Goal: Task Accomplishment & Management: Manage account settings

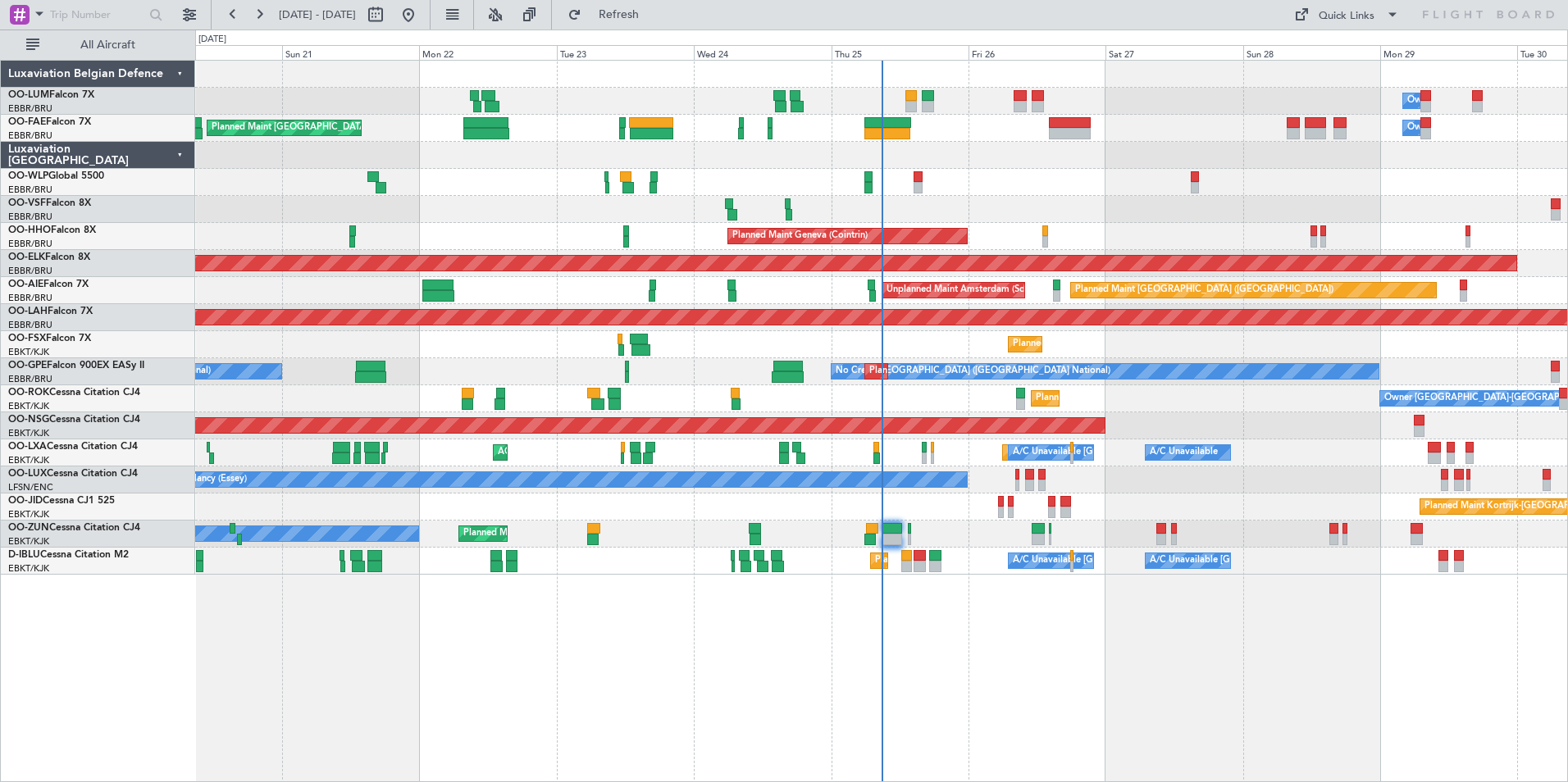
click at [656, 684] on div "Owner Melsbroek Air Base Planned Maint Brussels (Brussels National) Planned Mai…" at bounding box center [882, 421] width 1373 height 722
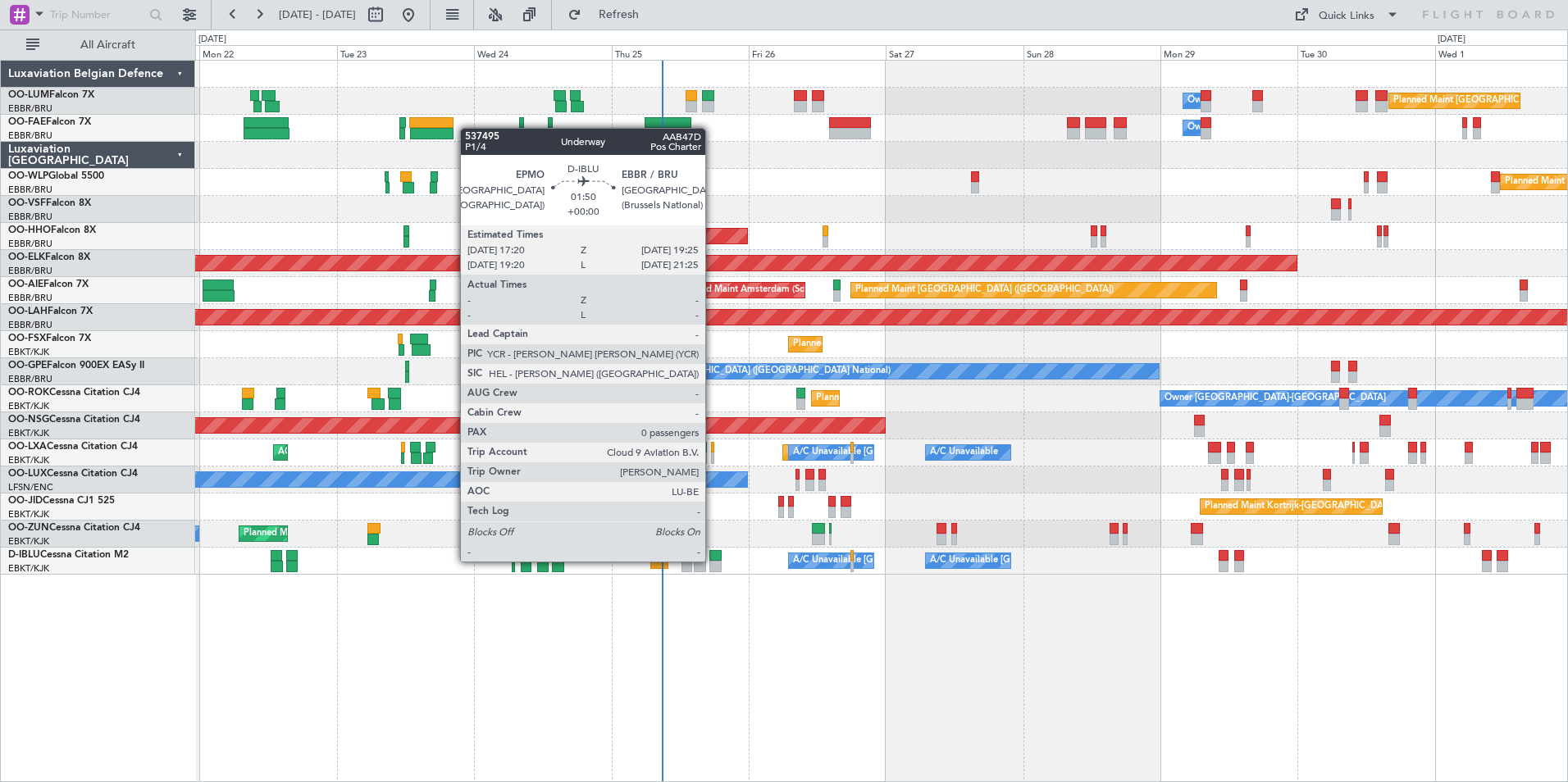
click at [713, 561] on div at bounding box center [715, 566] width 12 height 12
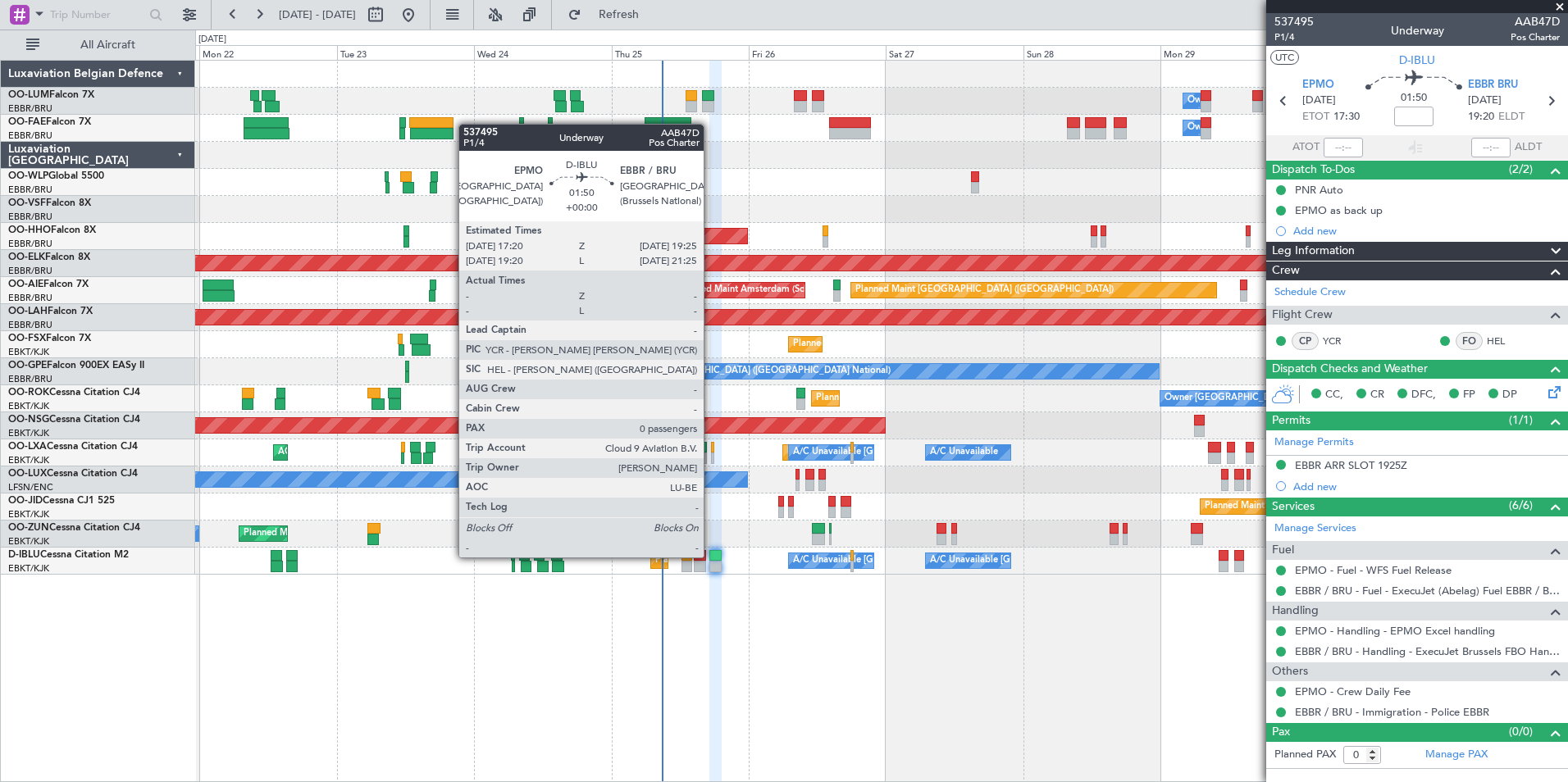
click at [711, 558] on div at bounding box center [715, 556] width 12 height 12
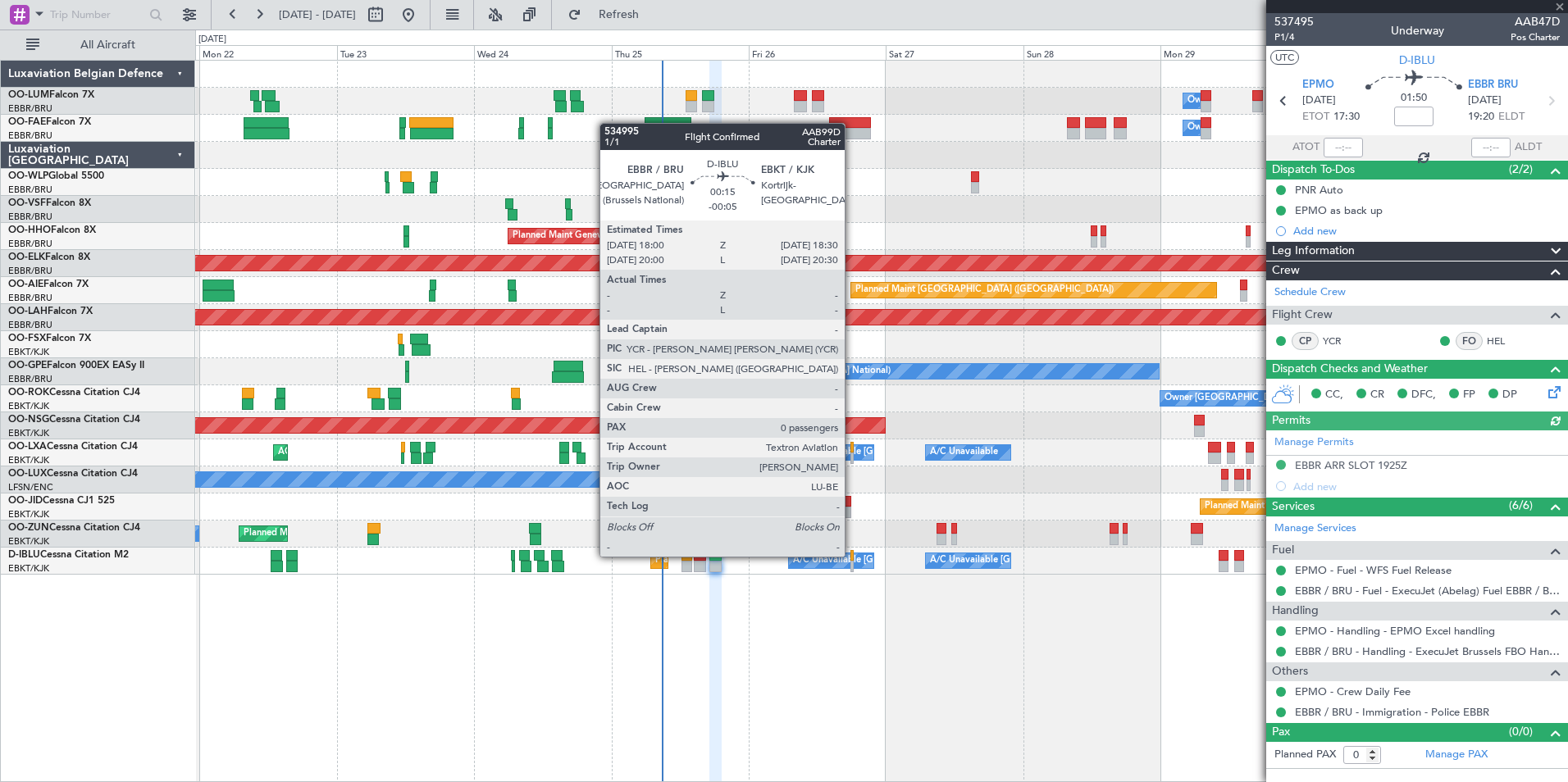
click at [852, 557] on div at bounding box center [852, 556] width 4 height 12
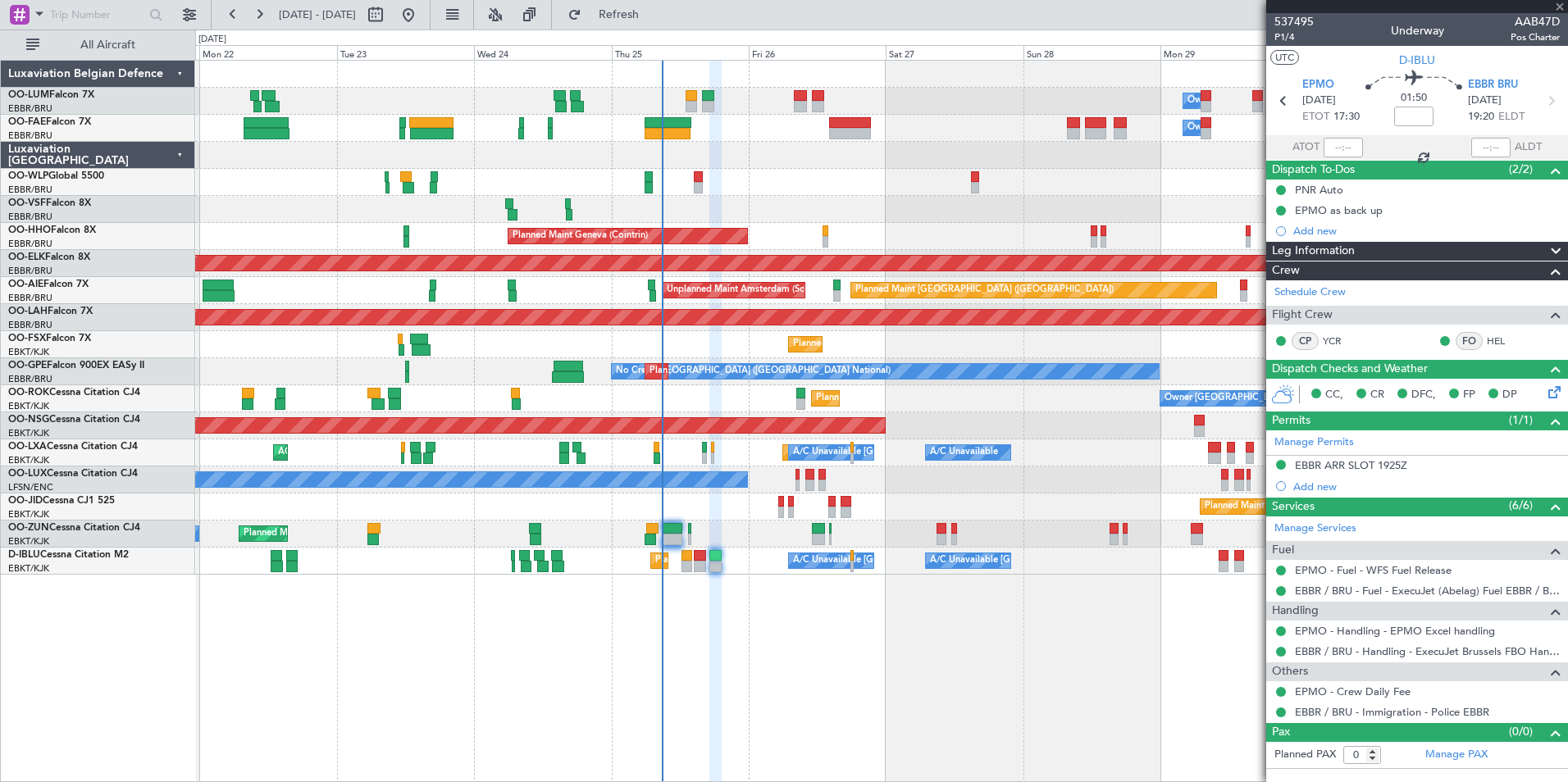
type input "-00:05"
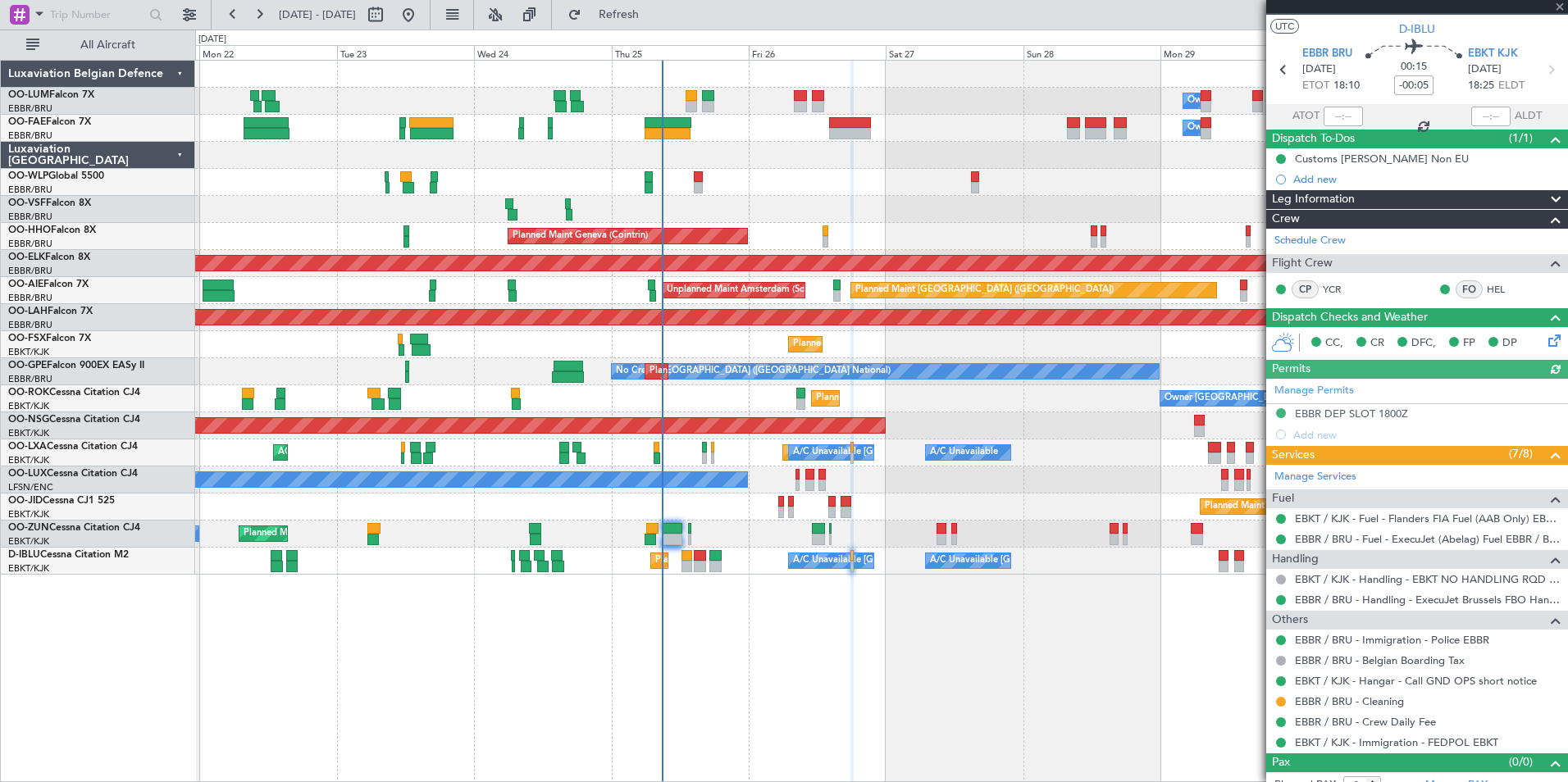
scroll to position [47, 0]
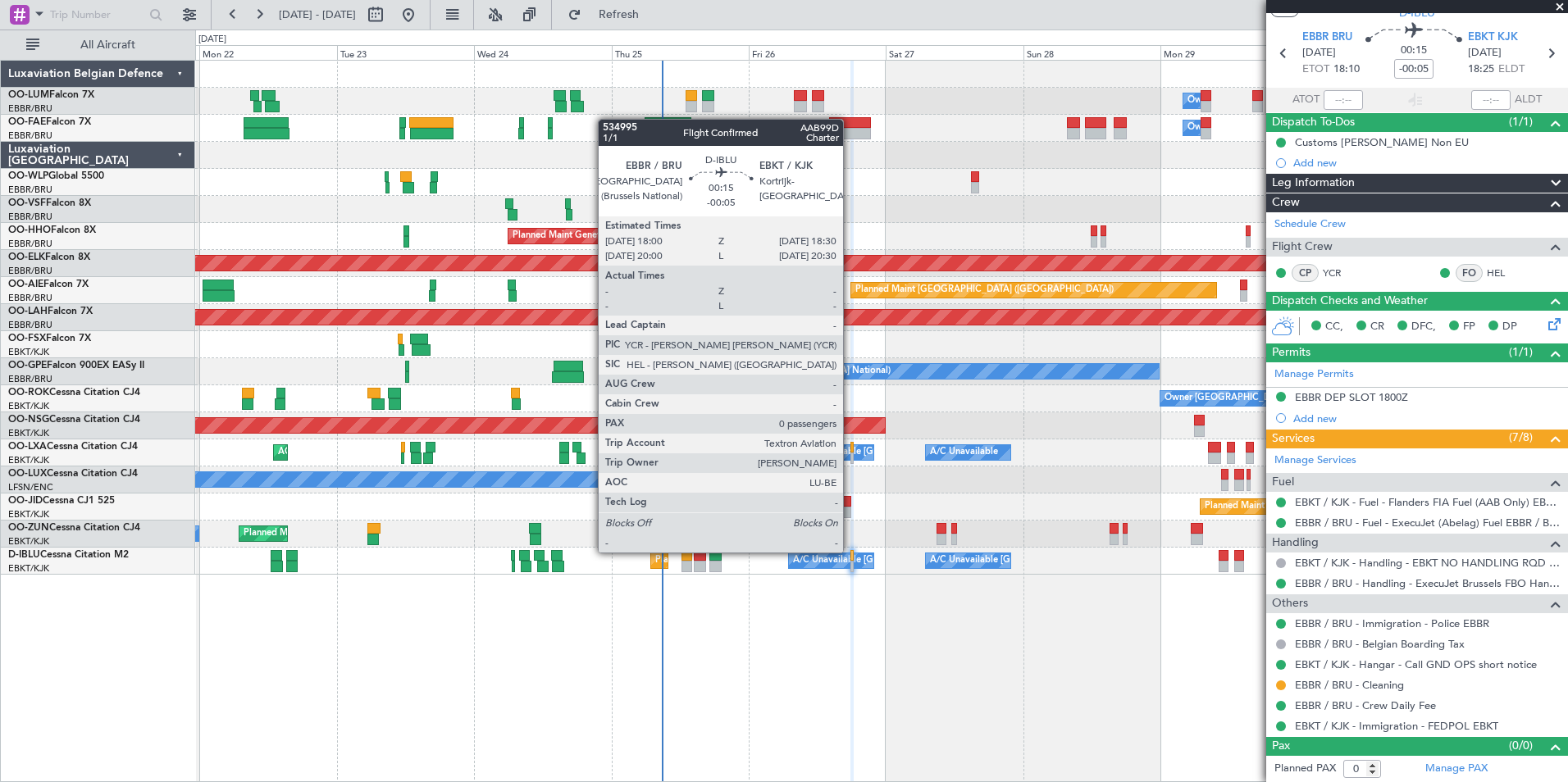
click at [851, 552] on div at bounding box center [852, 556] width 4 height 12
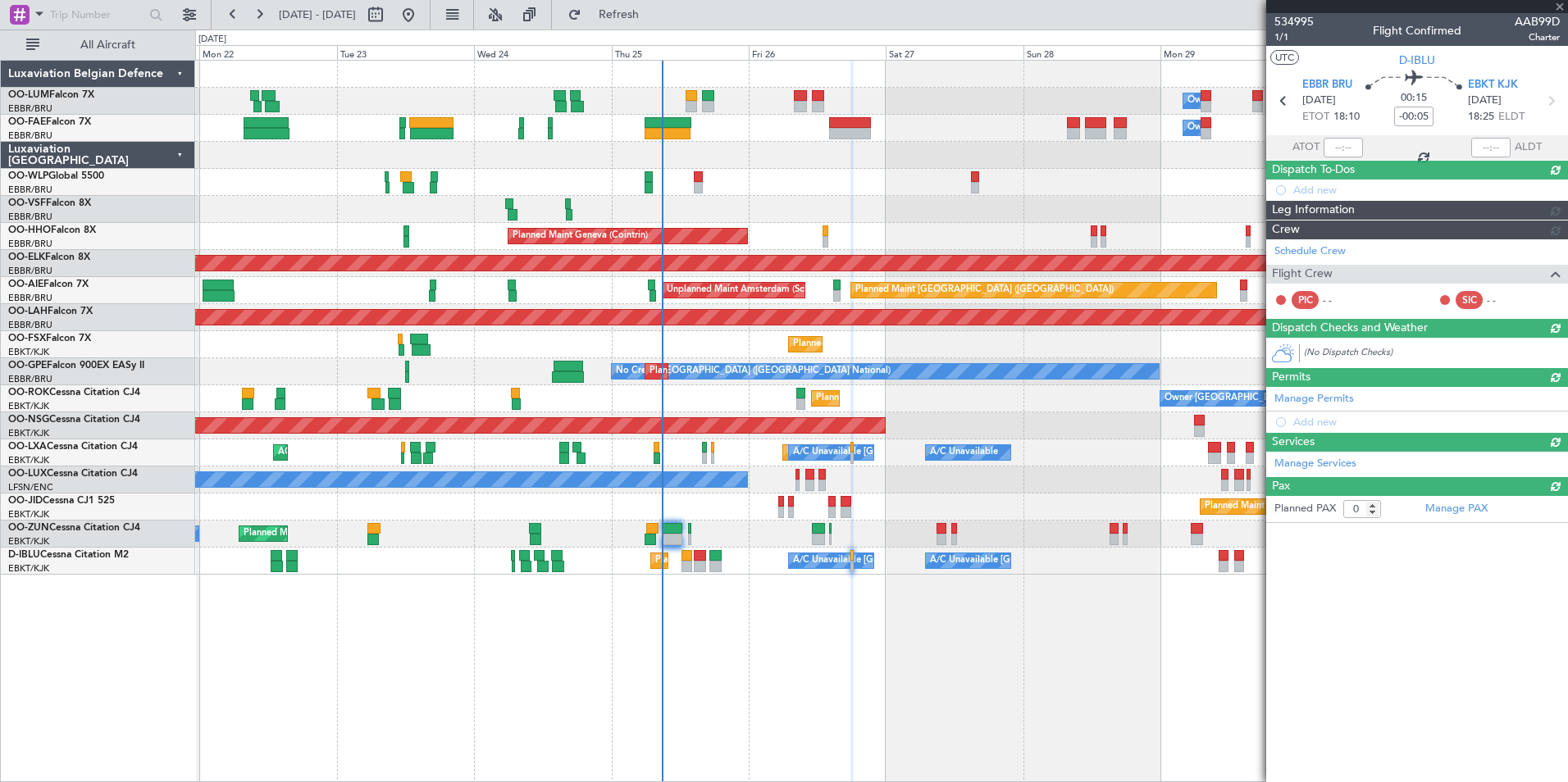
scroll to position [0, 0]
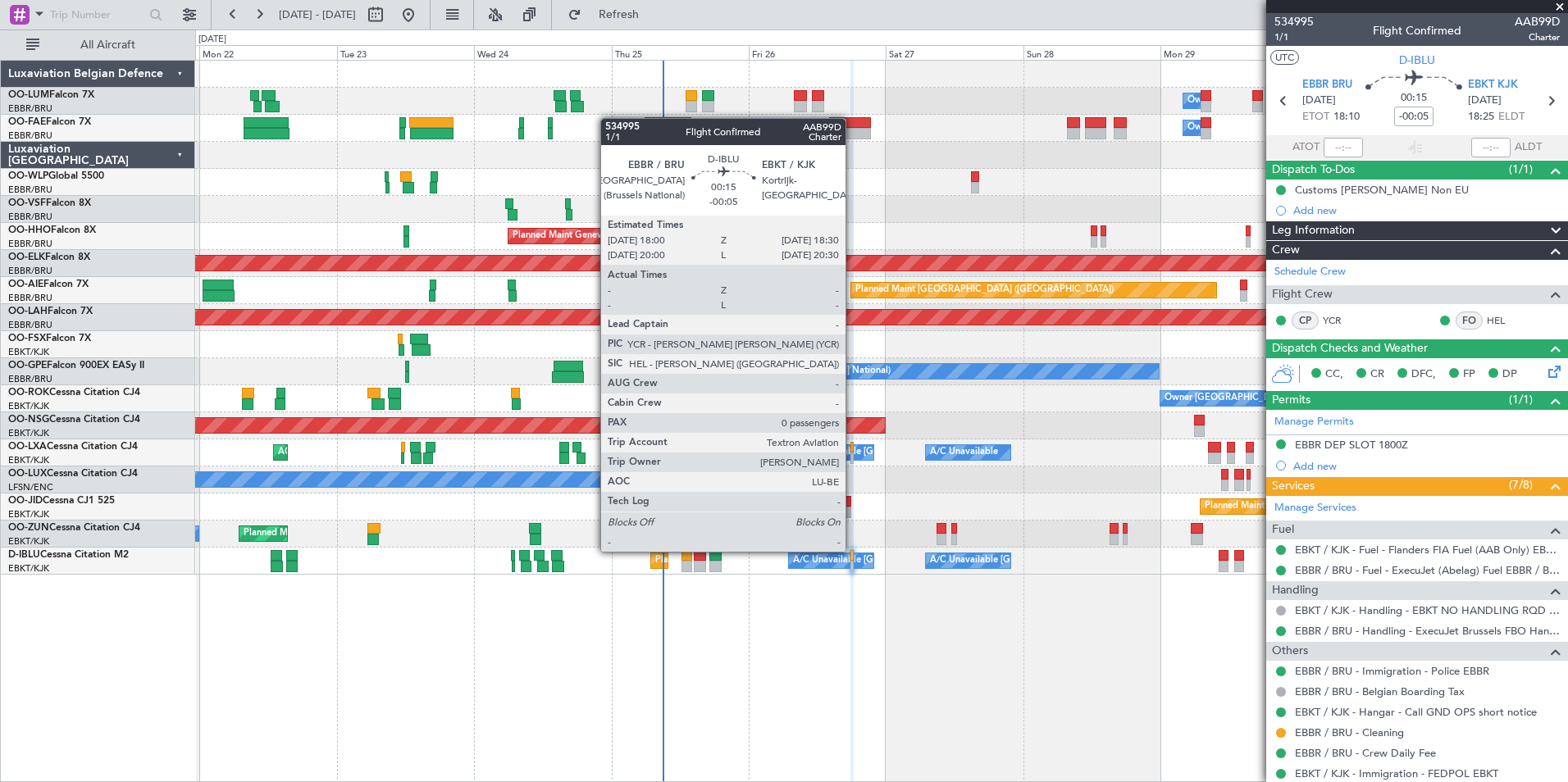
click at [852, 551] on div at bounding box center [852, 556] width 4 height 12
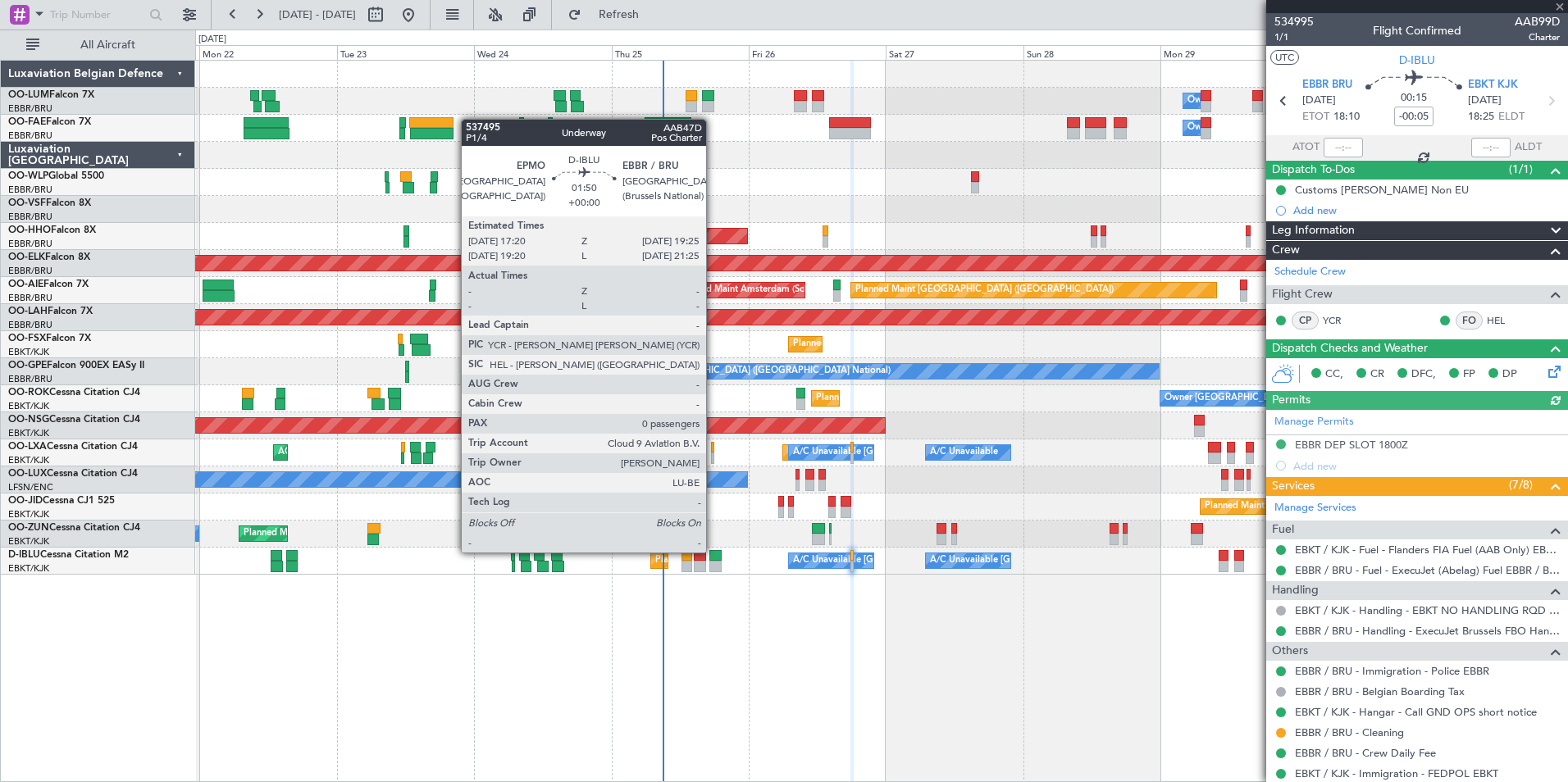
click at [714, 552] on div at bounding box center [715, 556] width 12 height 12
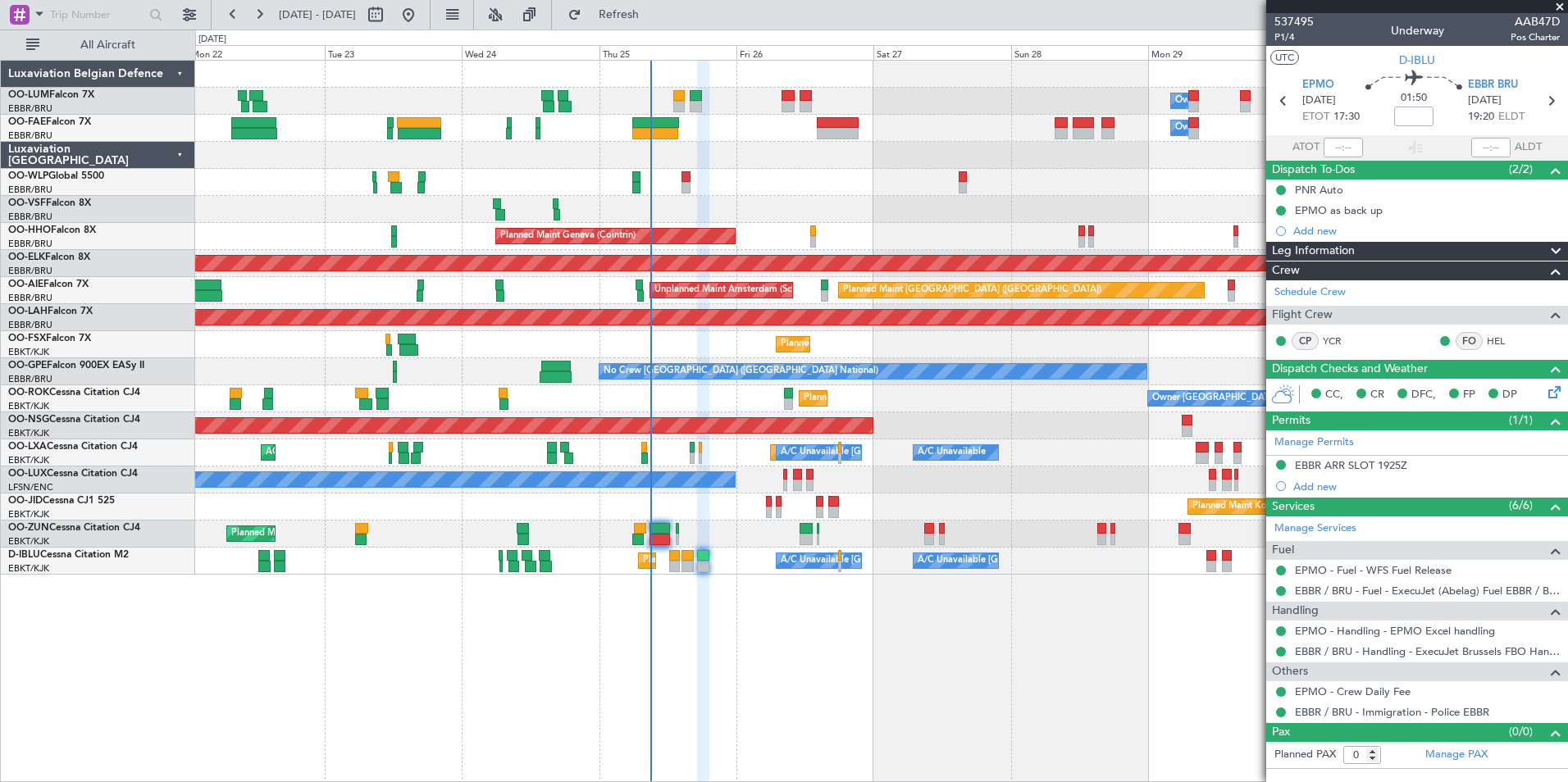
click at [632, 603] on div "Planned Maint Brussels (Brussels National) Owner Melsbroek Air Base Owner Melsb…" at bounding box center [882, 421] width 1373 height 722
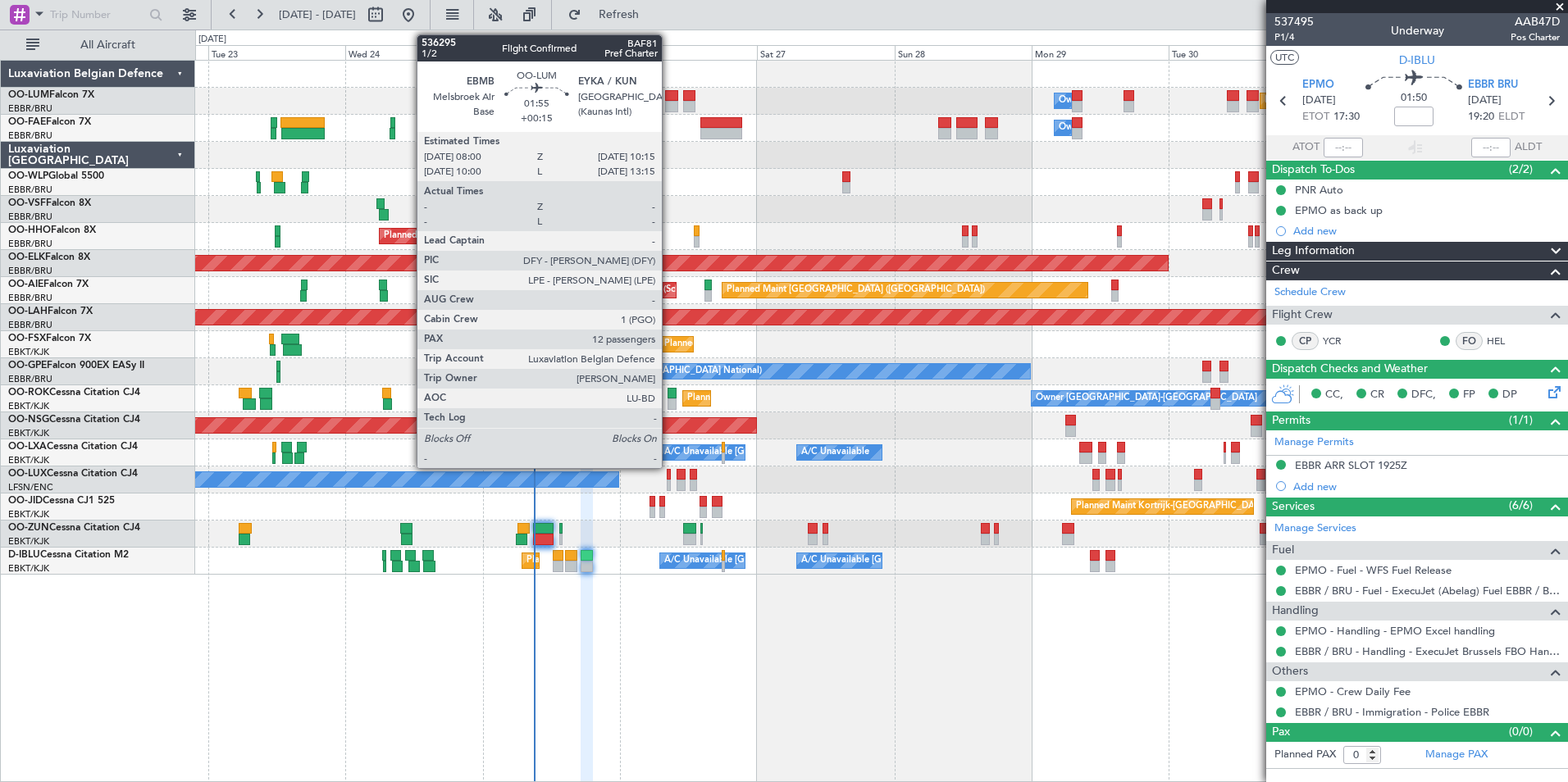
click at [670, 97] on div at bounding box center [671, 96] width 13 height 12
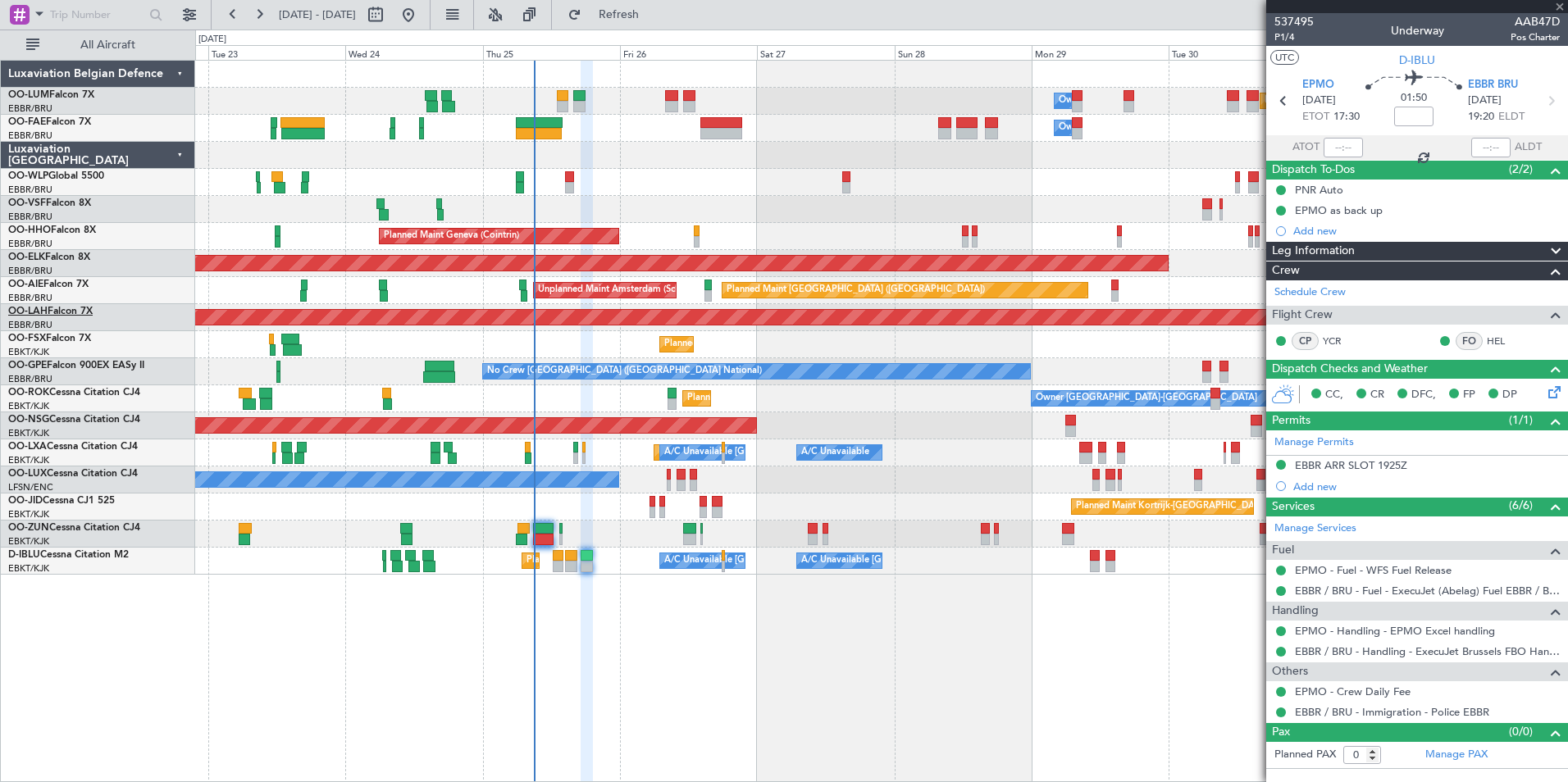
type input "+00:15"
type input "12"
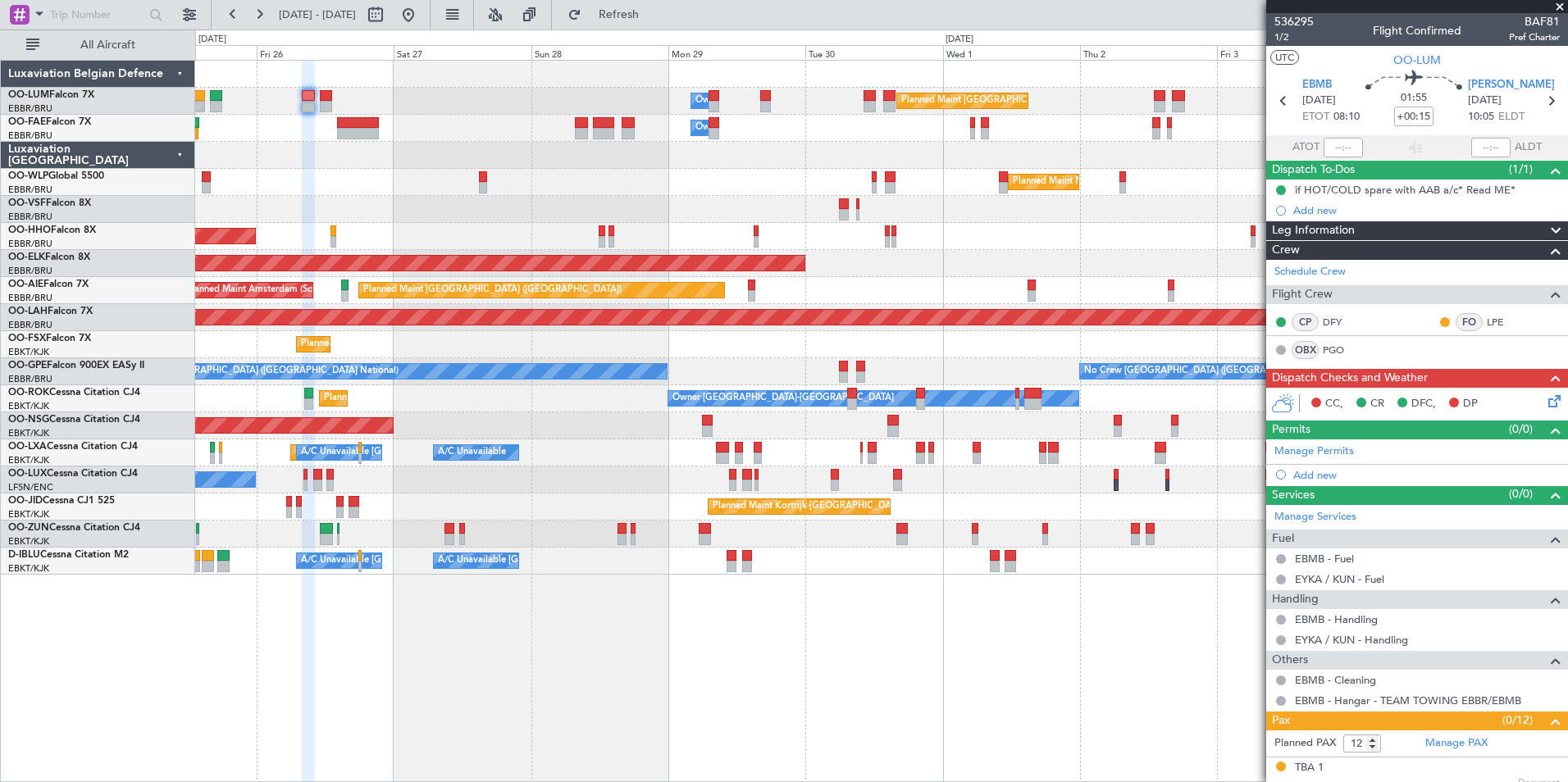
click at [686, 693] on div "Planned Maint Brussels (Brussels National) Owner Melsbroek Air Base Owner Melsb…" at bounding box center [882, 421] width 1373 height 722
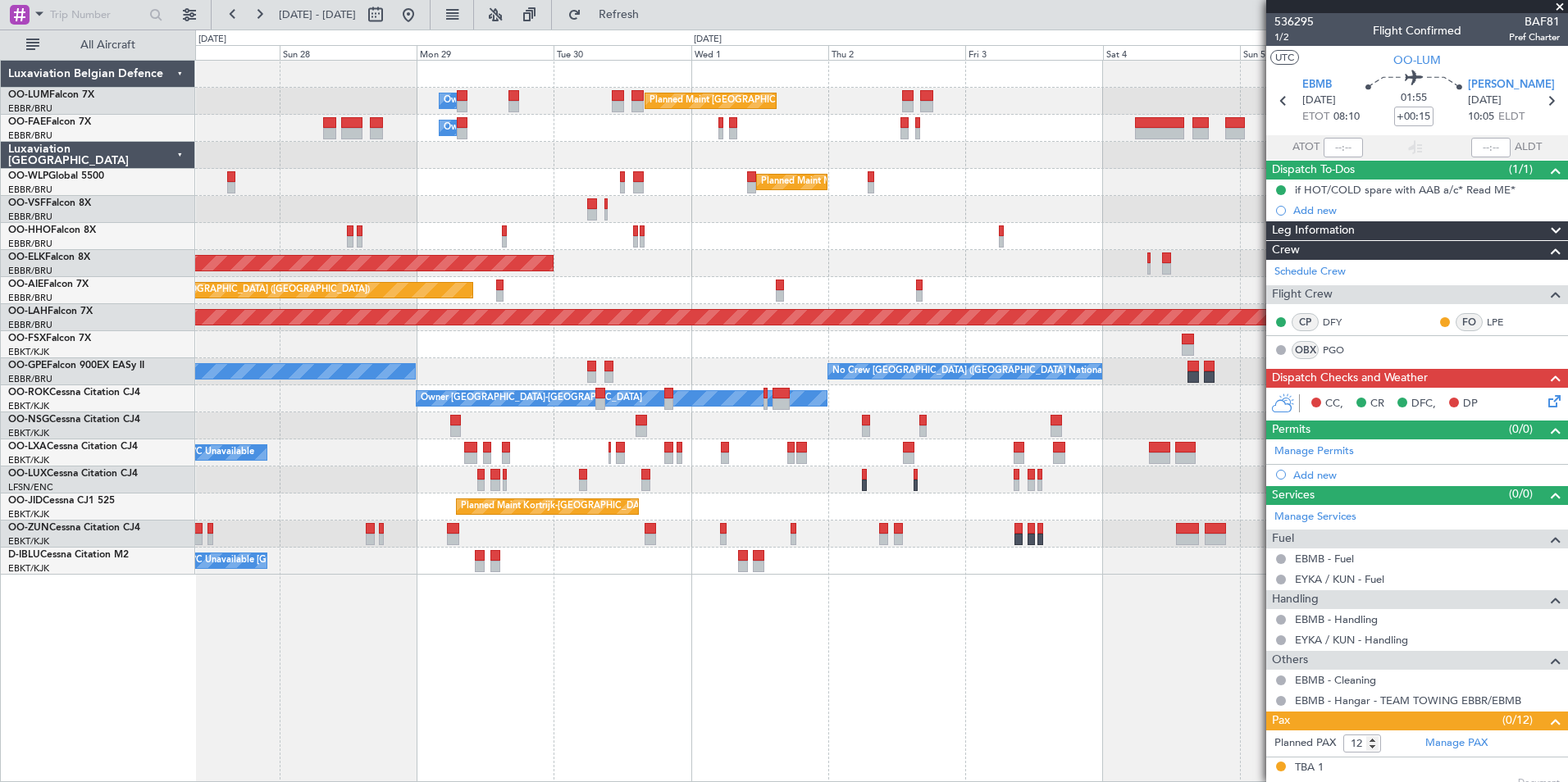
click at [678, 691] on div "Planned Maint Brussels (Brussels National) Owner Melsbroek Air Base Owner Melsb…" at bounding box center [882, 421] width 1373 height 722
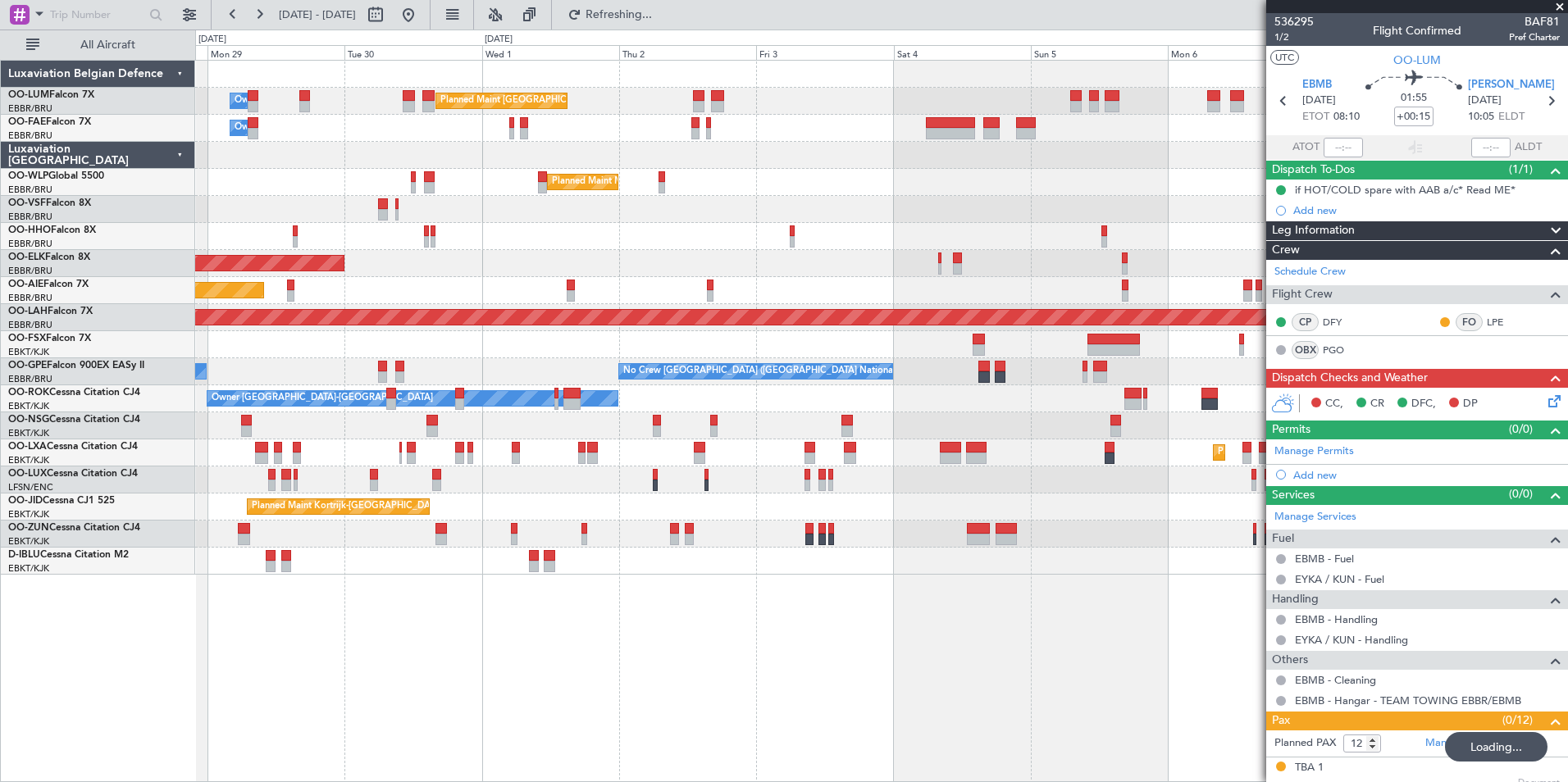
click at [717, 638] on div "Planned Maint Brussels (Brussels National) Owner Melsbroek Air Base Owner Melsb…" at bounding box center [882, 421] width 1373 height 722
click at [1139, 649] on div "Planned Maint Brussels (Brussels National) Owner Melsbroek Air Base Owner Melsb…" at bounding box center [882, 421] width 1373 height 722
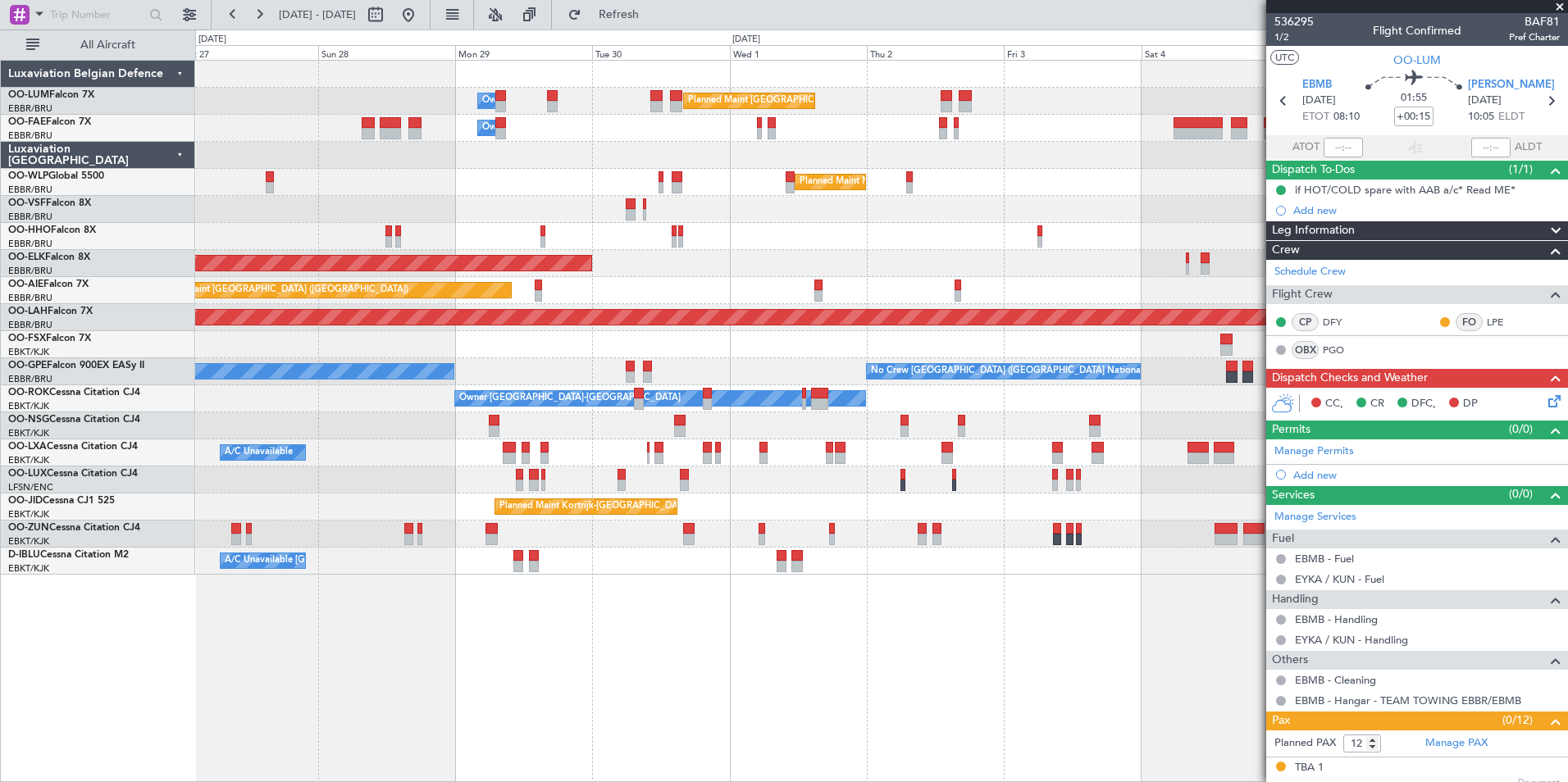
click at [1032, 651] on div "Planned Maint Brussels (Brussels National) Owner Melsbroek Air Base Owner Melsb…" at bounding box center [882, 421] width 1373 height 722
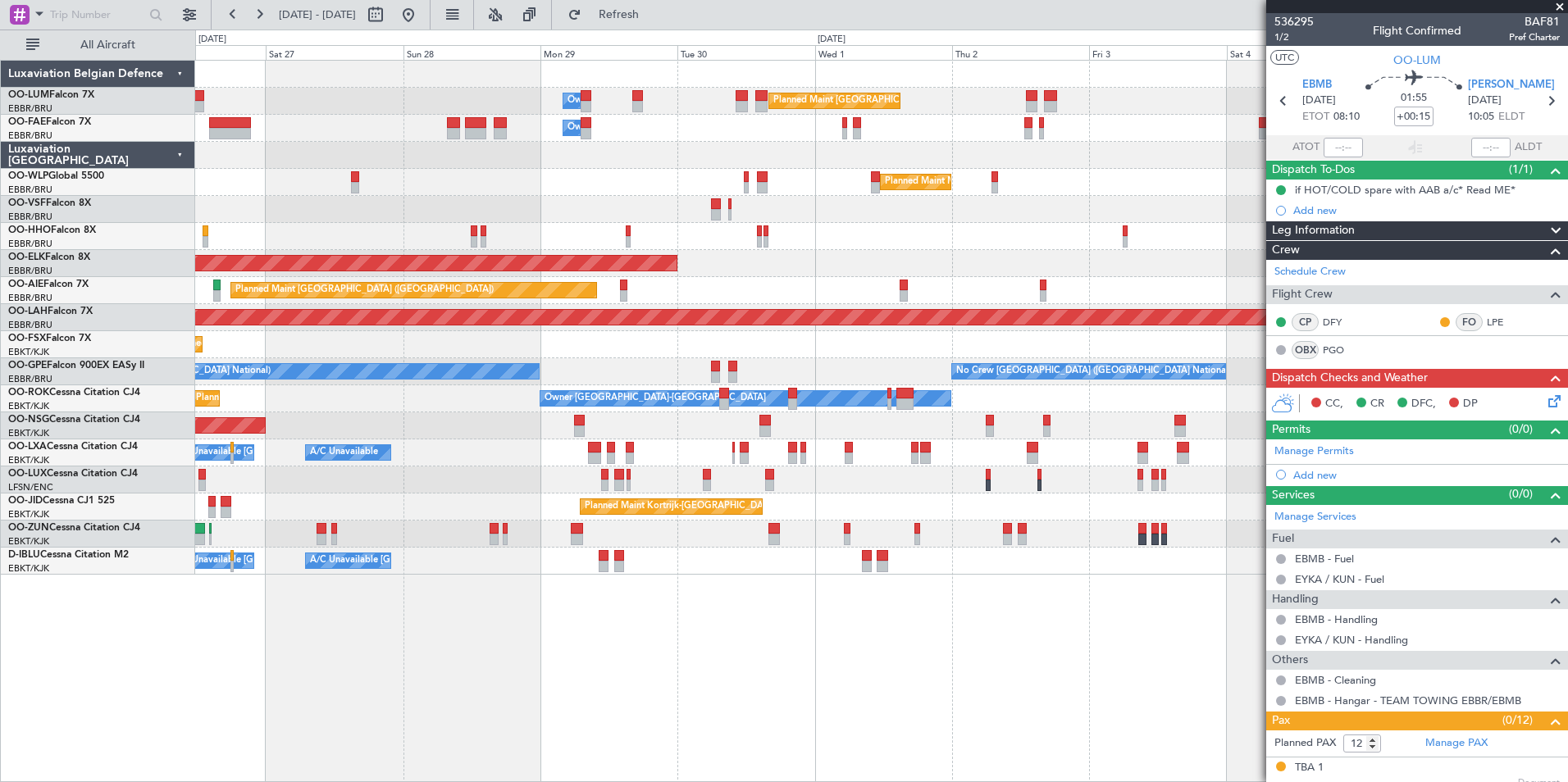
click at [821, 657] on div "Planned Maint Brussels (Brussels National) Owner Melsbroek Air Base Owner Melsb…" at bounding box center [882, 421] width 1373 height 722
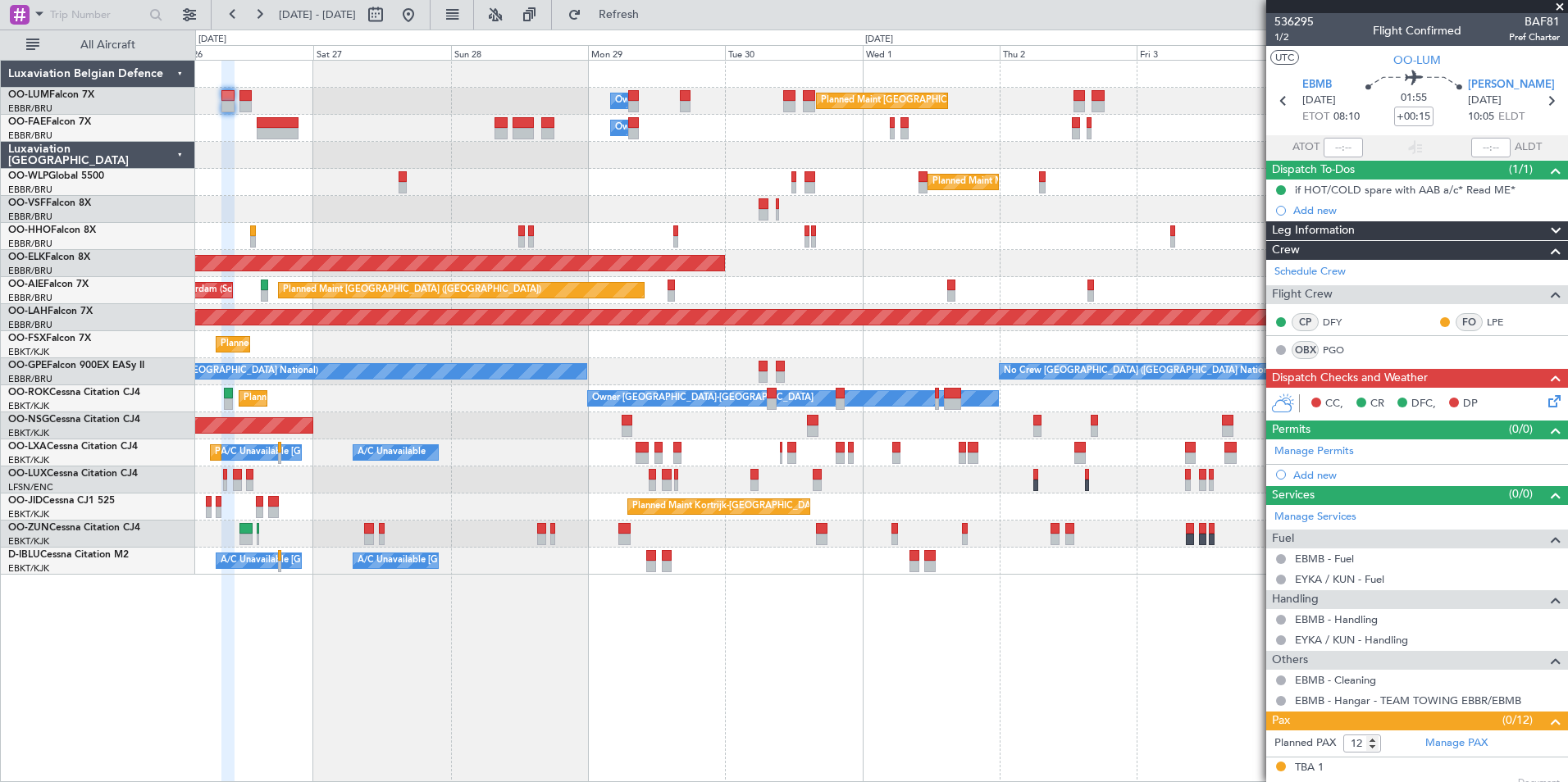
click at [592, 664] on div "Planned Maint Brussels (Brussels National) Owner Melsbroek Air Base Owner Melsb…" at bounding box center [882, 421] width 1373 height 722
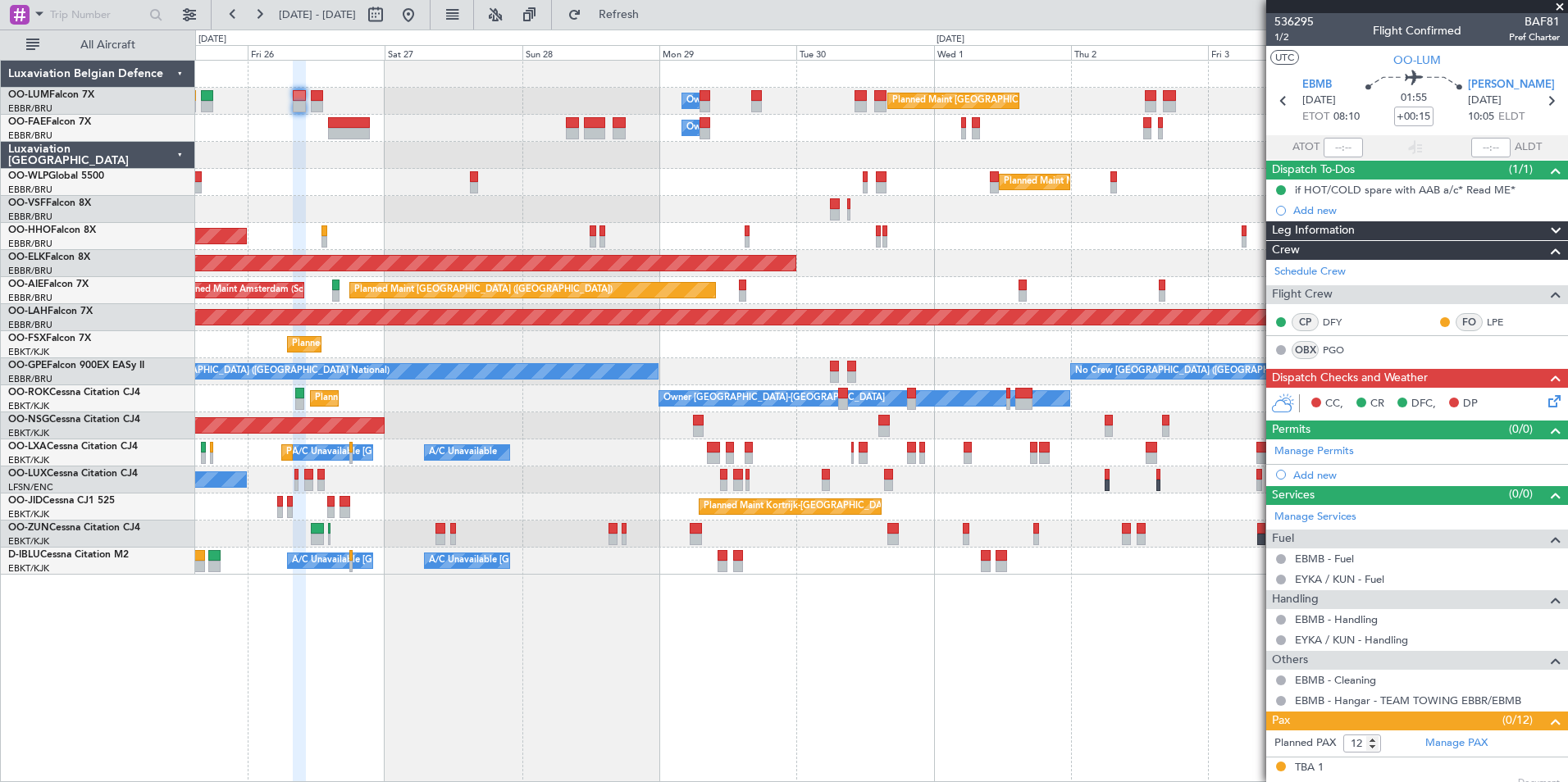
click at [660, 660] on div "Planned Maint Brussels (Brussels National) Owner Melsbroek Air Base Owner Melsb…" at bounding box center [882, 421] width 1373 height 722
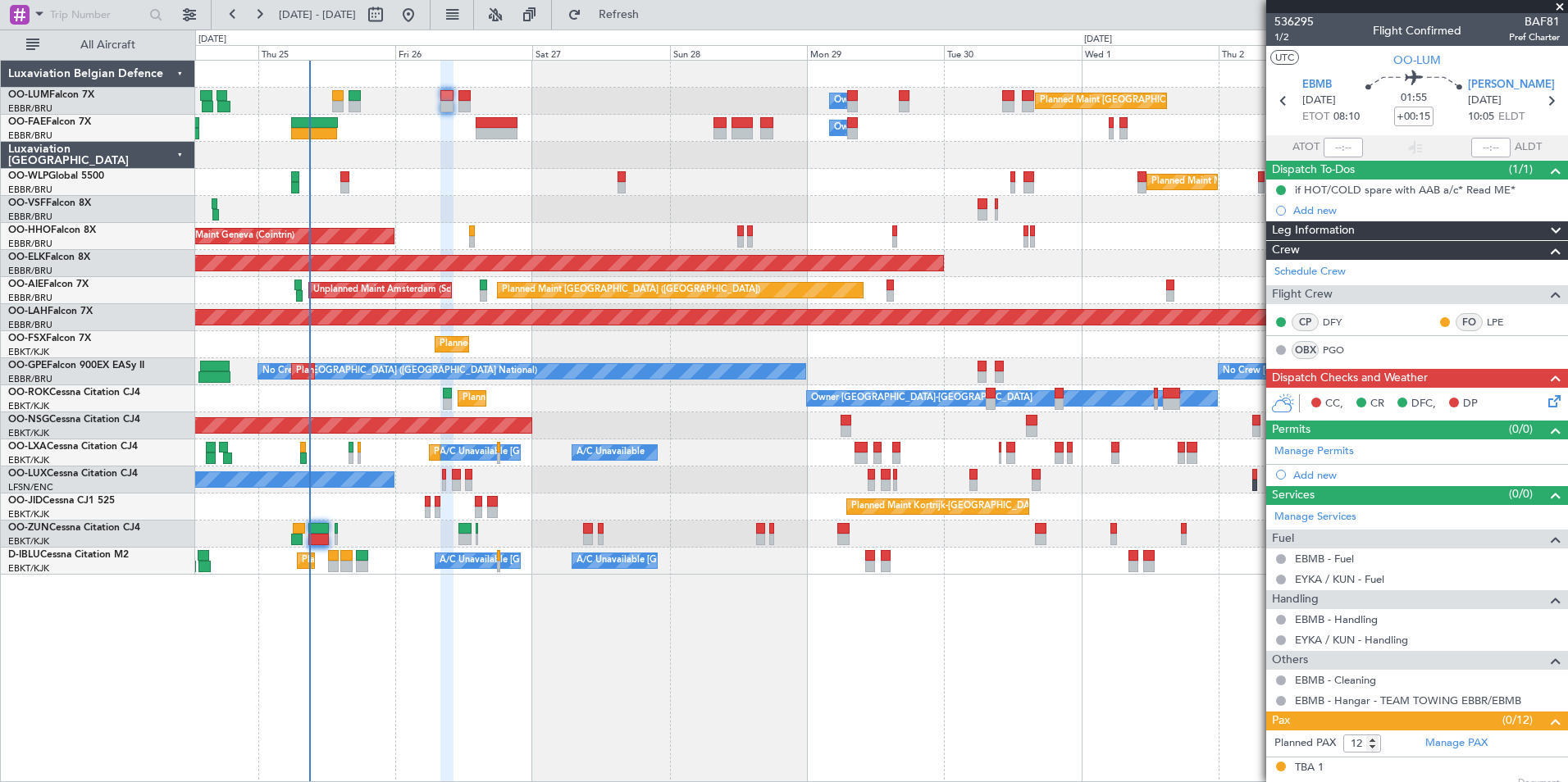
click at [529, 655] on div "Planned Maint Brussels (Brussels National) Owner Melsbroek Air Base Owner Melsb…" at bounding box center [882, 421] width 1373 height 722
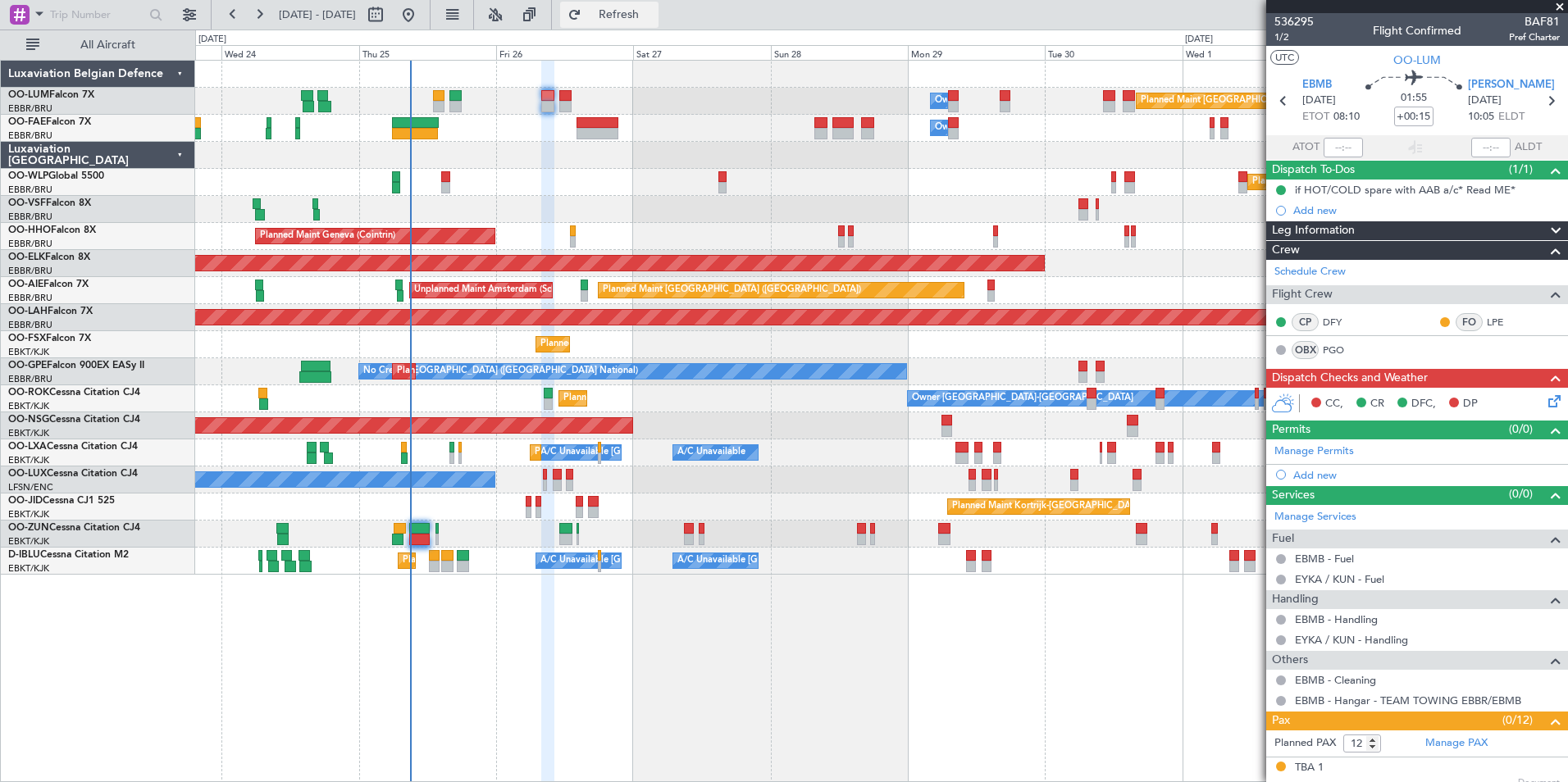
click at [645, 22] on button "Refresh" at bounding box center [609, 15] width 98 height 26
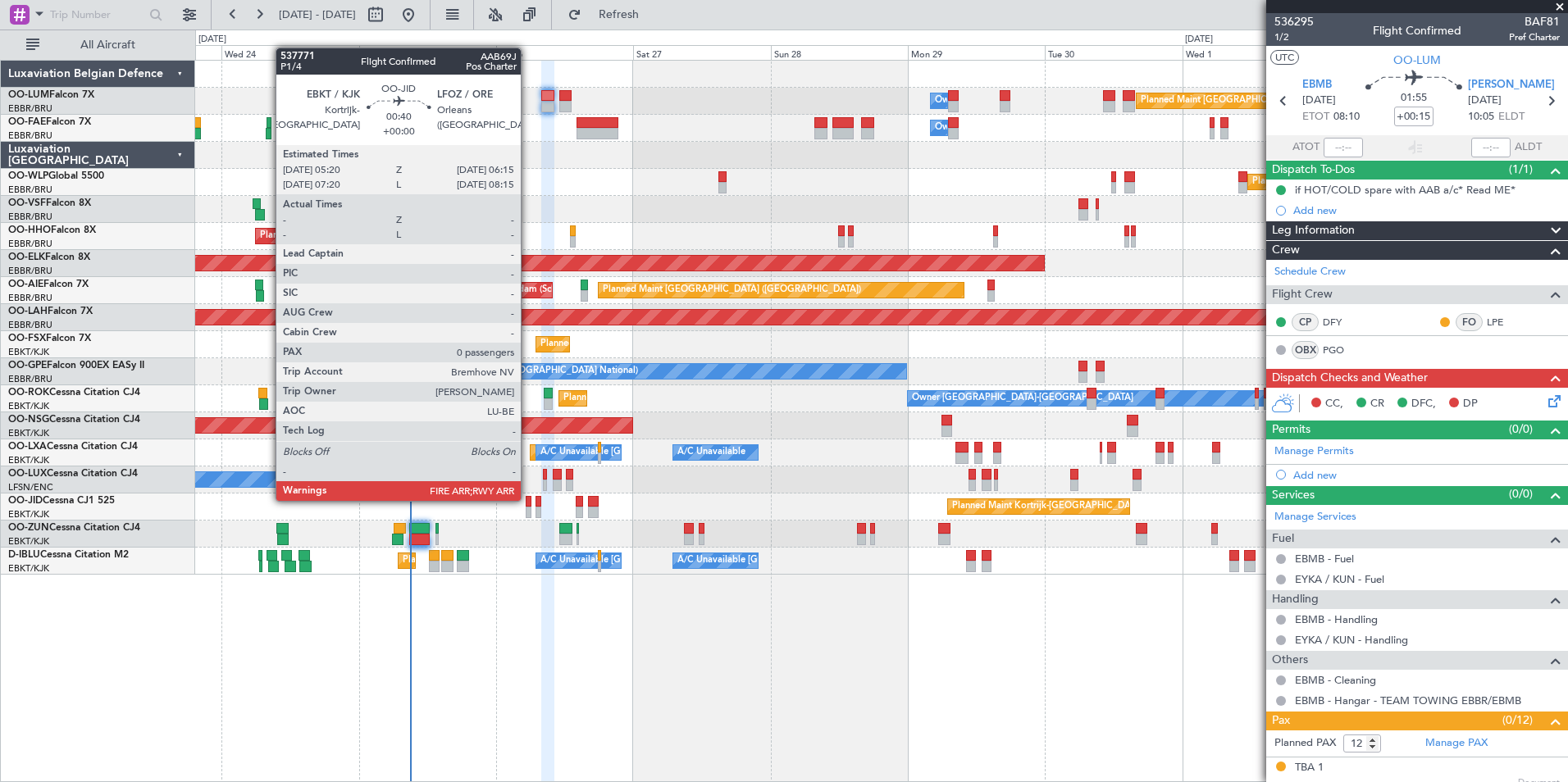
click at [528, 501] on div at bounding box center [529, 501] width 5 height 12
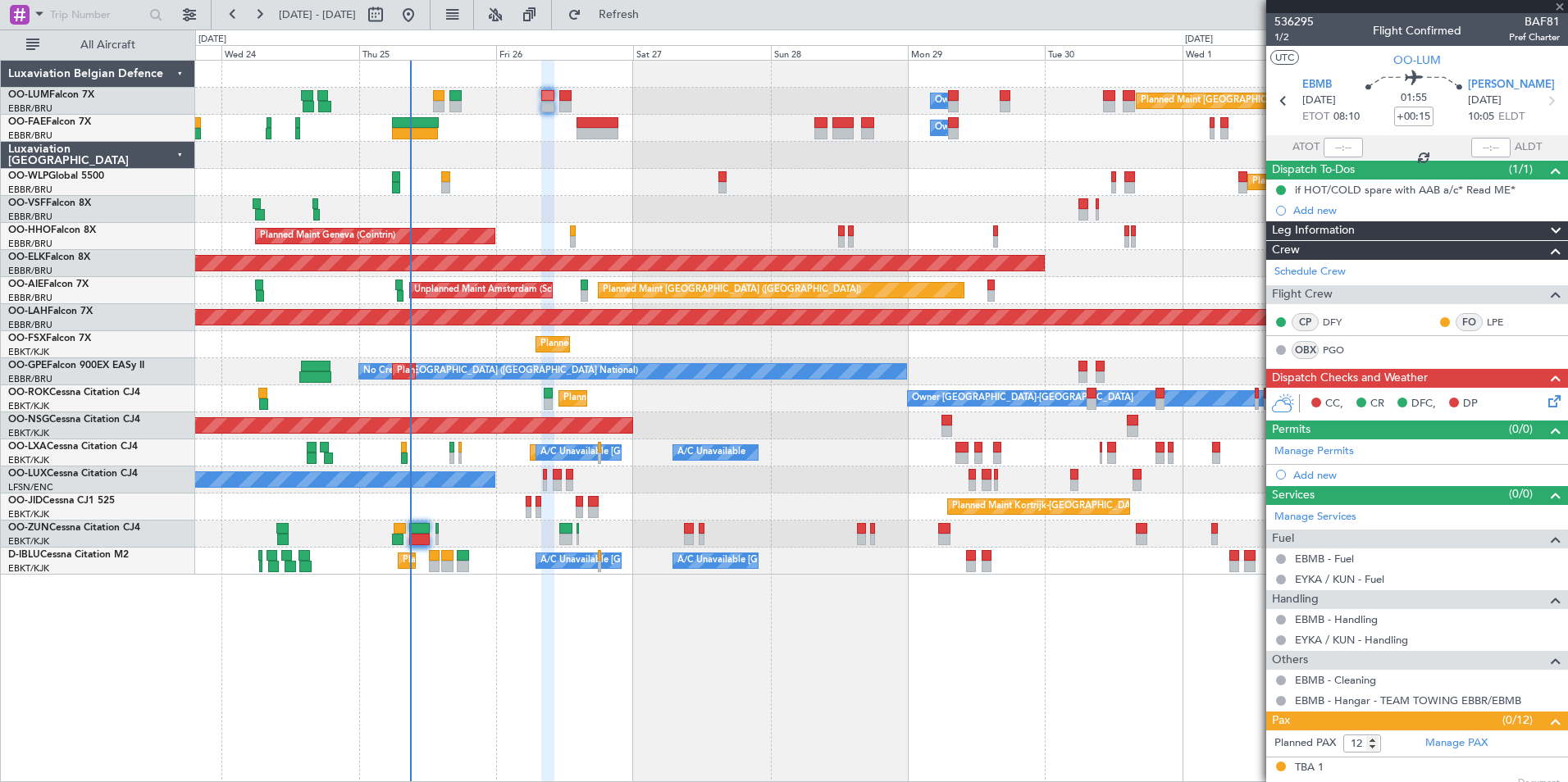
type input "0"
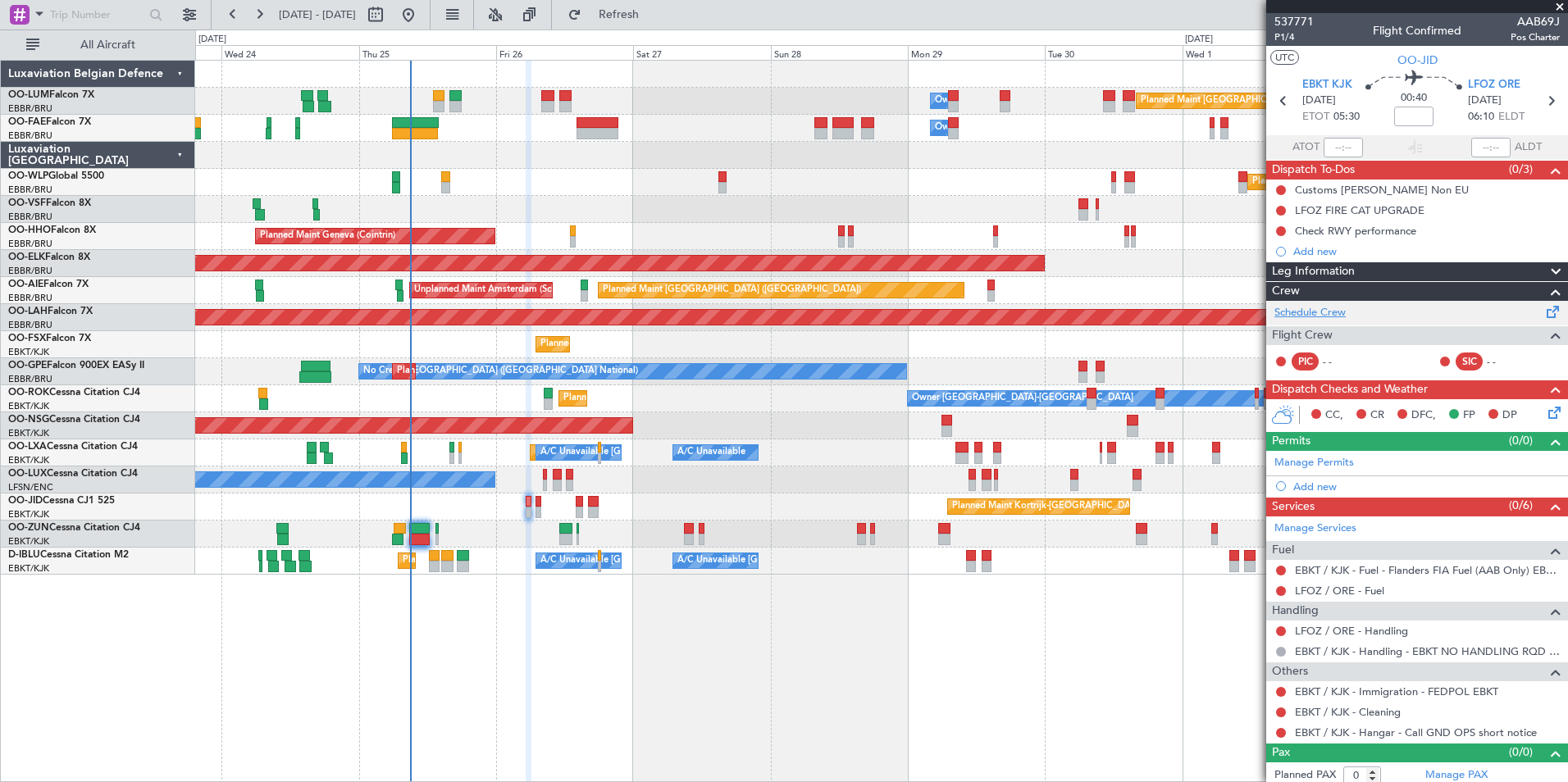
click at [1335, 313] on link "Schedule Crew" at bounding box center [1310, 314] width 71 height 16
click at [654, 20] on span "Refresh" at bounding box center [619, 15] width 69 height 12
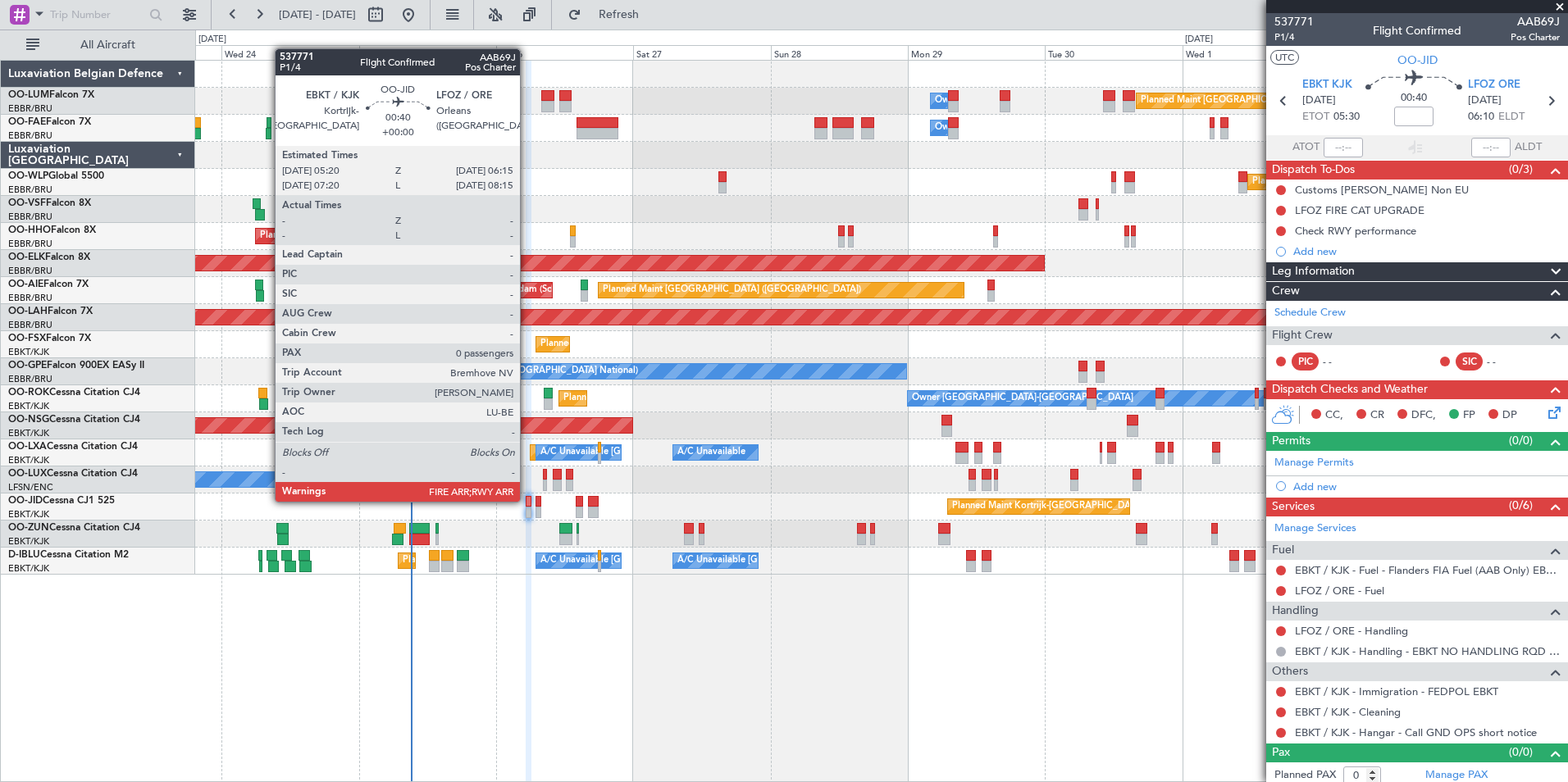
click at [527, 501] on div at bounding box center [529, 501] width 5 height 12
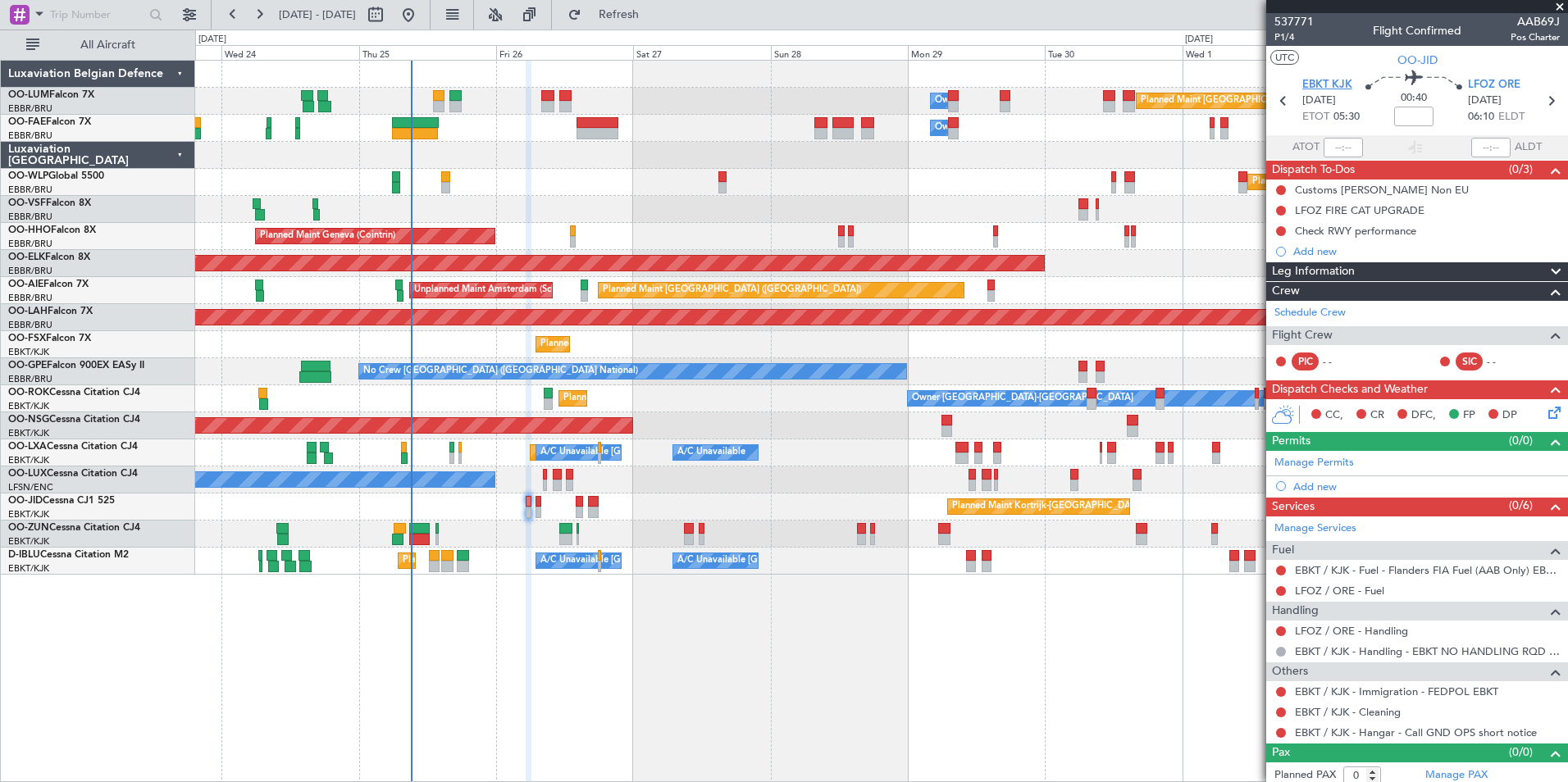
click at [1333, 79] on span "EBKT KJK" at bounding box center [1326, 86] width 50 height 16
click at [707, 591] on div "Planned Maint Brussels (Brussels National) Owner Melsbroek Air Base Owner Melsb…" at bounding box center [882, 421] width 1373 height 722
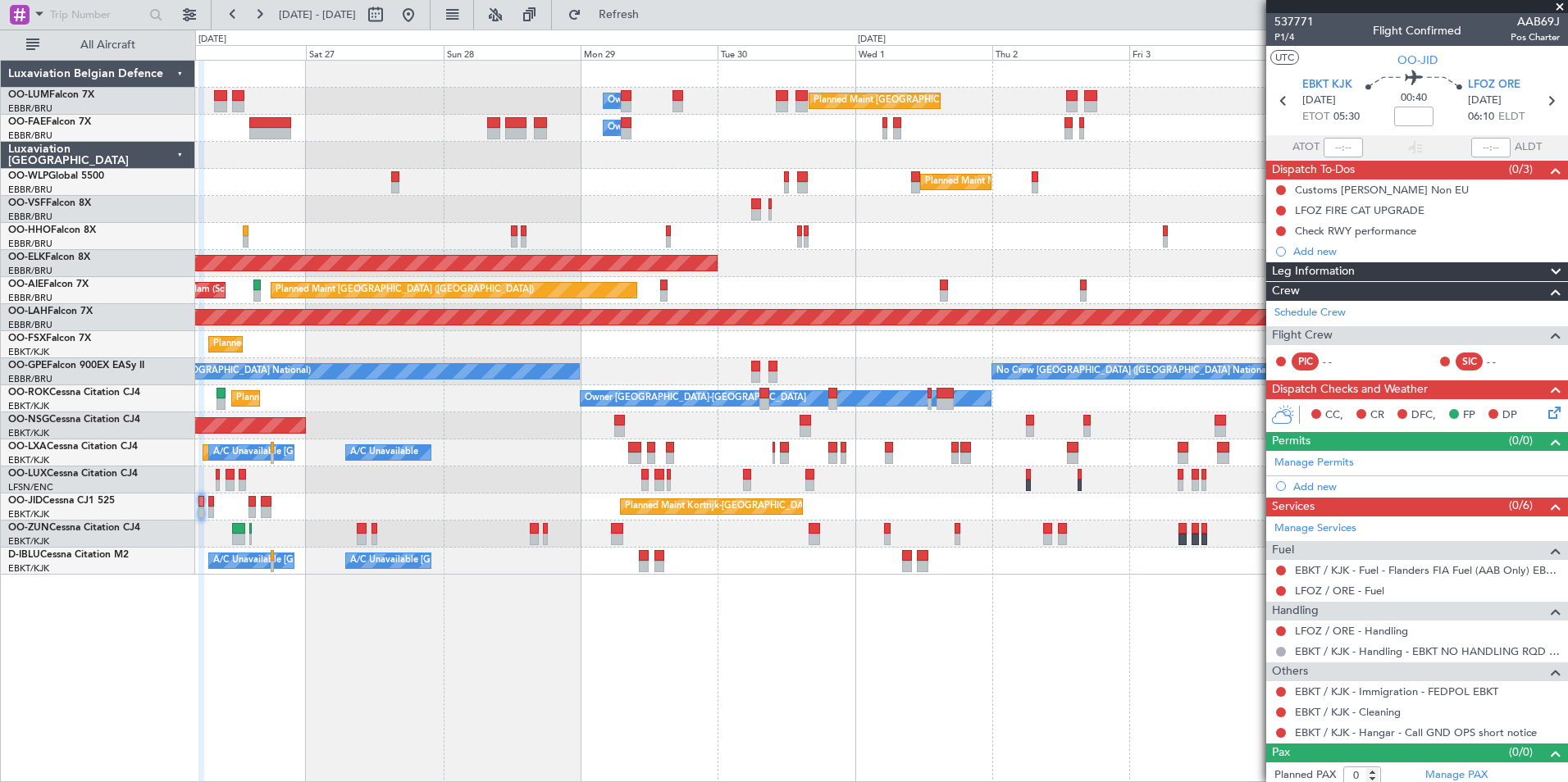
click at [778, 597] on div "Planned Maint Brussels (Brussels National) Owner Melsbroek Air Base Owner Melsb…" at bounding box center [882, 421] width 1373 height 722
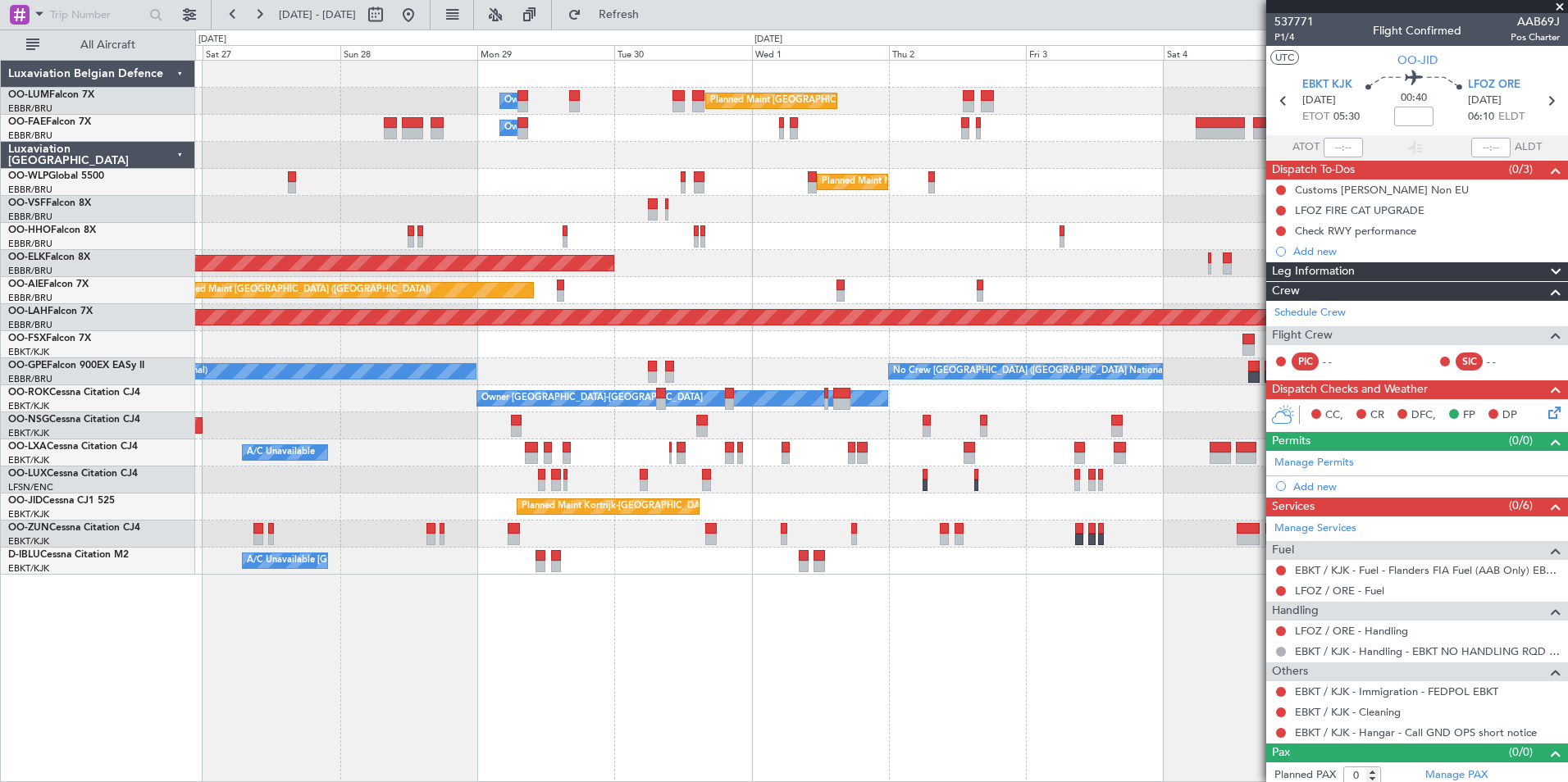
click at [674, 583] on div "Planned Maint Brussels (Brussels National) Owner Melsbroek Air Base Owner Melsb…" at bounding box center [882, 421] width 1373 height 722
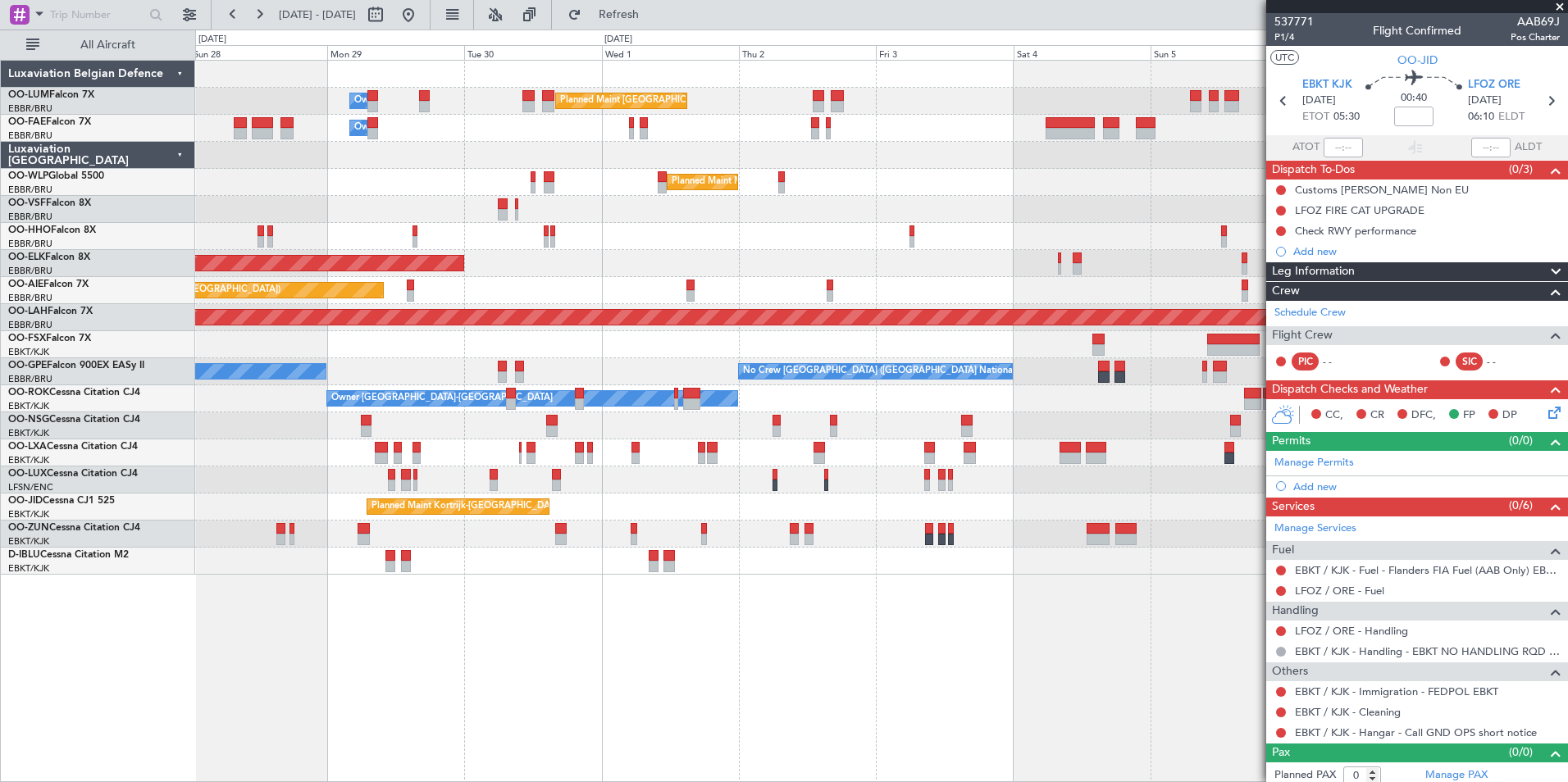
click at [675, 581] on div "Planned Maint Brussels (Brussels National) Owner Melsbroek Air Base Owner Melsb…" at bounding box center [882, 421] width 1373 height 722
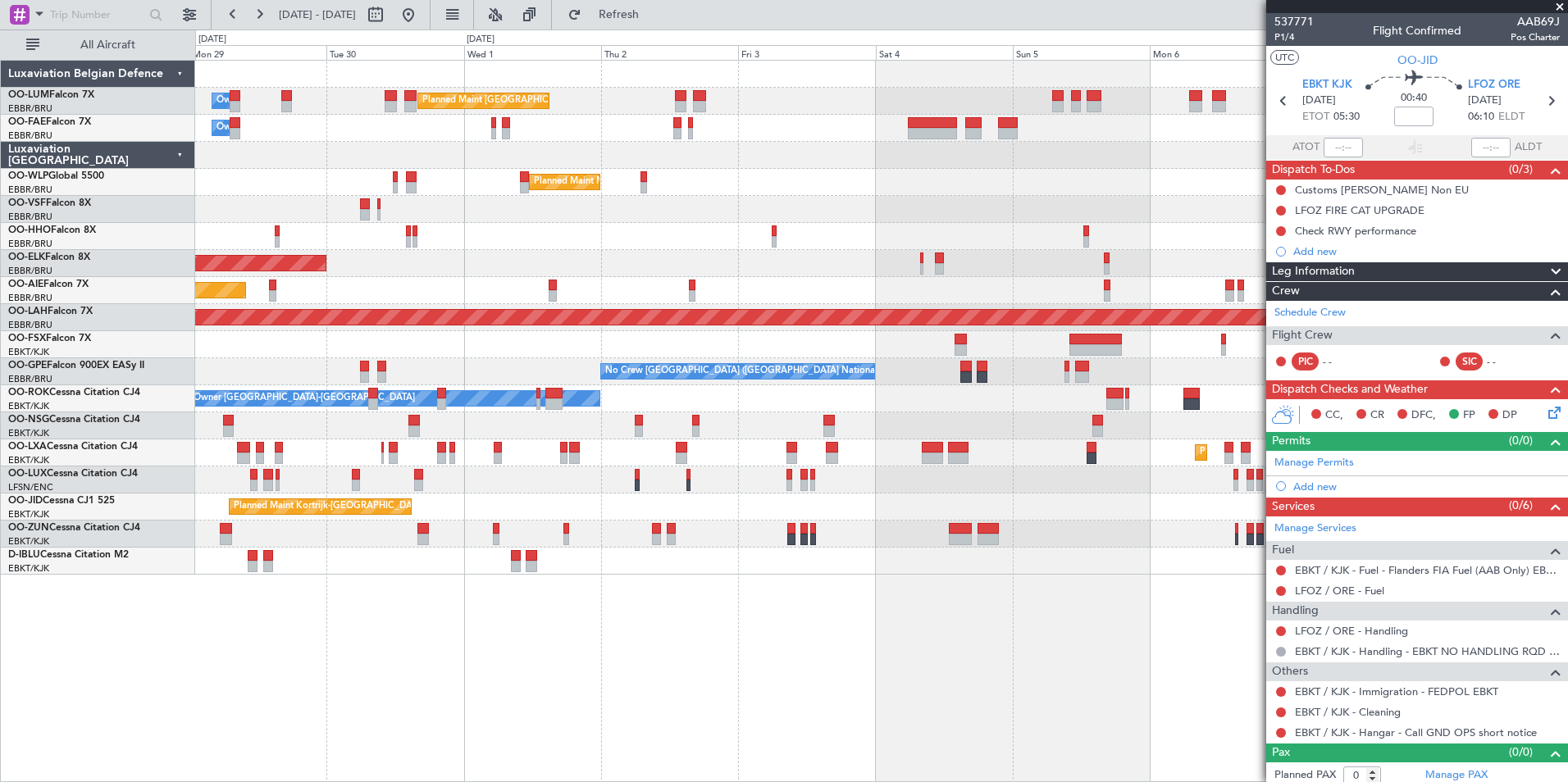
click at [742, 575] on div "Planned Maint Brussels (Brussels National) Owner Melsbroek Air Base Owner Melsb…" at bounding box center [882, 421] width 1373 height 722
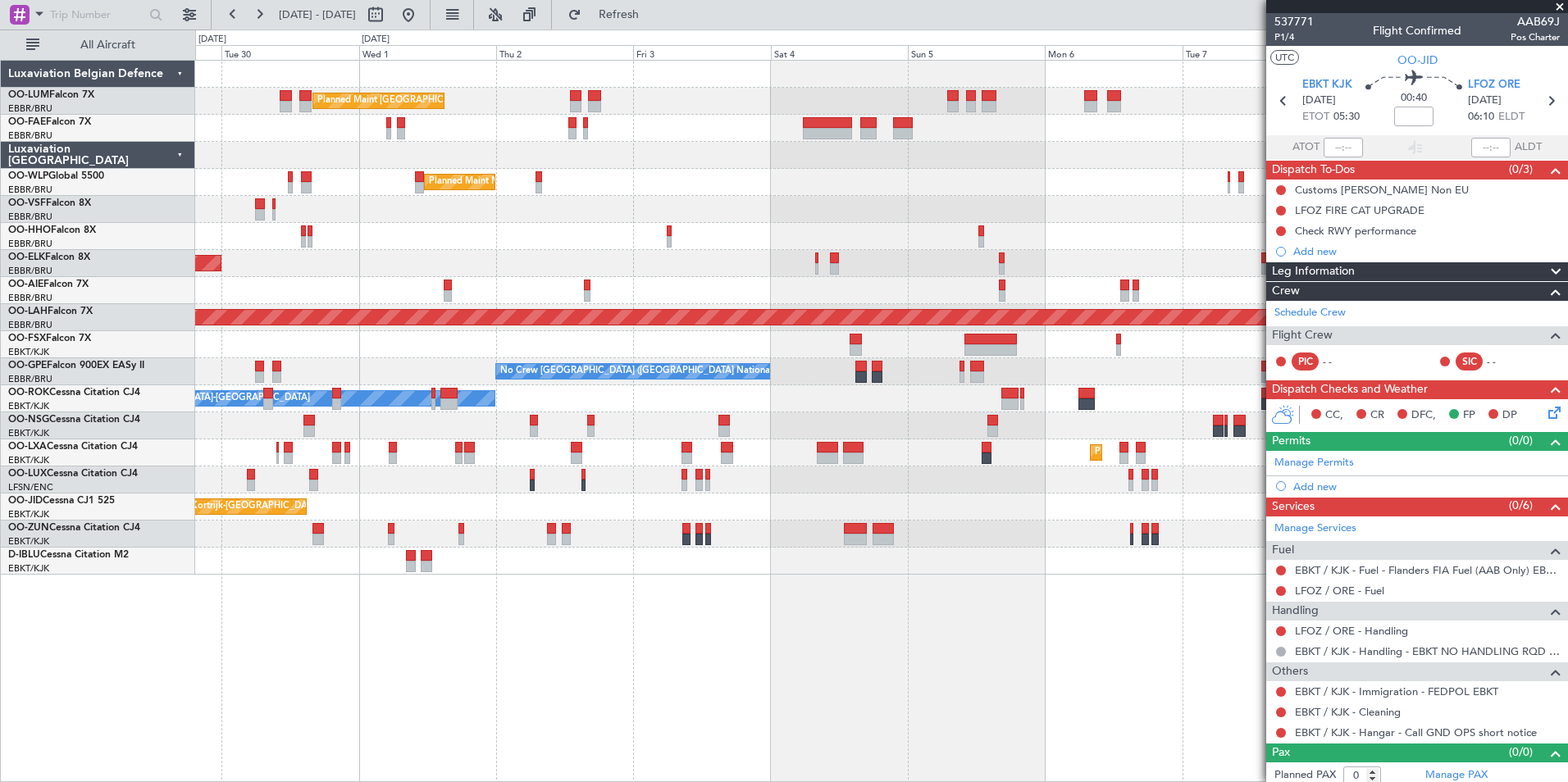
click at [679, 572] on div "A/C Unavailable [GEOGRAPHIC_DATA]-[GEOGRAPHIC_DATA]" at bounding box center [881, 561] width 1372 height 27
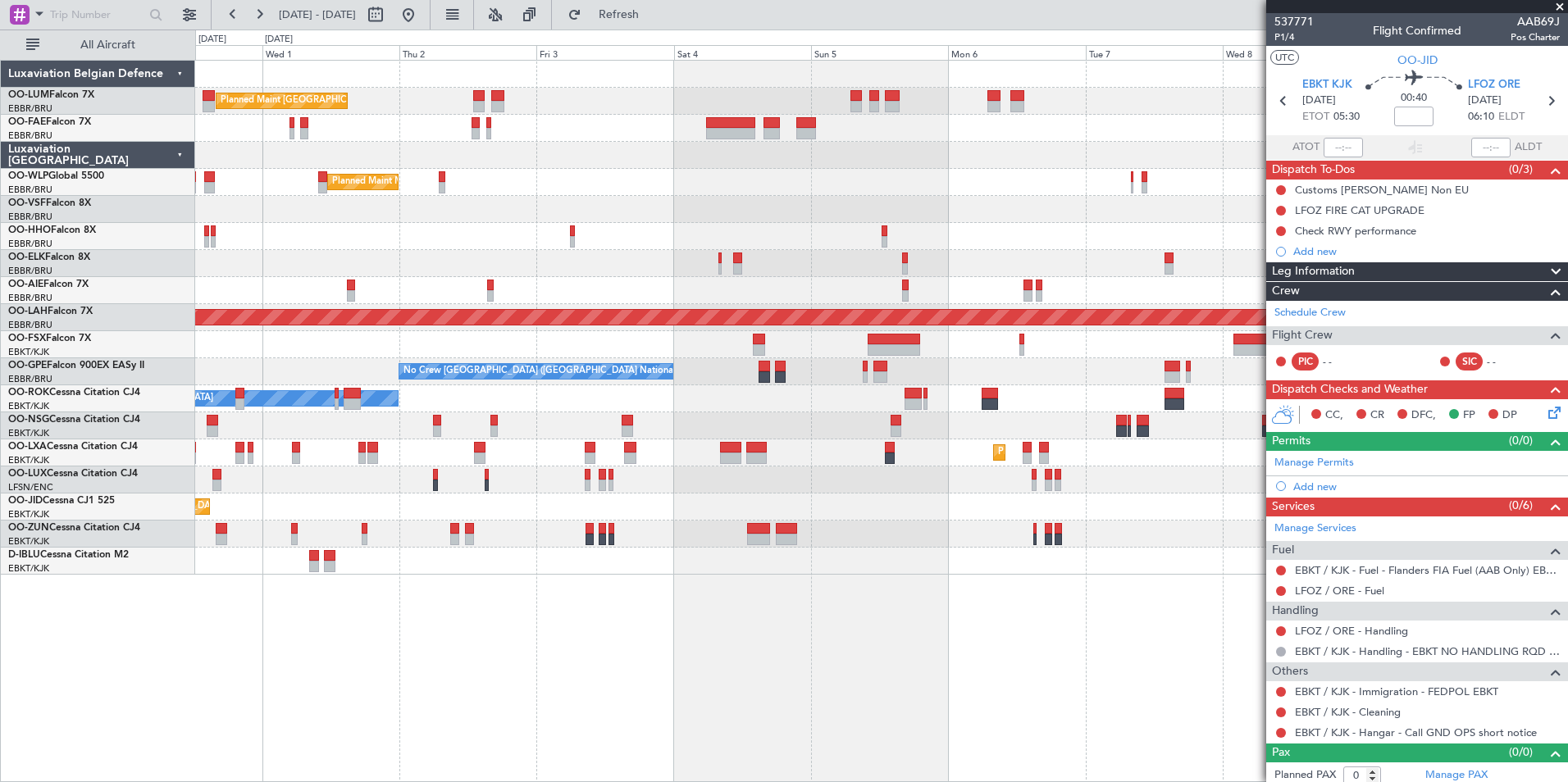
click at [688, 585] on div "Planned Maint Brussels (Brussels National) Owner Melsbroek Air Base Owner Melsb…" at bounding box center [882, 421] width 1373 height 722
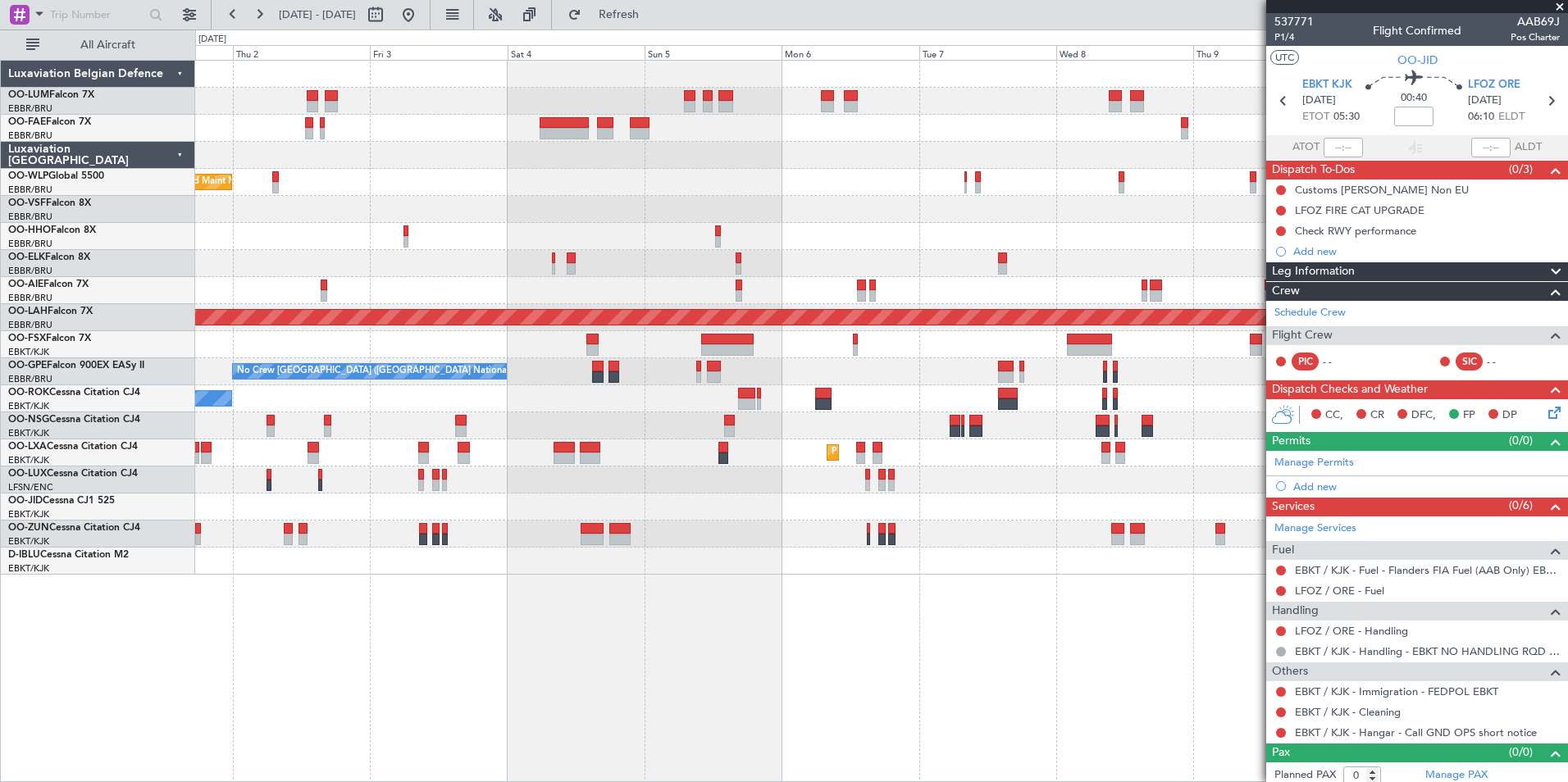
click at [702, 584] on div "Planned Maint Brussels (Brussels National) Owner Melsbroek Air Base Owner Melsb…" at bounding box center [882, 421] width 1373 height 722
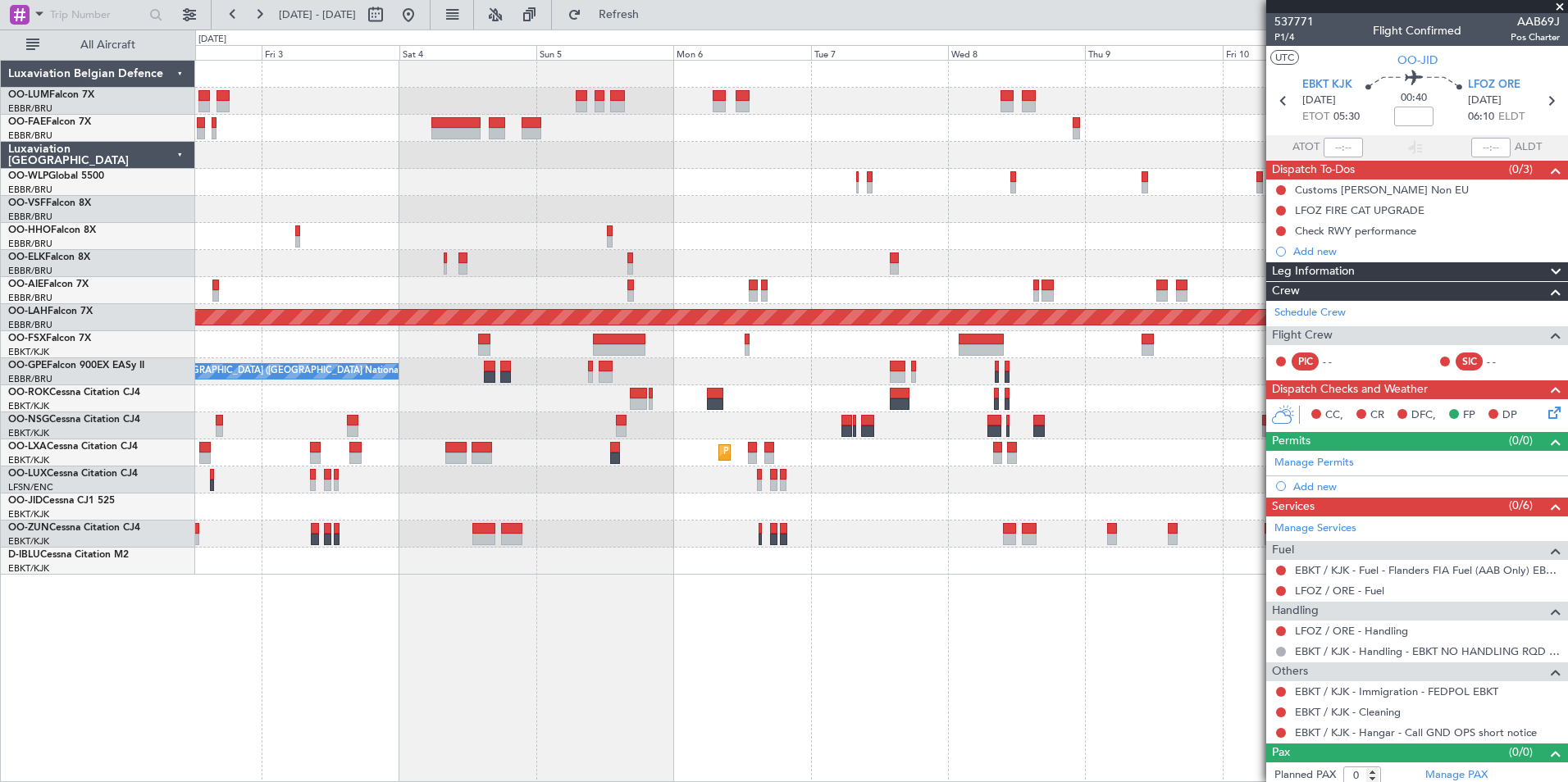
click at [690, 592] on div "Planned Maint Brussels (Brussels National) Owner Melsbroek Air Base Planned Mai…" at bounding box center [882, 421] width 1373 height 722
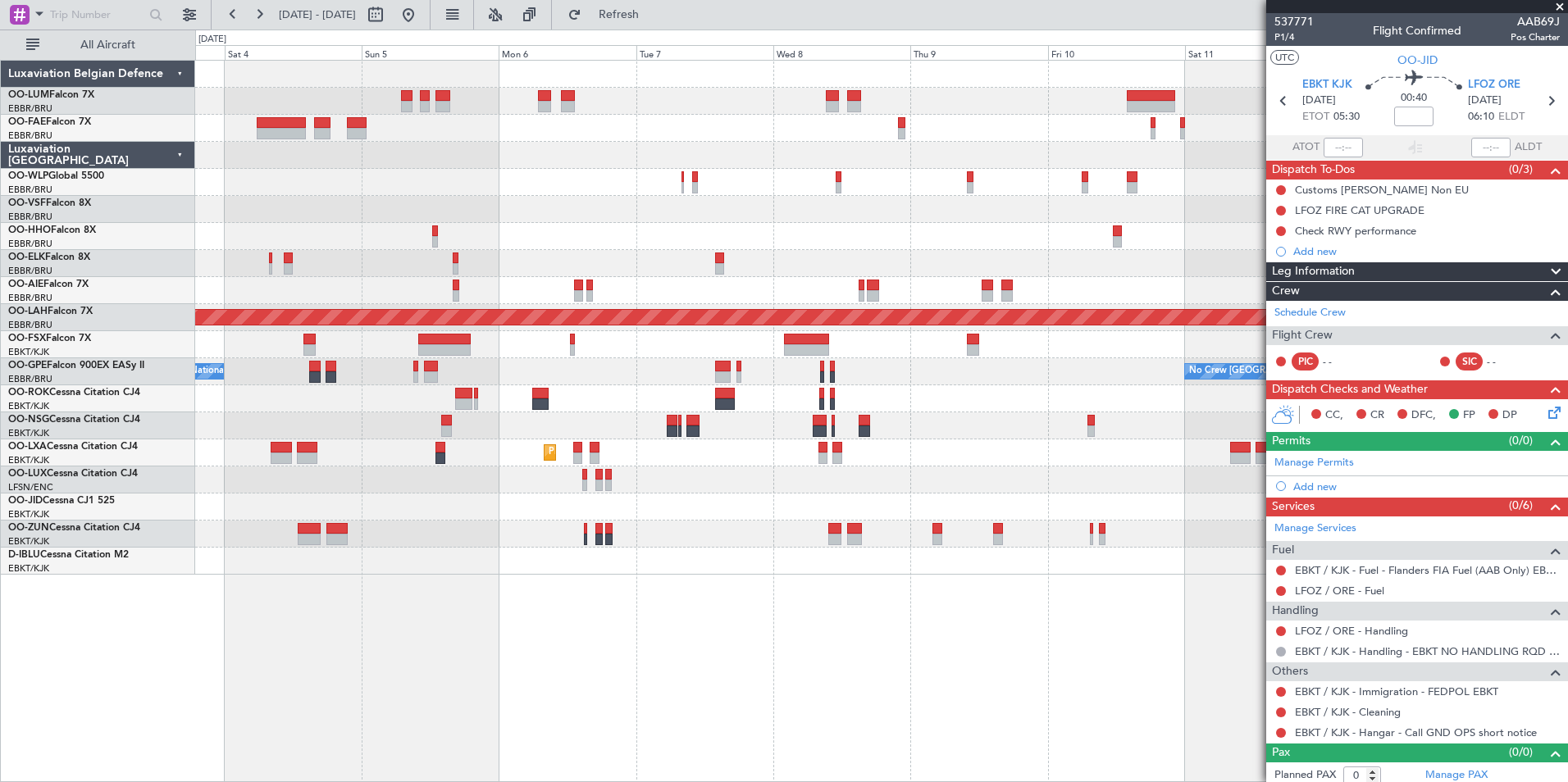
click at [1106, 509] on div at bounding box center [881, 507] width 1372 height 27
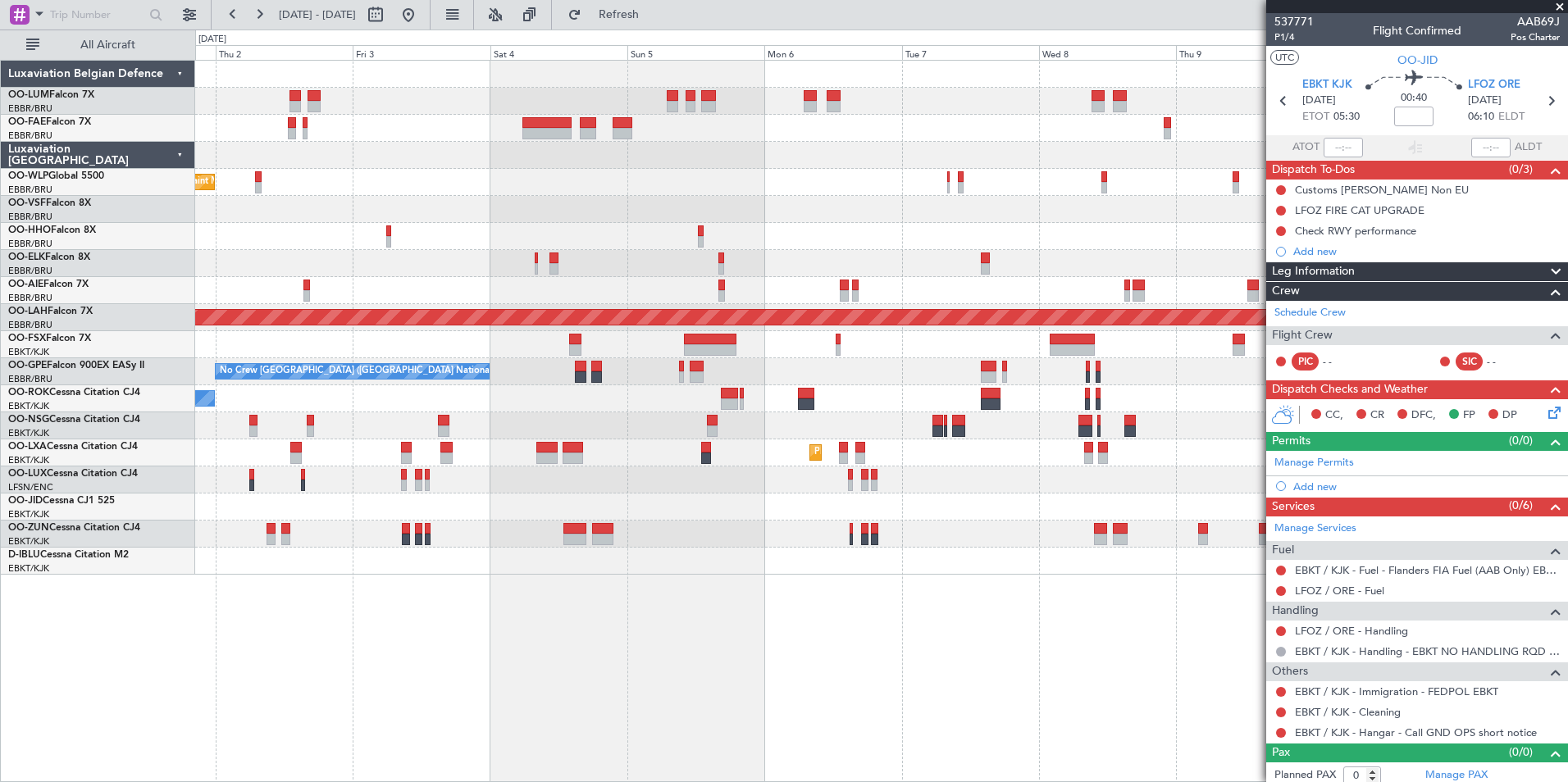
click at [1012, 633] on div "Planned Maint Brussels (Brussels National) Owner Melsbroek Air Base Planned Mai…" at bounding box center [882, 421] width 1373 height 722
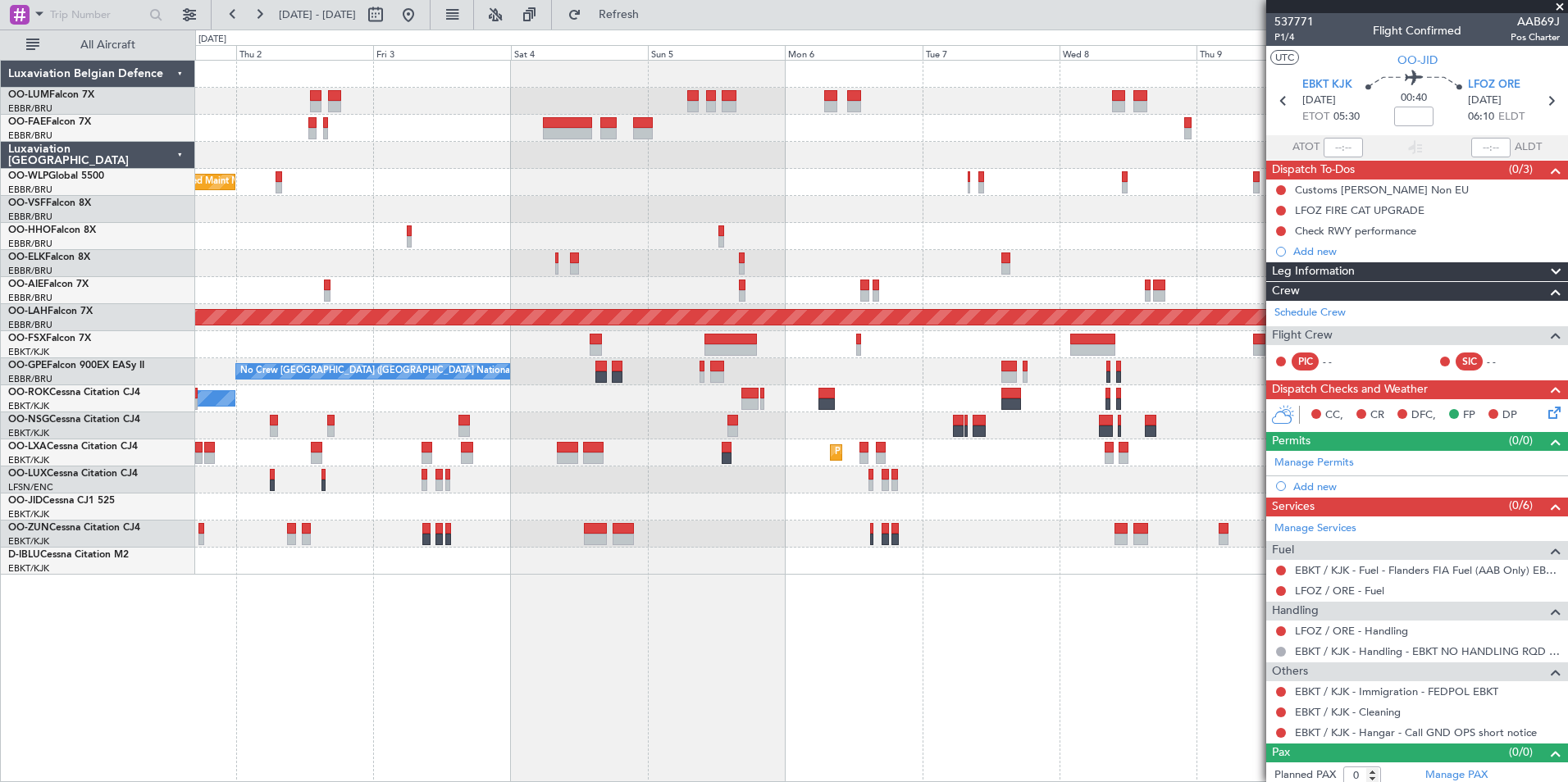
click at [939, 636] on div "Planned Maint Brussels (Brussels National) Owner Melsbroek Air Base Owner Melsb…" at bounding box center [882, 421] width 1373 height 722
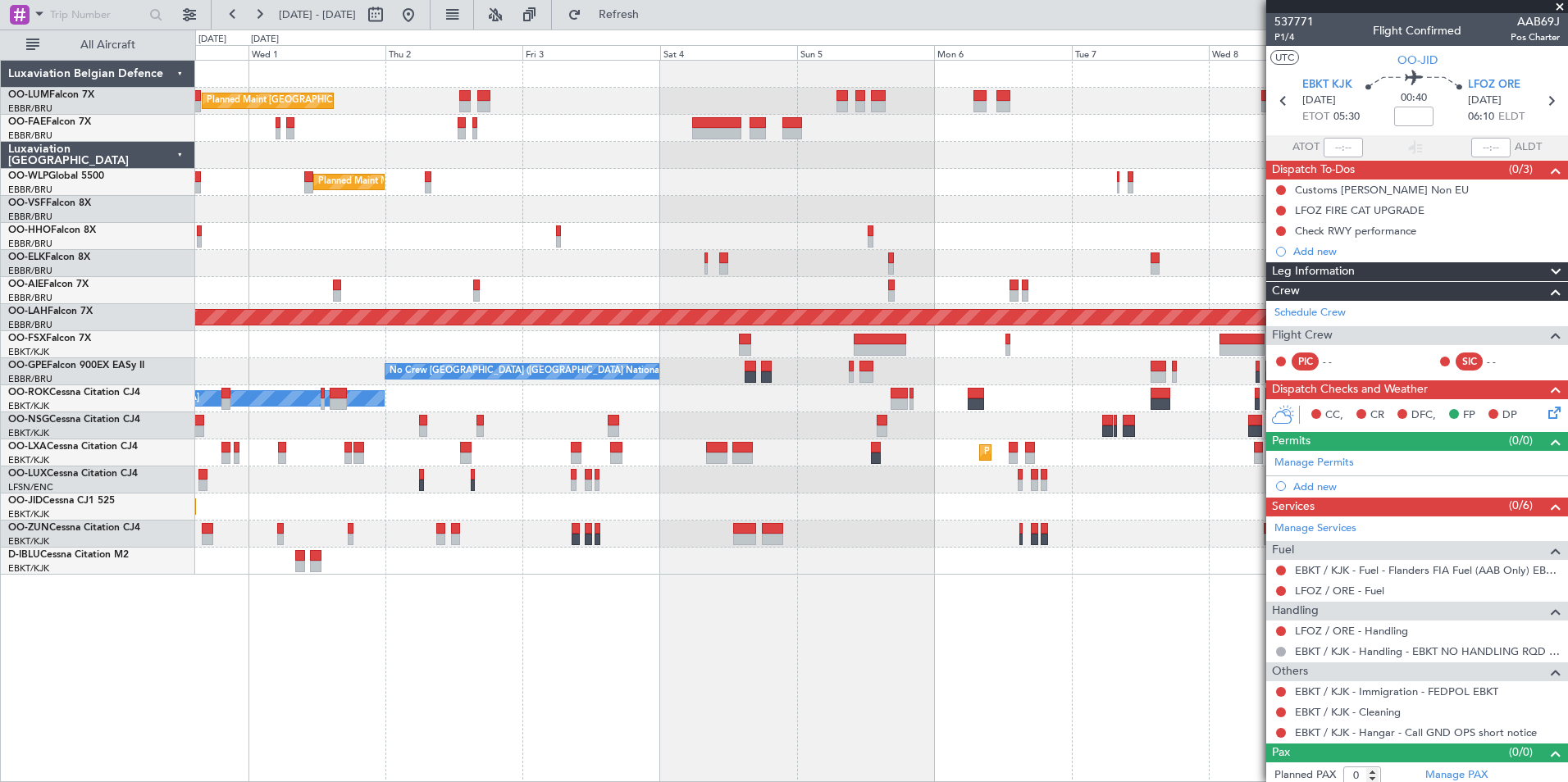
click at [896, 623] on div "Planned Maint Brussels (Brussels National) Owner Melsbroek Air Base Owner Melsb…" at bounding box center [882, 421] width 1373 height 722
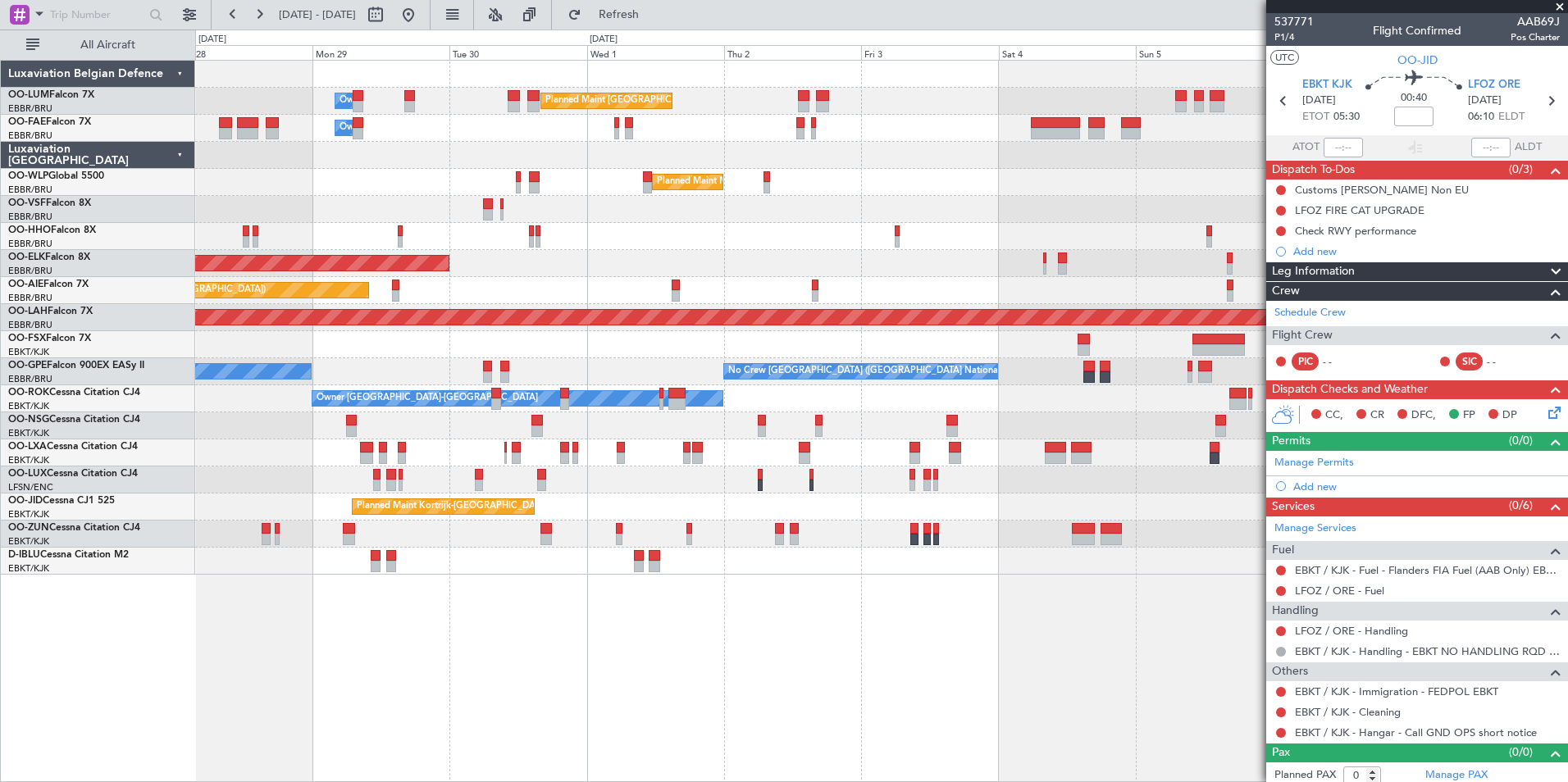
click at [631, 567] on div "A/C Unavailable Kortrijk-Wevelgem A/C Unavailable Brussels (Brussels National)" at bounding box center [881, 561] width 1372 height 27
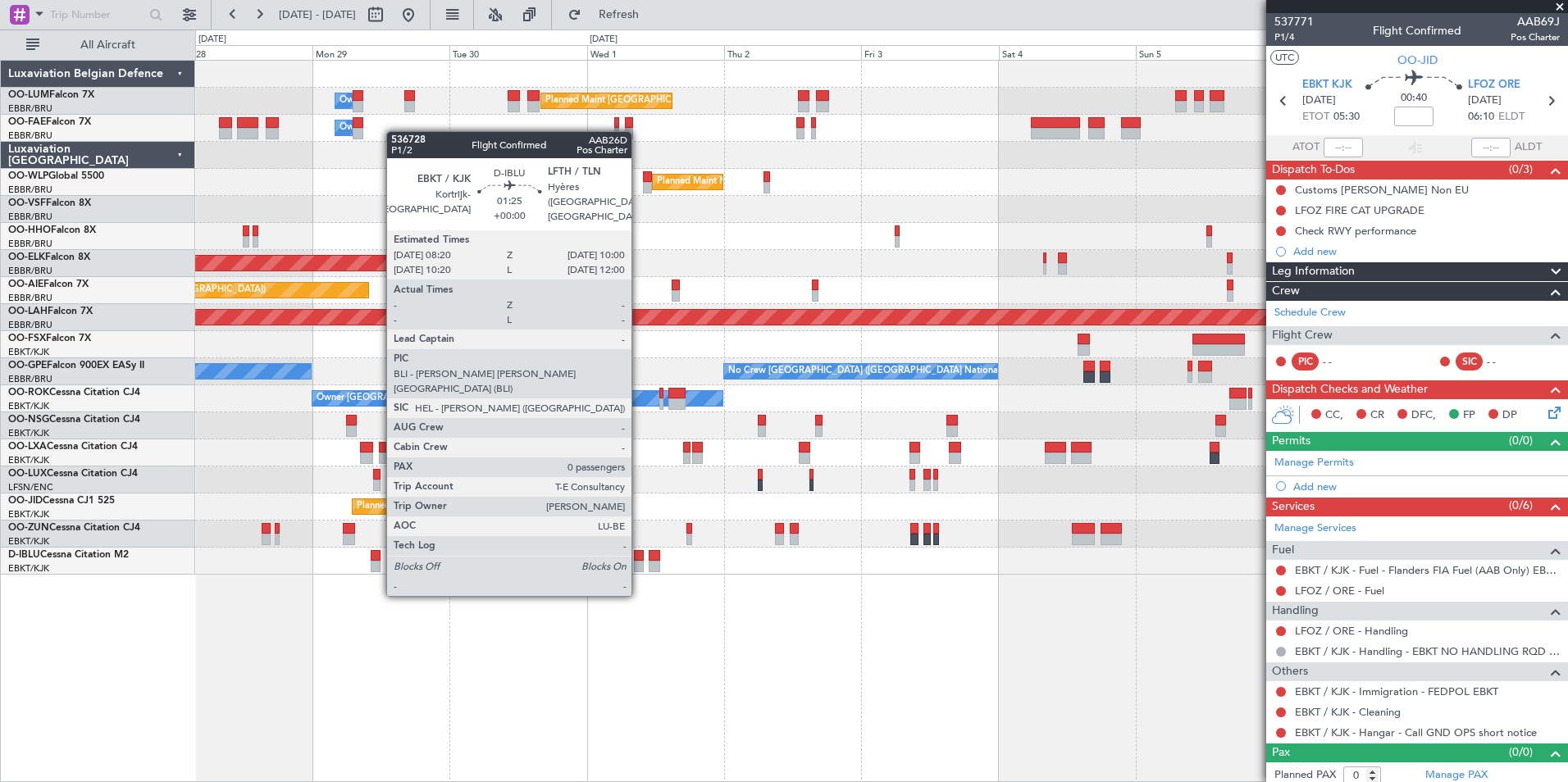
click at [639, 563] on div at bounding box center [638, 566] width 10 height 12
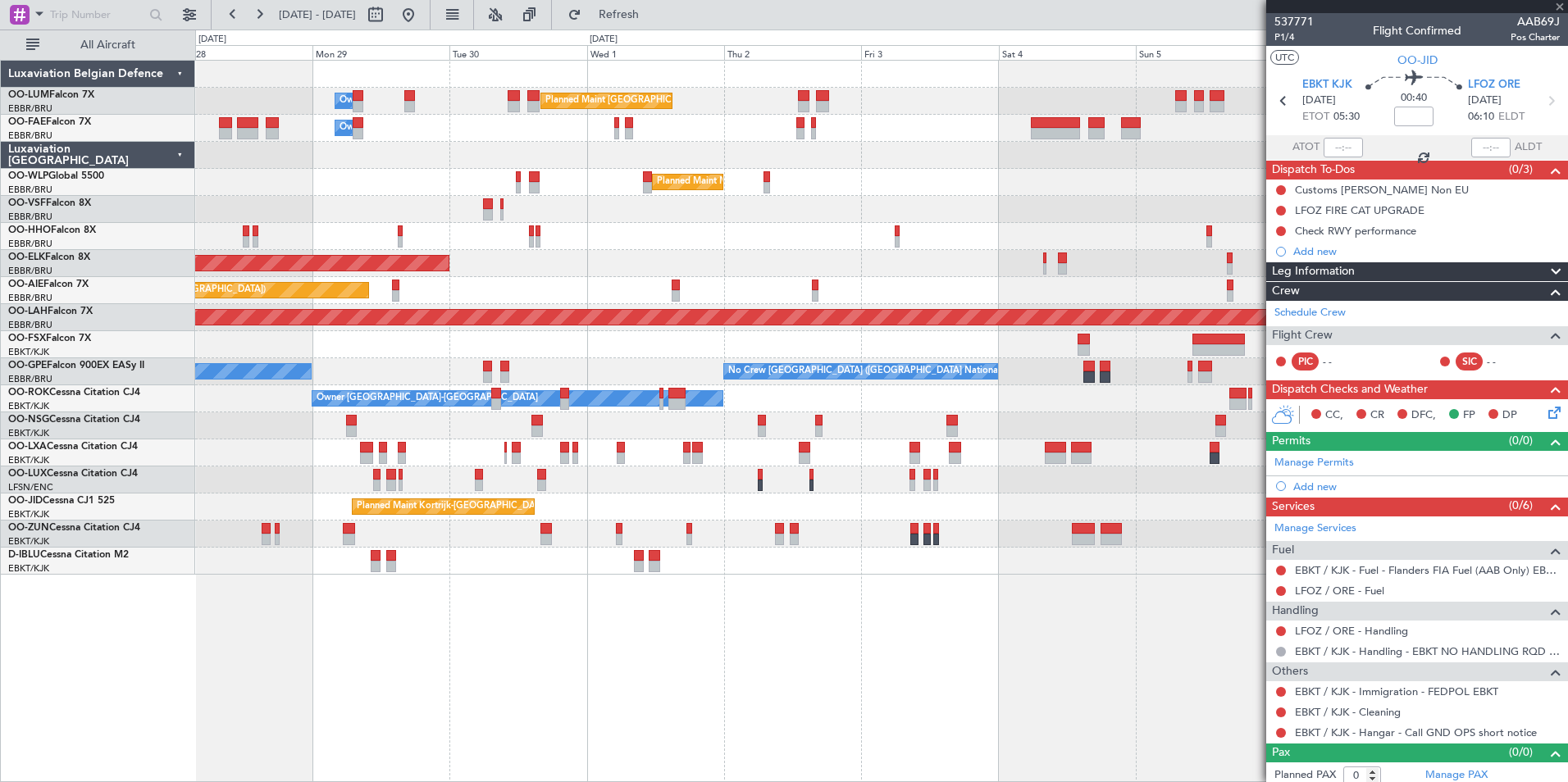
click at [641, 559] on div at bounding box center [638, 556] width 10 height 12
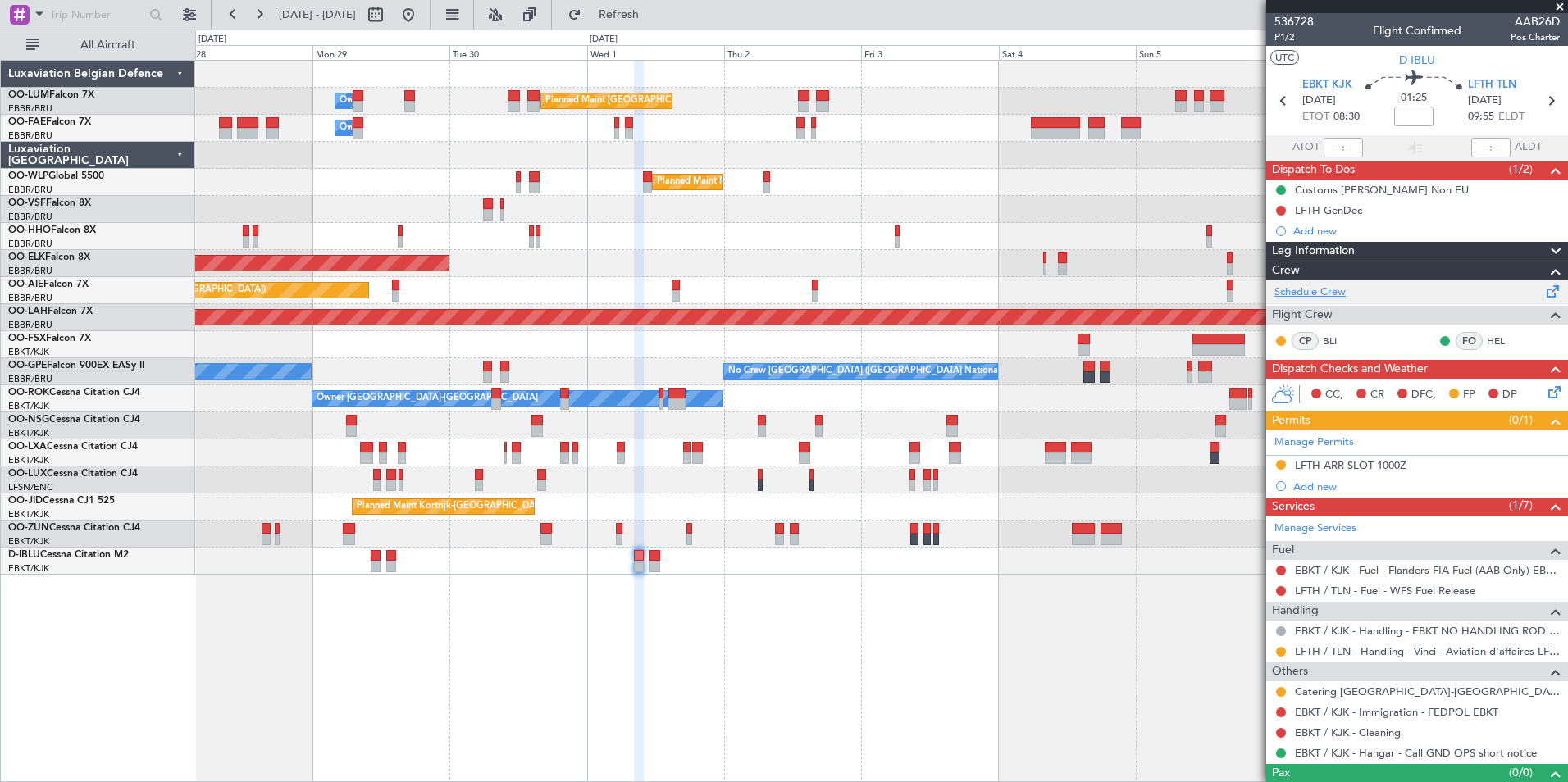
click at [1332, 291] on link "Schedule Crew" at bounding box center [1310, 293] width 71 height 16
click at [573, 697] on div "Planned Maint Brussels (Brussels National) Owner Melsbroek Air Base Owner Melsb…" at bounding box center [882, 421] width 1373 height 722
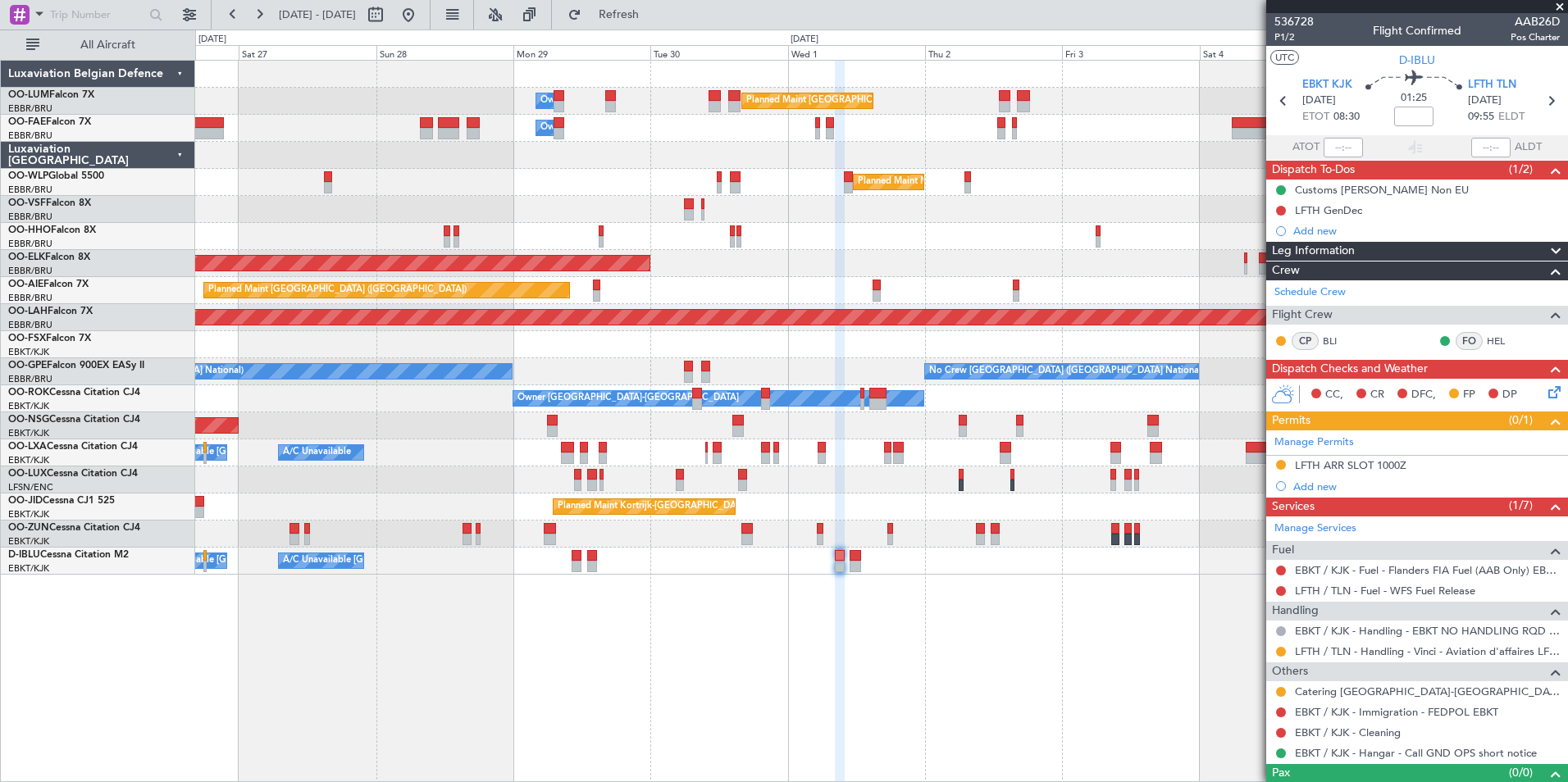
click at [576, 689] on div "Planned Maint Brussels (Brussels National) Owner Melsbroek Air Base Owner Melsb…" at bounding box center [882, 421] width 1373 height 722
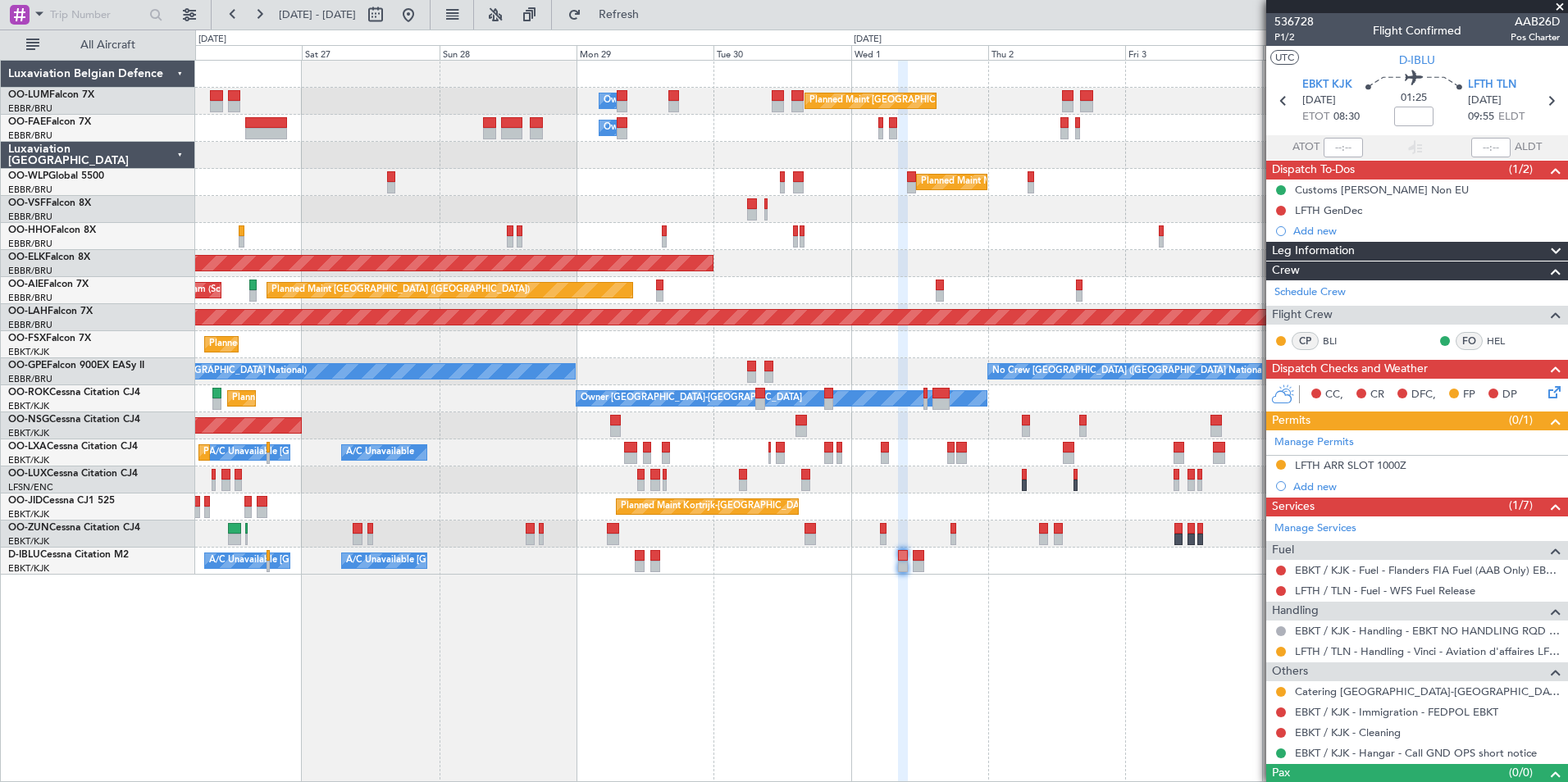
click at [558, 676] on div "Planned Maint Brussels (Brussels National) Owner Melsbroek Air Base Owner Melsb…" at bounding box center [882, 421] width 1373 height 722
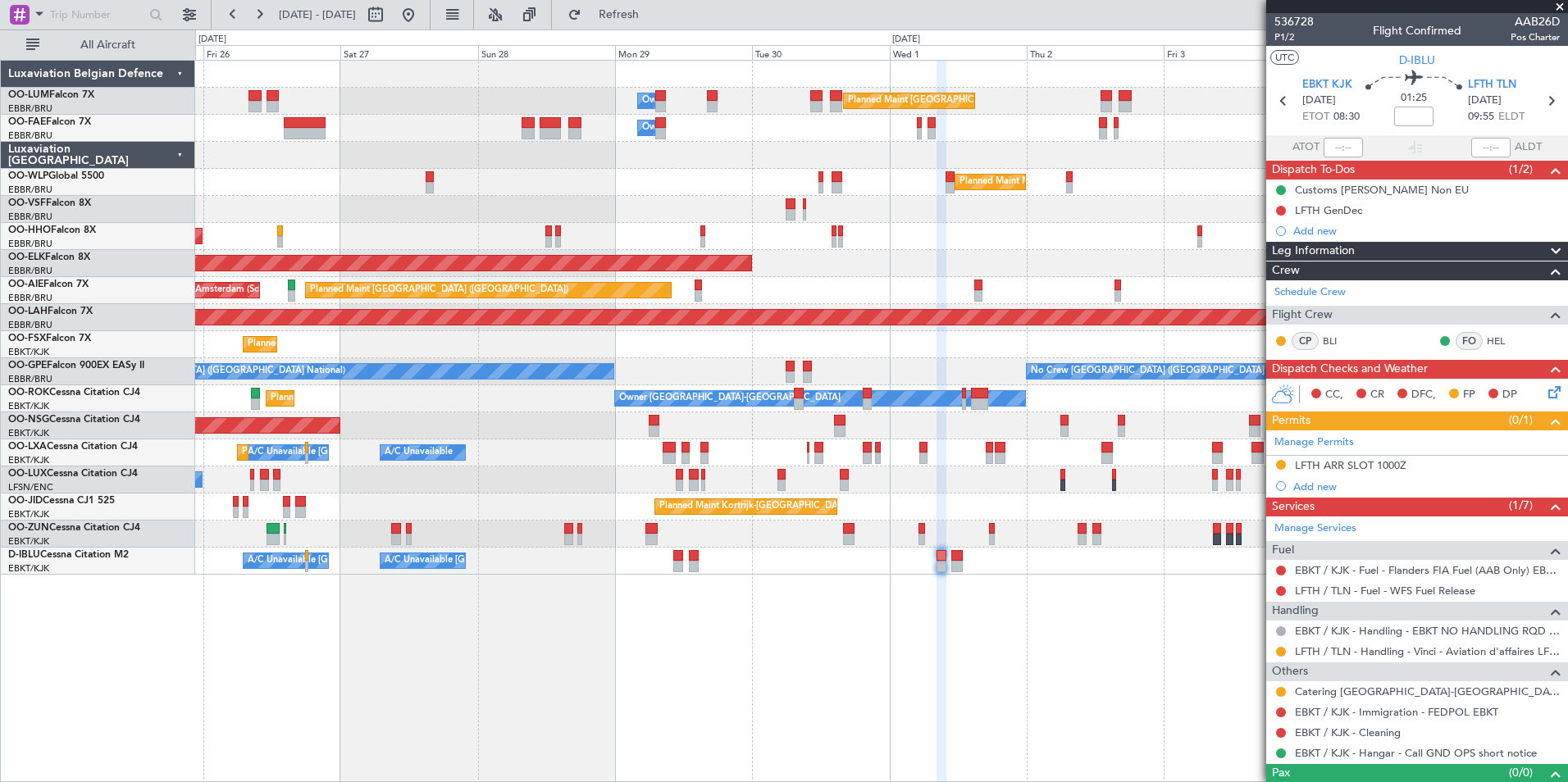
click at [538, 673] on div "Planned Maint Brussels (Brussels National) Owner Melsbroek Air Base Owner Melsb…" at bounding box center [882, 421] width 1373 height 722
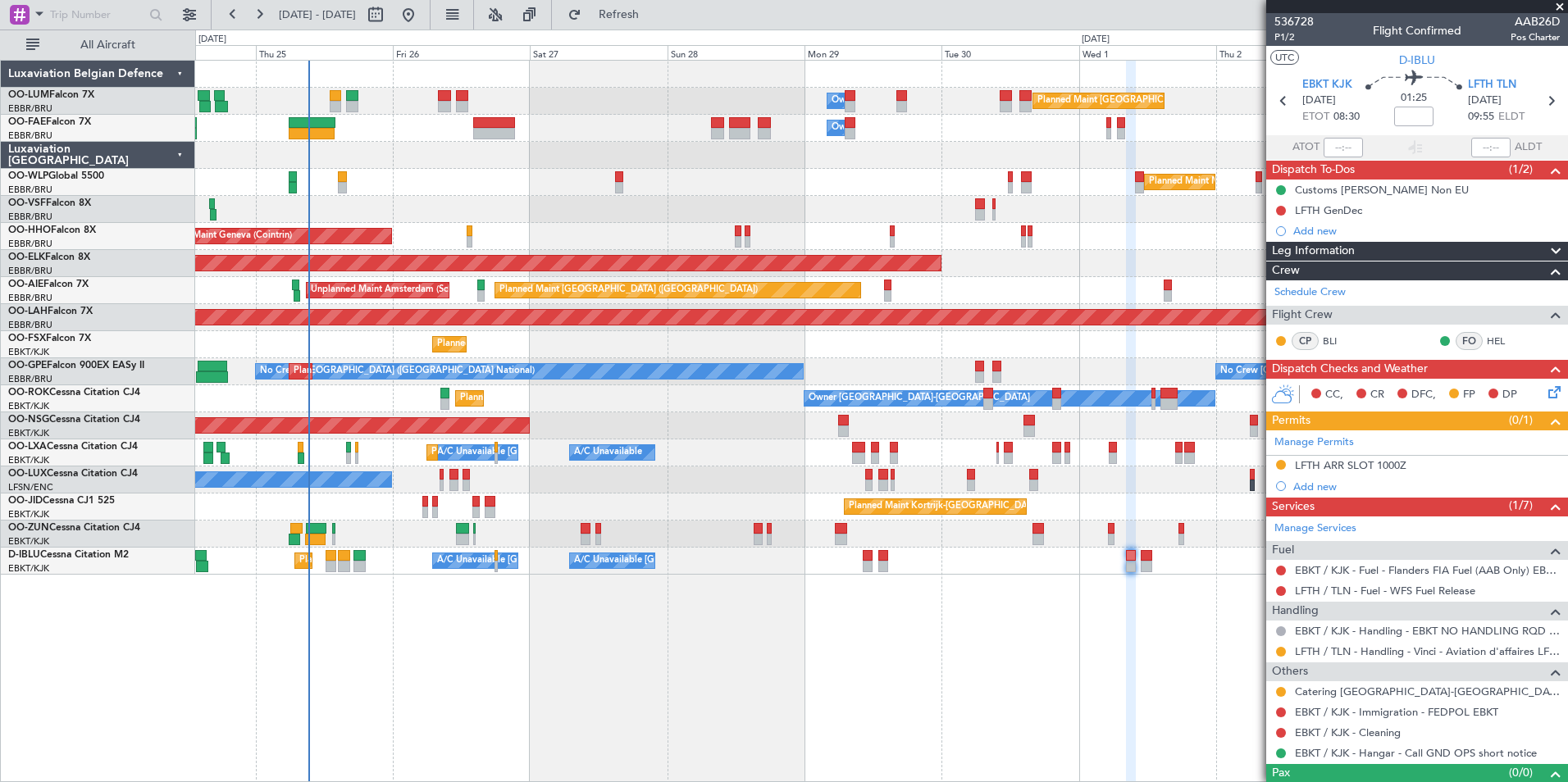
click at [510, 665] on div "Planned Maint Brussels (Brussels National) Owner Melsbroek Air Base Owner Melsb…" at bounding box center [882, 421] width 1373 height 722
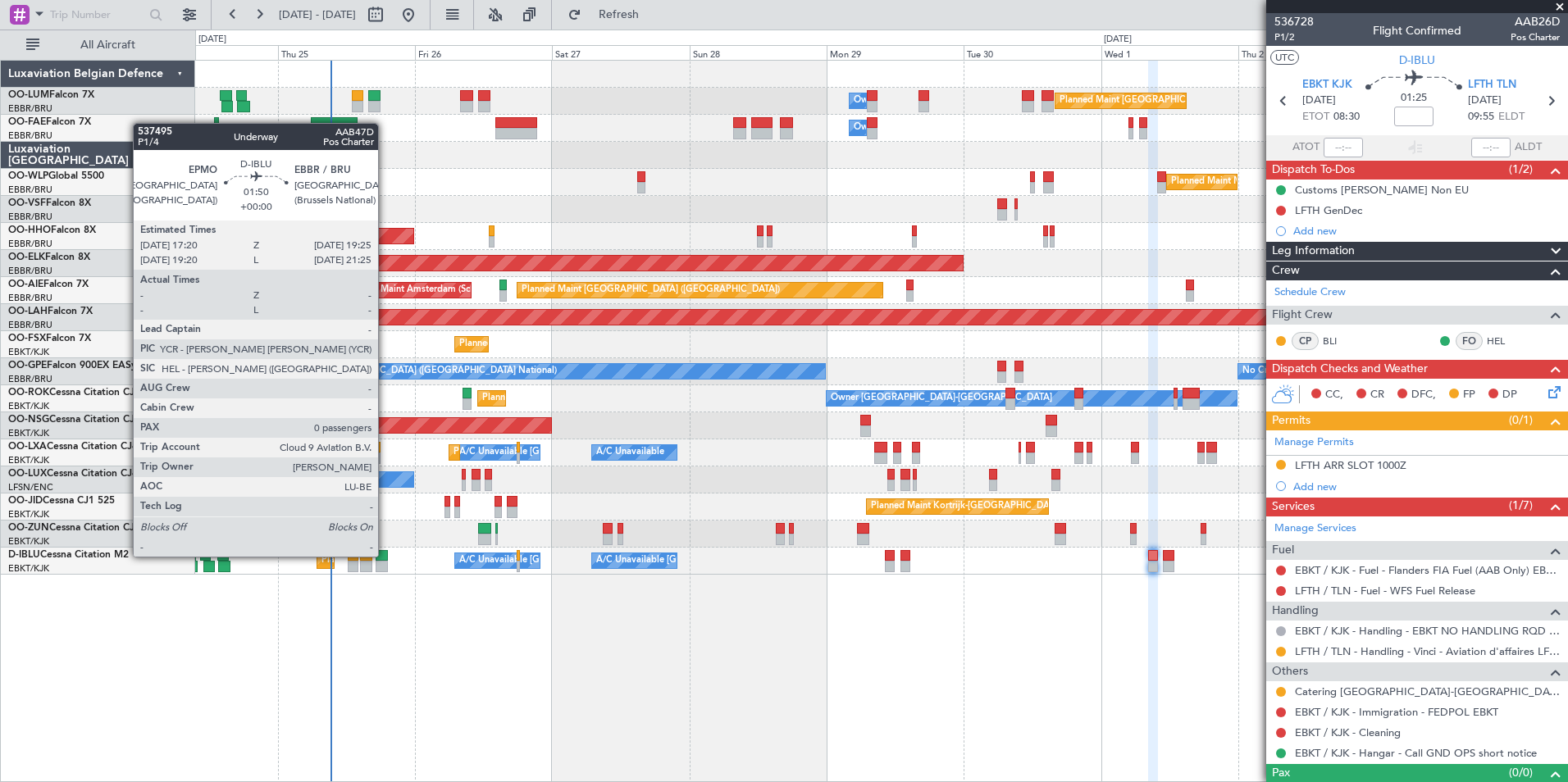
click at [386, 557] on div at bounding box center [381, 556] width 12 height 12
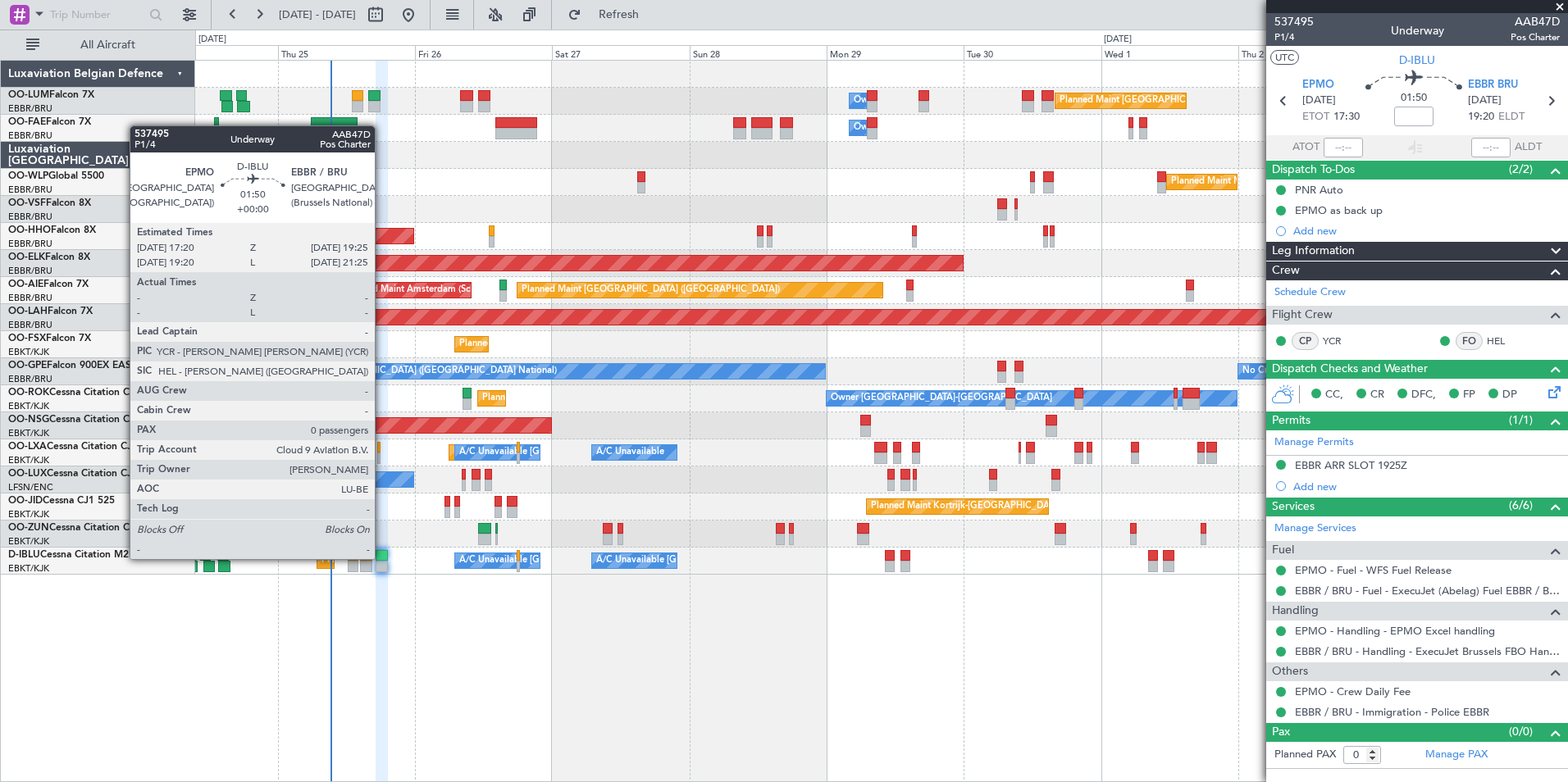
click at [382, 559] on div at bounding box center [381, 556] width 12 height 12
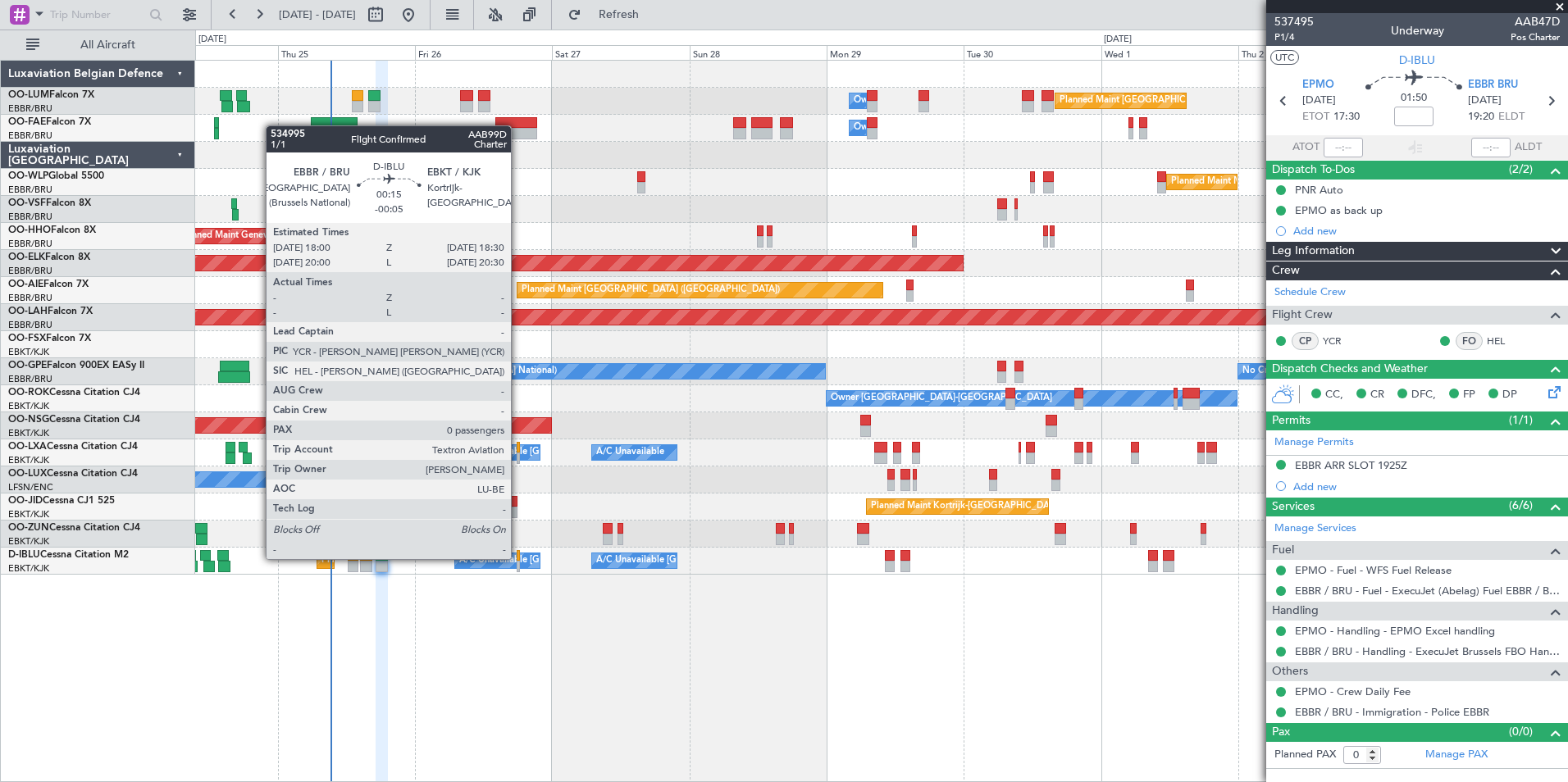
click at [518, 559] on div at bounding box center [519, 556] width 4 height 12
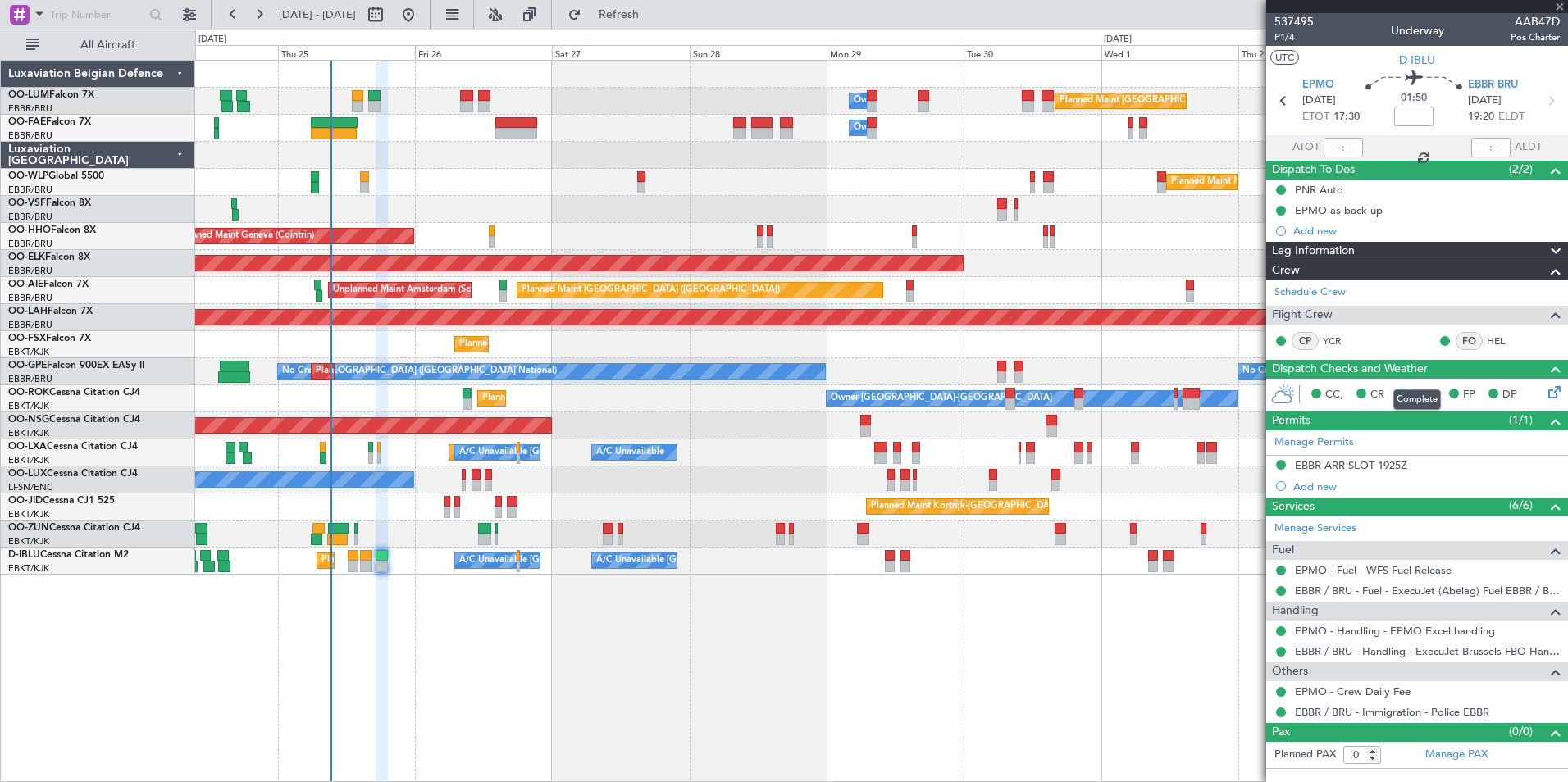
type input "-00:05"
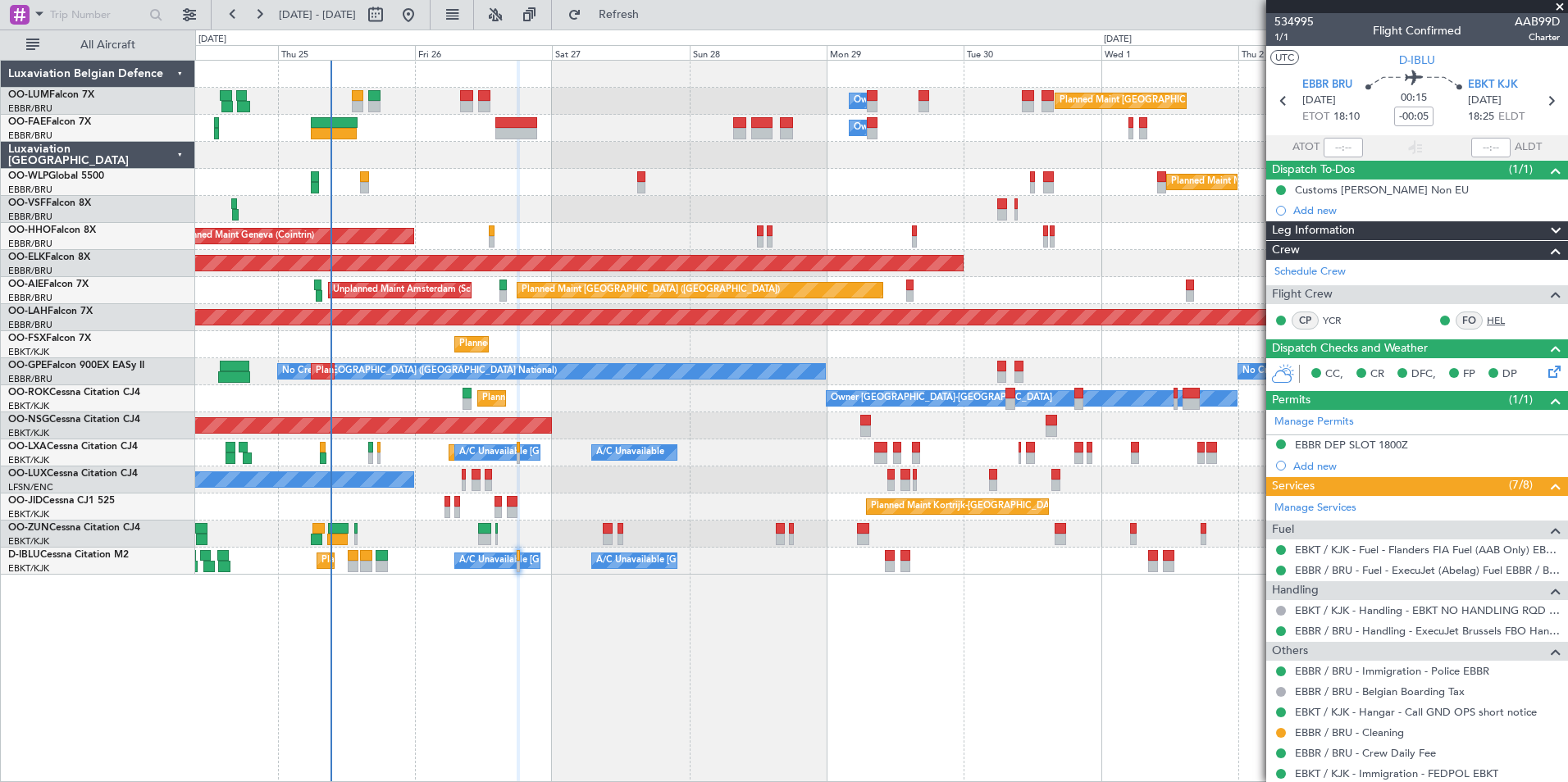
click at [1497, 323] on link "HEL" at bounding box center [1505, 321] width 36 height 15
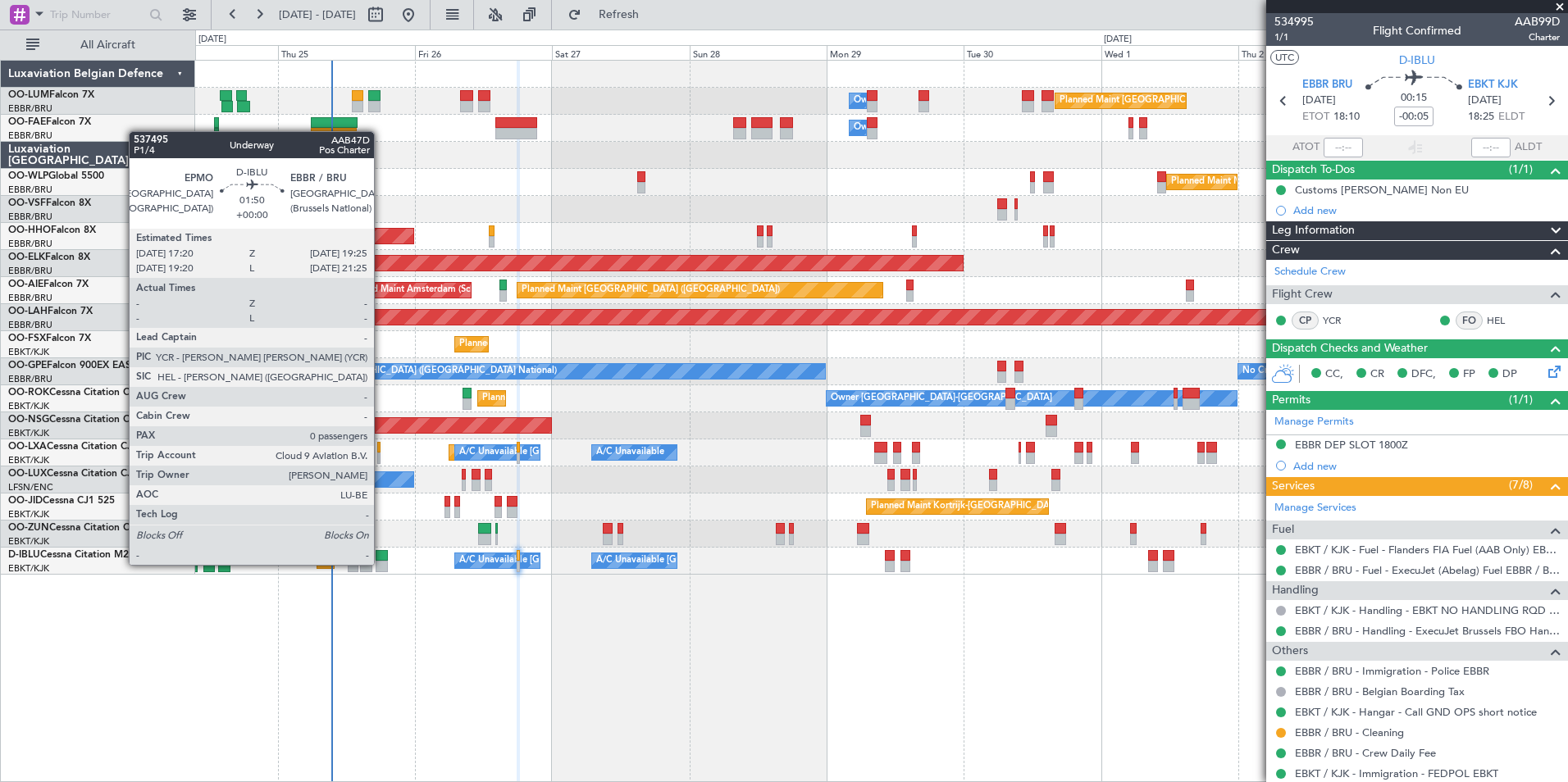
click at [381, 565] on div at bounding box center [381, 566] width 12 height 12
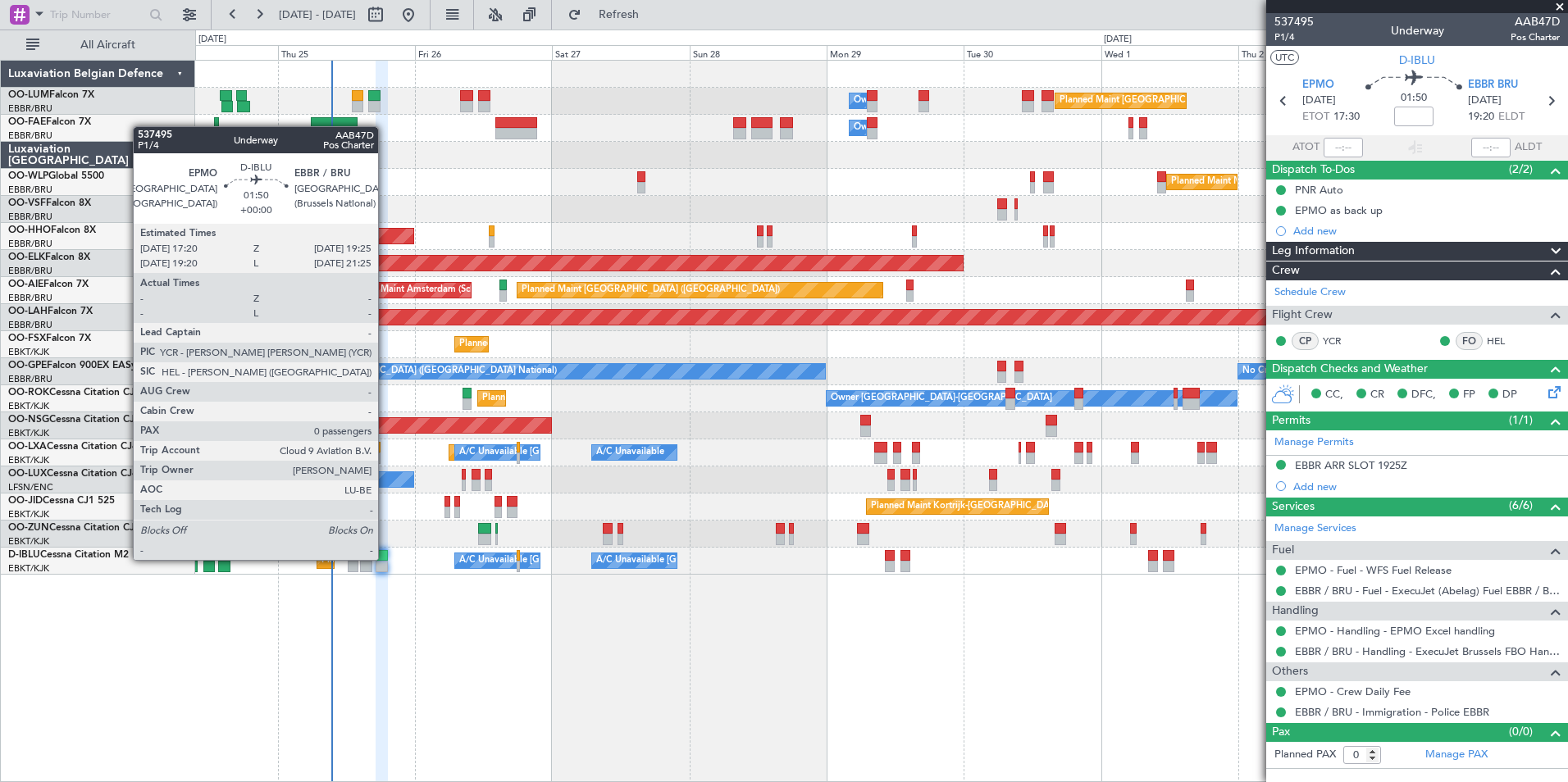
click at [386, 560] on div at bounding box center [381, 556] width 12 height 12
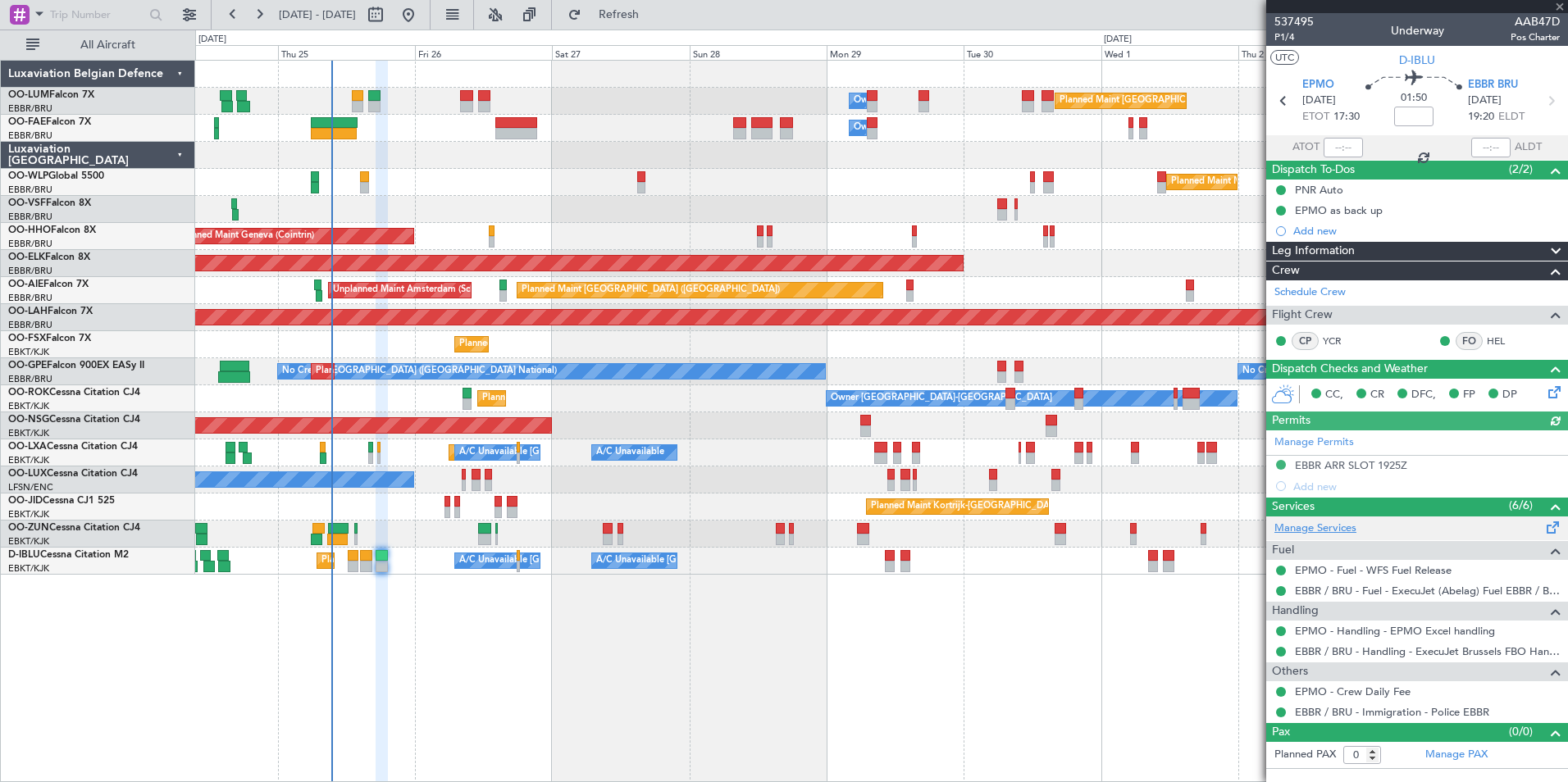
click at [1331, 521] on link "Manage Services" at bounding box center [1315, 529] width 82 height 16
click at [654, 9] on span "Refresh" at bounding box center [619, 15] width 69 height 12
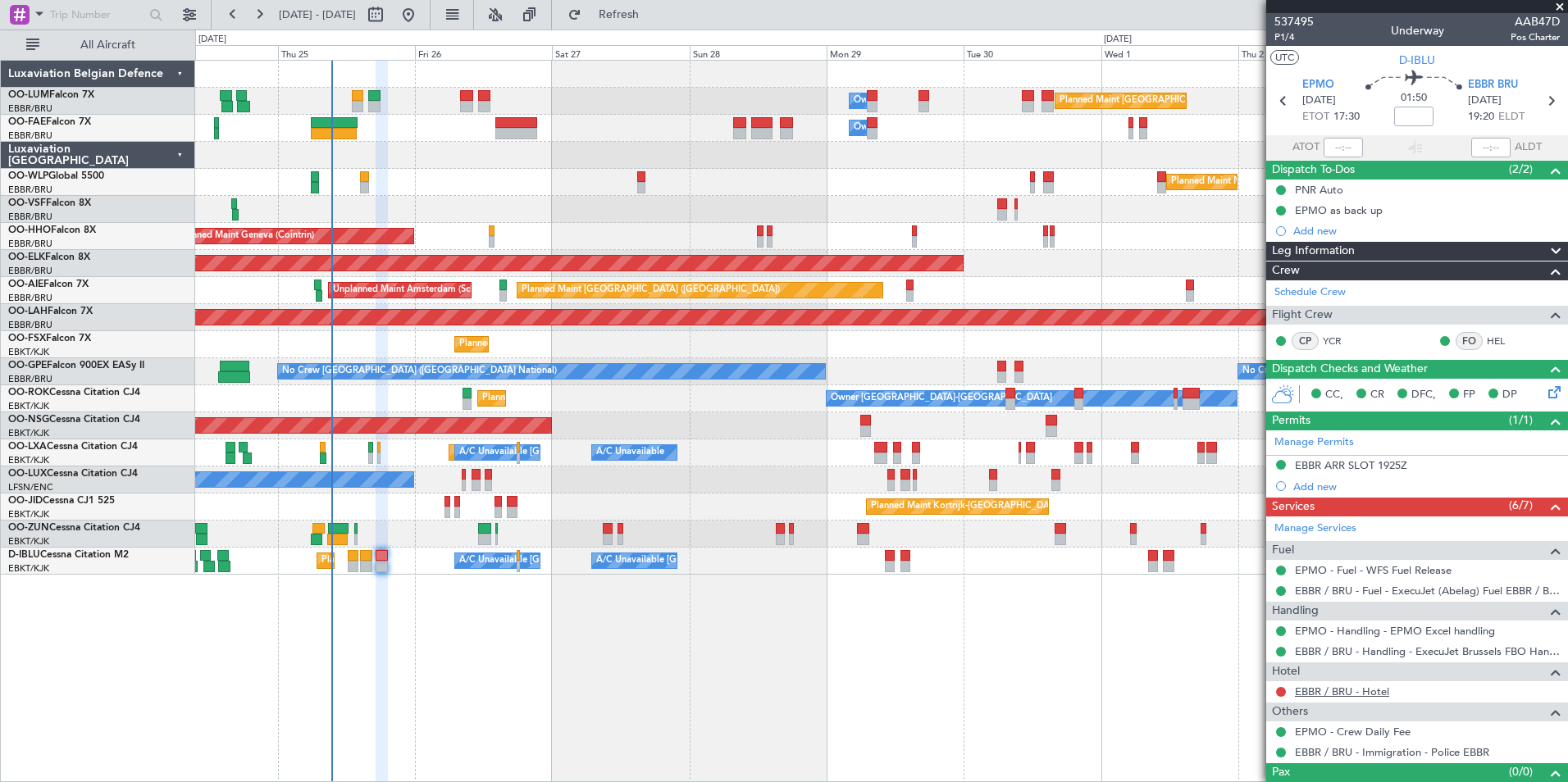
click at [1330, 691] on link "EBBR / BRU - Hotel" at bounding box center [1341, 691] width 94 height 14
click at [654, 15] on span "Refresh" at bounding box center [619, 15] width 69 height 12
click at [1367, 694] on link "EBBR / BRU - Hotel" at bounding box center [1341, 691] width 94 height 14
click at [654, 13] on span "Refresh" at bounding box center [619, 15] width 69 height 12
click at [1280, 690] on button at bounding box center [1281, 692] width 10 height 10
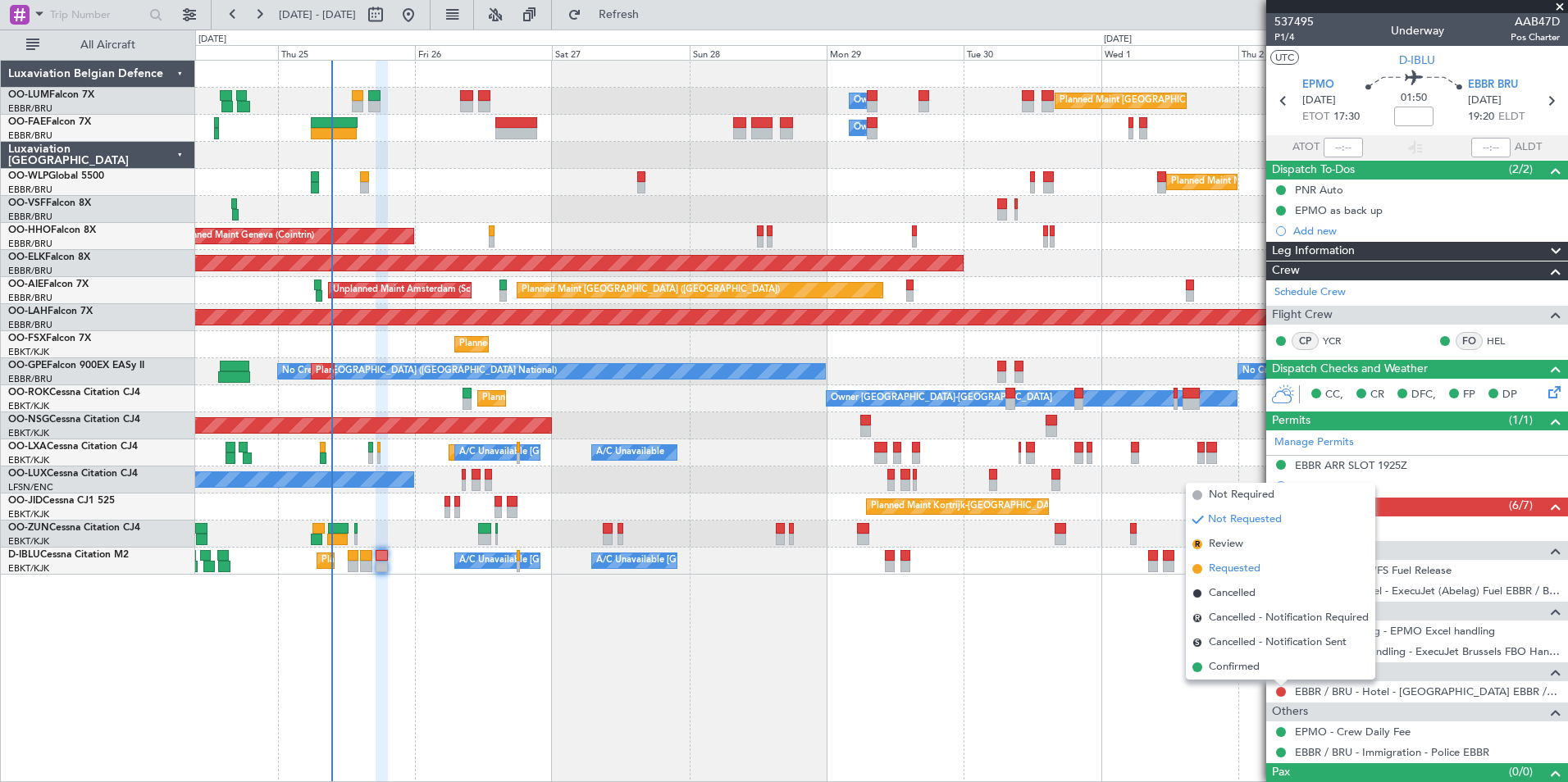
click at [1233, 571] on span "Requested" at bounding box center [1234, 569] width 52 height 16
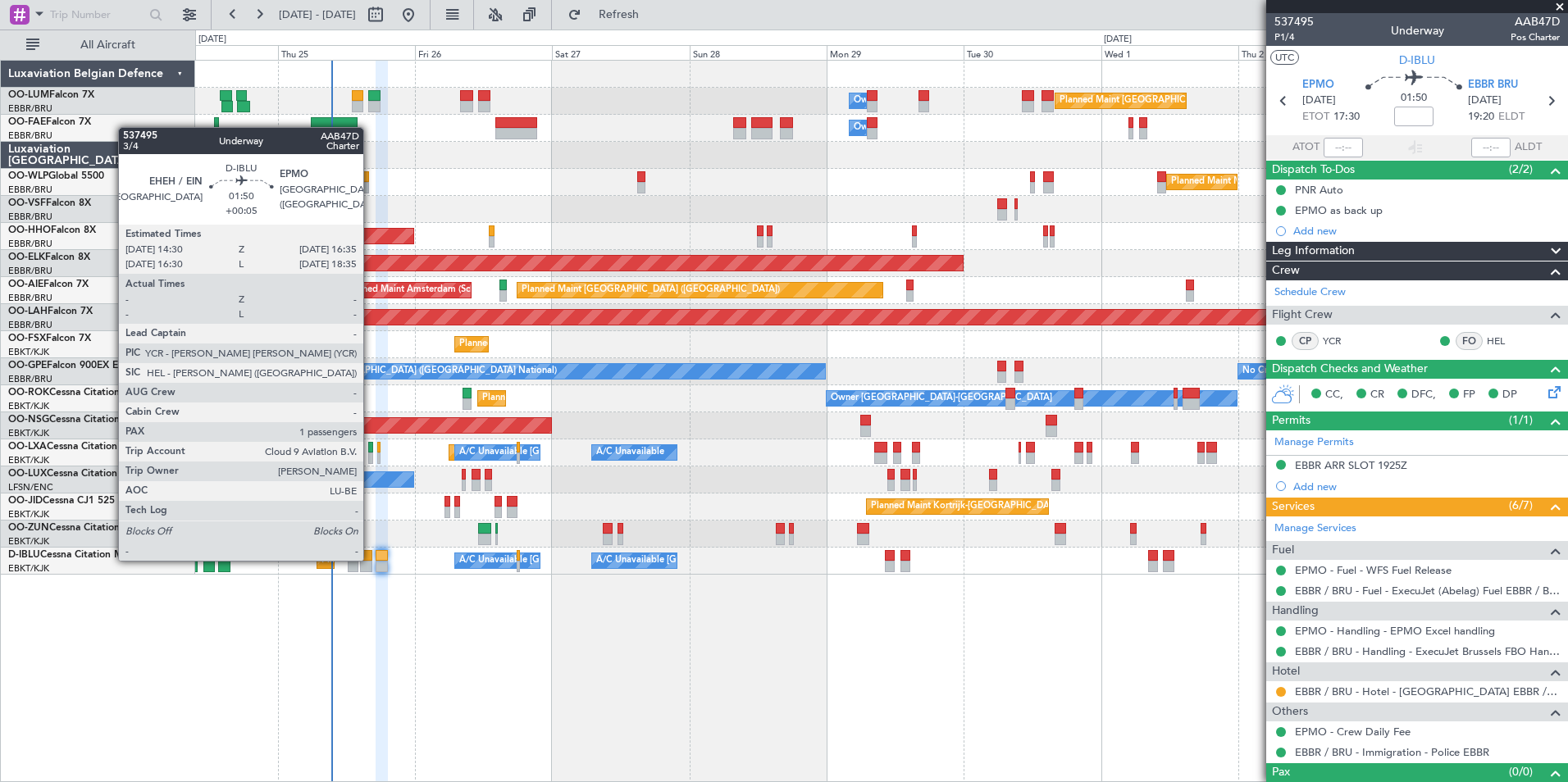
click at [371, 559] on div at bounding box center [366, 556] width 12 height 12
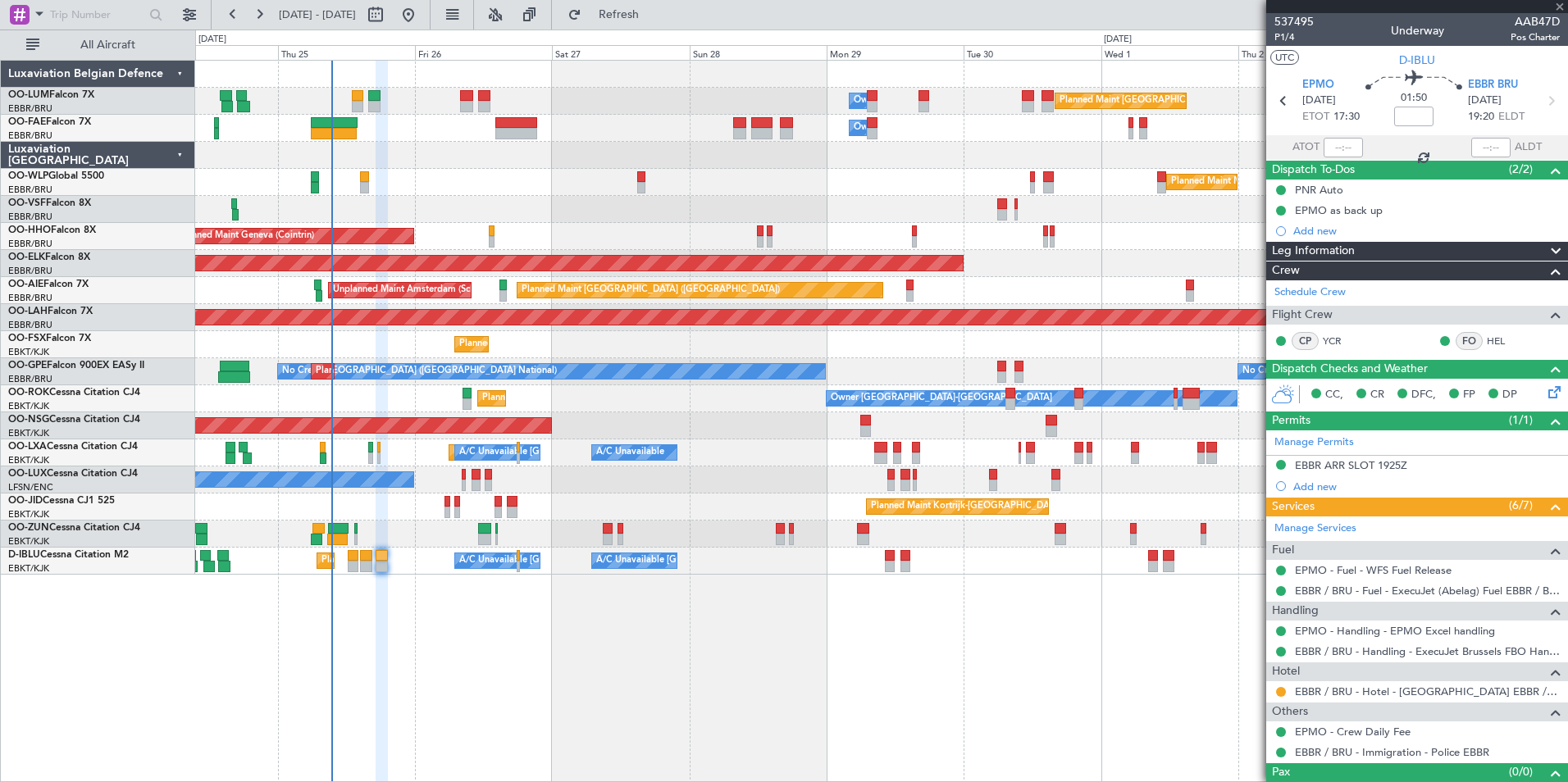
type input "+00:05"
type input "1"
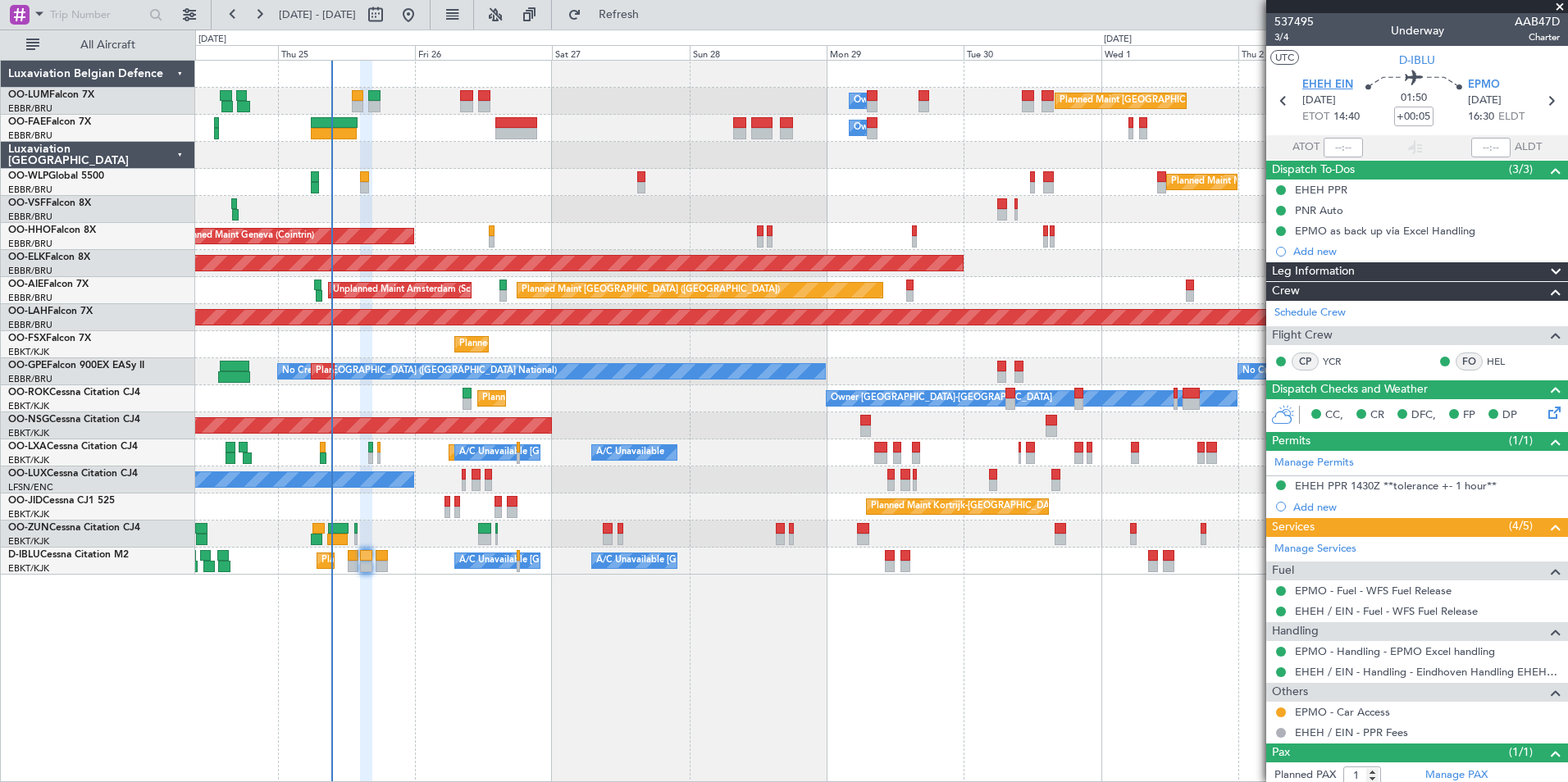
click at [1334, 84] on span "EHEH EIN" at bounding box center [1327, 86] width 51 height 16
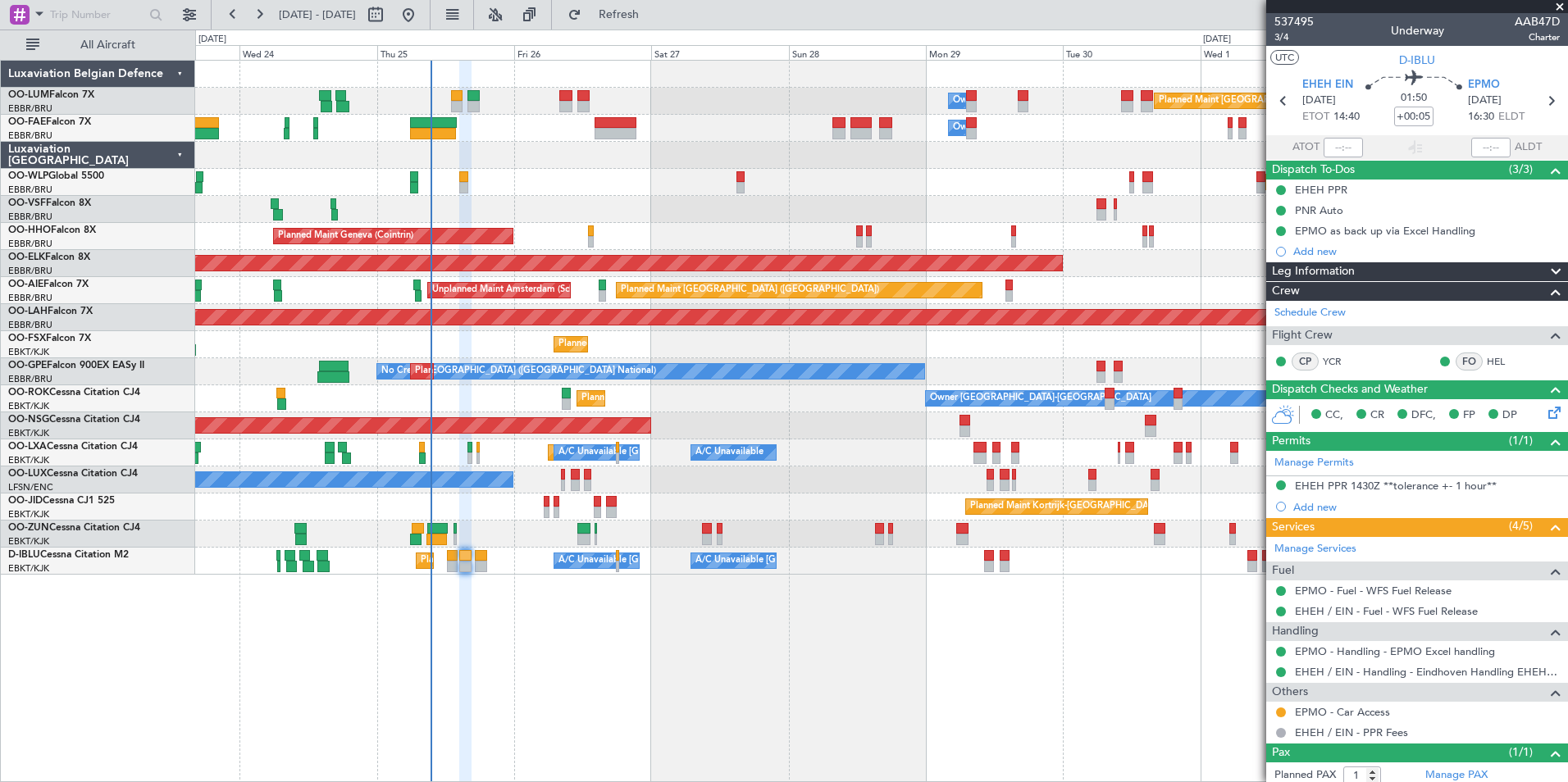
click at [877, 652] on div "Planned Maint Brussels (Brussels National) Owner Melsbroek Air Base Owner Melsb…" at bounding box center [882, 421] width 1373 height 722
click at [643, 15] on span "Refresh" at bounding box center [619, 15] width 69 height 12
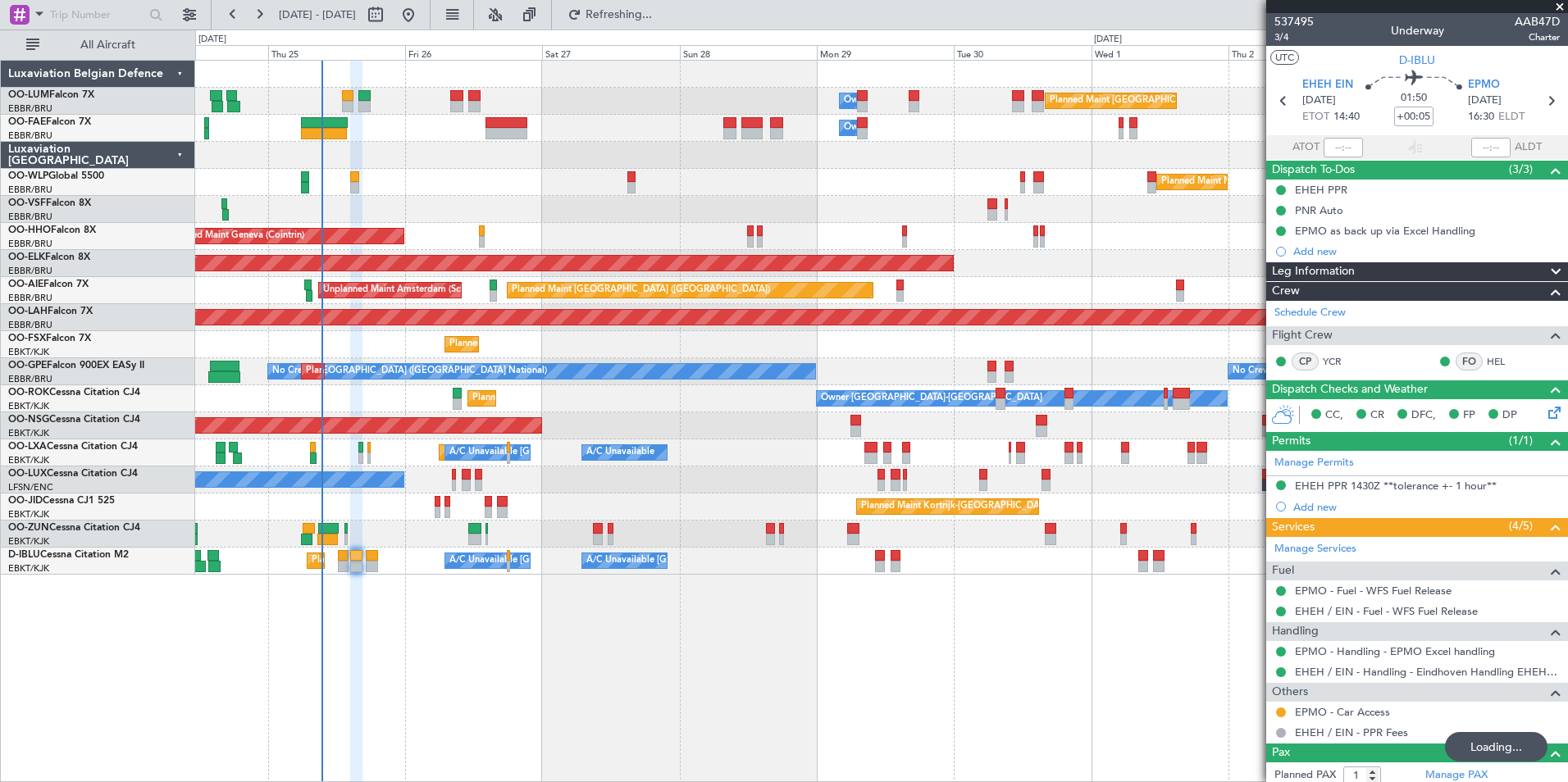
click at [521, 684] on div "Planned Maint Brussels (Brussels National) Owner Melsbroek Air Base Owner Melsb…" at bounding box center [882, 421] width 1373 height 722
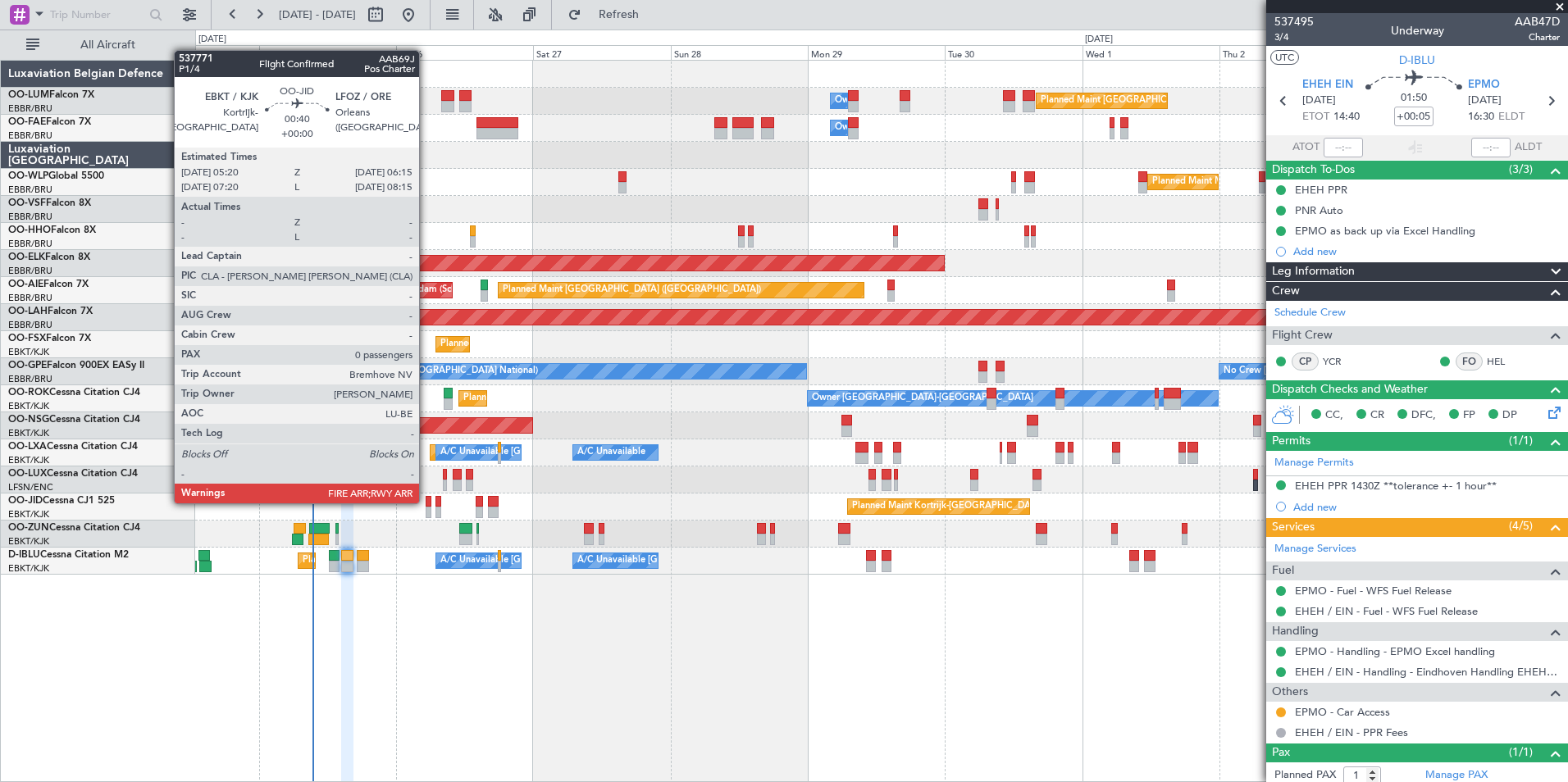
click at [427, 503] on div at bounding box center [428, 501] width 5 height 12
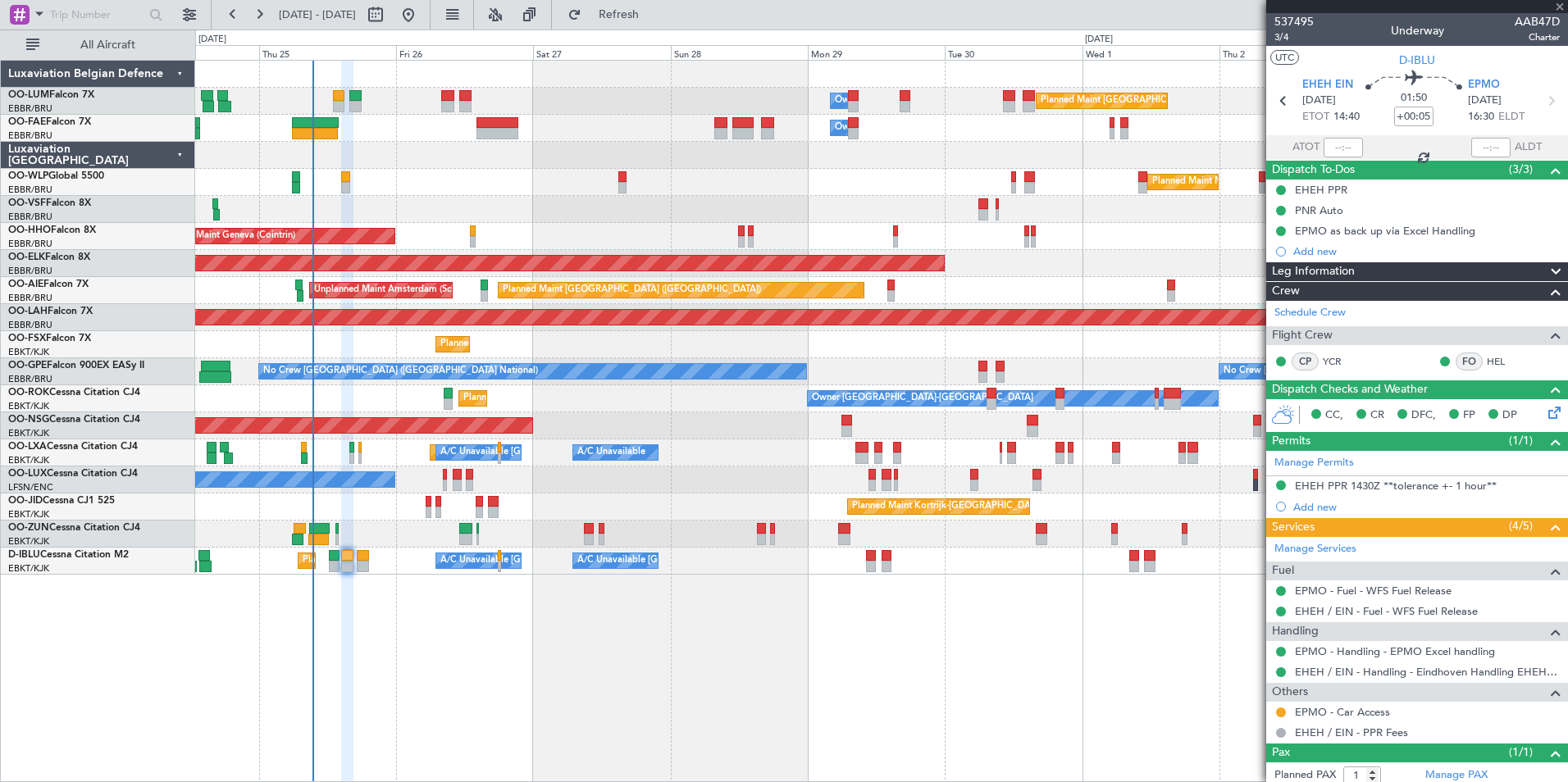
type input "0"
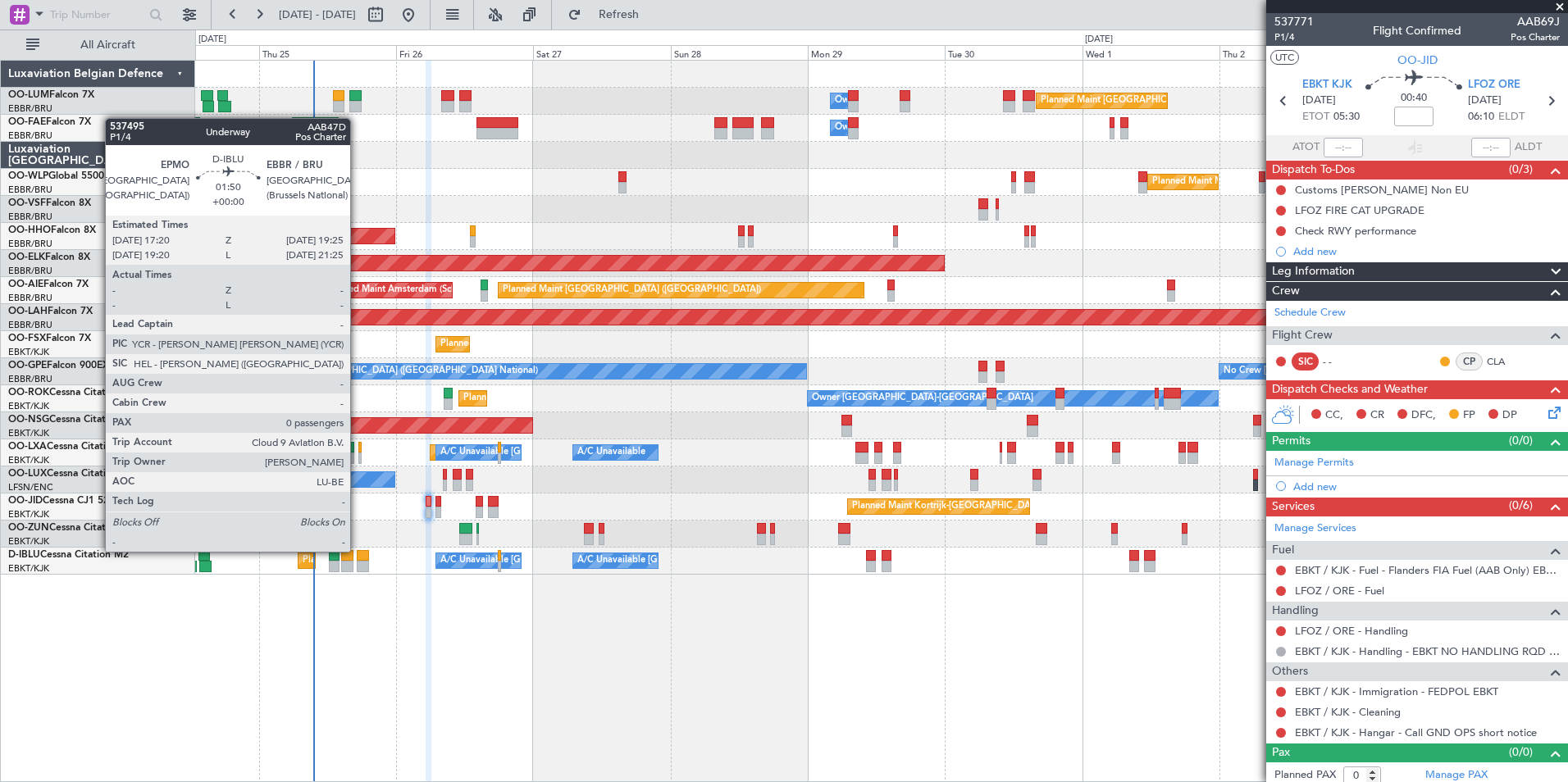
click at [357, 551] on div at bounding box center [362, 556] width 12 height 12
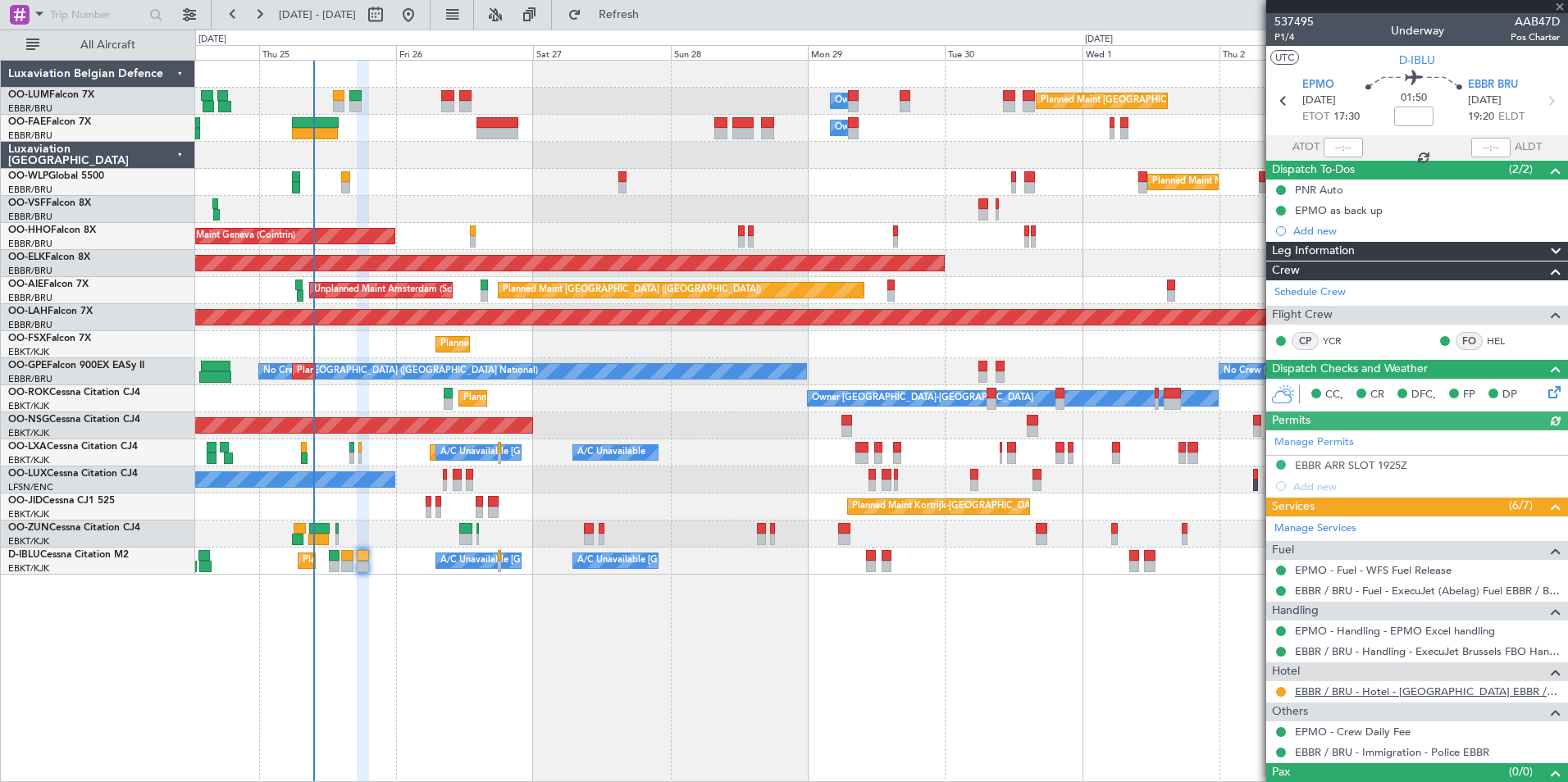
scroll to position [26, 0]
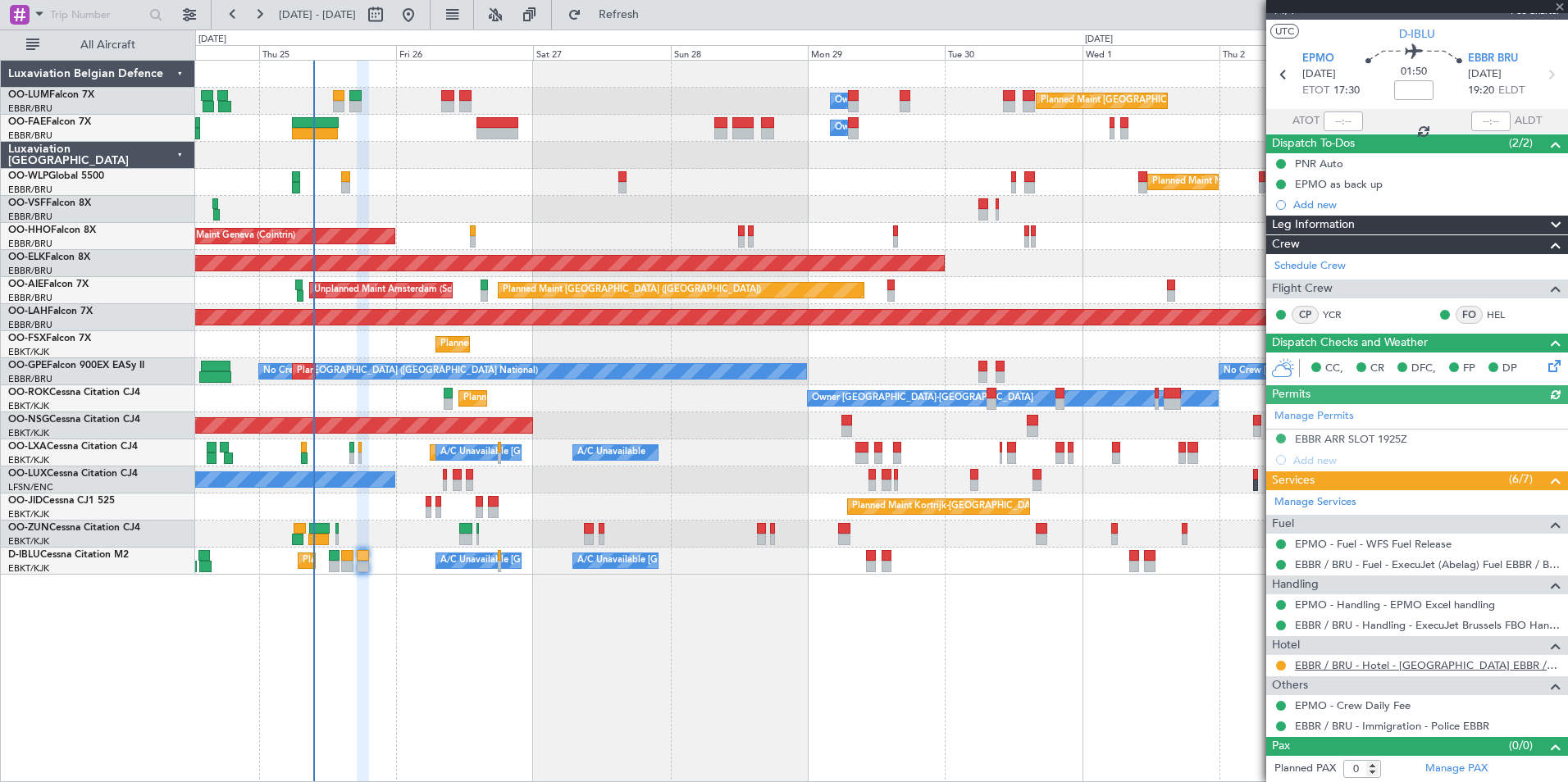
click at [1348, 664] on link "EBBR / BRU - Hotel - Hilton Garden Inn EBBR / BRU" at bounding box center [1427, 664] width 265 height 14
click at [628, 11] on button "Refresh" at bounding box center [609, 15] width 98 height 26
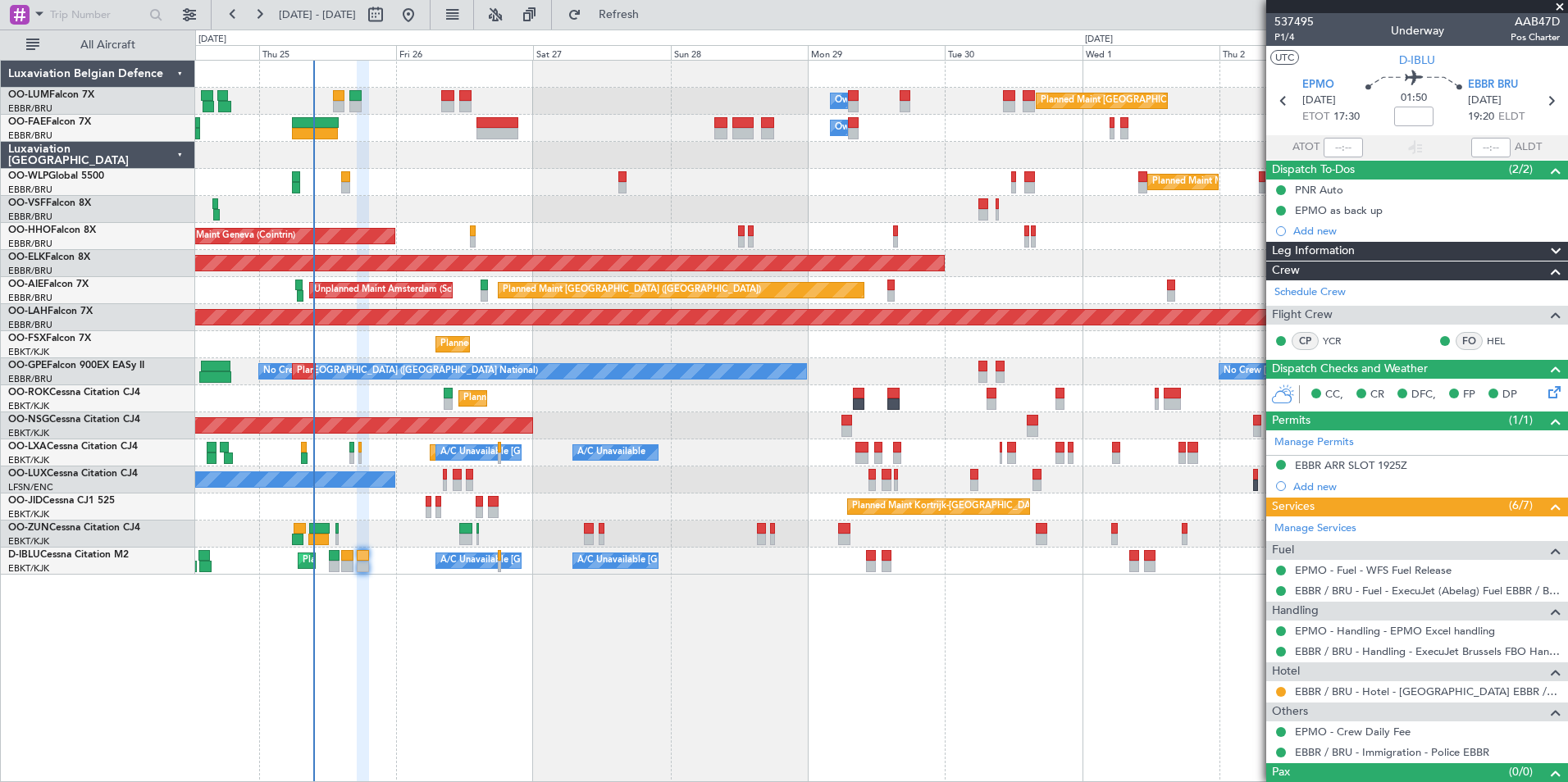
scroll to position [26, 0]
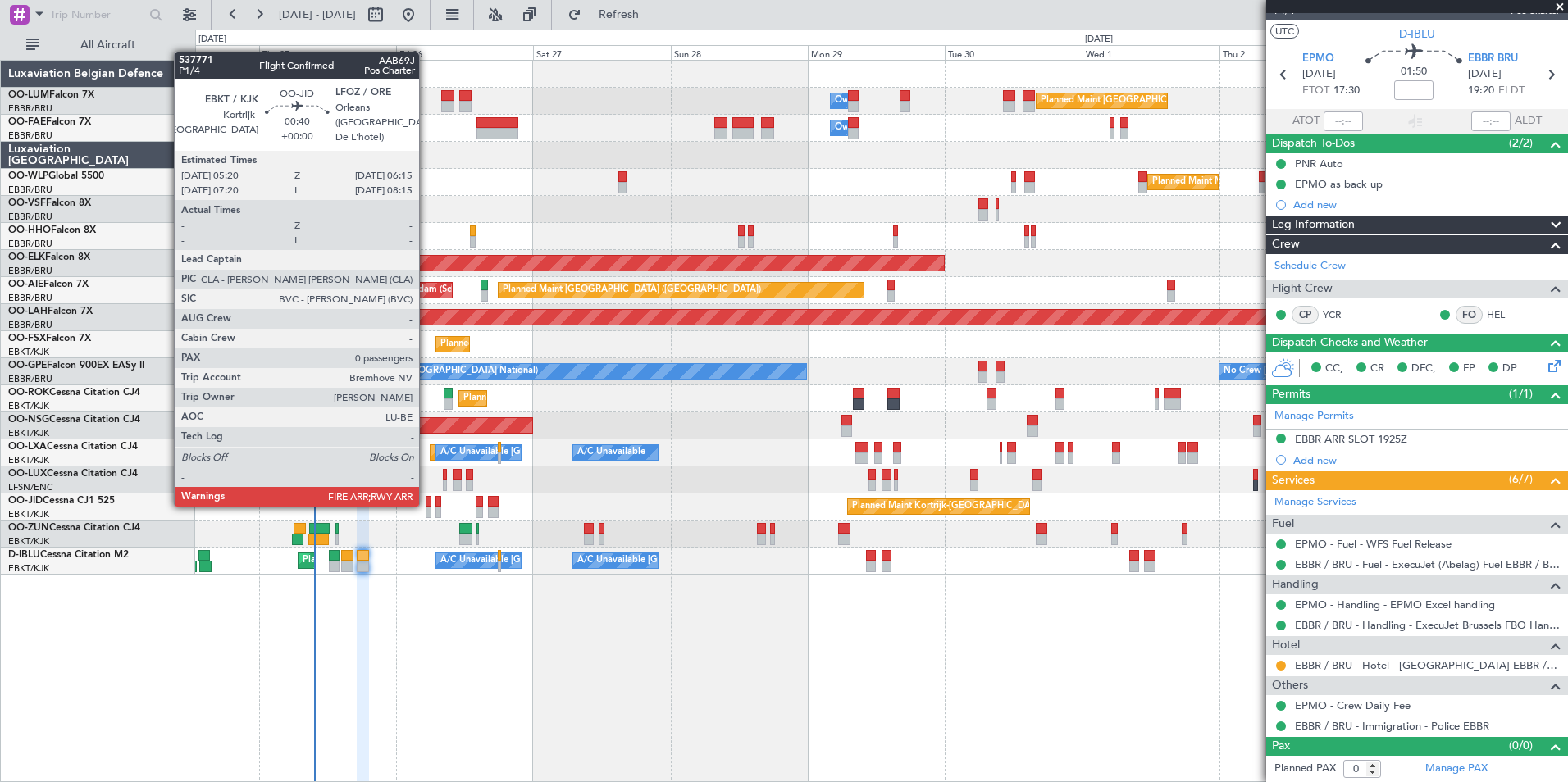
click at [427, 505] on div at bounding box center [428, 501] width 5 height 12
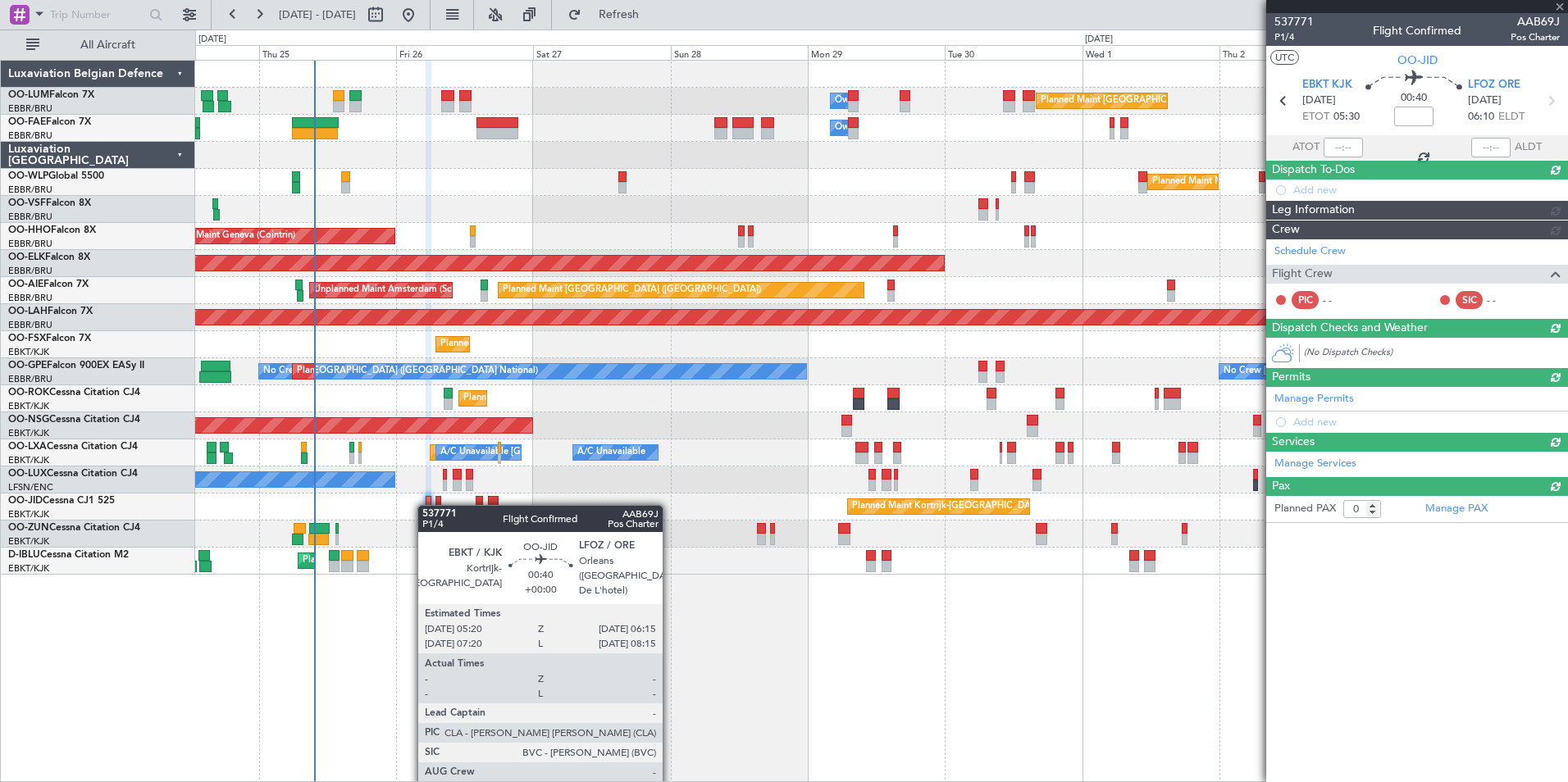
scroll to position [0, 0]
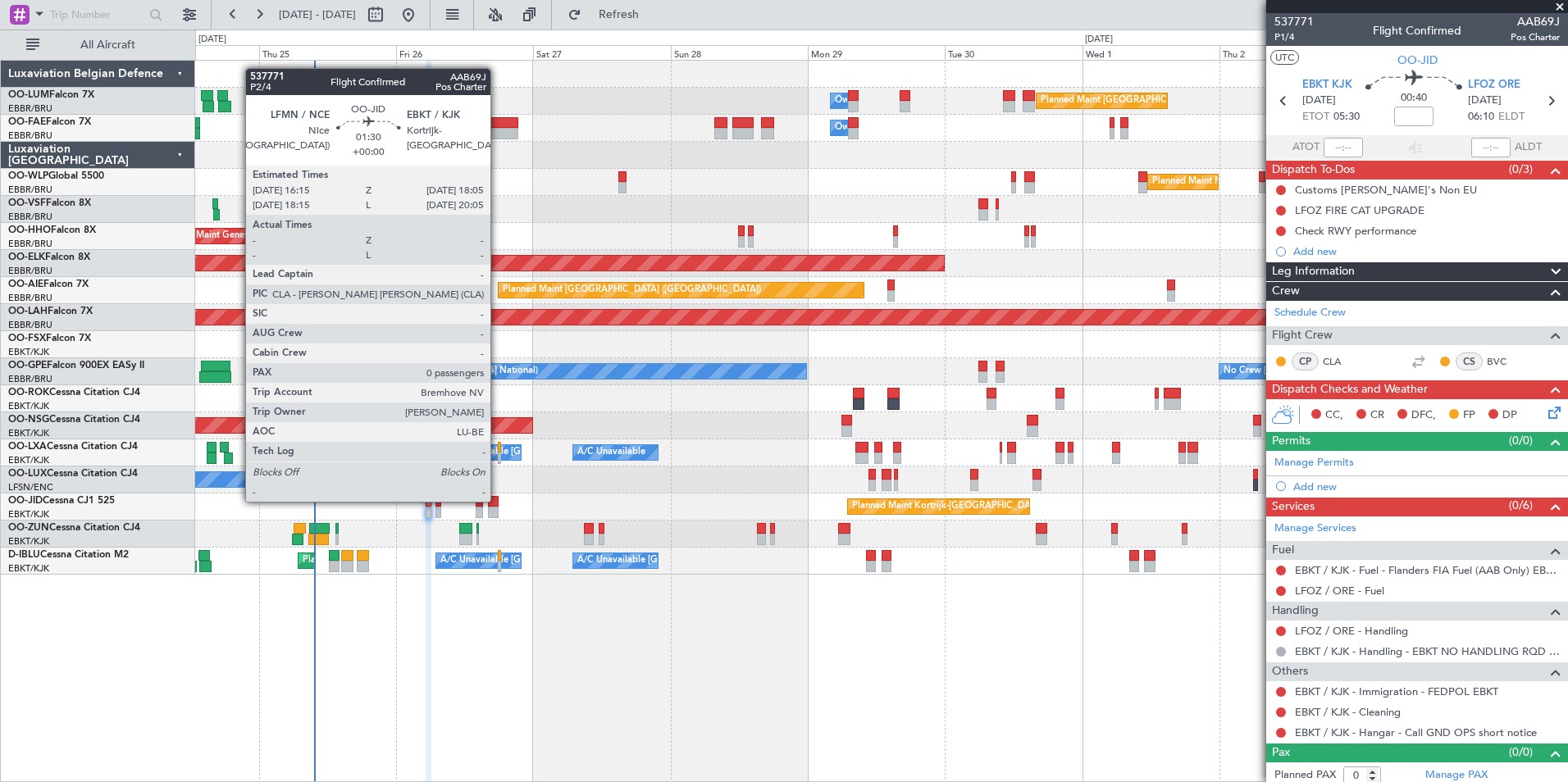
click at [500, 501] on div "Planned Maint Kortrijk-[GEOGRAPHIC_DATA]" at bounding box center [881, 507] width 1372 height 27
click at [494, 499] on div at bounding box center [493, 501] width 11 height 12
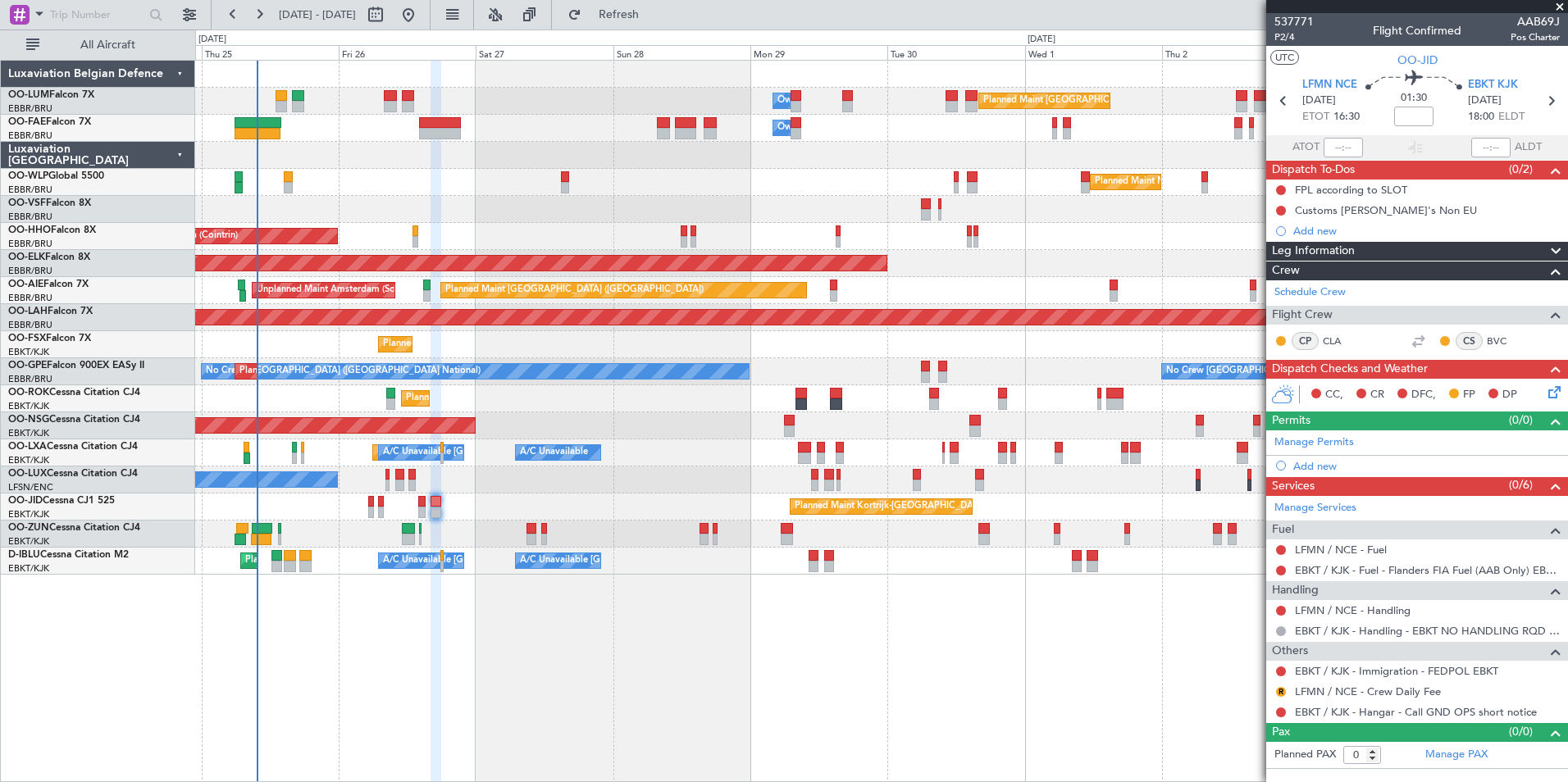
click at [514, 674] on div "Planned Maint Brussels (Brussels National) Owner Melsbroek Air Base Owner Melsb…" at bounding box center [882, 421] width 1373 height 722
click at [654, 20] on span "Refresh" at bounding box center [619, 15] width 69 height 12
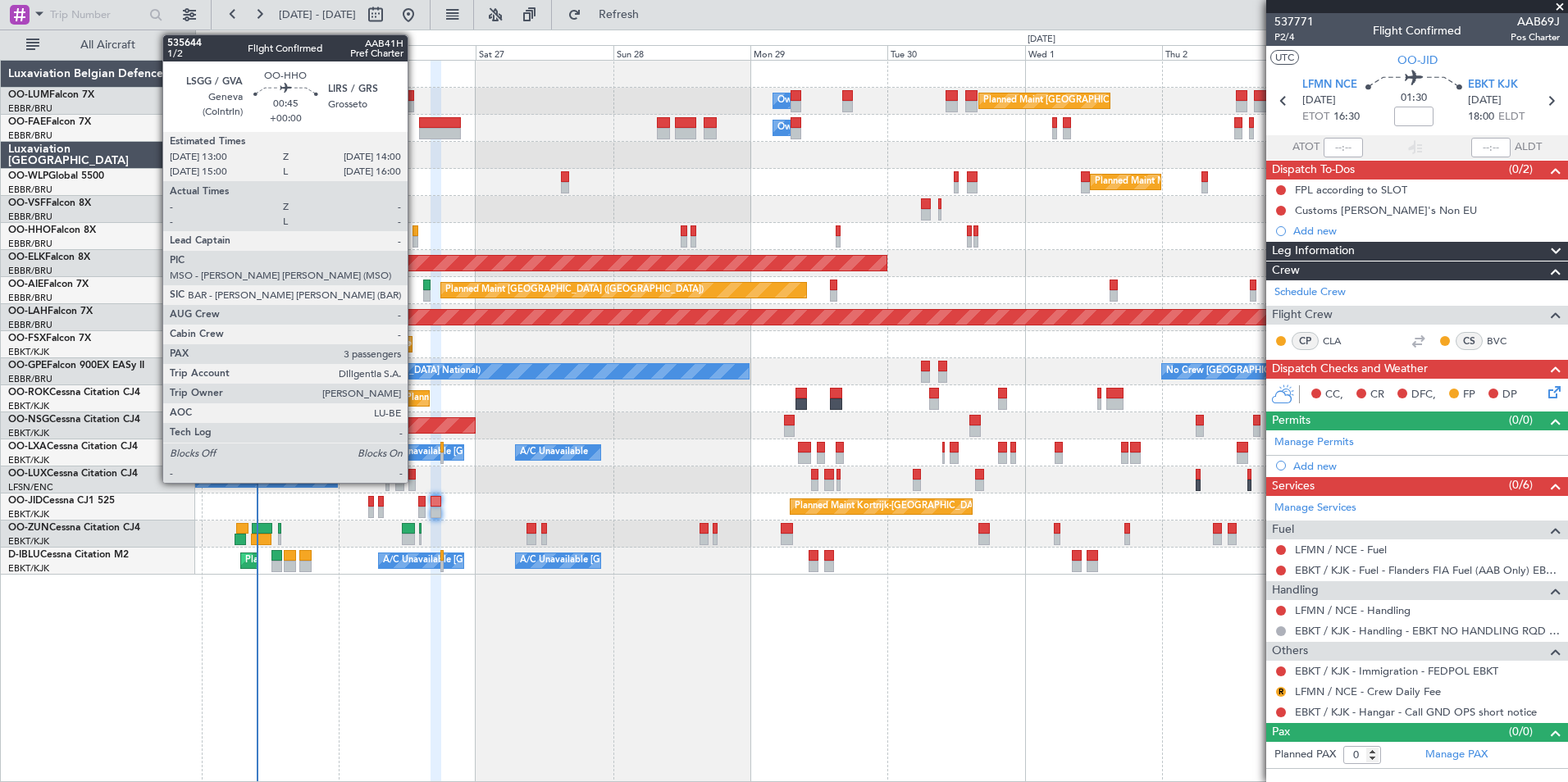
click at [415, 234] on div at bounding box center [415, 231] width 5 height 12
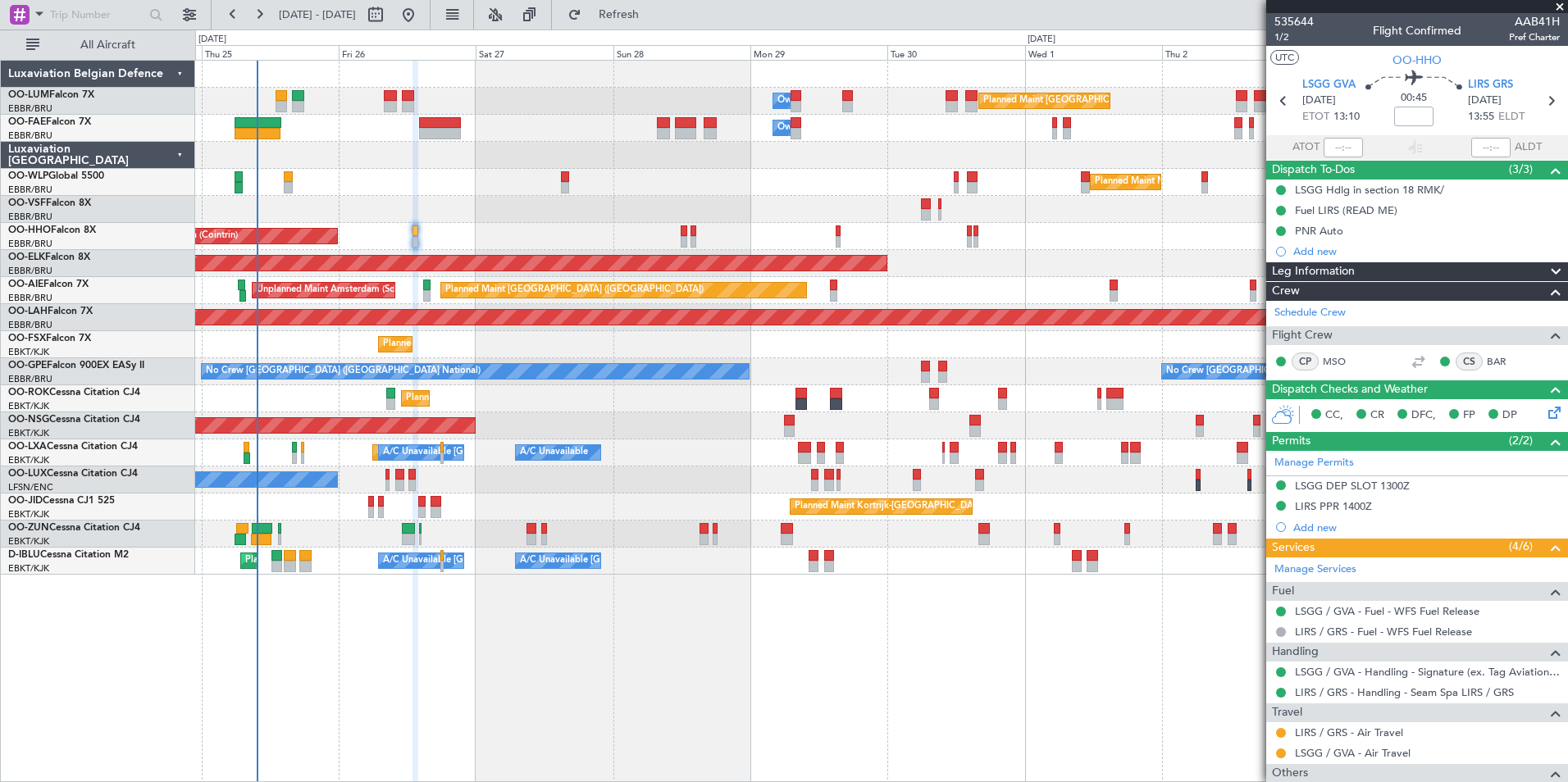
click at [880, 637] on div "Planned Maint Brussels (Brussels National) Owner Melsbroek Air Base Owner Melsb…" at bounding box center [882, 421] width 1373 height 722
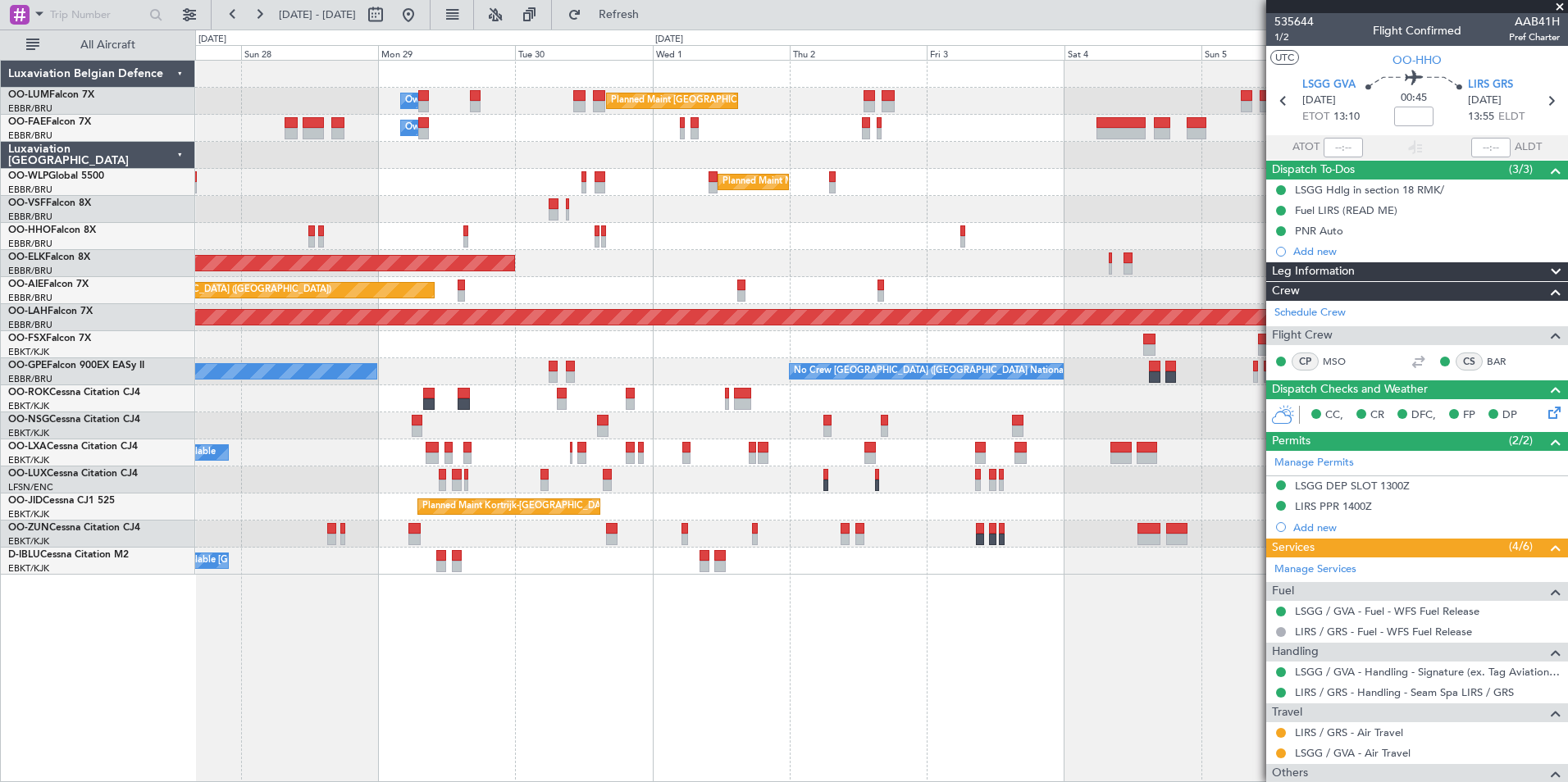
click at [679, 650] on div "Planned Maint Brussels (Brussels National) Owner Melsbroek Air Base Owner Melsb…" at bounding box center [882, 421] width 1373 height 722
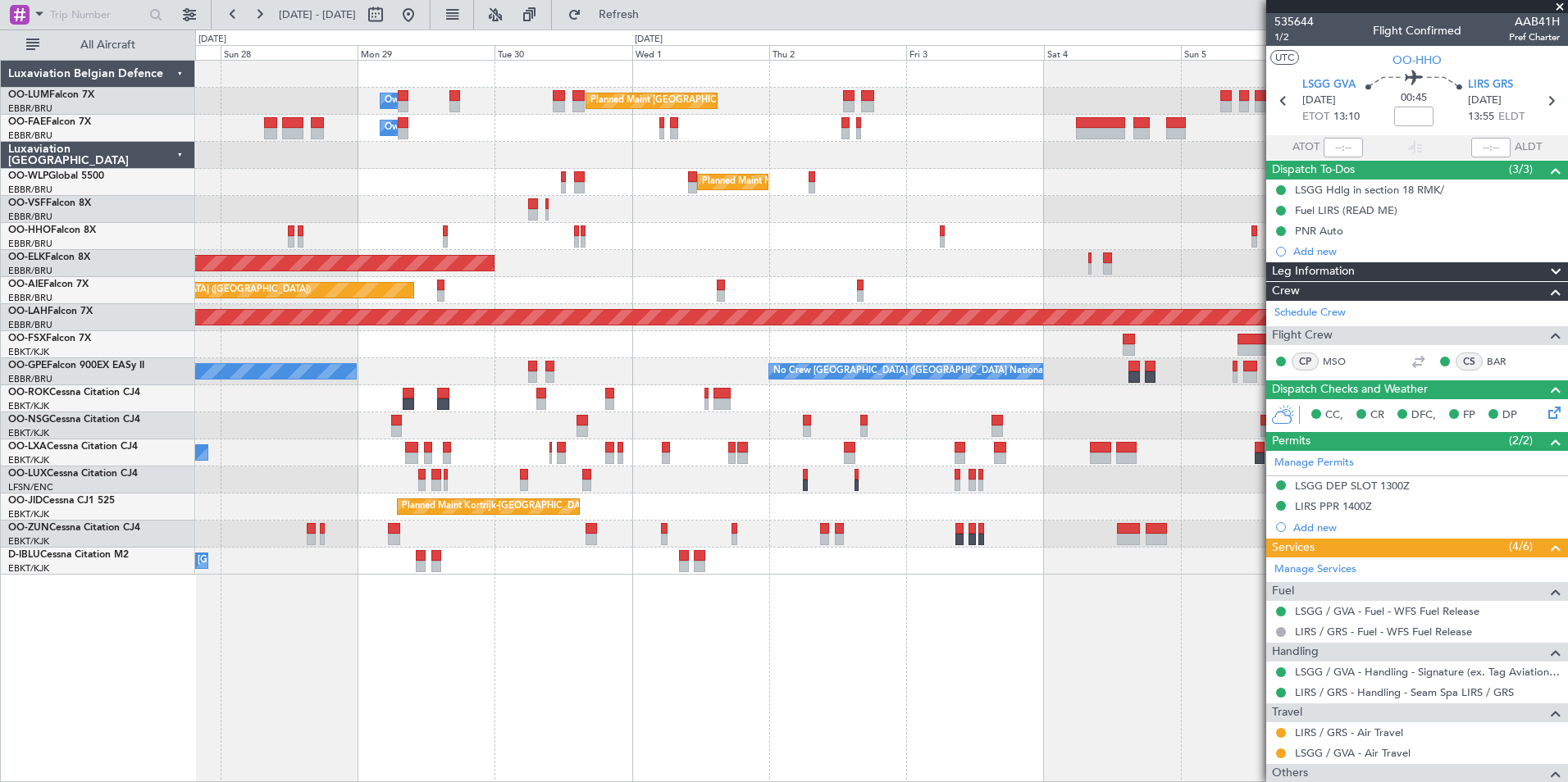
click at [844, 686] on div "Planned Maint Brussels (Brussels National) Owner Melsbroek Air Base Owner Melsb…" at bounding box center [882, 421] width 1373 height 722
click at [771, 683] on div "Planned Maint Brussels (Brussels National) Owner Melsbroek Air Base Owner Melsb…" at bounding box center [882, 421] width 1373 height 722
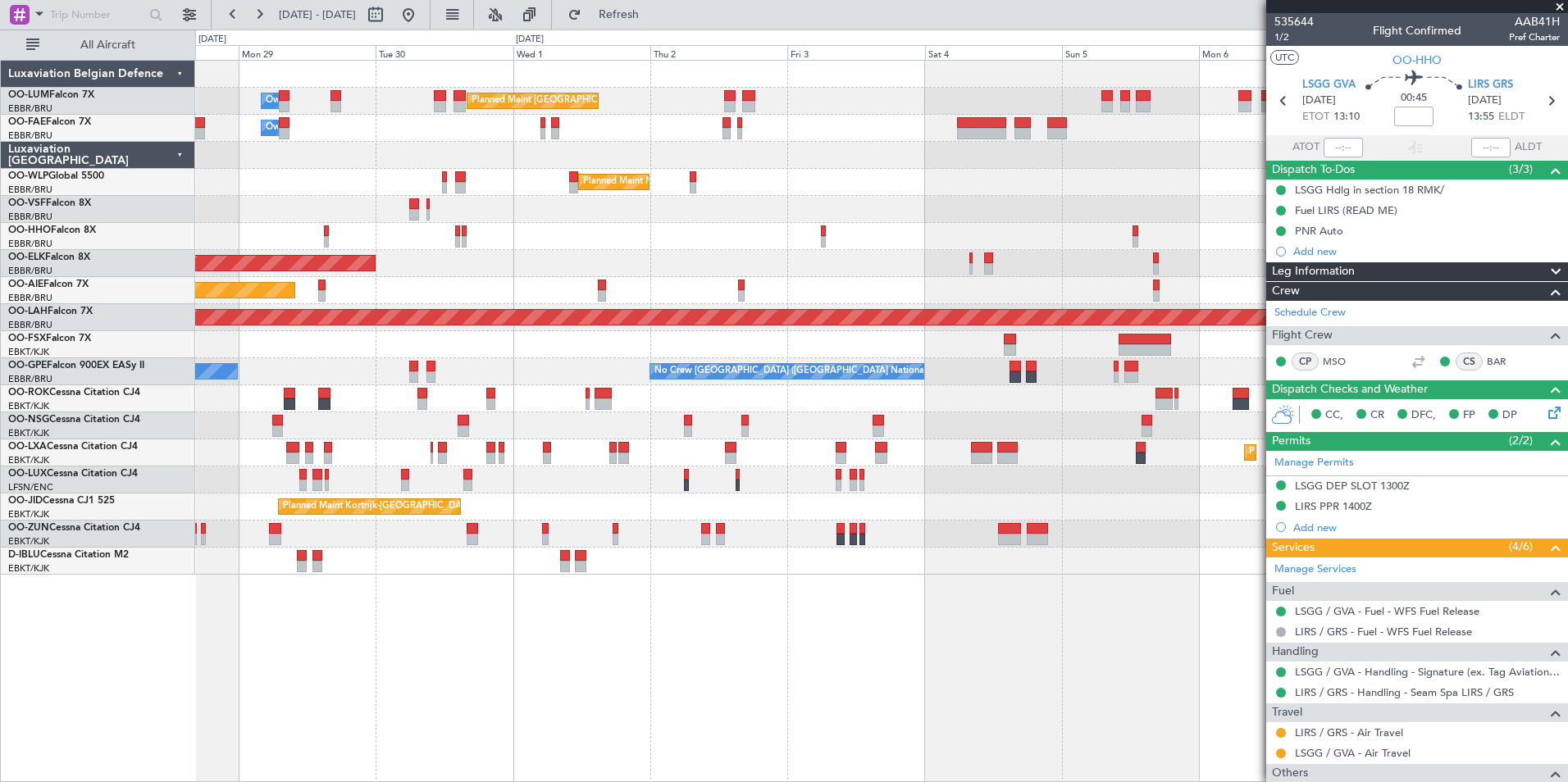
click at [818, 682] on div "Planned Maint Brussels (Brussels National) Owner Melsbroek Air Base Owner Melsb…" at bounding box center [882, 421] width 1373 height 722
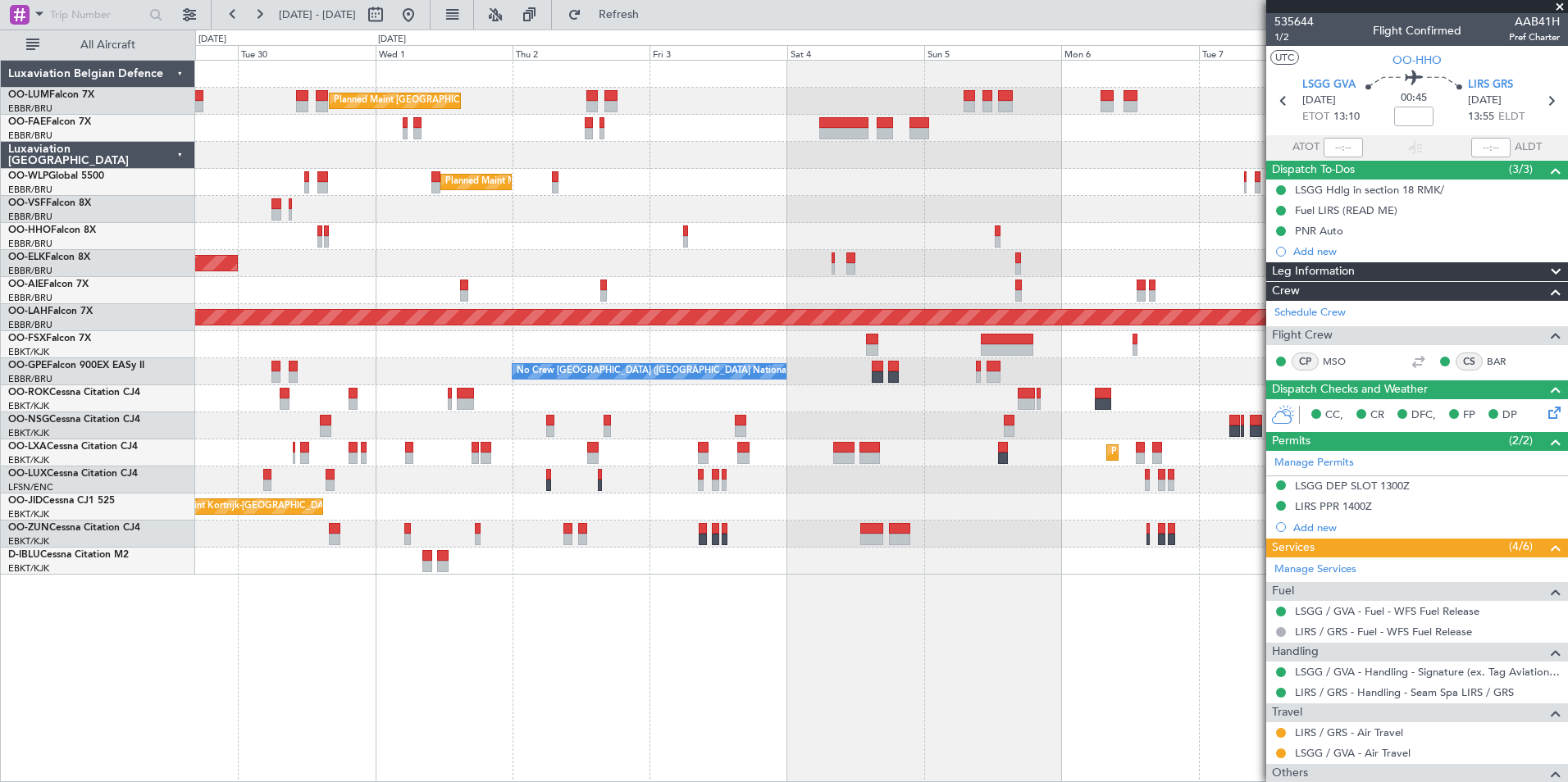
click at [785, 678] on div "Planned Maint Brussels (Brussels National) Owner Melsbroek Air Base Owner Melsb…" at bounding box center [882, 421] width 1373 height 722
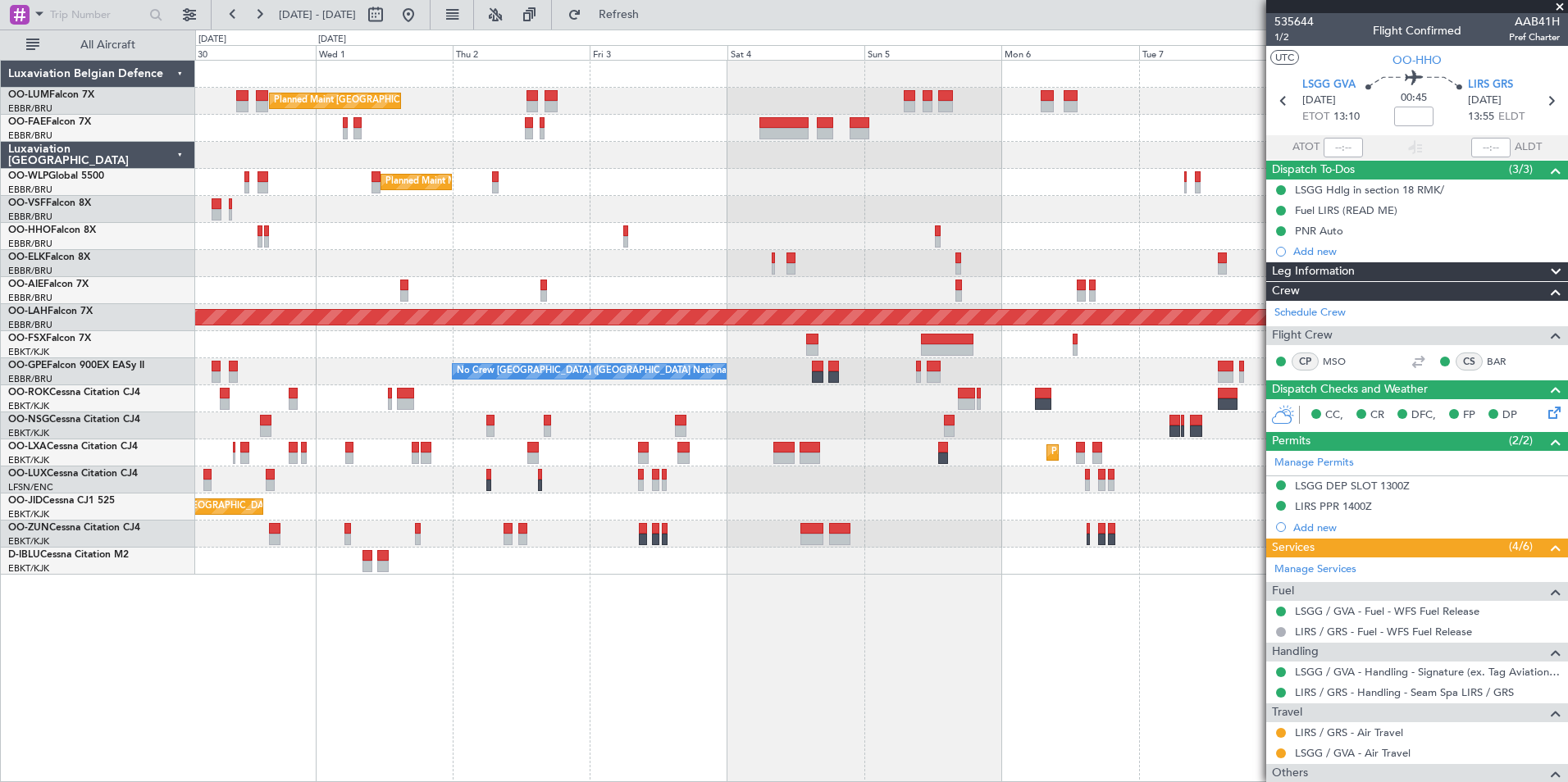
click at [685, 665] on div "Planned Maint Brussels (Brussels National) Owner Melsbroek Air Base Owner Melsb…" at bounding box center [882, 421] width 1373 height 722
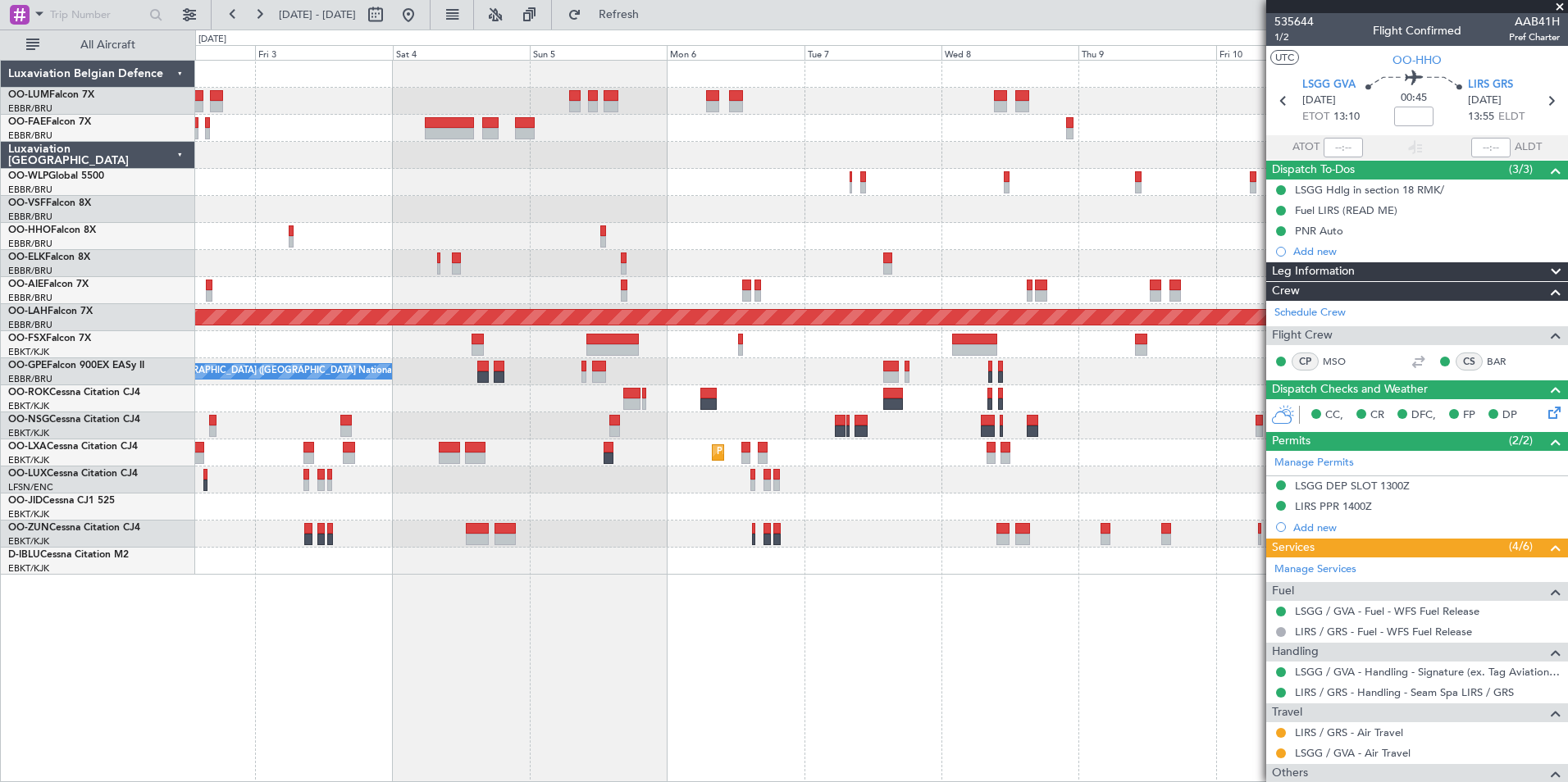
click at [771, 698] on div "Planned Maint Brussels (Brussels National) Owner Melsbroek Air Base Planned Mai…" at bounding box center [882, 421] width 1373 height 722
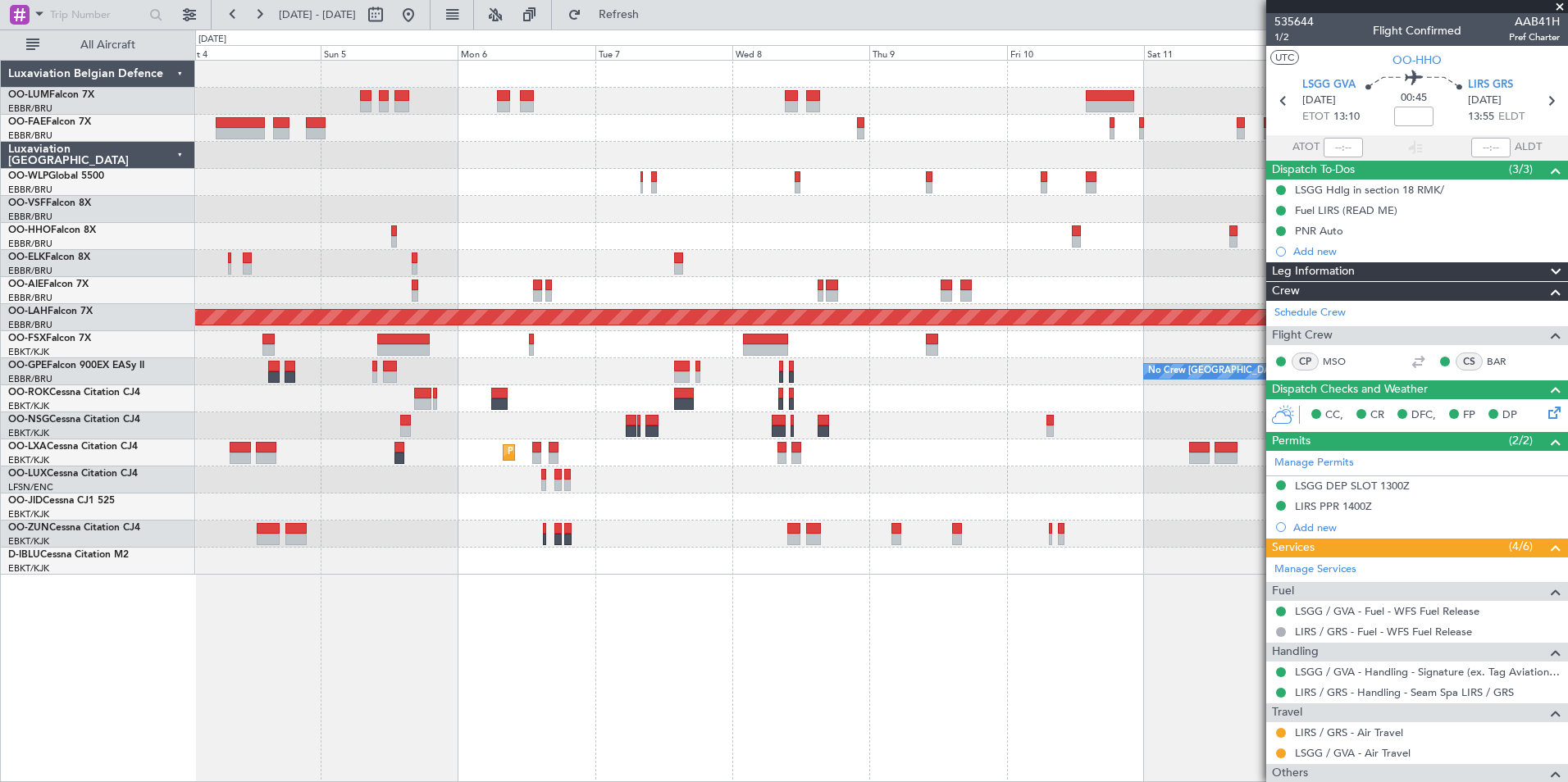
click at [828, 696] on div "Planned Maint Brussels (Brussels National) Owner Melsbroek Air Base Planned Mai…" at bounding box center [882, 421] width 1373 height 722
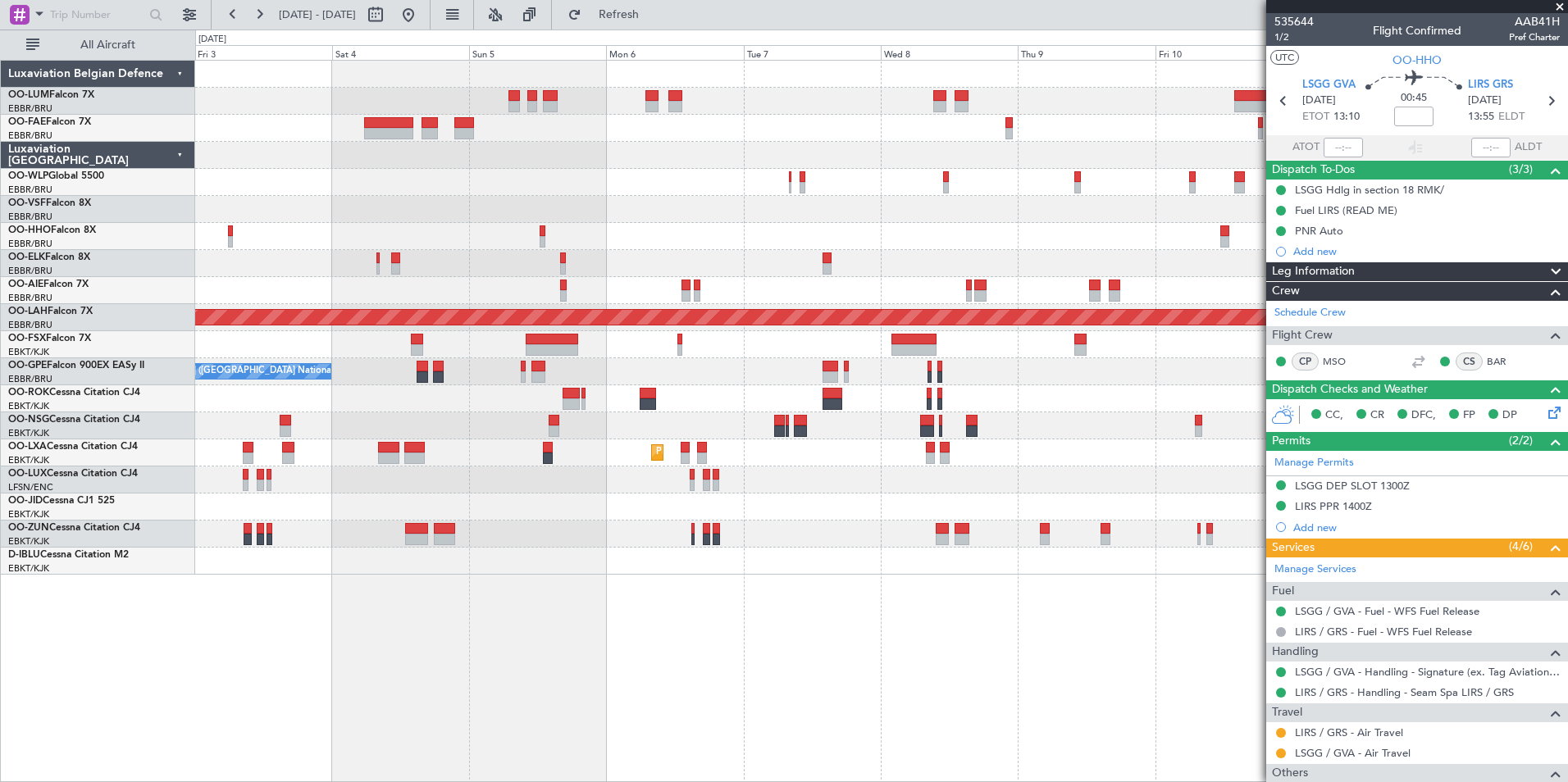
click at [1191, 624] on div "Planned Maint Brussels (Brussels National) Owner Melsbroek Air Base Planned Mai…" at bounding box center [882, 421] width 1373 height 722
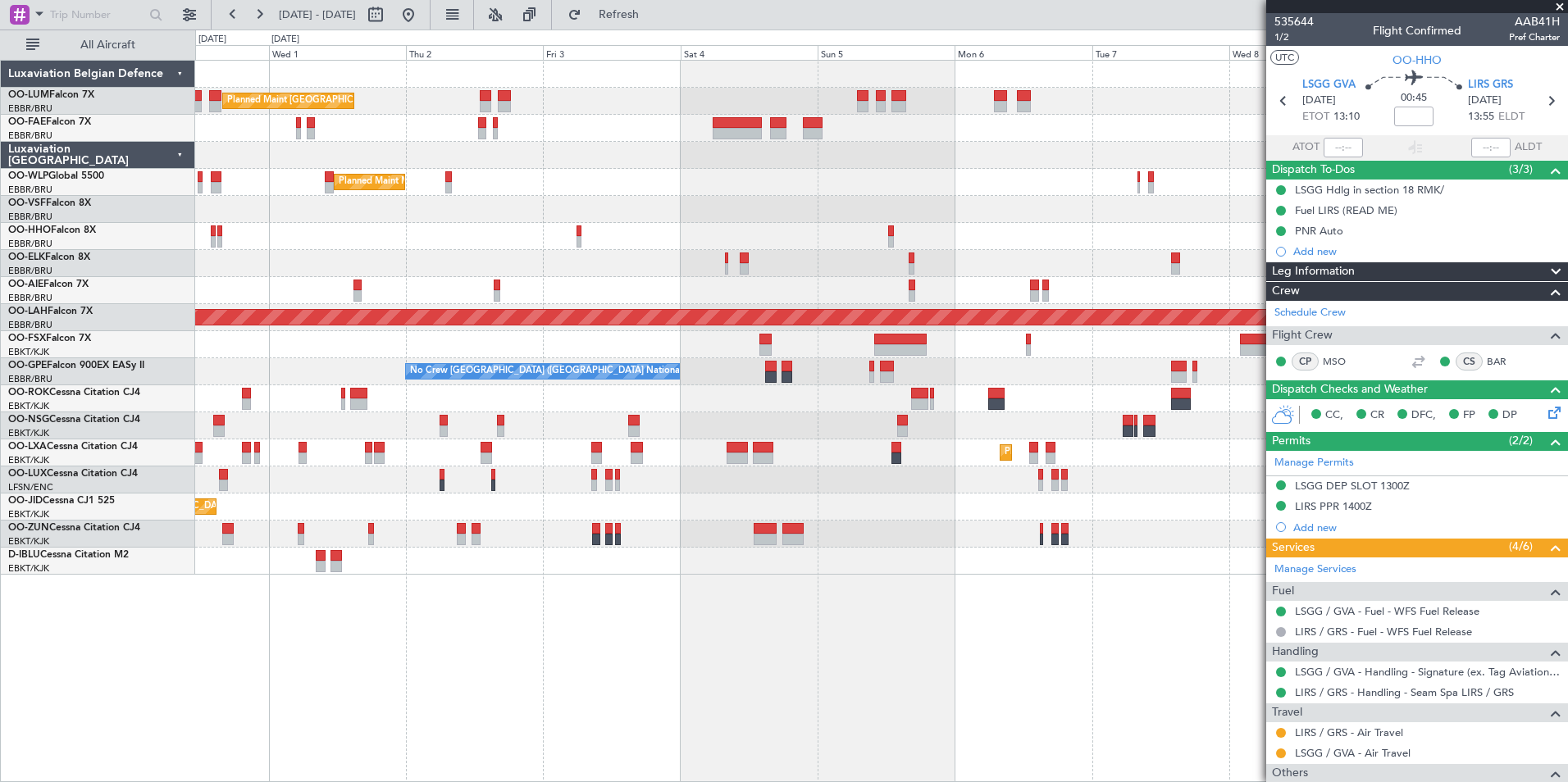
click at [895, 568] on div at bounding box center [881, 561] width 1372 height 27
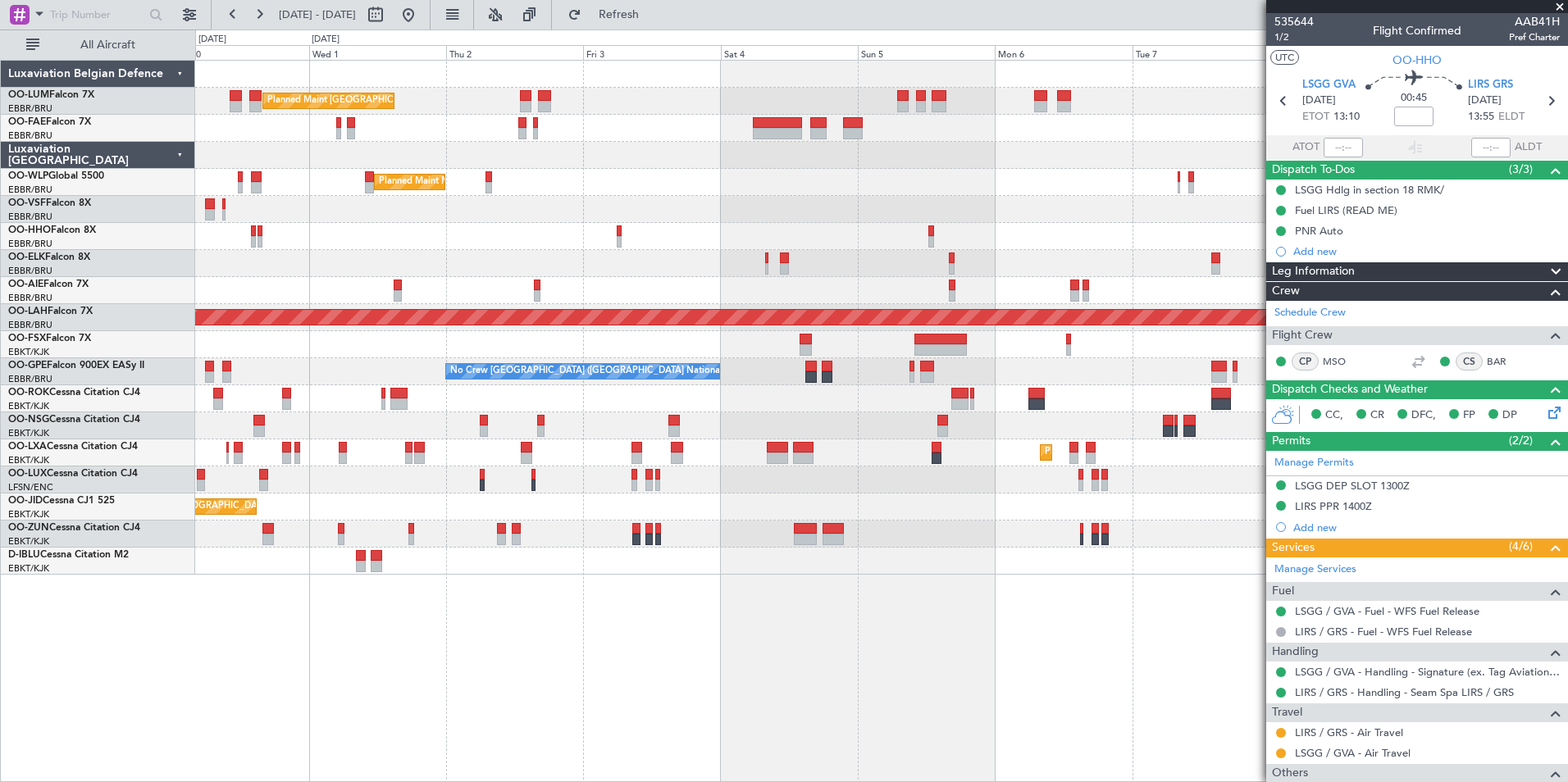
click at [836, 567] on div "A/C Unavailable [GEOGRAPHIC_DATA]-[GEOGRAPHIC_DATA]" at bounding box center [881, 561] width 1372 height 27
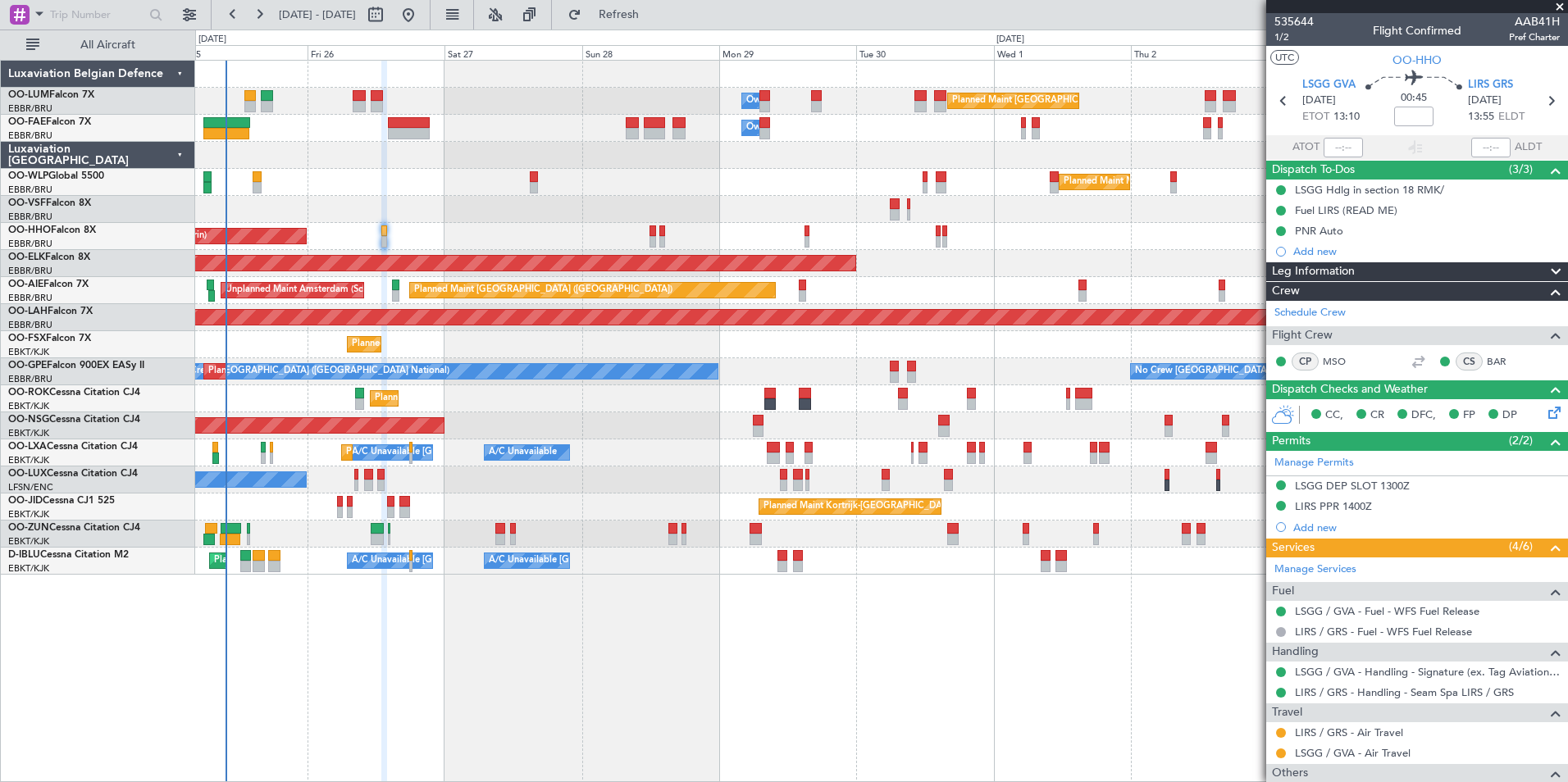
click at [1210, 616] on div "Planned Maint Brussels (Brussels National) Owner Melsbroek Air Base Owner Melsb…" at bounding box center [882, 421] width 1373 height 722
click at [654, 12] on span "Refresh" at bounding box center [619, 15] width 69 height 12
click at [654, 14] on span "Refresh" at bounding box center [619, 15] width 69 height 12
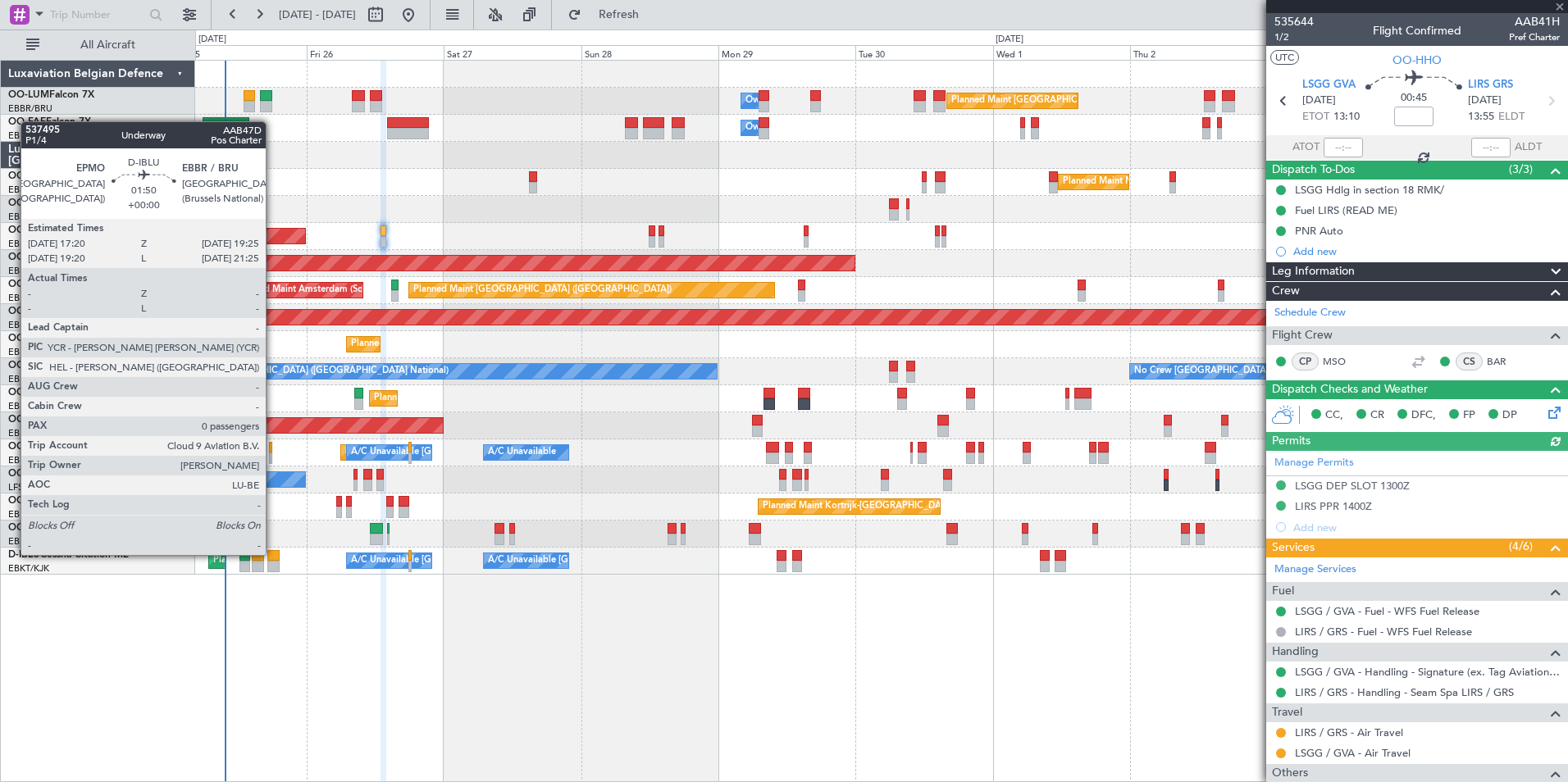
click at [273, 555] on div at bounding box center [273, 556] width 12 height 12
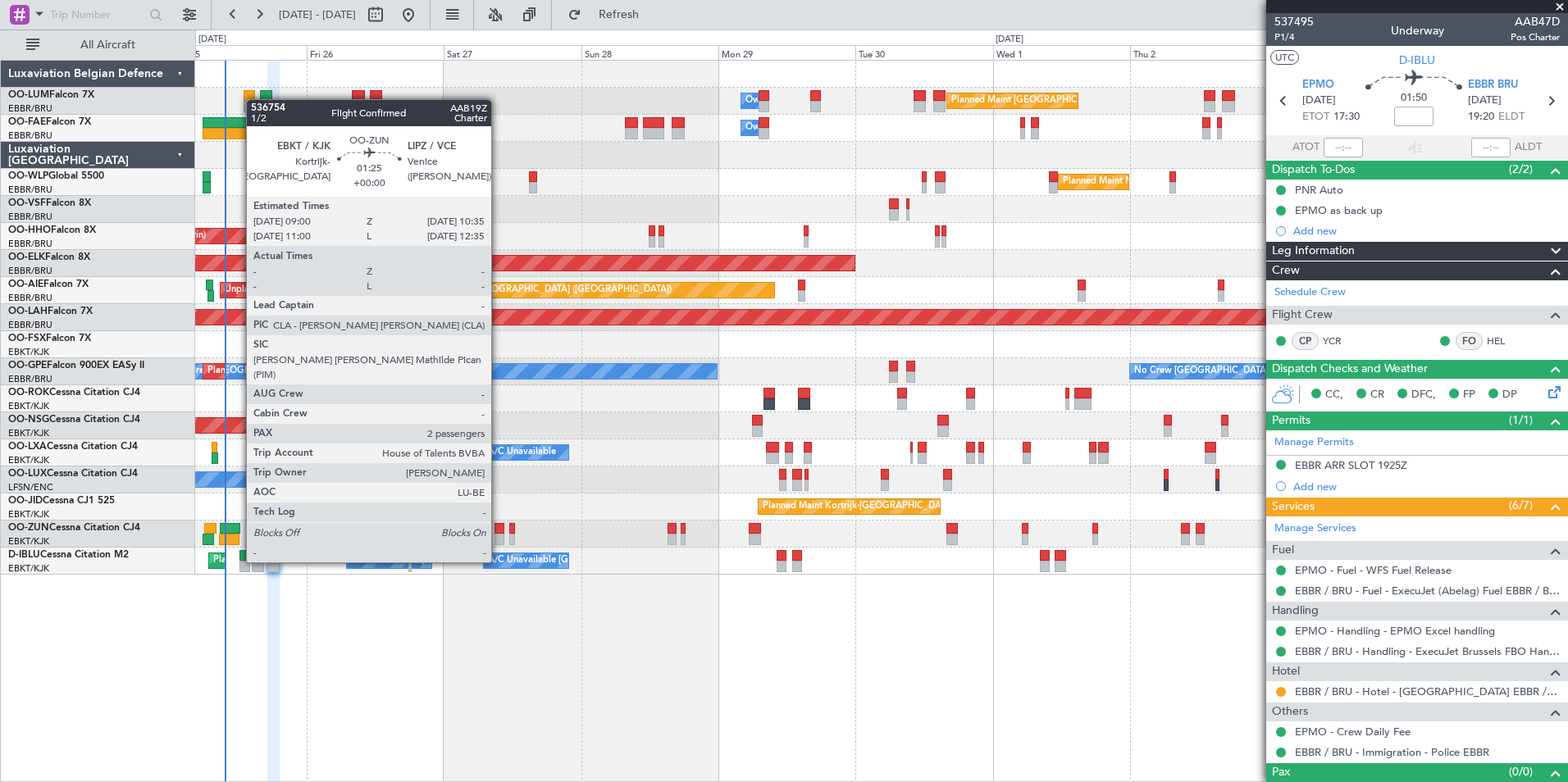
click at [499, 531] on div at bounding box center [499, 529] width 10 height 12
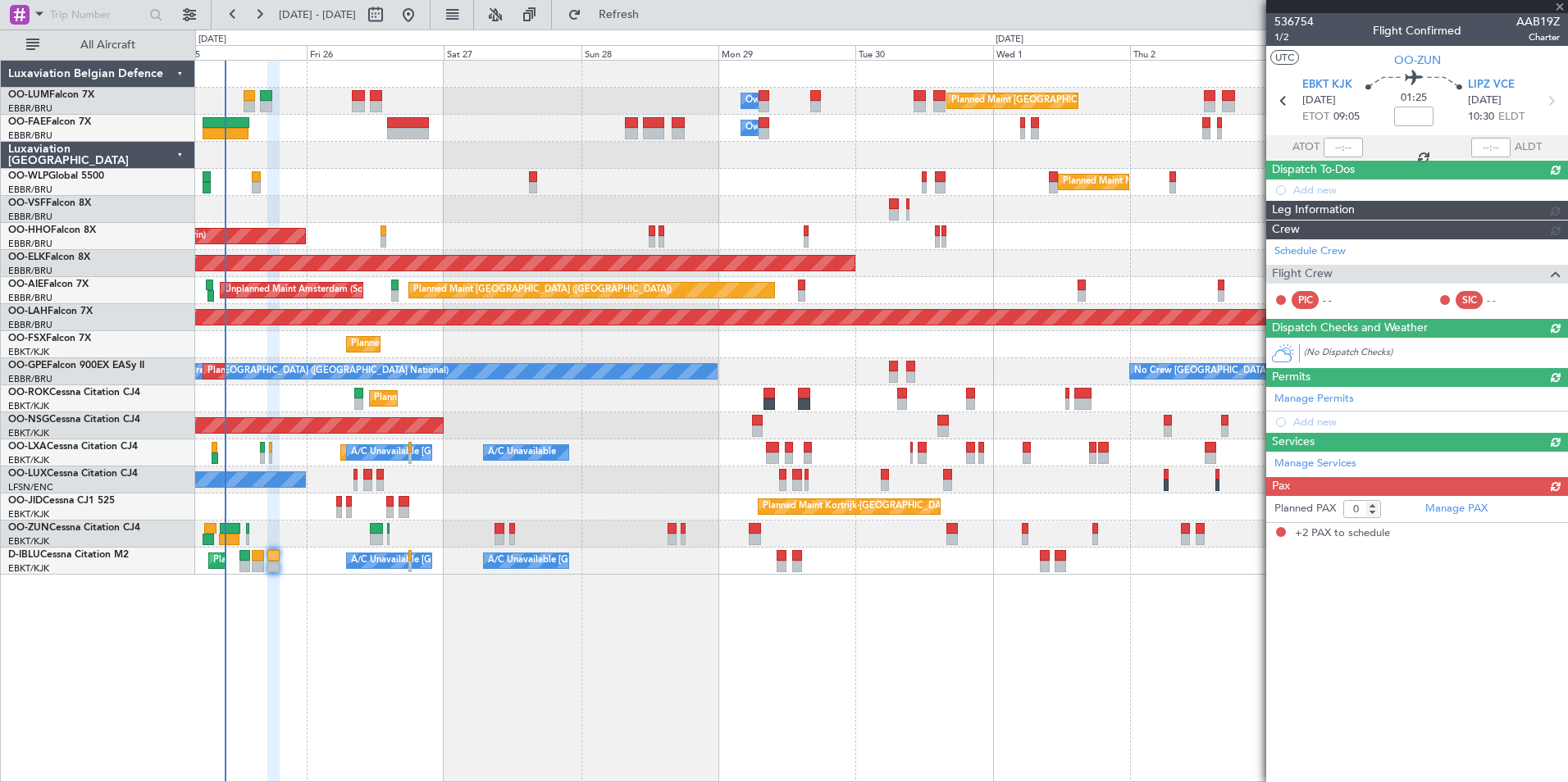
type input "2"
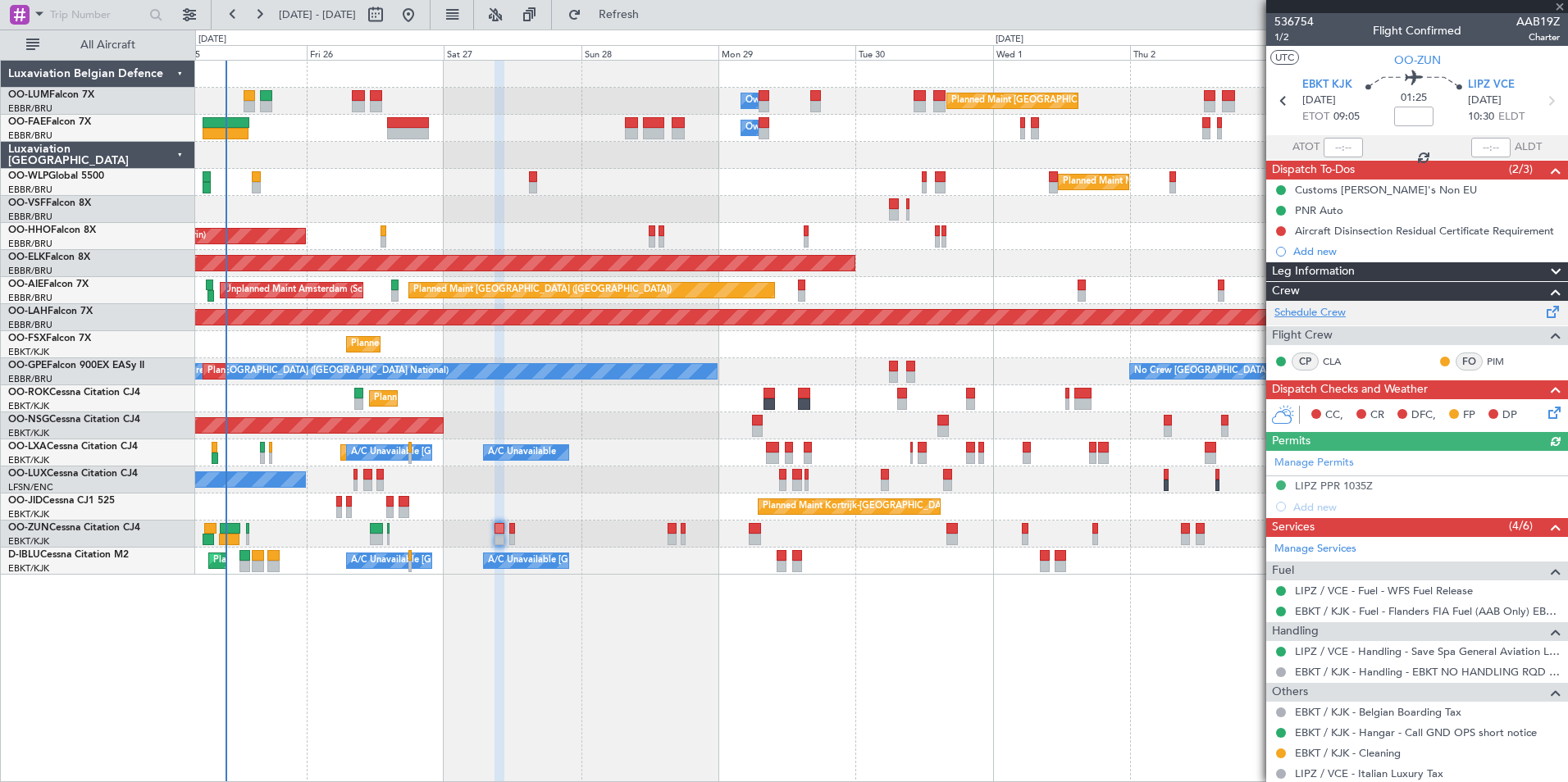
click at [1330, 314] on link "Schedule Crew" at bounding box center [1310, 314] width 71 height 16
click at [654, 15] on span "Refresh" at bounding box center [619, 15] width 69 height 12
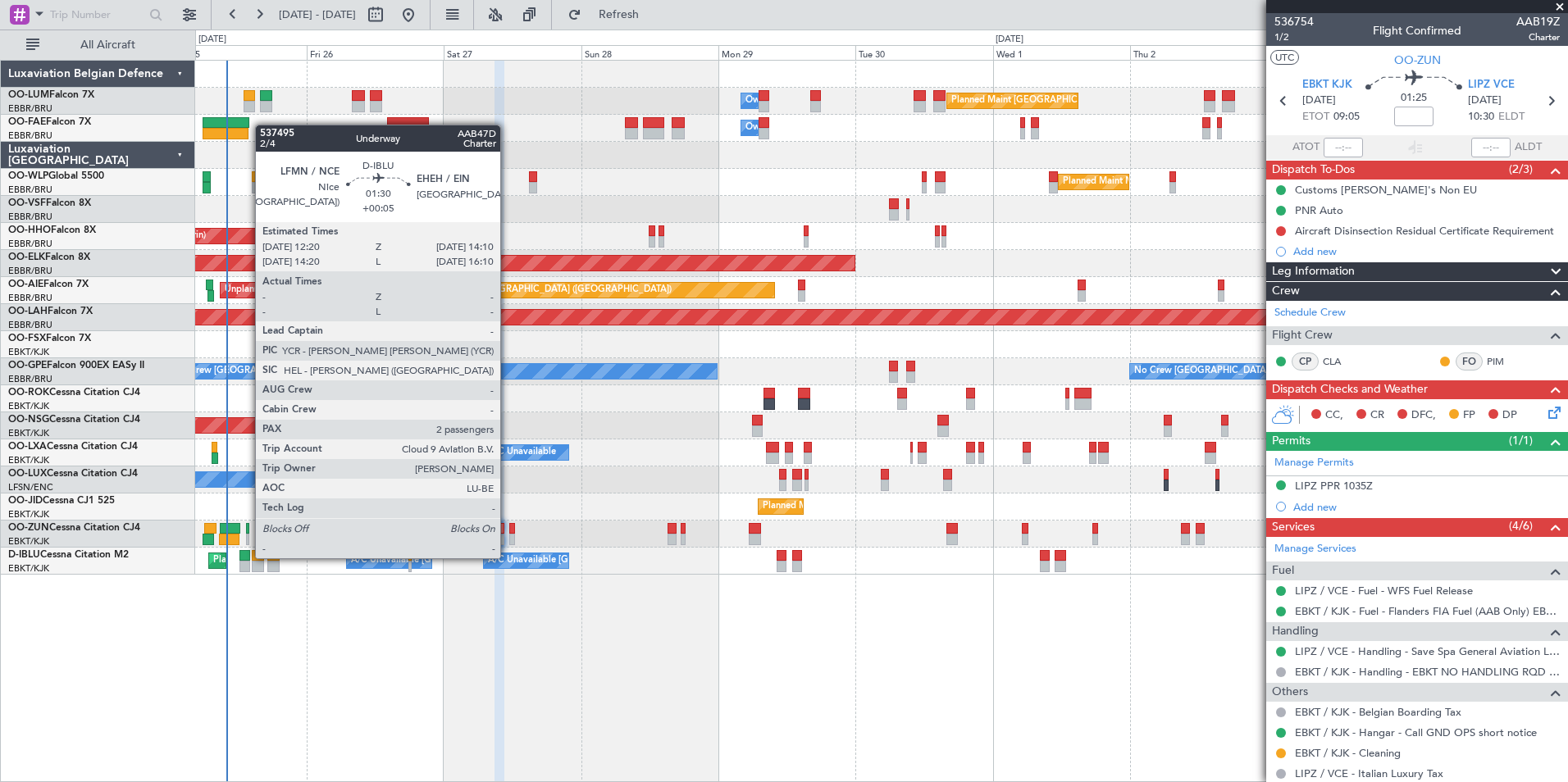
click at [247, 557] on div at bounding box center [245, 556] width 11 height 12
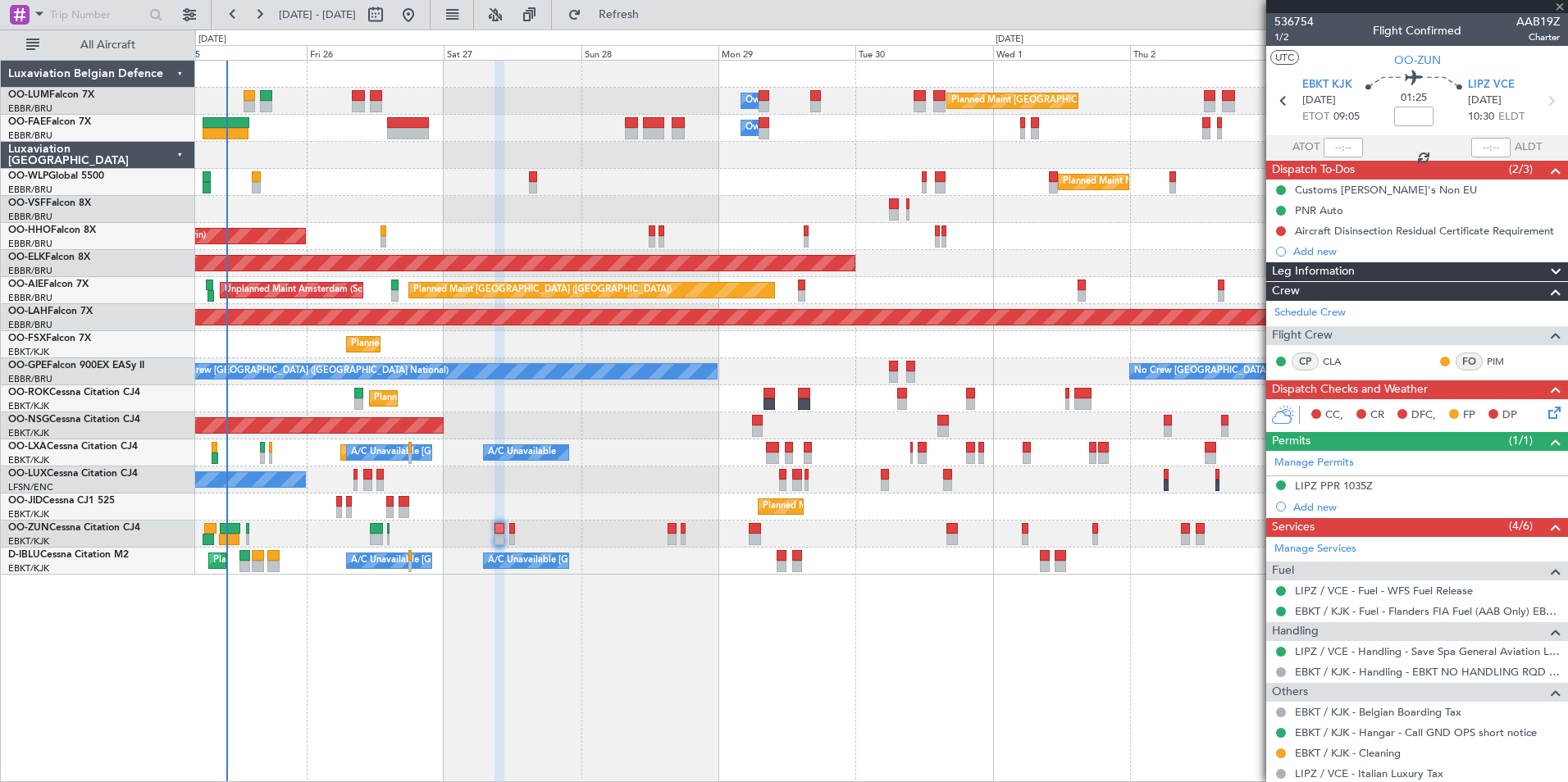
type input "+00:05"
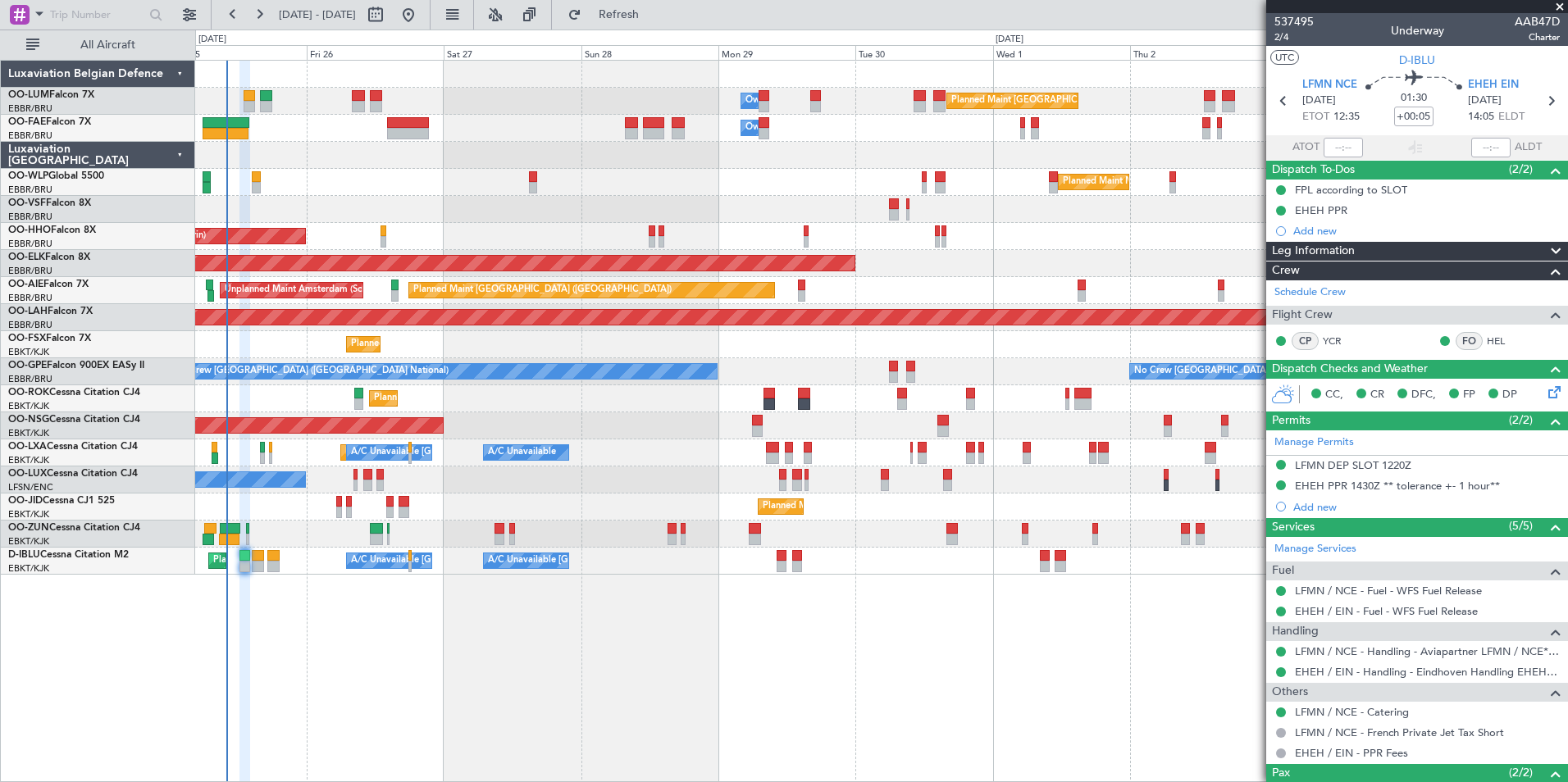
drag, startPoint x: 653, startPoint y: 21, endPoint x: 406, endPoint y: 282, distance: 359.3
click at [653, 20] on span "Refresh" at bounding box center [619, 15] width 69 height 12
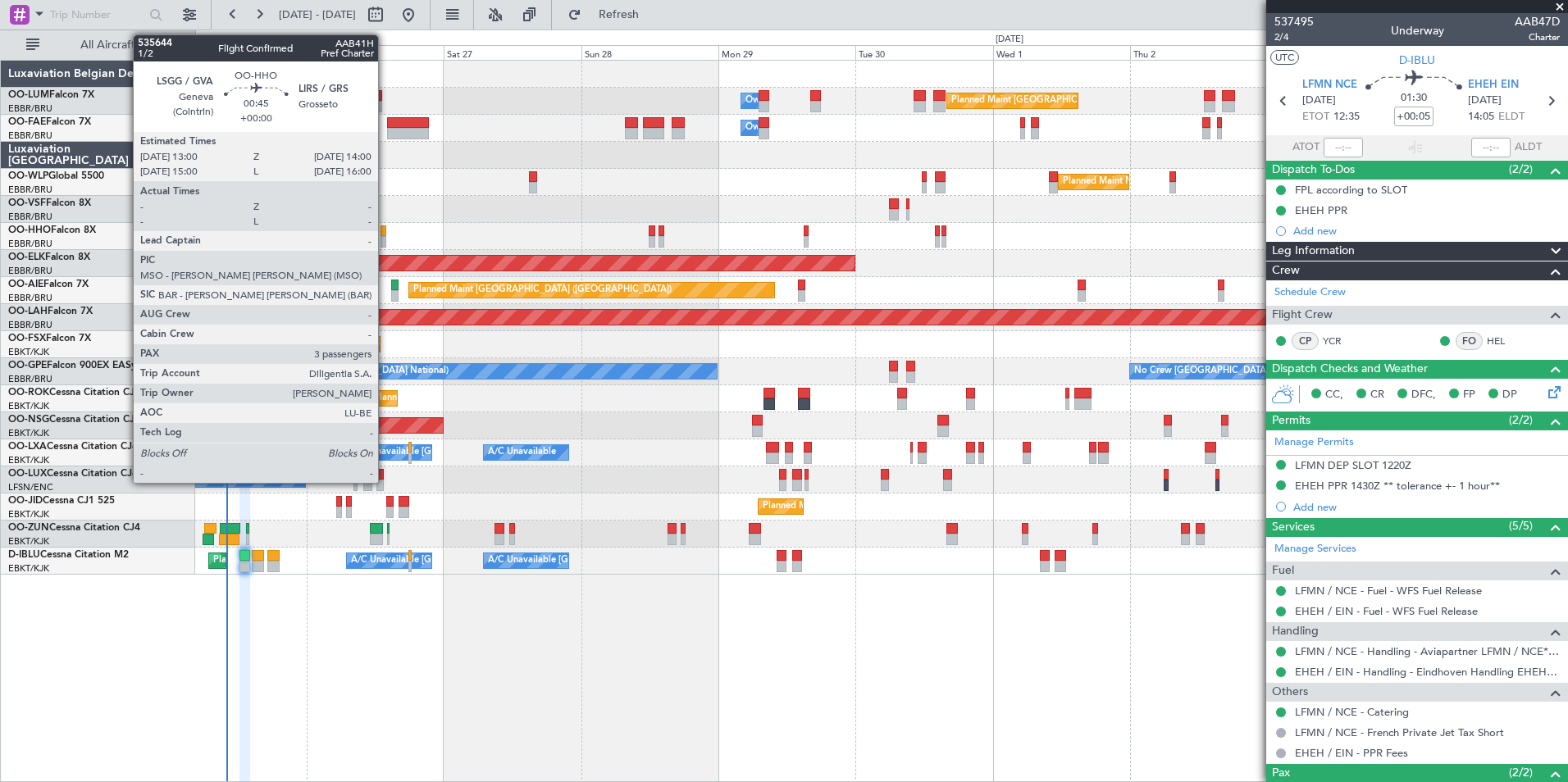
click at [386, 232] on div at bounding box center [383, 231] width 5 height 12
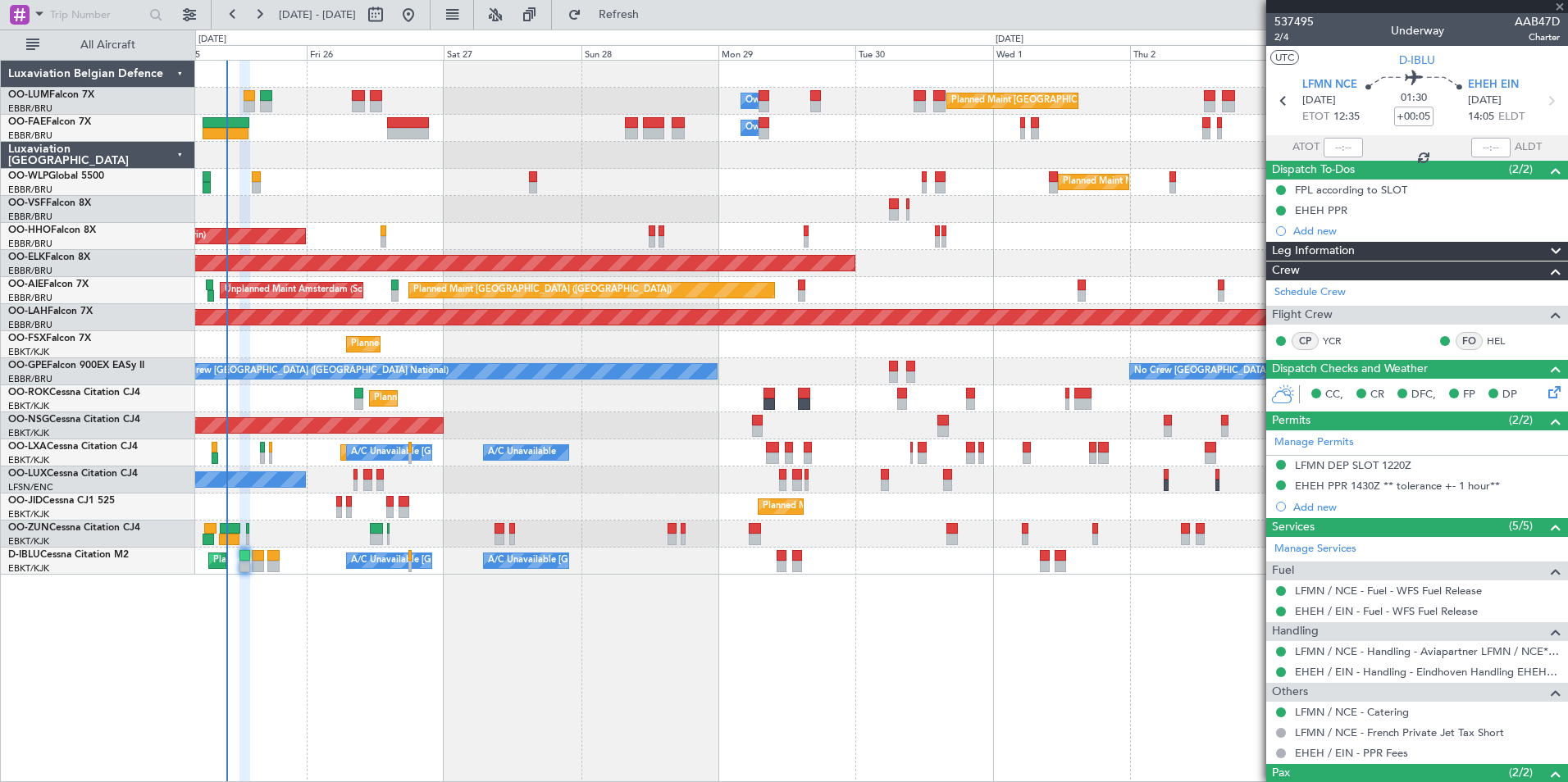
type input "3"
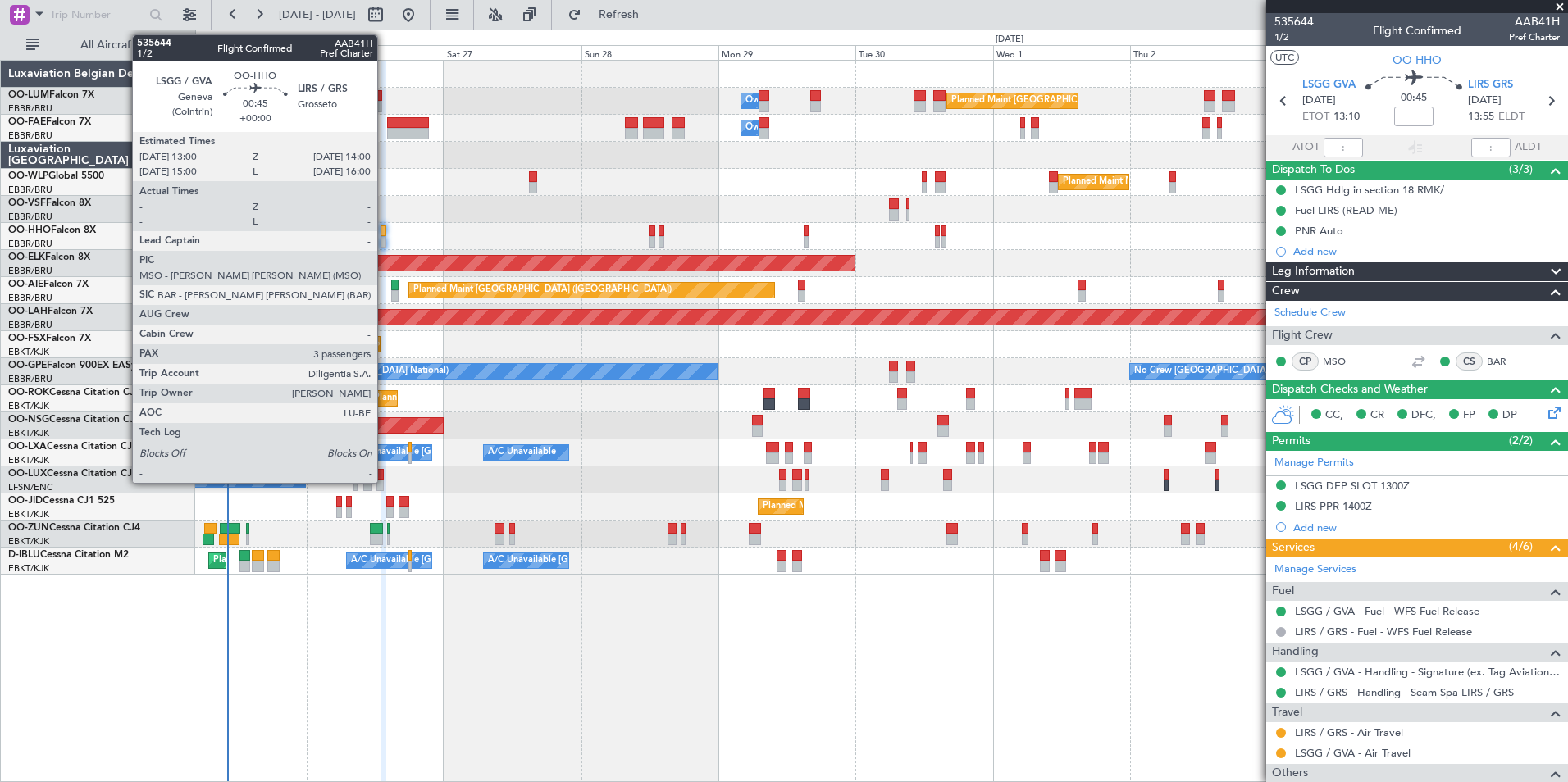
click at [385, 232] on div at bounding box center [383, 231] width 5 height 12
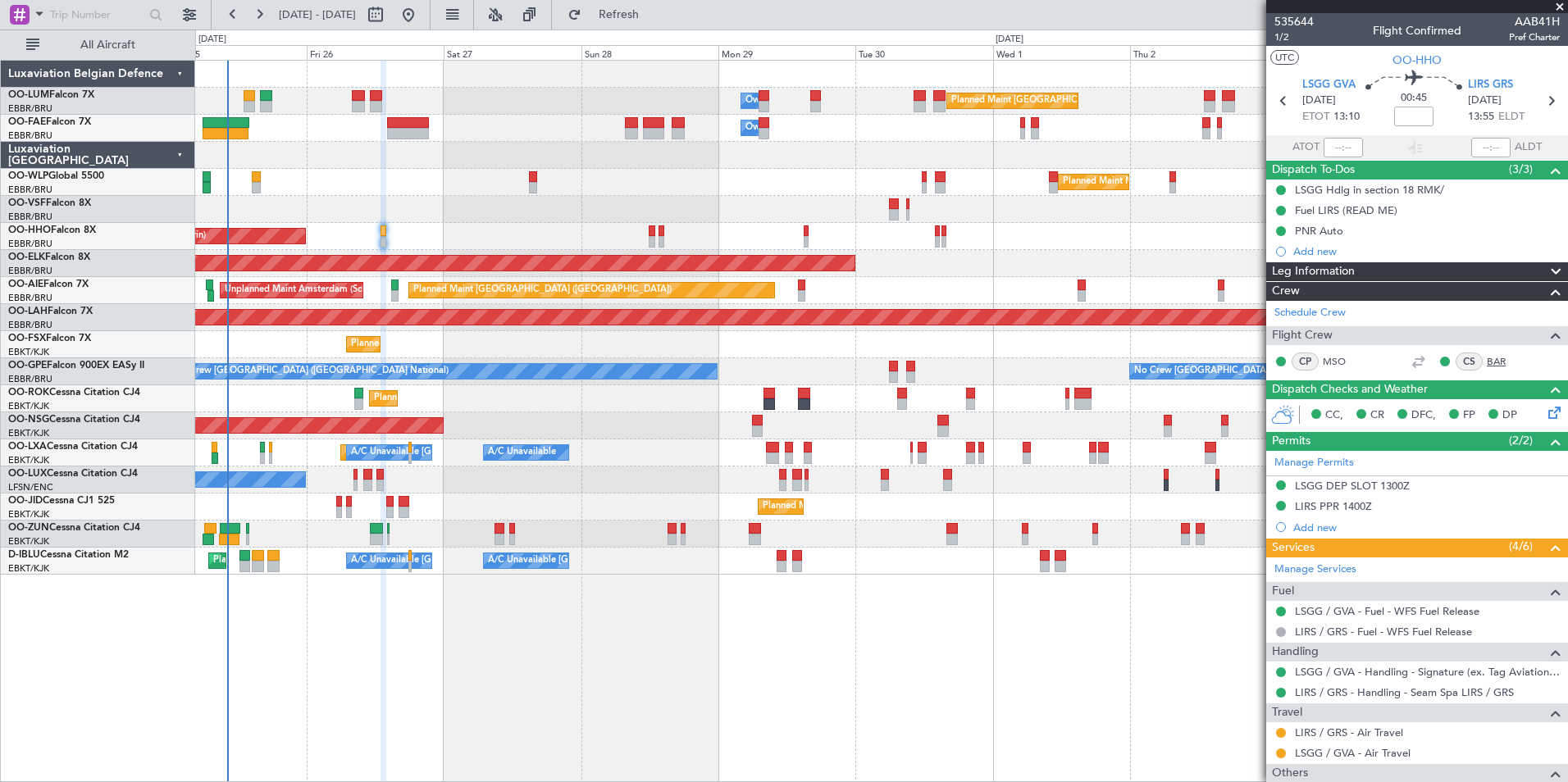
click at [1487, 358] on link "BAR" at bounding box center [1505, 362] width 36 height 15
click at [653, 11] on span "Refresh" at bounding box center [619, 15] width 69 height 12
click at [654, 9] on span "Refresh" at bounding box center [619, 15] width 69 height 12
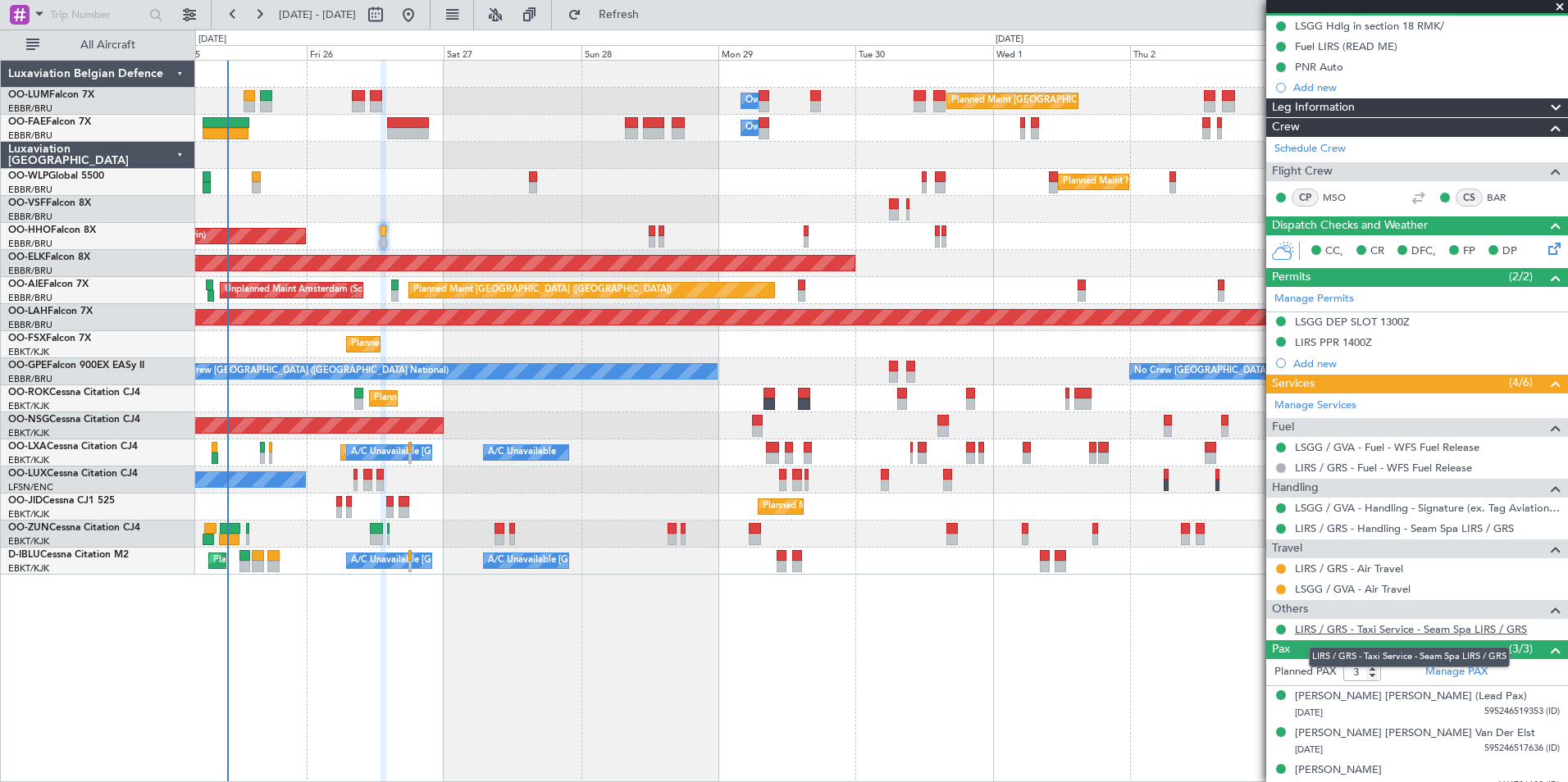
click at [1367, 627] on link "LIRS / GRS - Taxi Service - Seam Spa LIRS / GRS" at bounding box center [1410, 629] width 232 height 14
drag, startPoint x: 675, startPoint y: 15, endPoint x: 152, endPoint y: 173, distance: 546.3
click at [654, 15] on span "Refresh" at bounding box center [619, 15] width 69 height 12
click at [646, 12] on span "Refresh" at bounding box center [619, 15] width 69 height 12
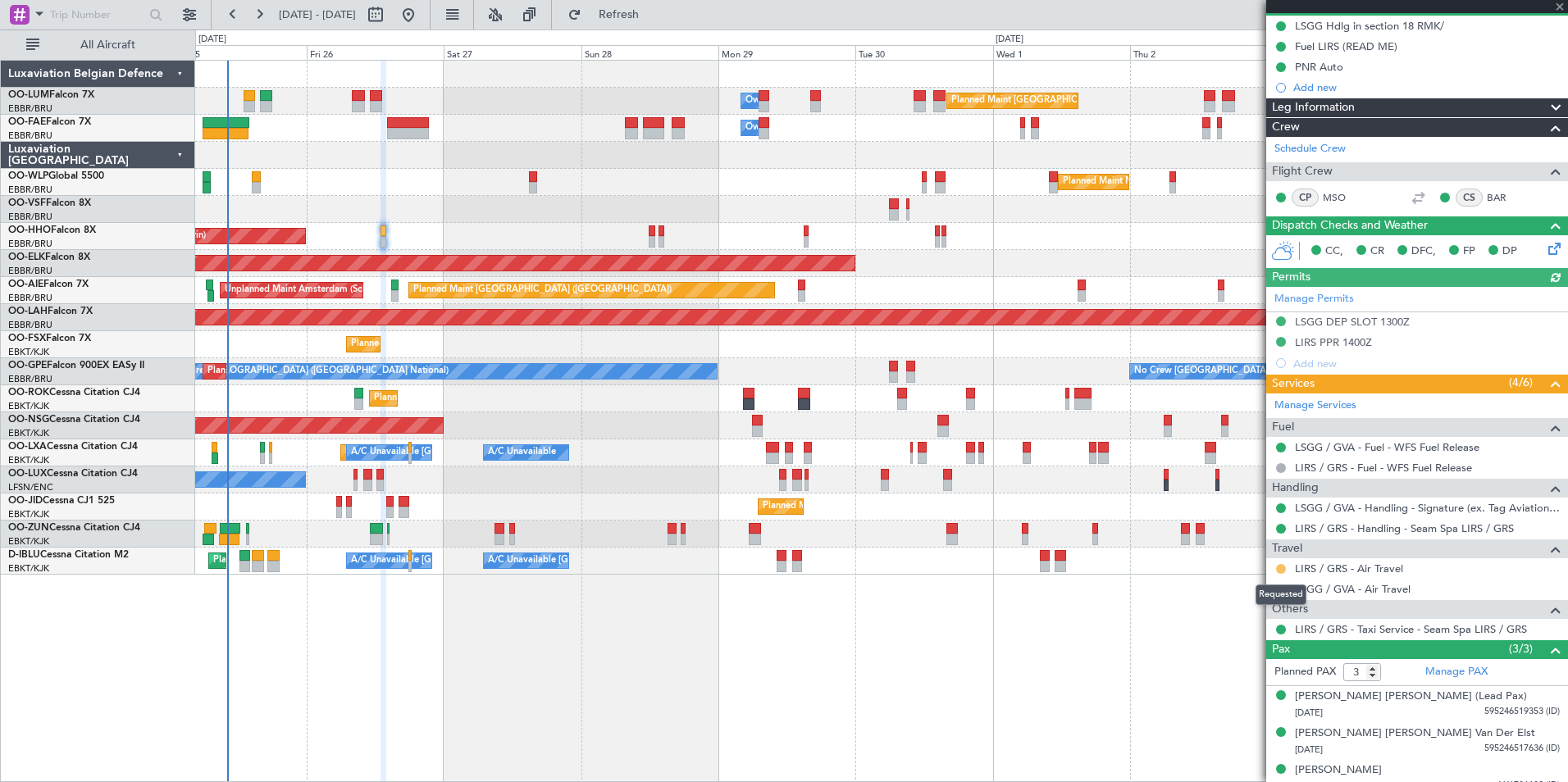
click at [1278, 567] on button at bounding box center [1281, 569] width 10 height 10
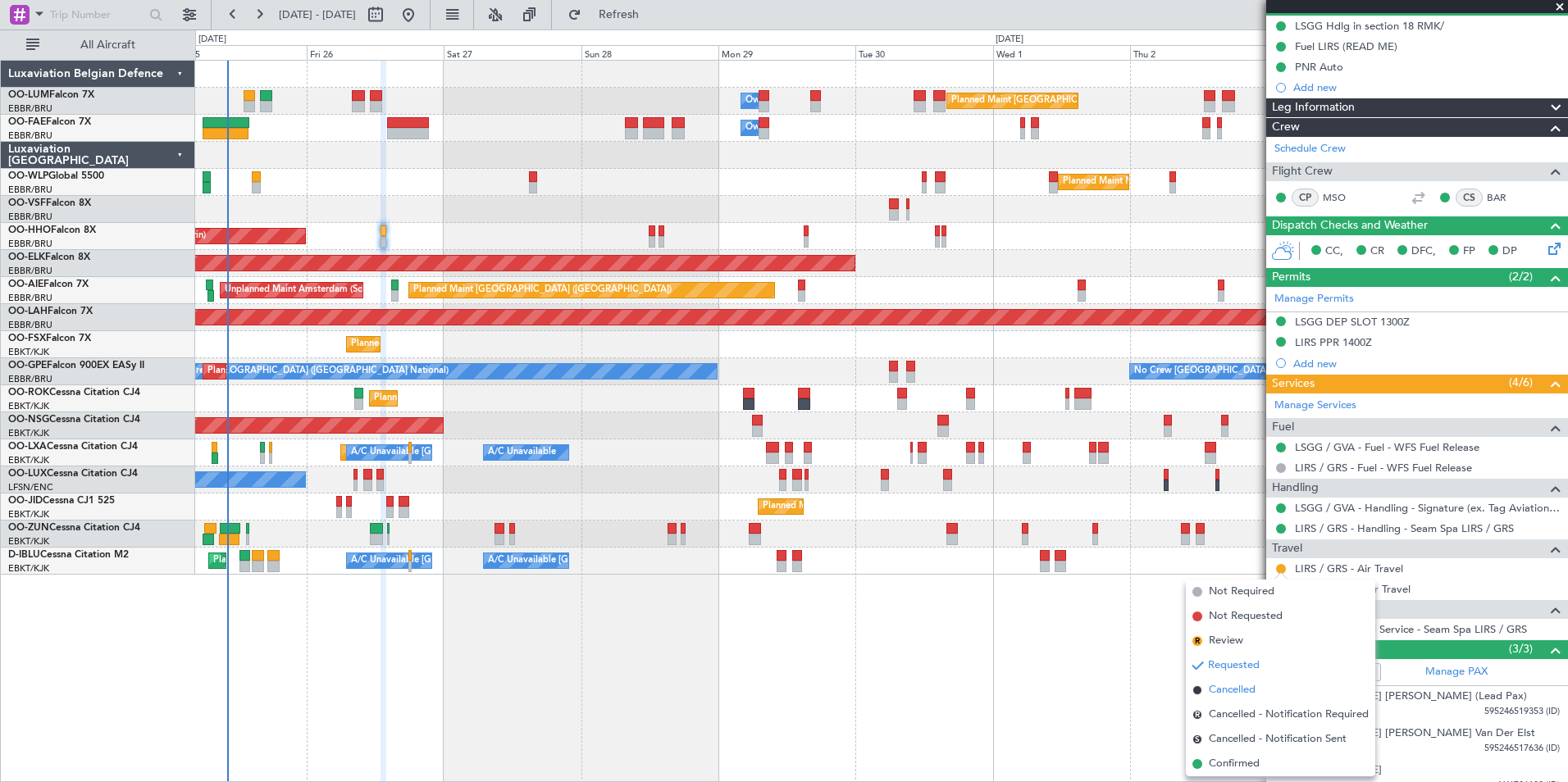
click at [1244, 684] on span "Cancelled" at bounding box center [1232, 690] width 46 height 16
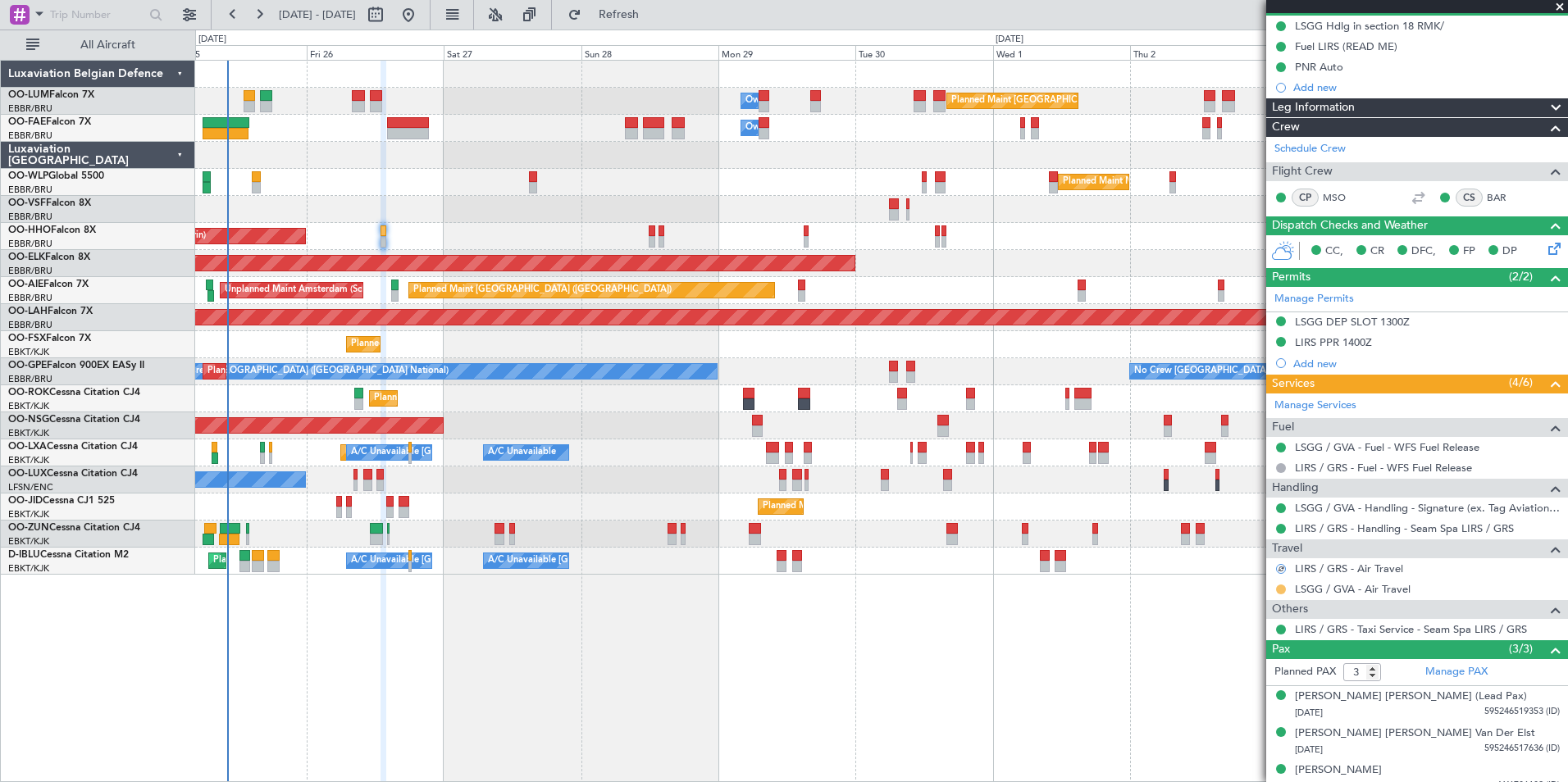
click at [1277, 584] on button at bounding box center [1281, 589] width 10 height 10
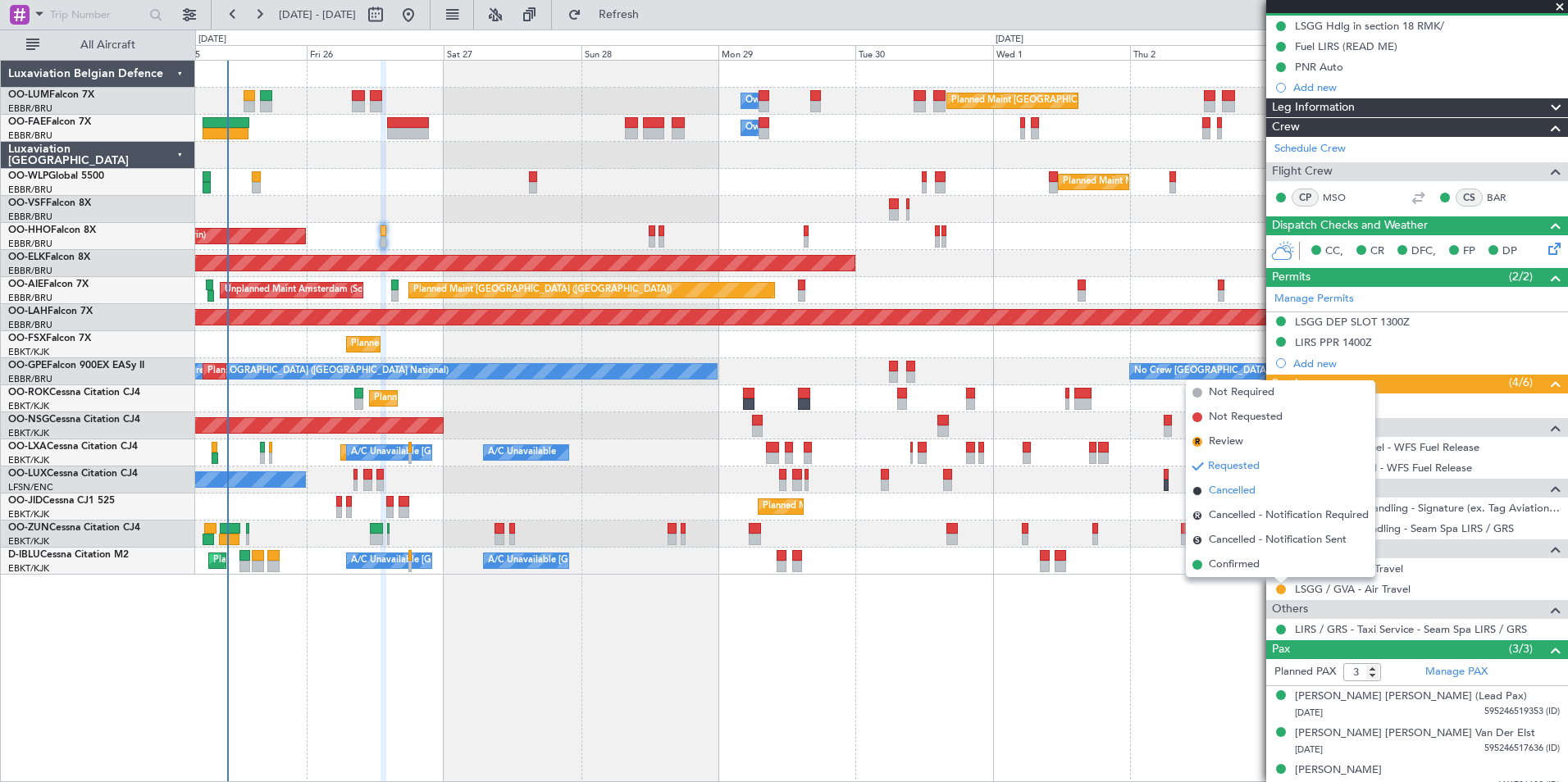
click at [1235, 489] on span "Cancelled" at bounding box center [1232, 491] width 46 height 16
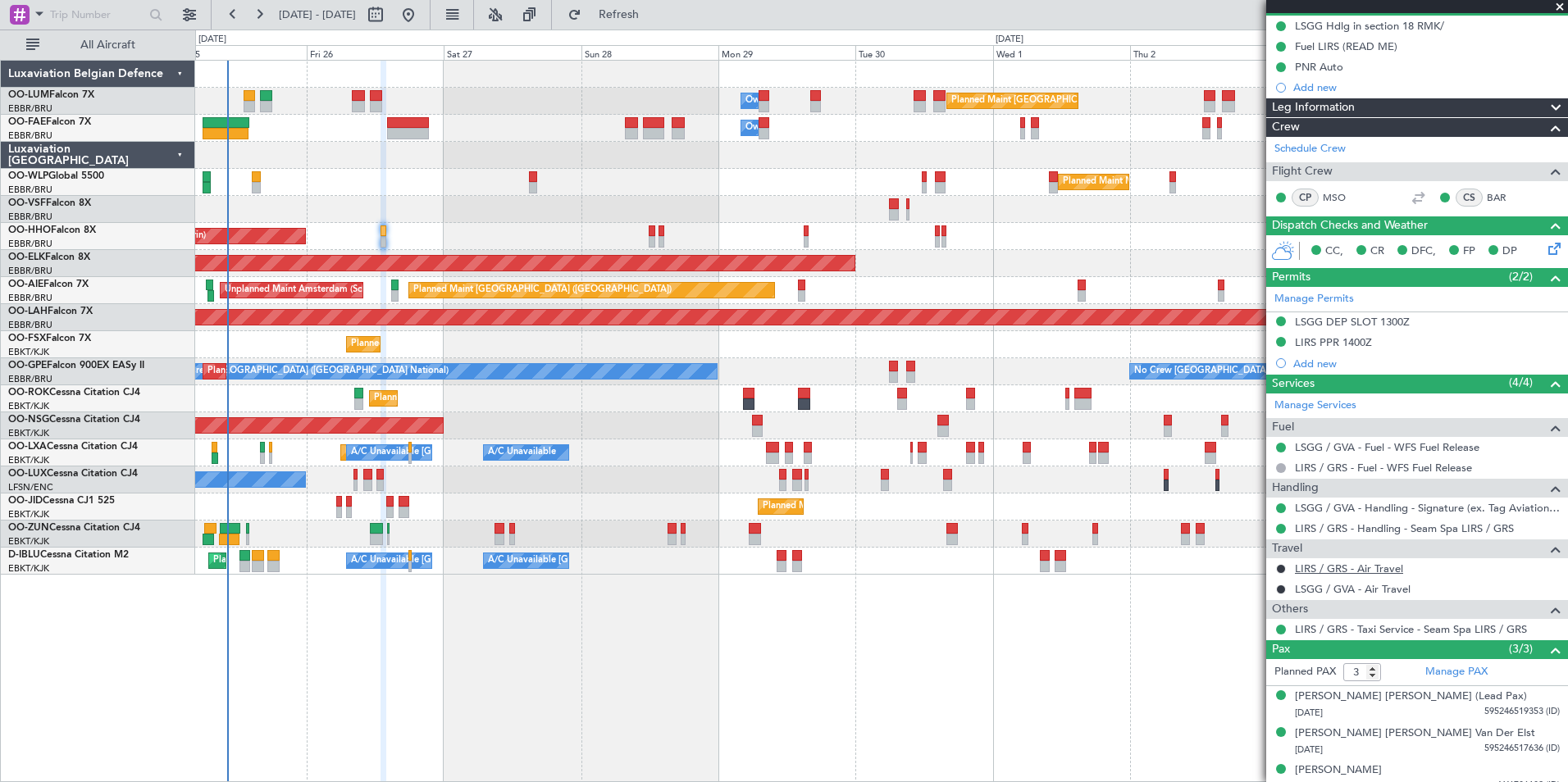
click at [1330, 566] on link "LIRS / GRS - Air Travel" at bounding box center [1348, 568] width 108 height 14
click at [624, 14] on button "Refresh" at bounding box center [609, 15] width 98 height 26
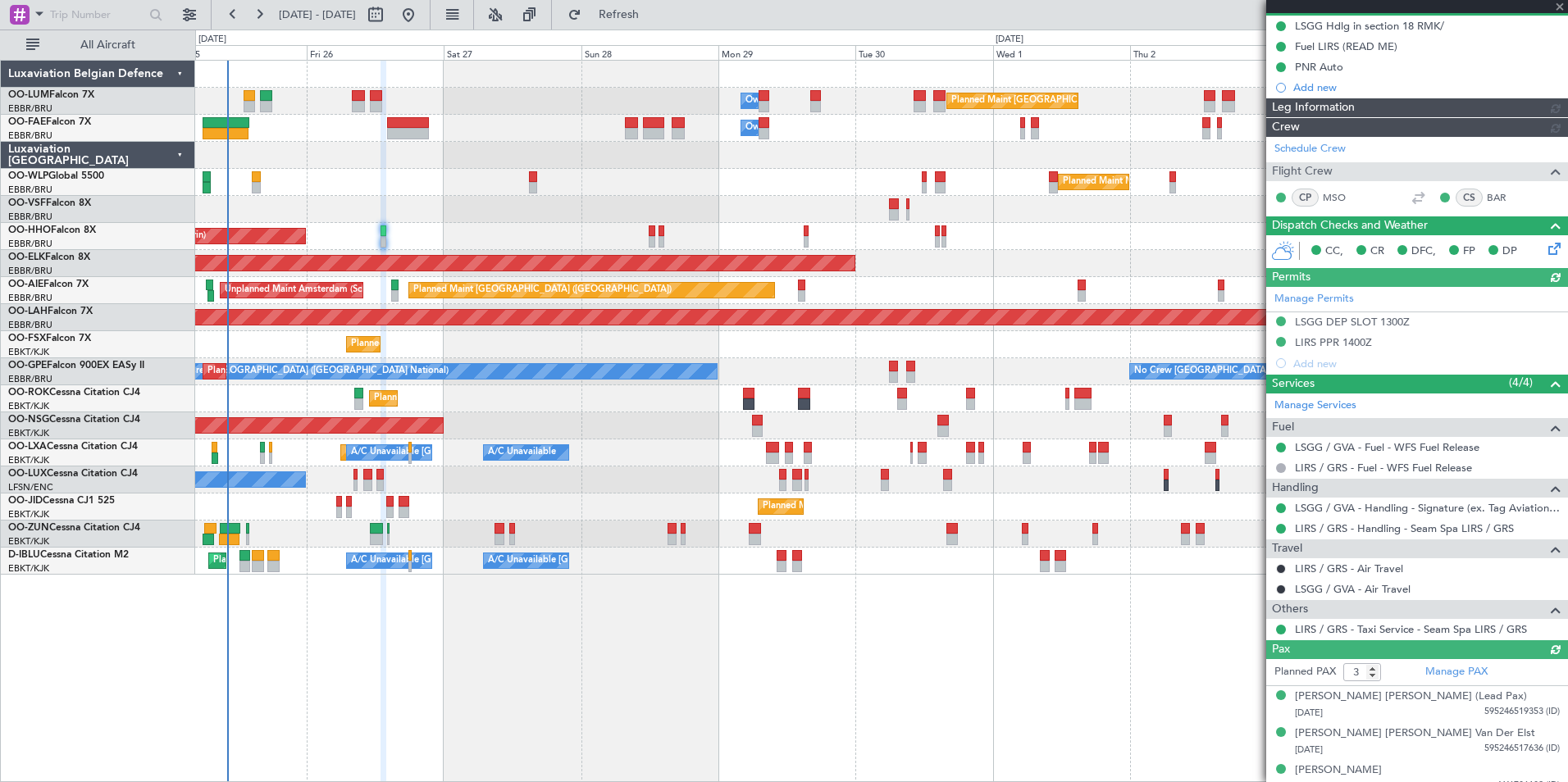
click at [1336, 591] on link "LSGG / GVA - Air Travel" at bounding box center [1352, 589] width 116 height 14
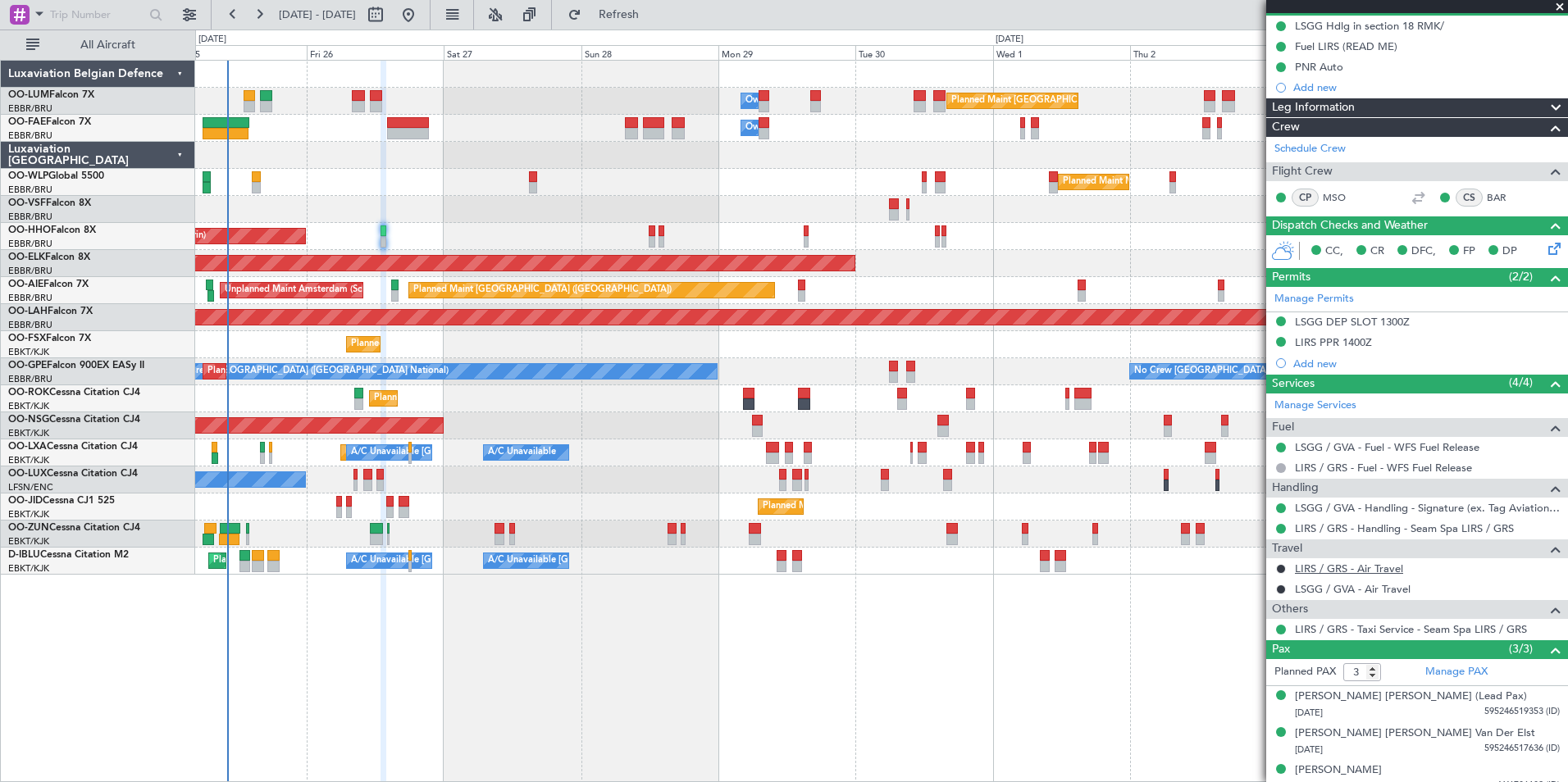
click at [1325, 568] on link "LIRS / GRS - Air Travel" at bounding box center [1348, 568] width 108 height 14
click at [1368, 569] on link "LIRS / GRS - Air Travel" at bounding box center [1348, 568] width 108 height 14
click at [1350, 570] on link "LIRS / GRS - Air Travel" at bounding box center [1348, 568] width 108 height 14
click at [1374, 588] on link "LSGG / GVA - Air Travel" at bounding box center [1352, 589] width 116 height 14
click at [1303, 572] on link "LIRS / GRS - Air Travel" at bounding box center [1348, 568] width 108 height 14
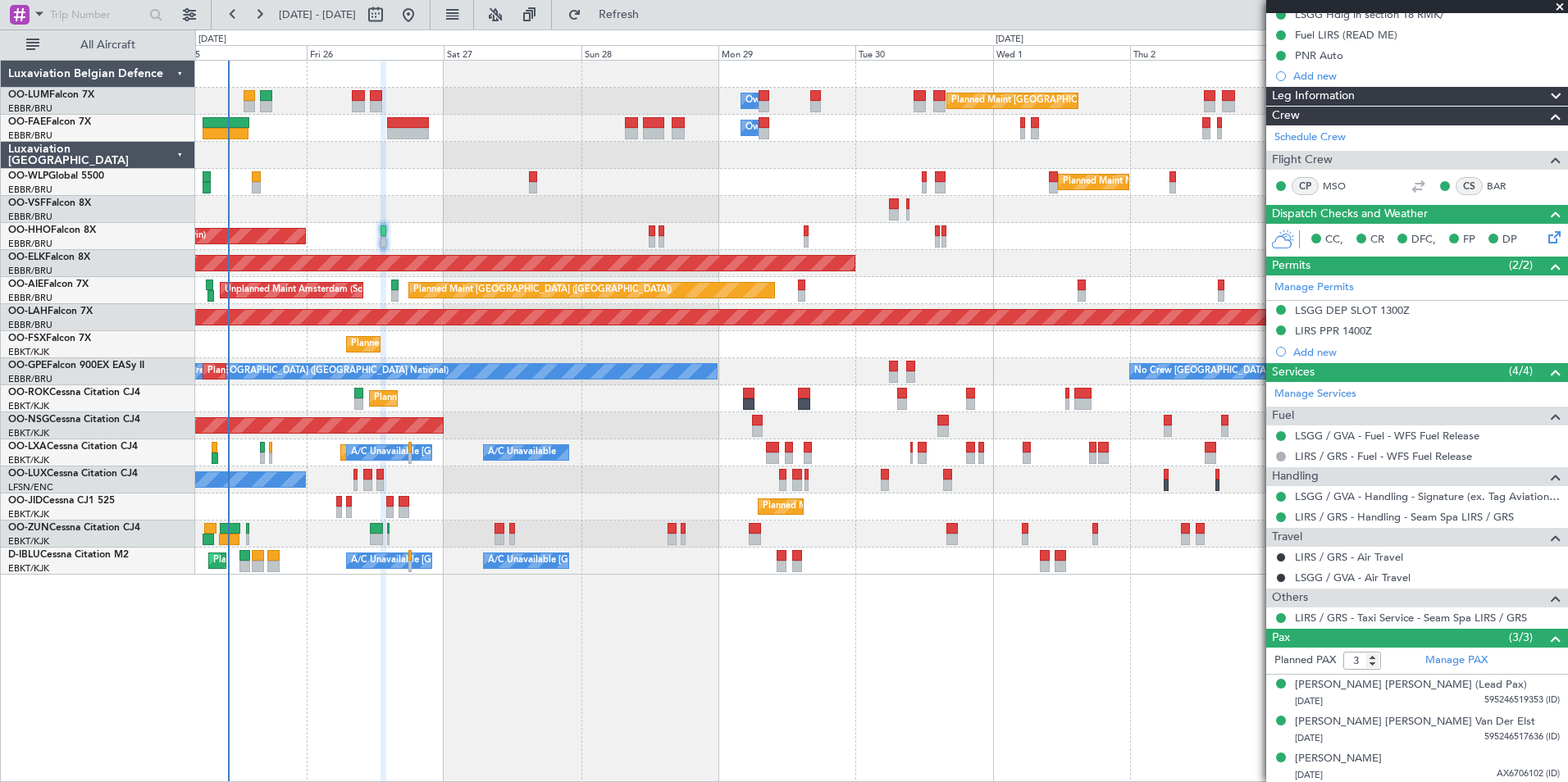
scroll to position [178, 0]
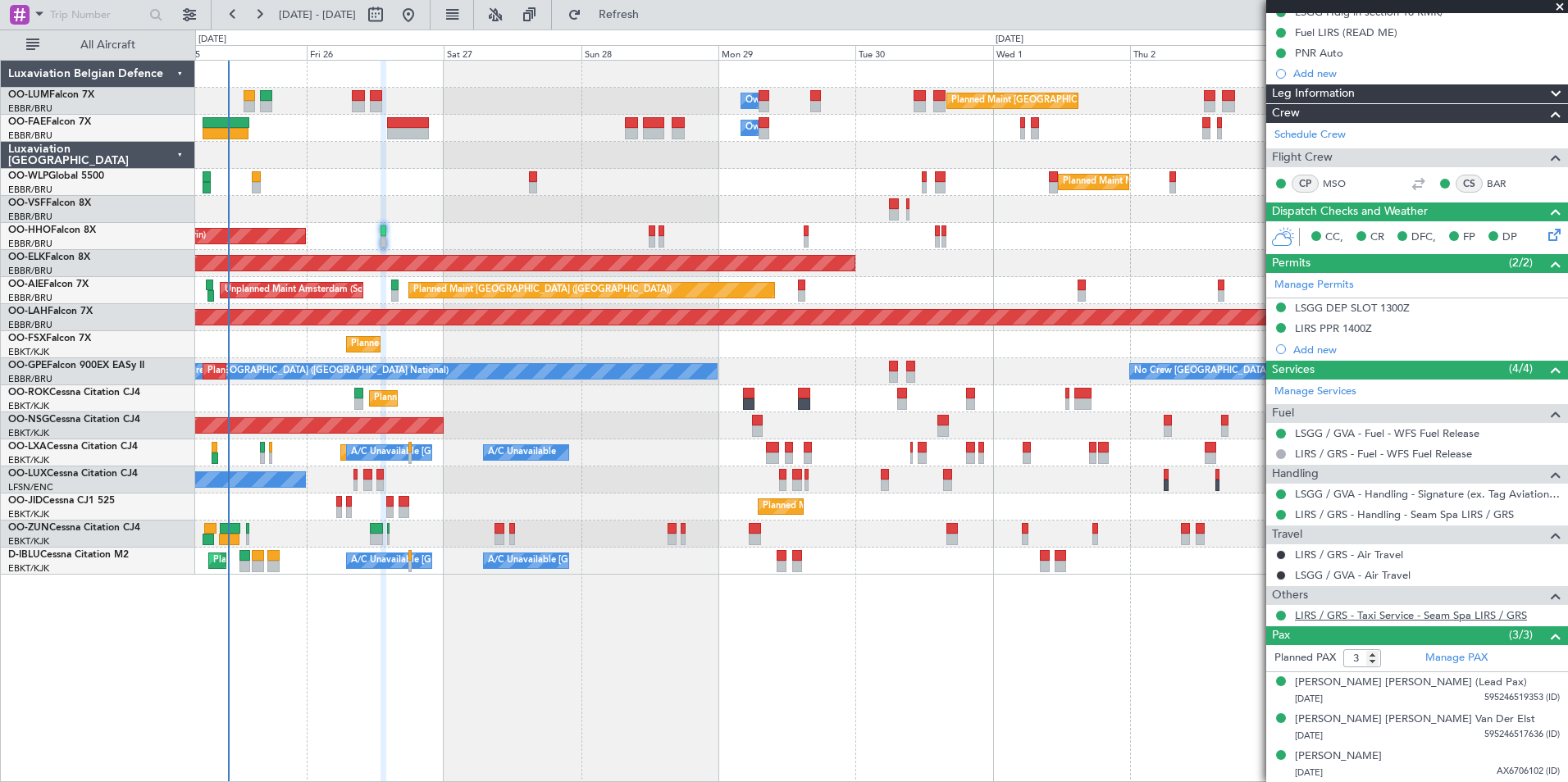
click at [1373, 619] on link "LIRS / GRS - Taxi Service - Seam Spa LIRS / GRS" at bounding box center [1410, 614] width 232 height 14
drag, startPoint x: 677, startPoint y: 14, endPoint x: 554, endPoint y: 4, distance: 123.4
click at [654, 13] on span "Refresh" at bounding box center [619, 15] width 69 height 12
click at [658, 25] on button "Refresh" at bounding box center [609, 15] width 98 height 26
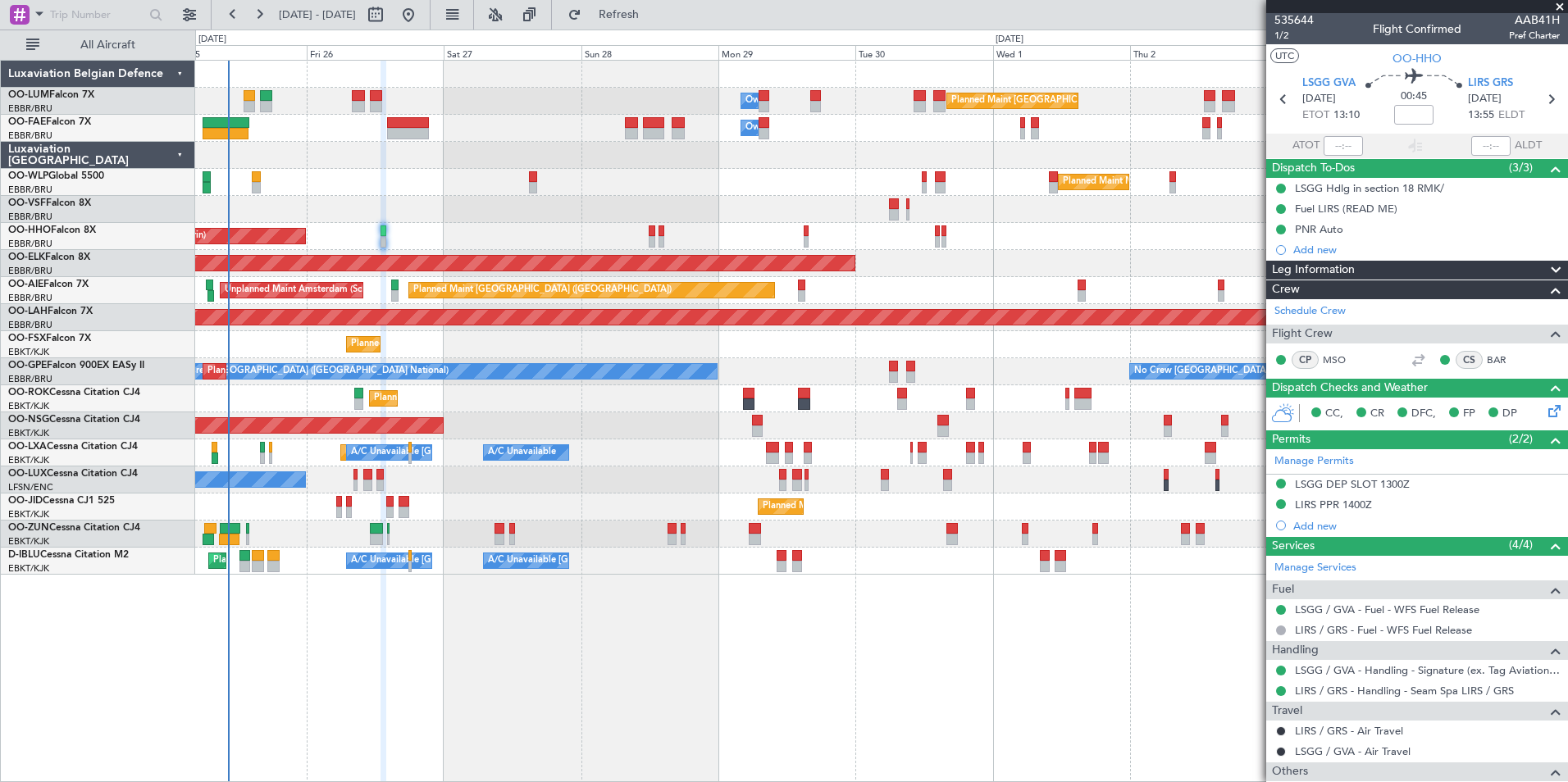
scroll to position [0, 0]
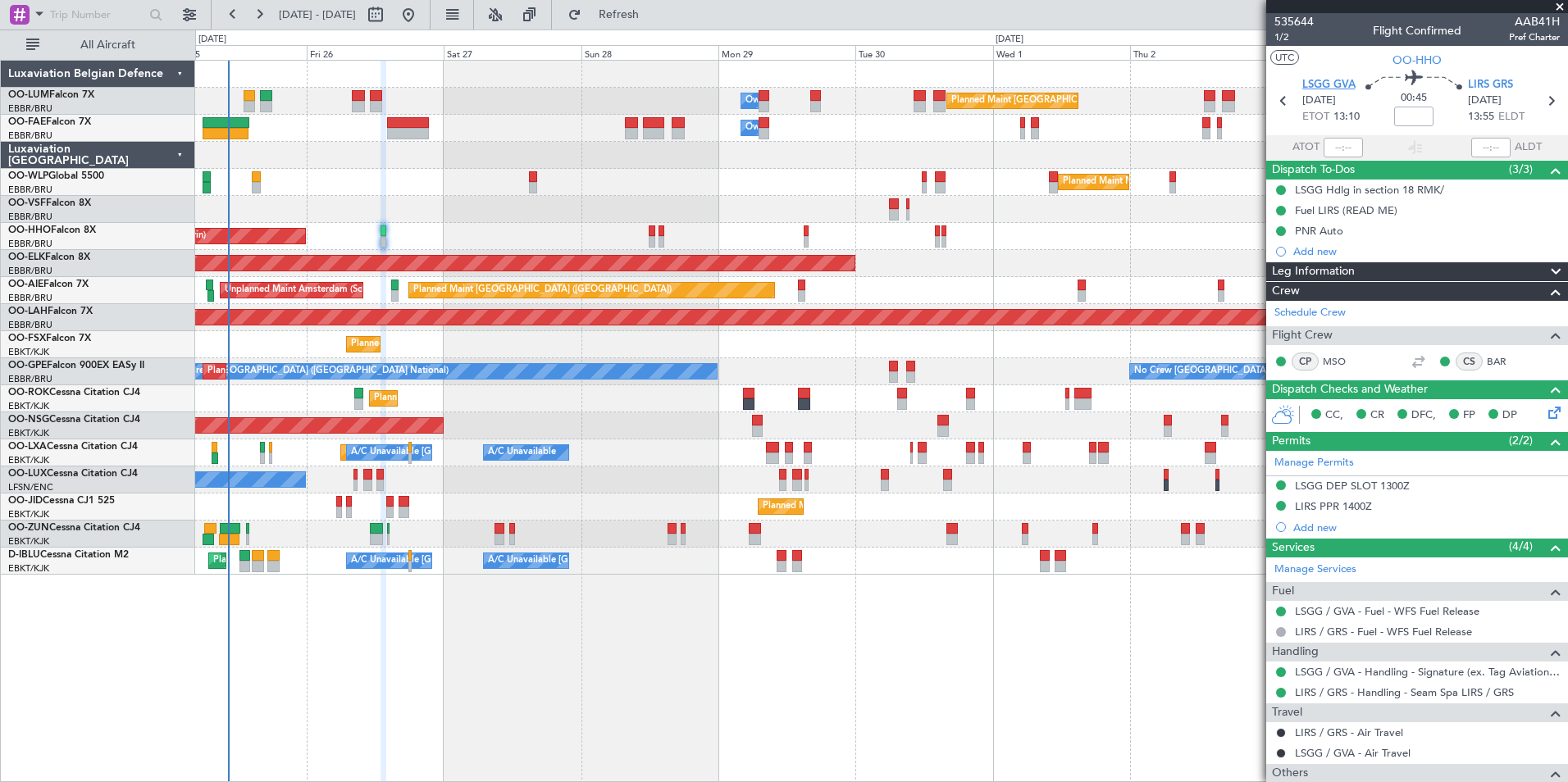
click at [1322, 80] on span "LSGG GVA" at bounding box center [1328, 86] width 53 height 16
click at [1016, 548] on div "Planned Maint Brussels (Brussels National) Owner Melsbroek Air Base Owner Melsb…" at bounding box center [881, 318] width 1372 height 514
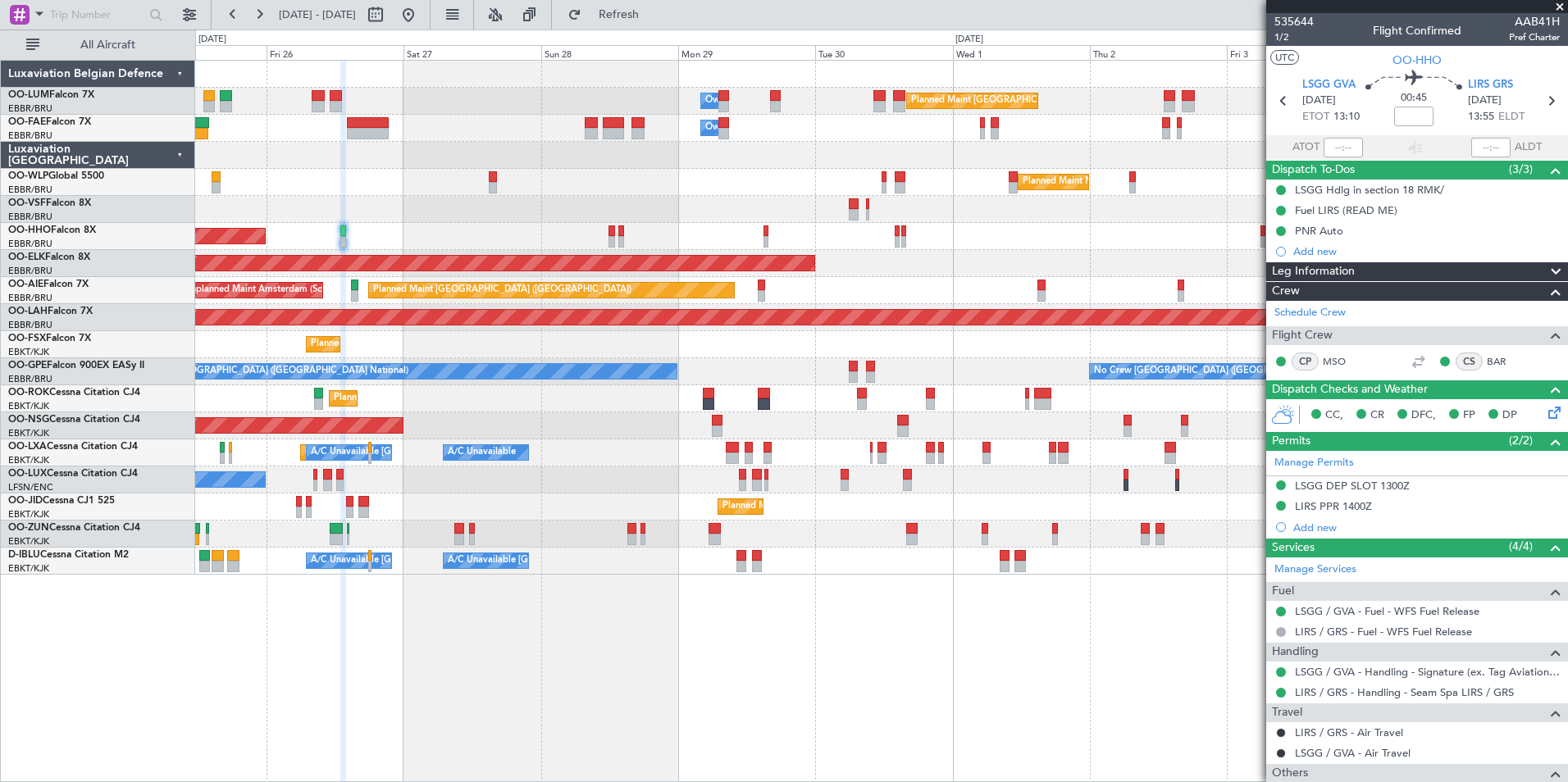
click at [713, 580] on div "Planned Maint Brussels (Brussels National) Owner Melsbroek Air Base Owner Melsb…" at bounding box center [882, 421] width 1373 height 722
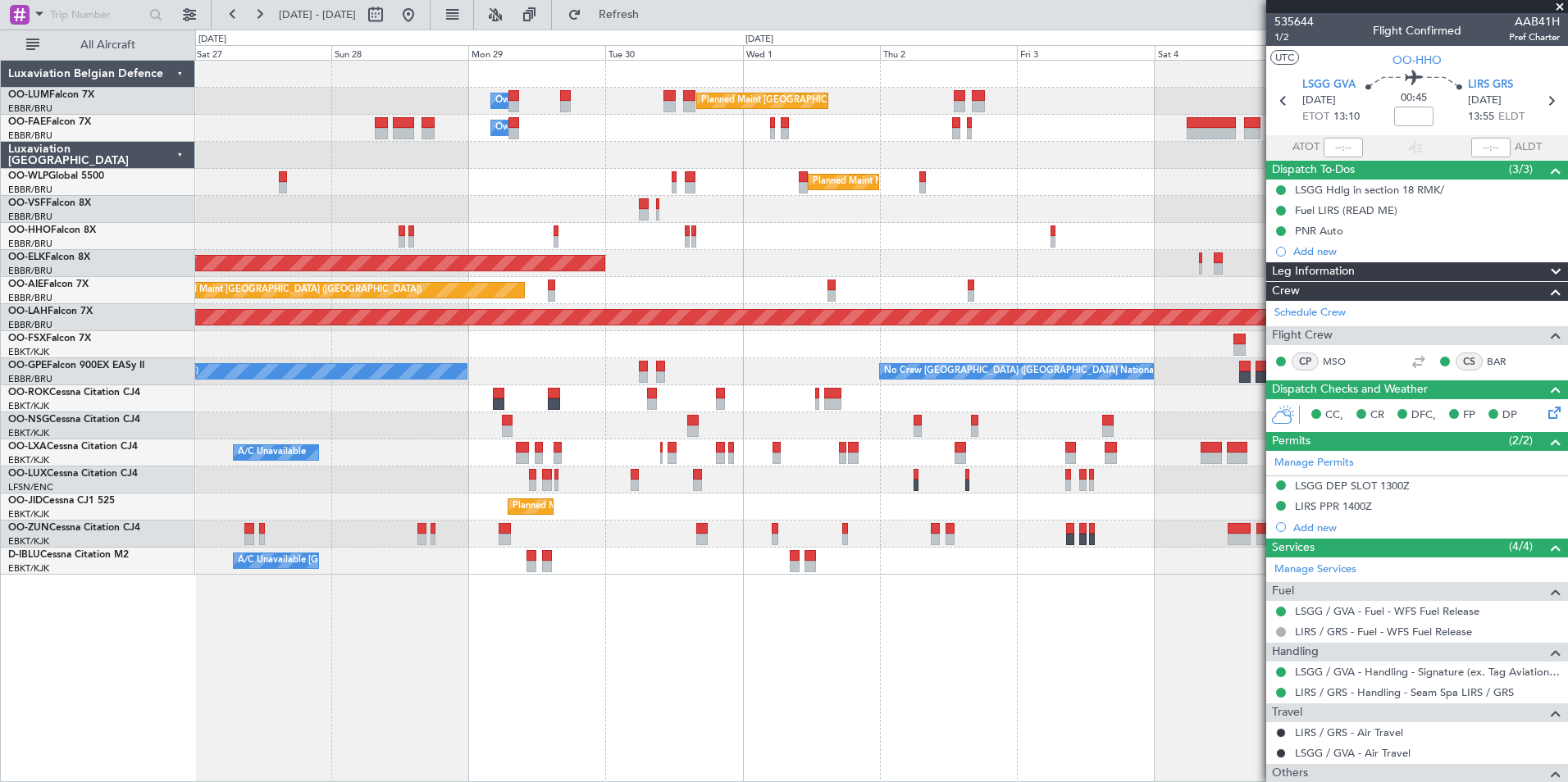
click at [779, 591] on div "Planned Maint Brussels (Brussels National) Owner Melsbroek Air Base Owner Melsb…" at bounding box center [882, 421] width 1373 height 722
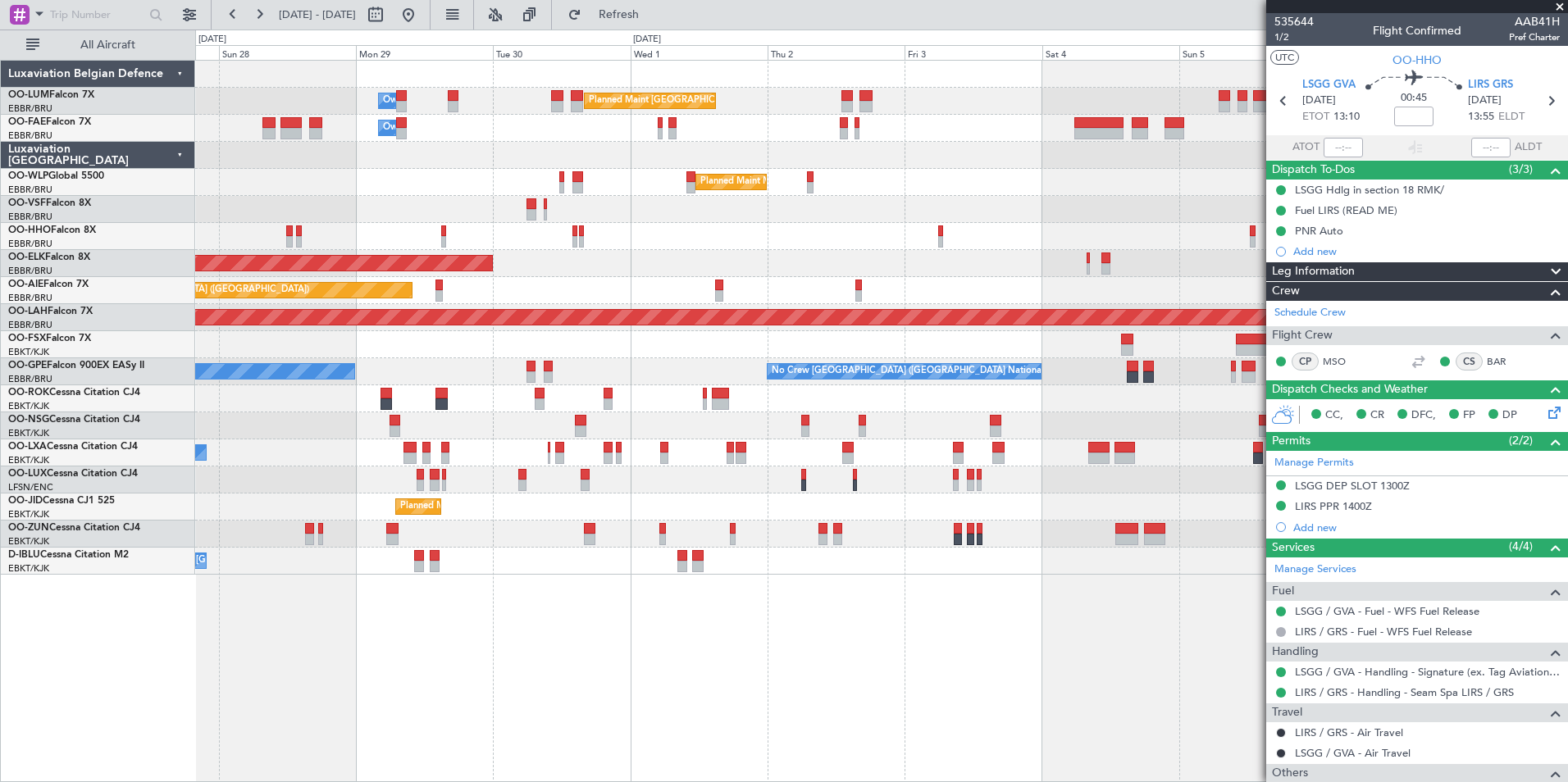
click at [777, 586] on div "Planned Maint Brussels (Brussels National) Owner Melsbroek Air Base Owner Melsb…" at bounding box center [882, 421] width 1373 height 722
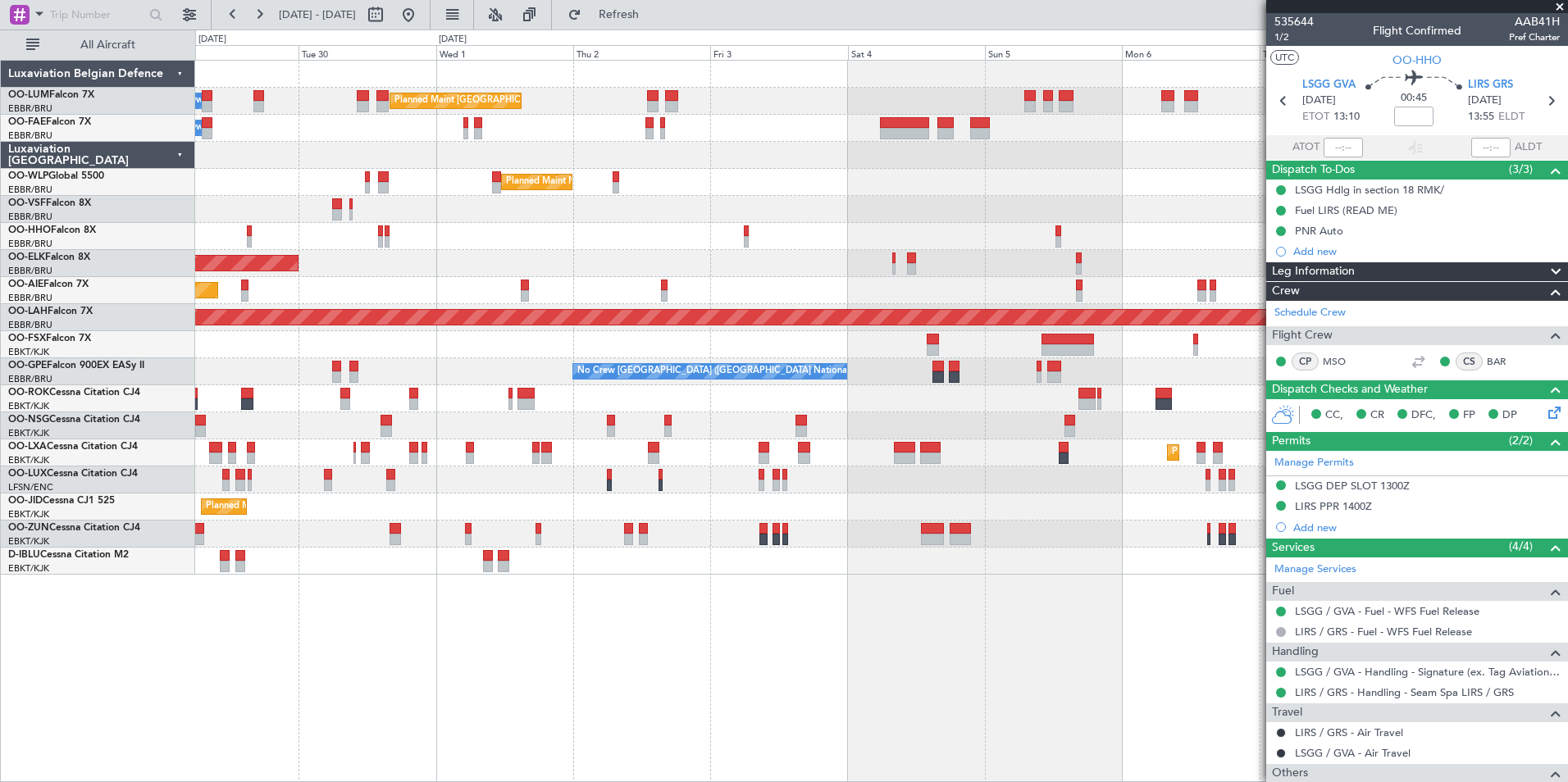
click at [831, 583] on div "Planned Maint Brussels (Brussels National) Owner Melsbroek Air Base Owner Melsb…" at bounding box center [882, 421] width 1373 height 722
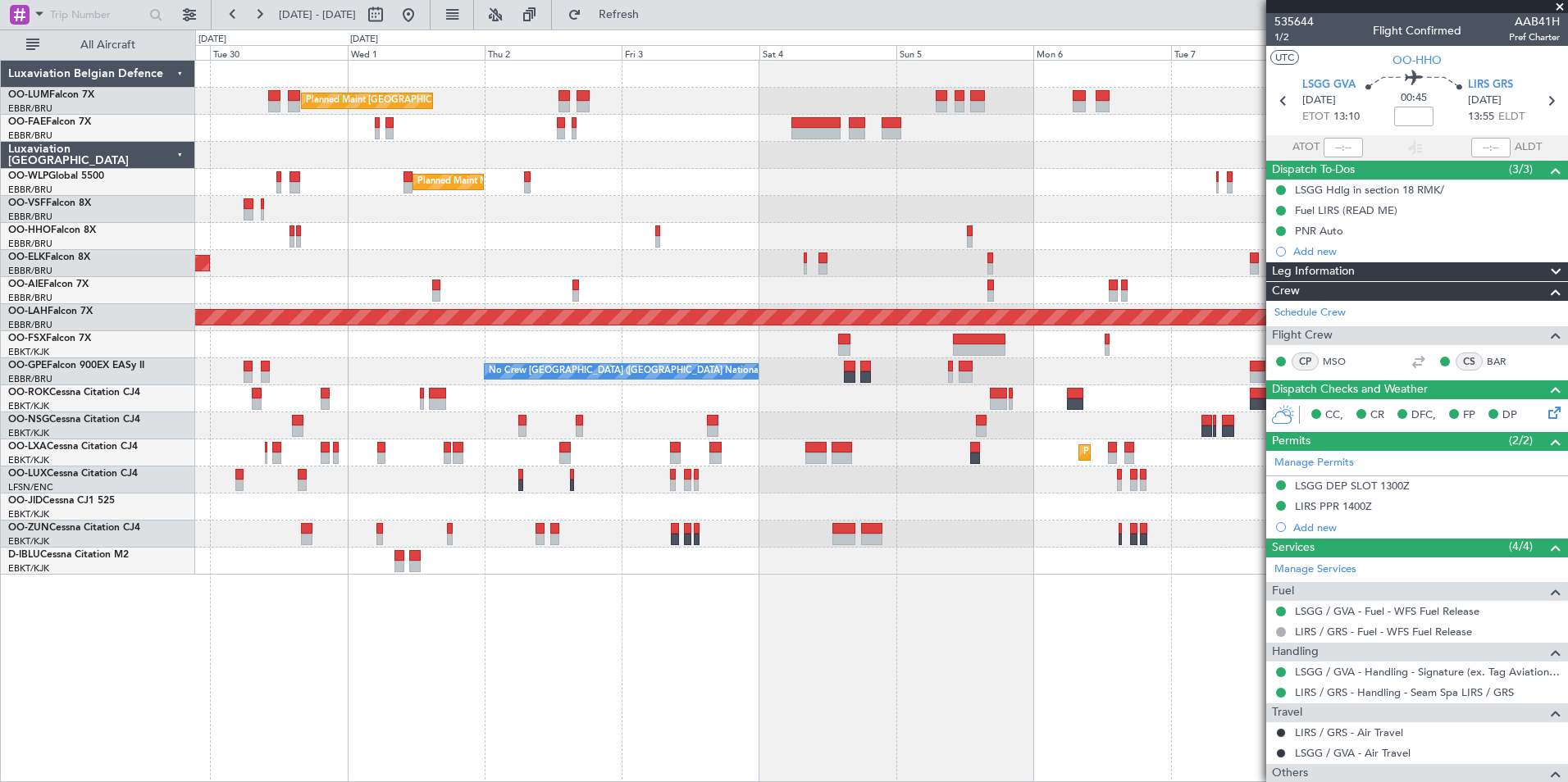
click at [872, 590] on div "Planned Maint Brussels (Brussels National) Owner Melsbroek Air Base Owner Melsb…" at bounding box center [882, 421] width 1373 height 722
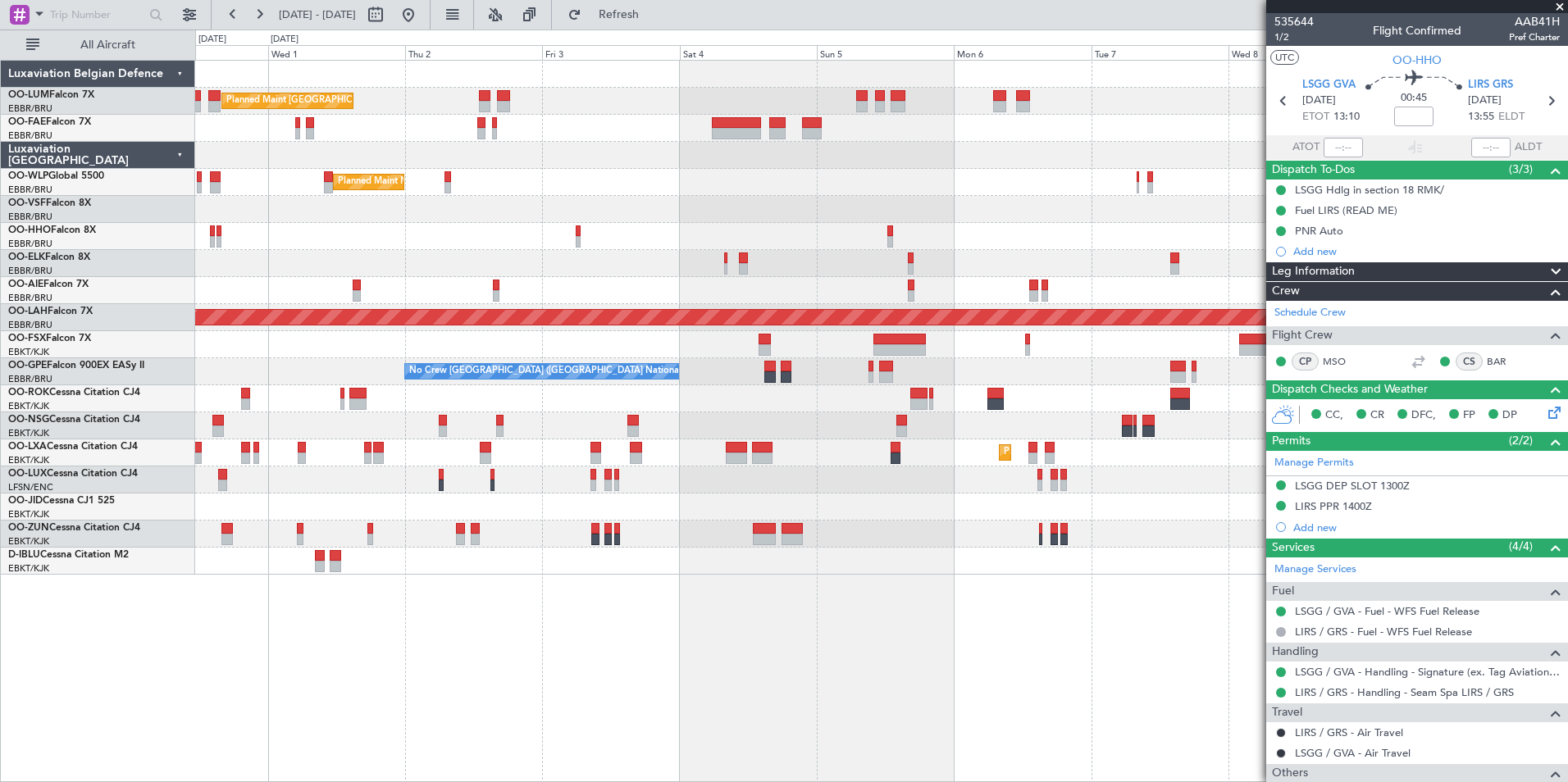
click at [871, 589] on div "Planned Maint Brussels (Brussels National) Owner Melsbroek Air Base Owner Melsb…" at bounding box center [882, 421] width 1373 height 722
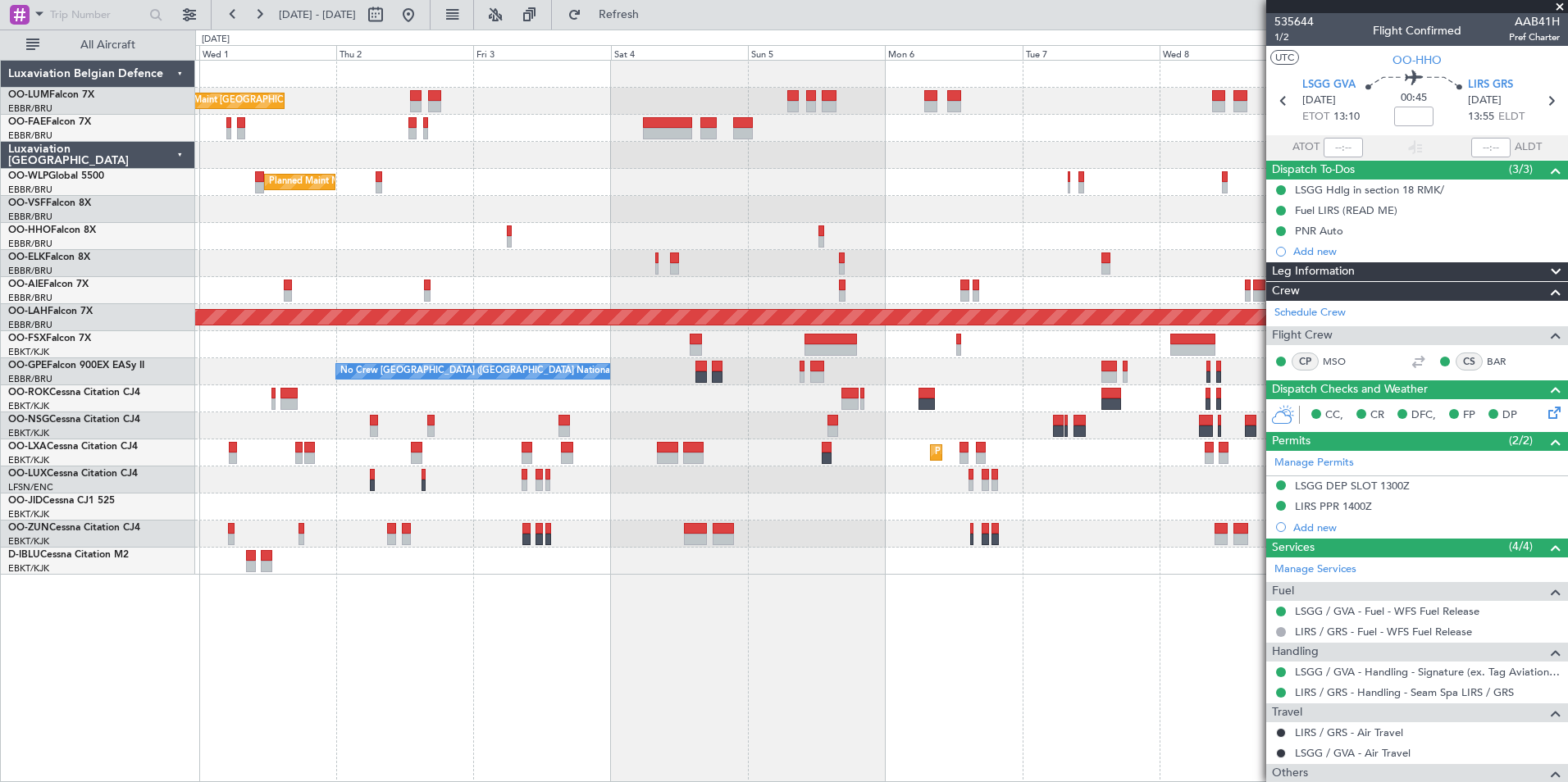
click at [861, 579] on div "Planned Maint Brussels (Brussels National) Owner Melsbroek Air Base Owner Melsb…" at bounding box center [882, 421] width 1373 height 722
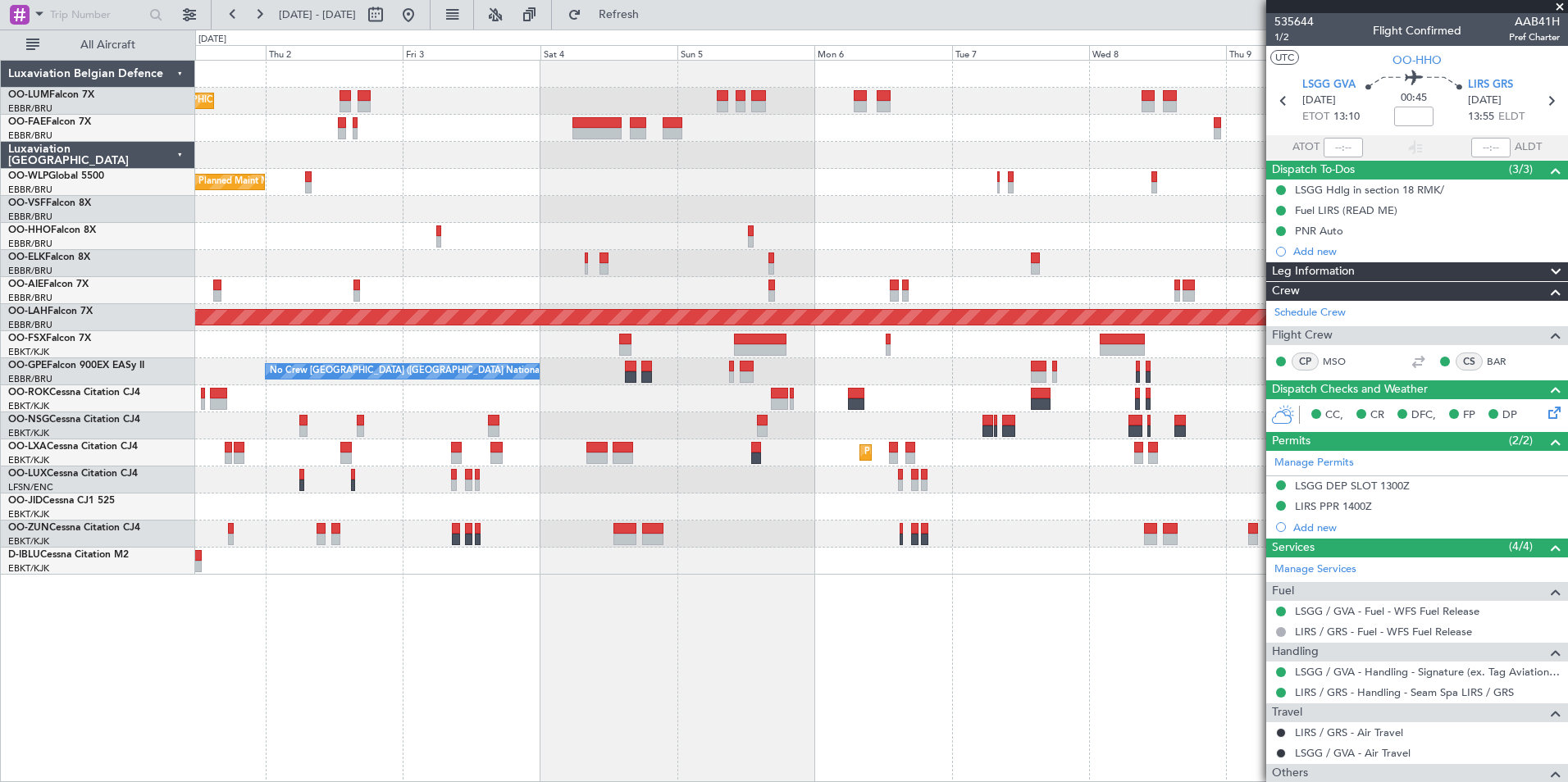
click at [785, 578] on div "Planned Maint Brussels (Brussels National) Owner Melsbroek Air Base Owner Melsb…" at bounding box center [882, 421] width 1373 height 722
click at [804, 581] on div "Planned Maint Brussels (Brussels National) Owner Melsbroek Air Base Owner Melsb…" at bounding box center [882, 421] width 1373 height 722
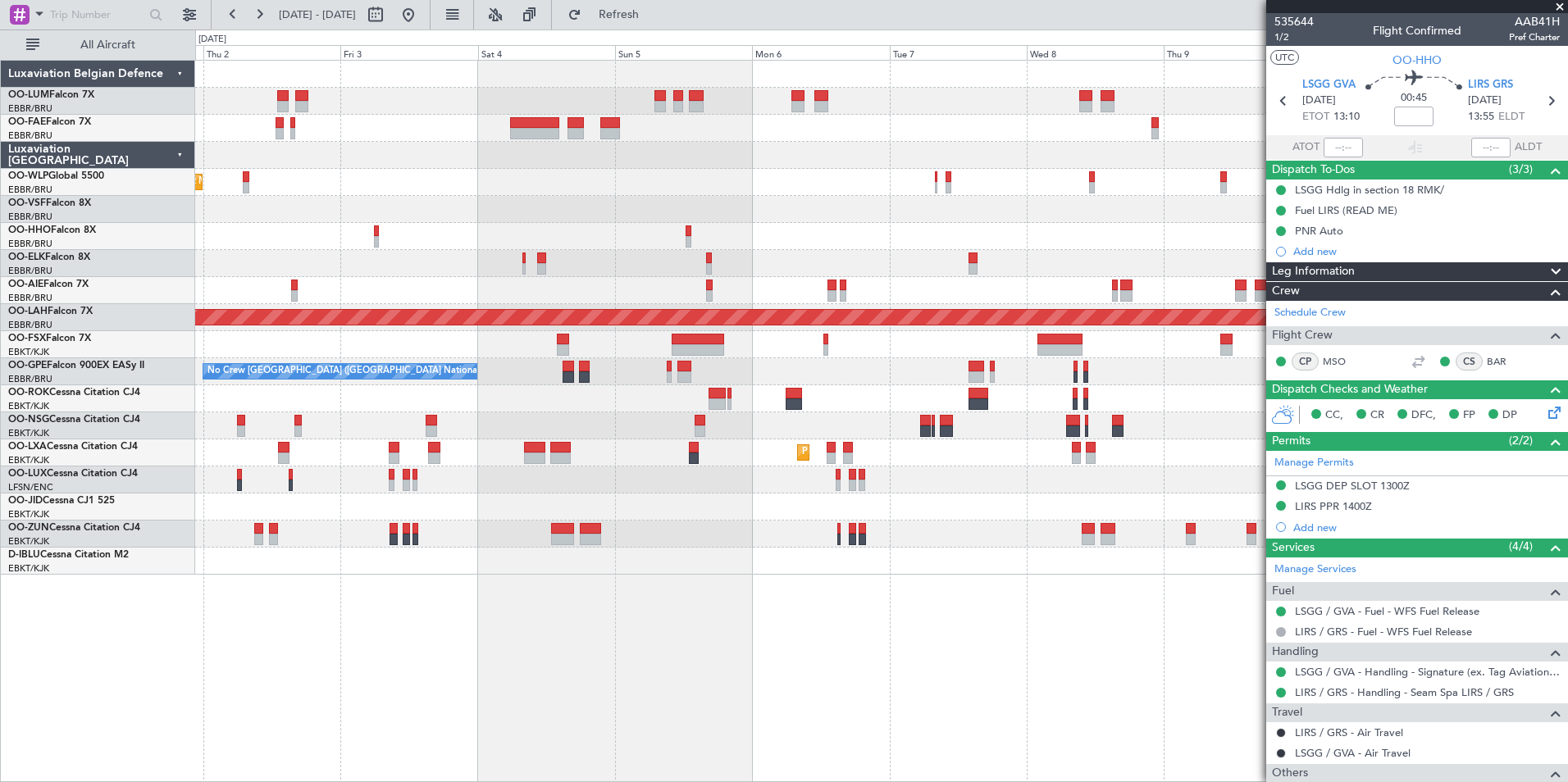
click at [828, 592] on div "Planned Maint Brussels (Brussels National) Owner Melsbroek Air Base Planned Mai…" at bounding box center [882, 421] width 1373 height 722
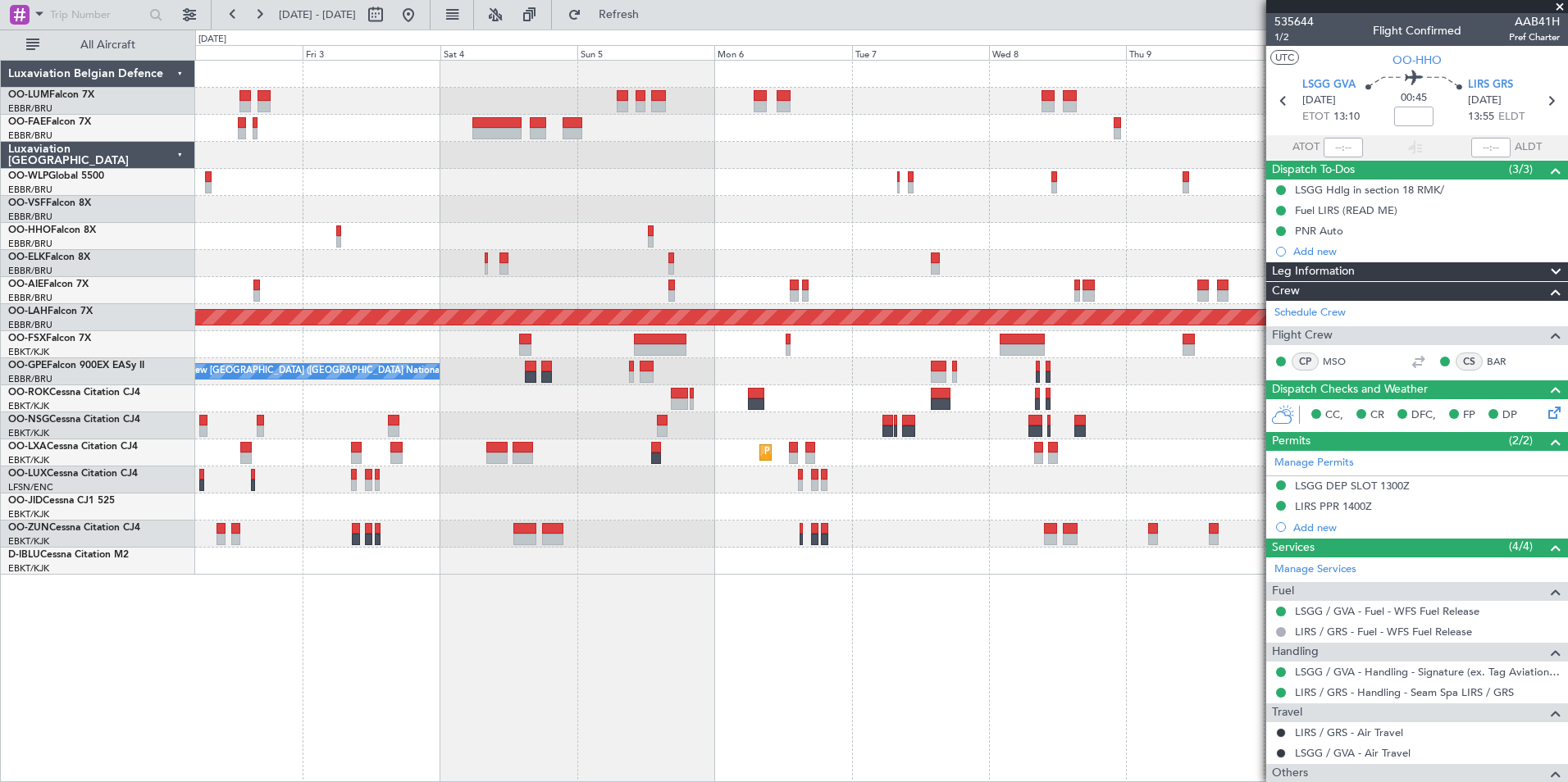
click at [805, 595] on div "Planned Maint Brussels (Brussels National) Owner Melsbroek Air Base Planned Mai…" at bounding box center [882, 421] width 1373 height 722
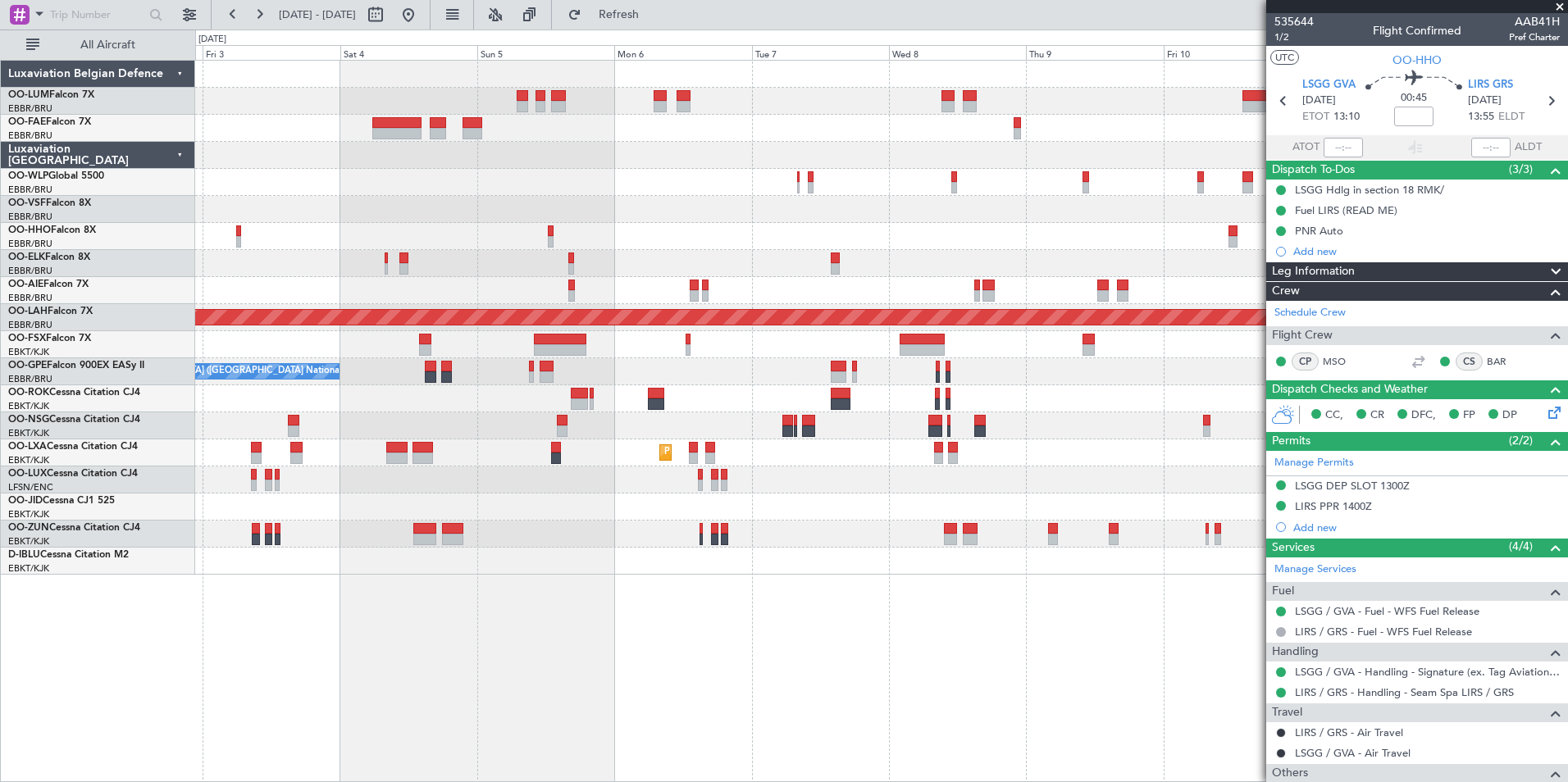
click at [793, 593] on div "Planned Maint Brussels (Brussels National) Owner Melsbroek Air Base Planned Mai…" at bounding box center [882, 421] width 1373 height 722
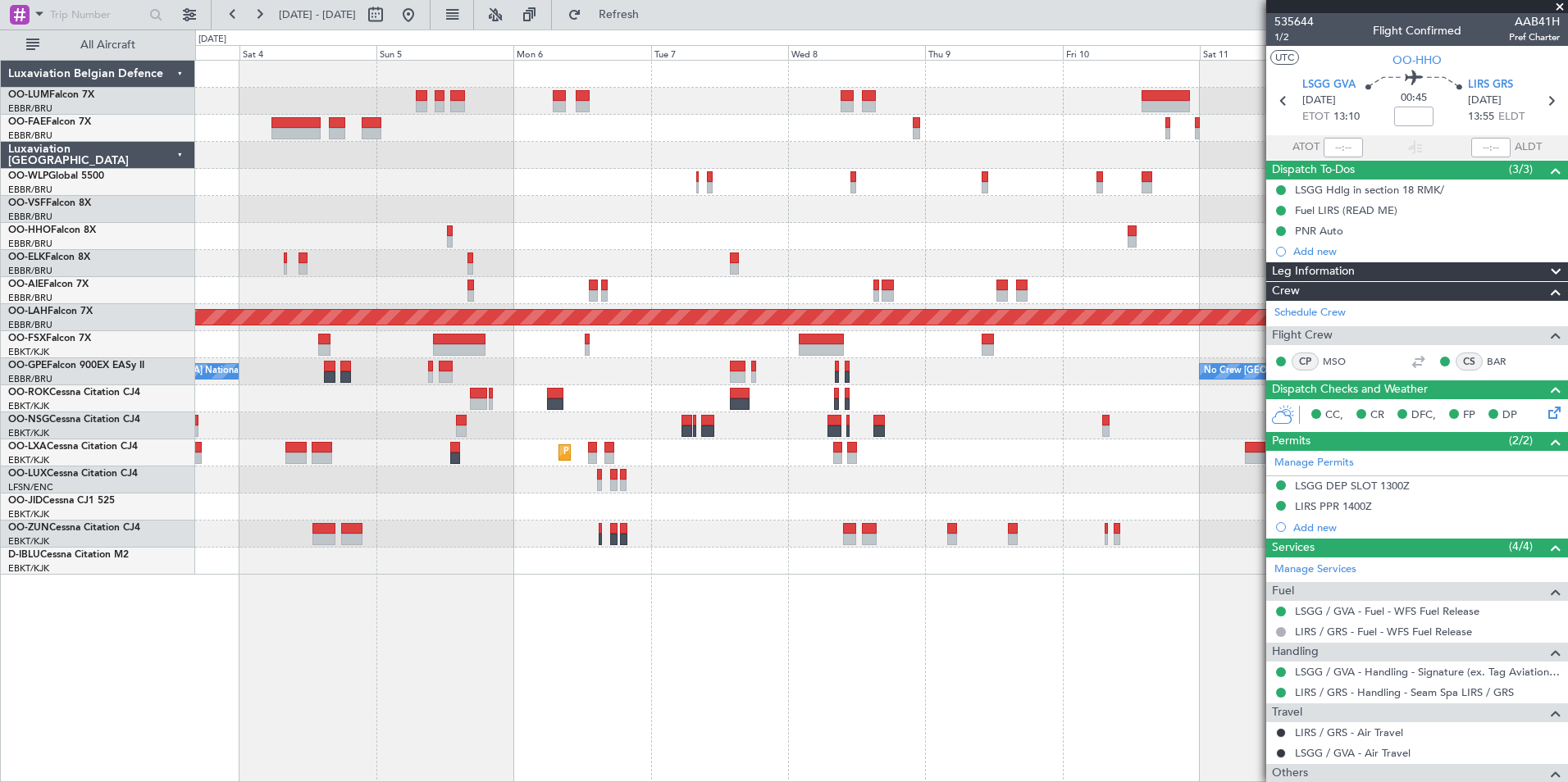
click at [760, 599] on div "Planned Maint Brussels (Brussels National) Owner Melsbroek Air Base Planned Mai…" at bounding box center [882, 421] width 1373 height 722
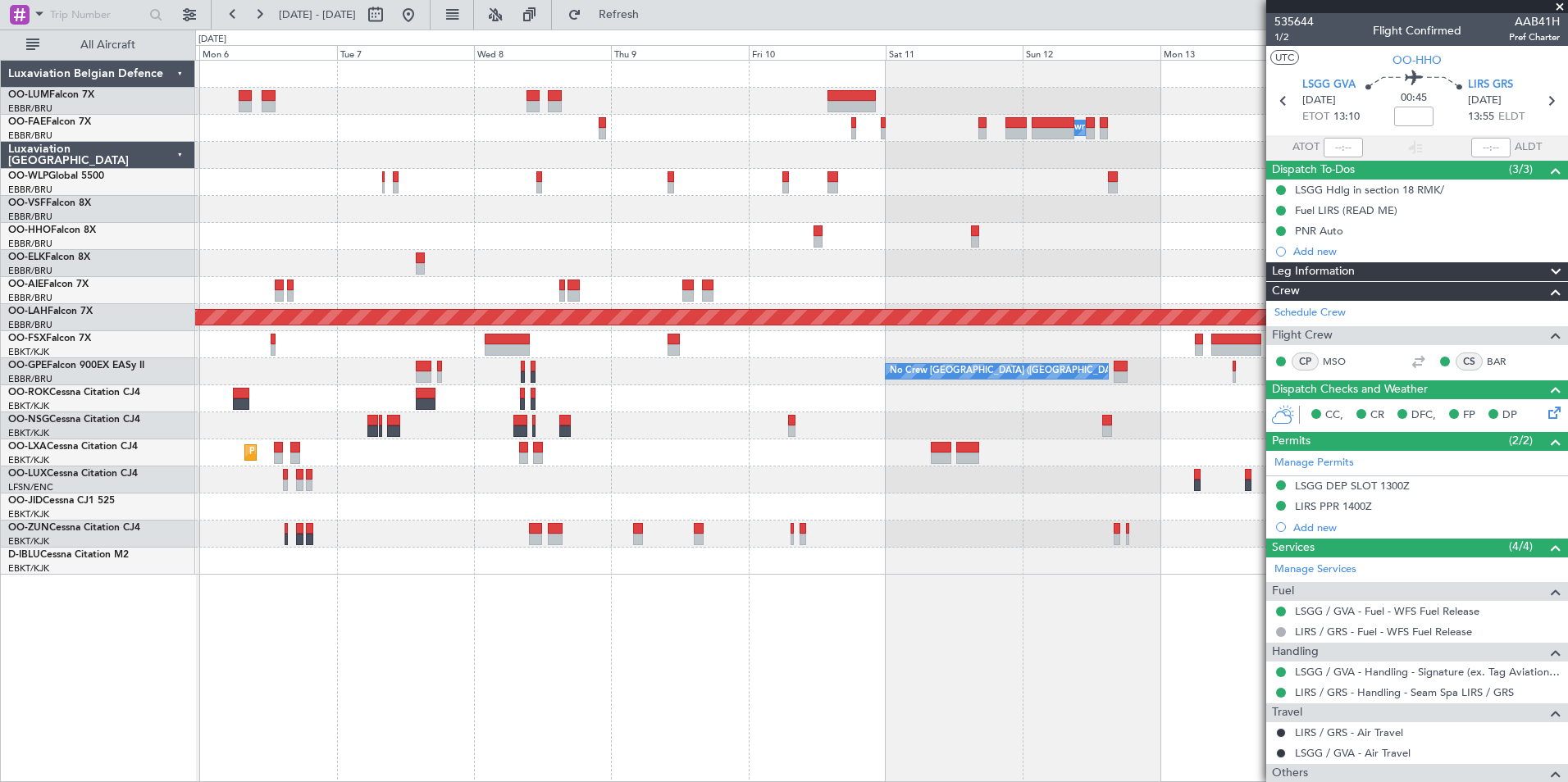
click at [664, 627] on div "Owner Melsbroek Air Base Planned Maint Alton-st Louis (St Louis Regl) No Crew B…" at bounding box center [882, 421] width 1373 height 722
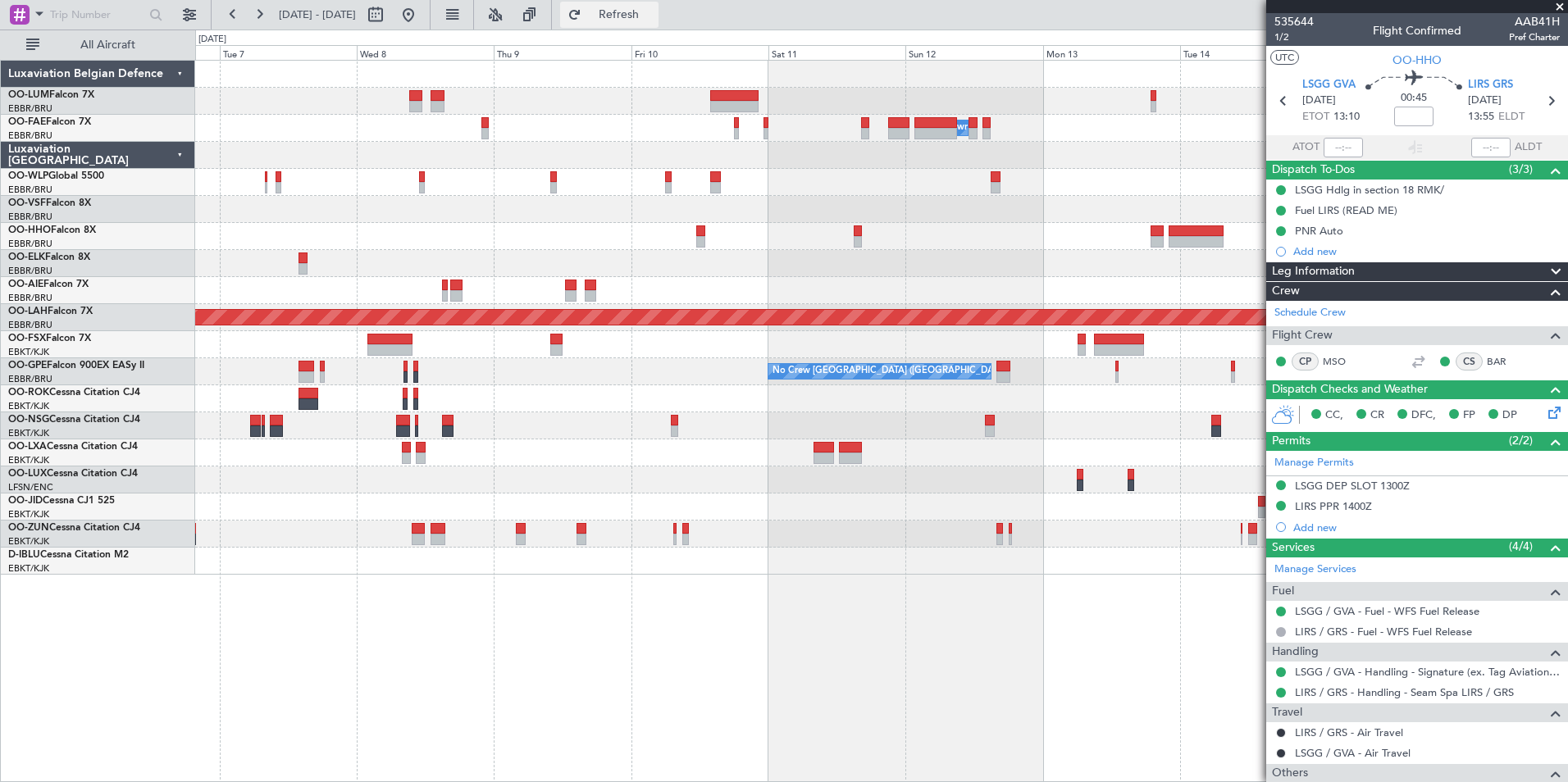
click at [625, 13] on button "Refresh" at bounding box center [609, 15] width 98 height 26
click at [421, 19] on button at bounding box center [408, 15] width 26 height 26
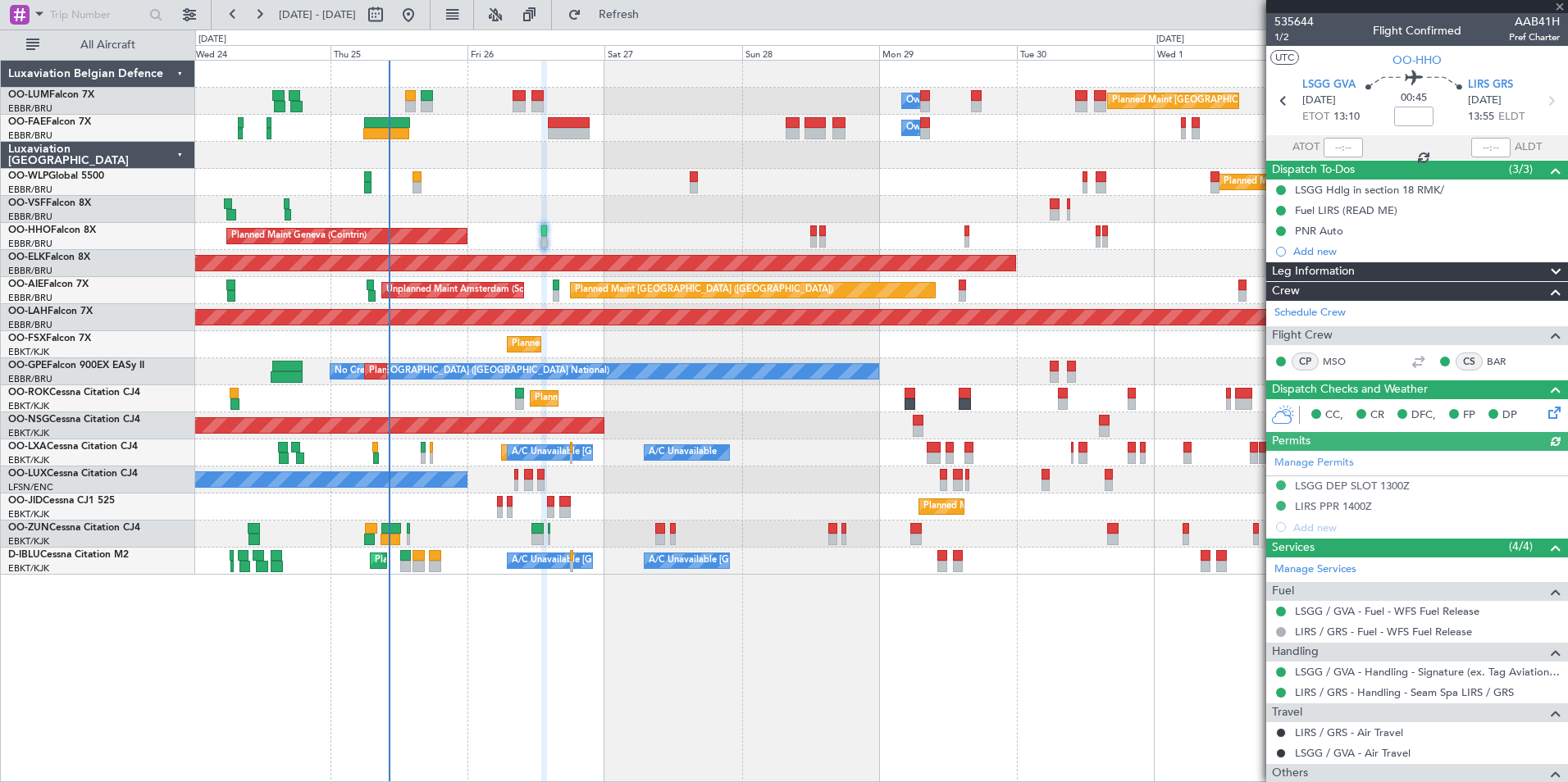
click at [411, 583] on div "Owner Melsbroek Air Base Planned Maint Brussels (Brussels National) Owner Melsb…" at bounding box center [882, 421] width 1373 height 722
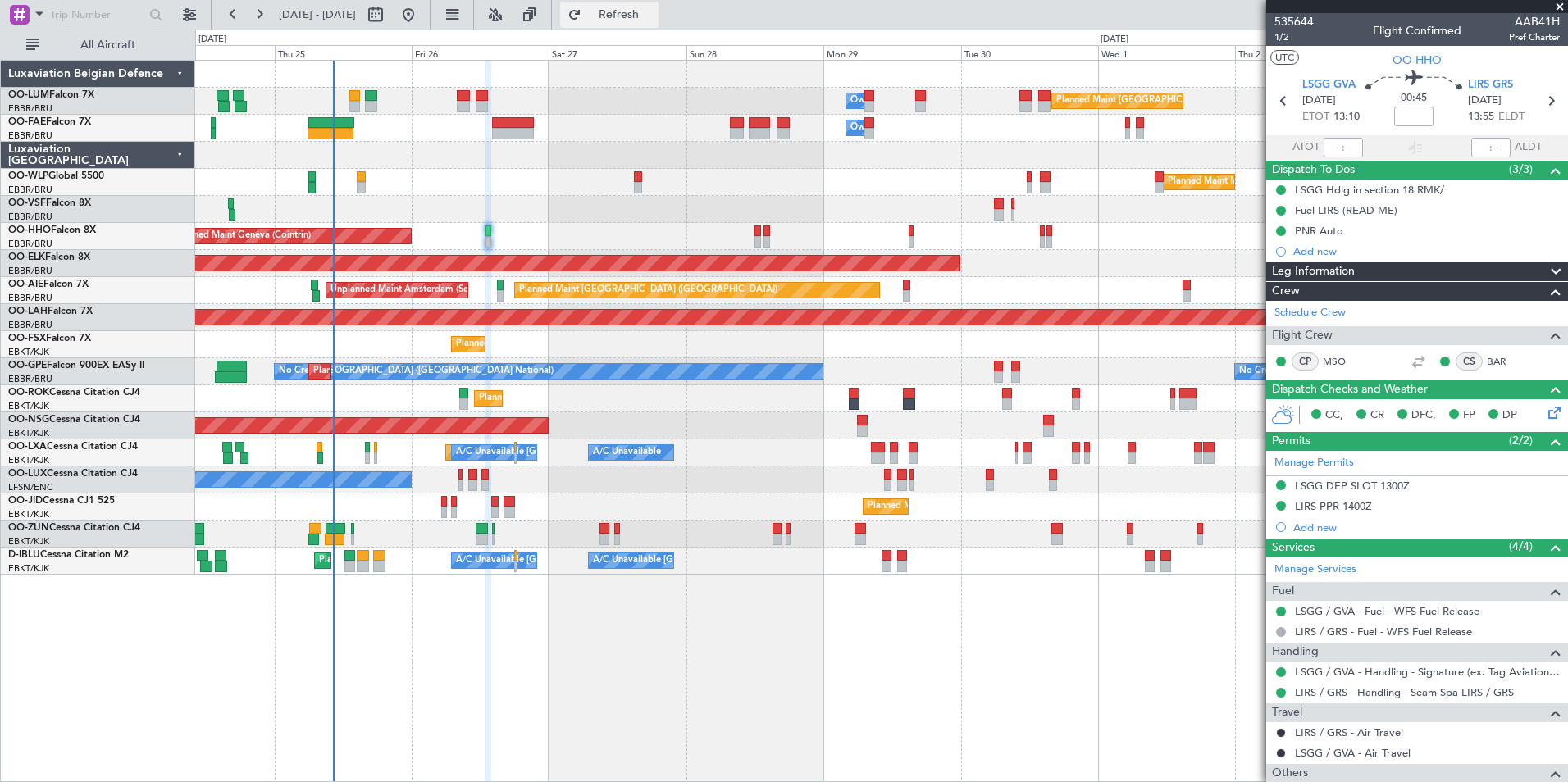
click at [649, 15] on span "Refresh" at bounding box center [619, 15] width 69 height 12
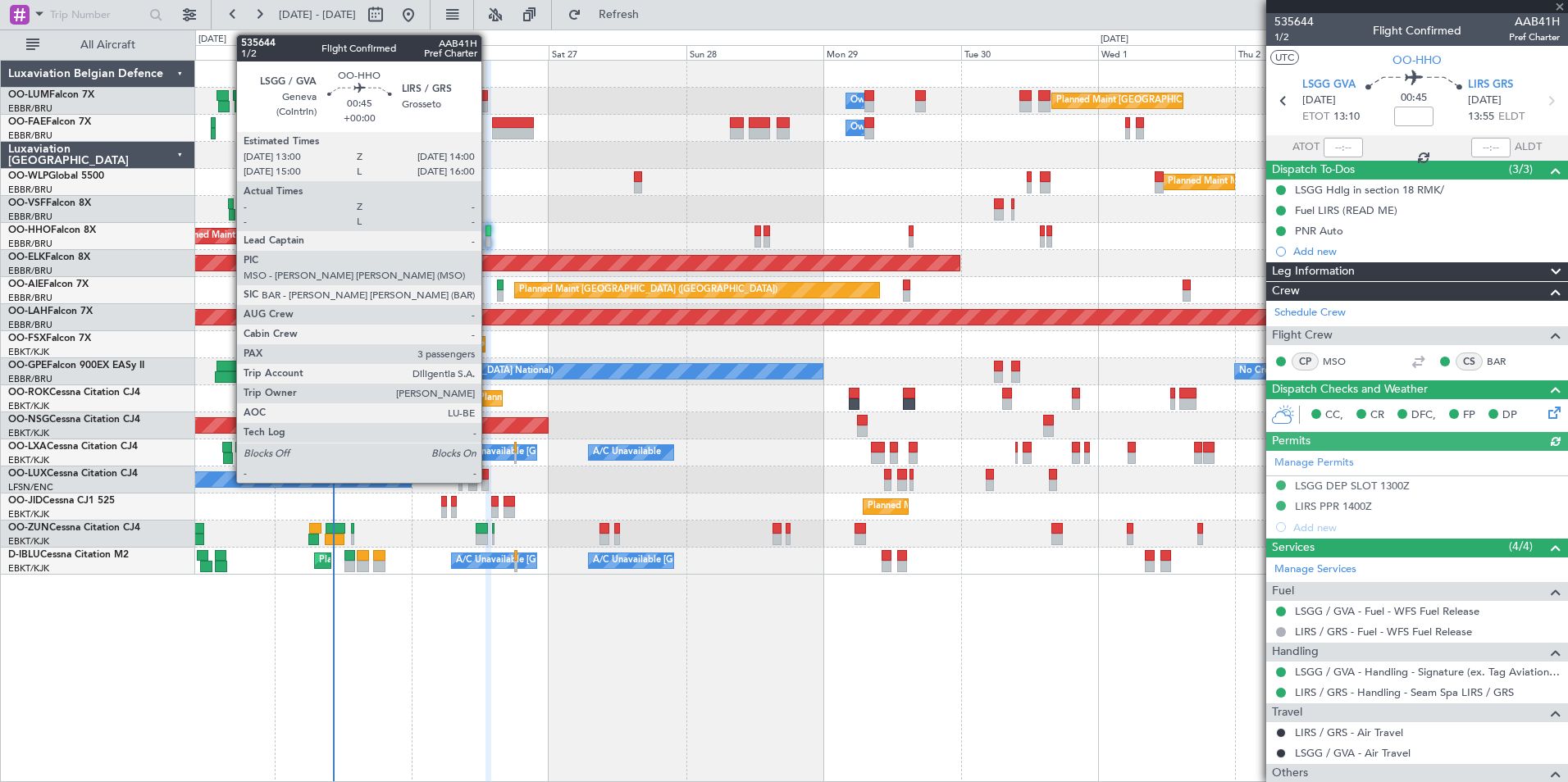
click at [489, 232] on div at bounding box center [489, 231] width 5 height 12
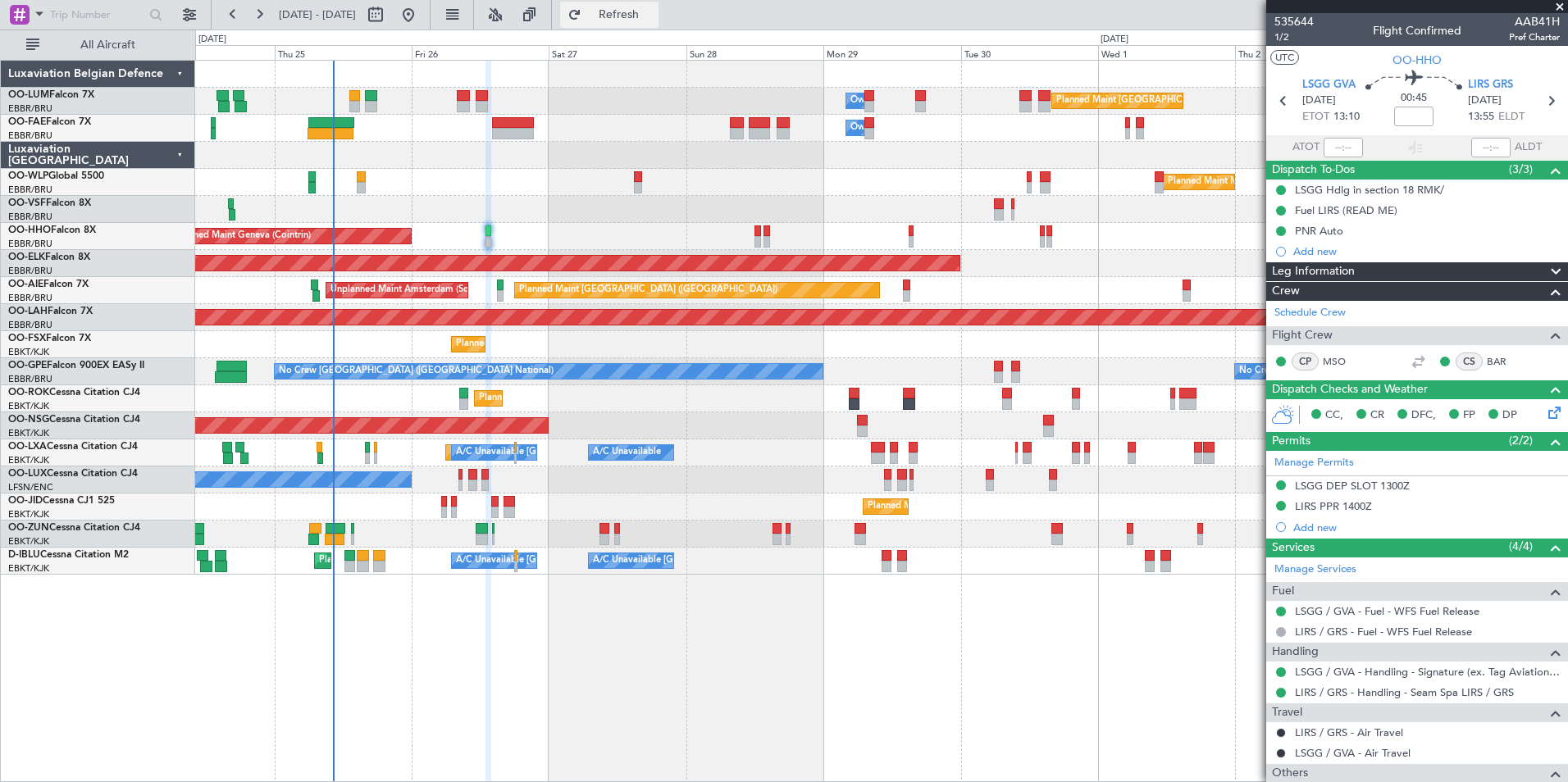
click at [658, 23] on button "Refresh" at bounding box center [609, 15] width 98 height 26
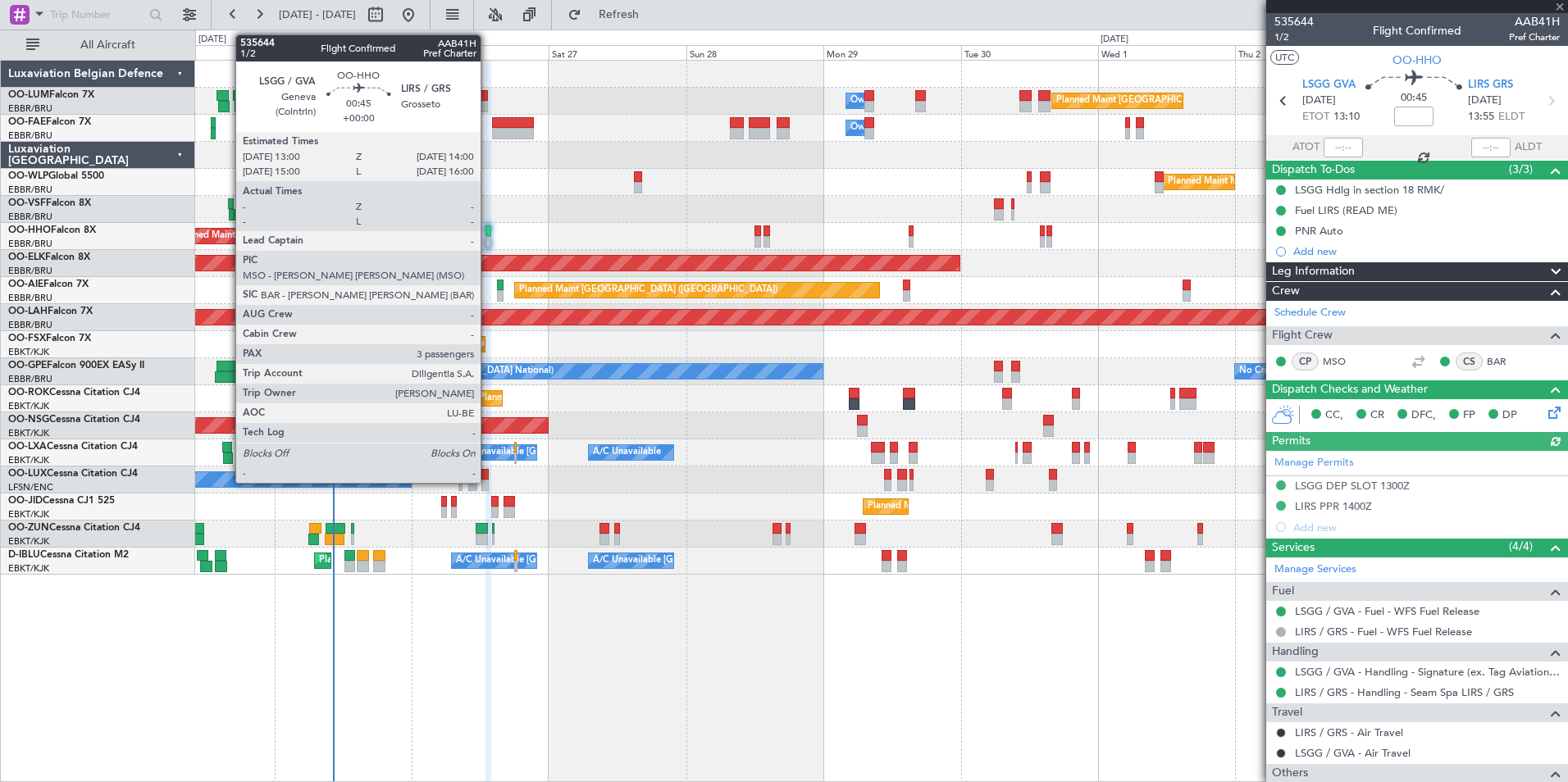
click at [488, 232] on div at bounding box center [489, 231] width 5 height 12
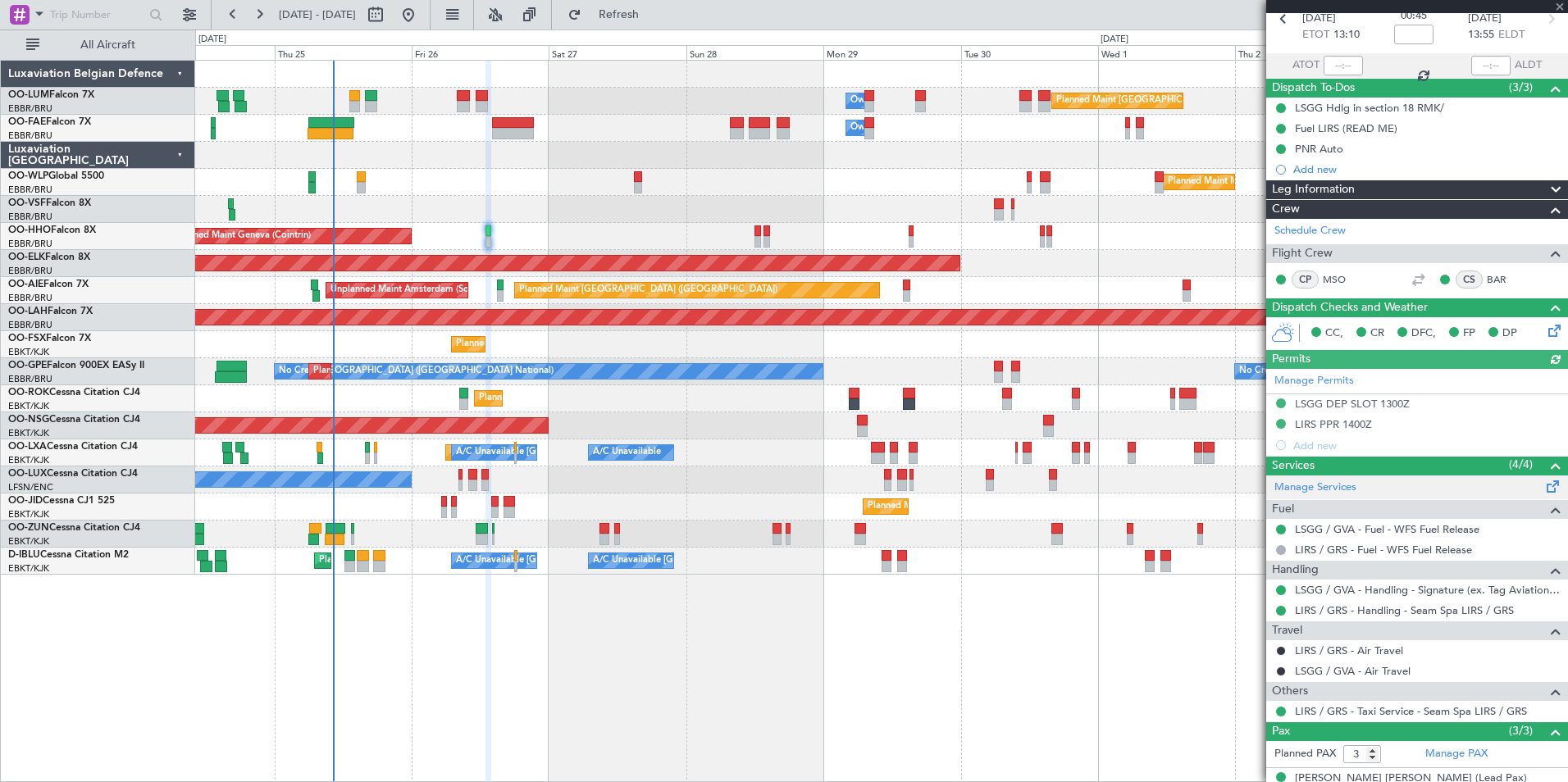
scroll to position [164, 0]
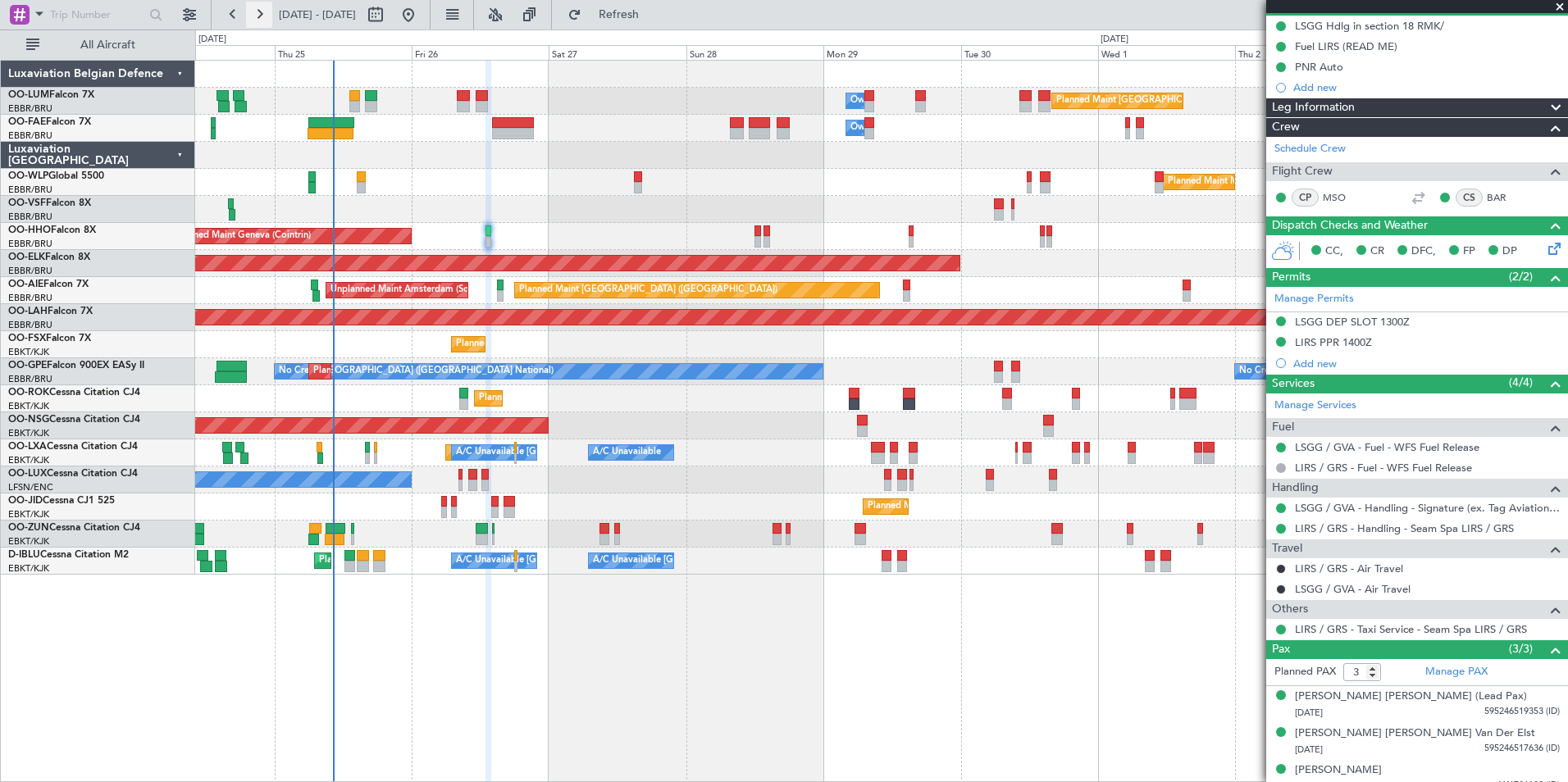
click at [263, 13] on button at bounding box center [259, 15] width 26 height 26
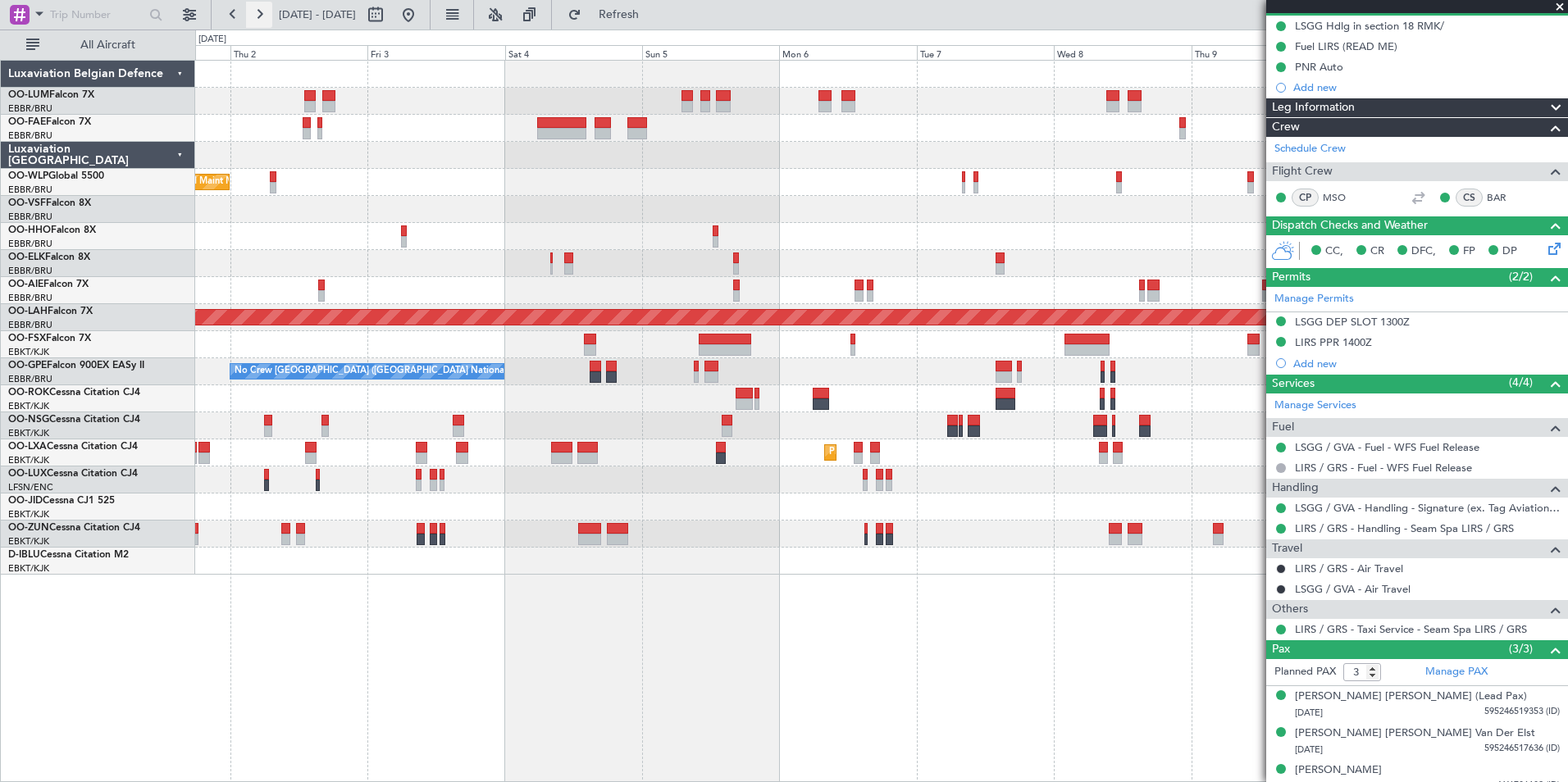
click at [263, 13] on button at bounding box center [259, 15] width 26 height 26
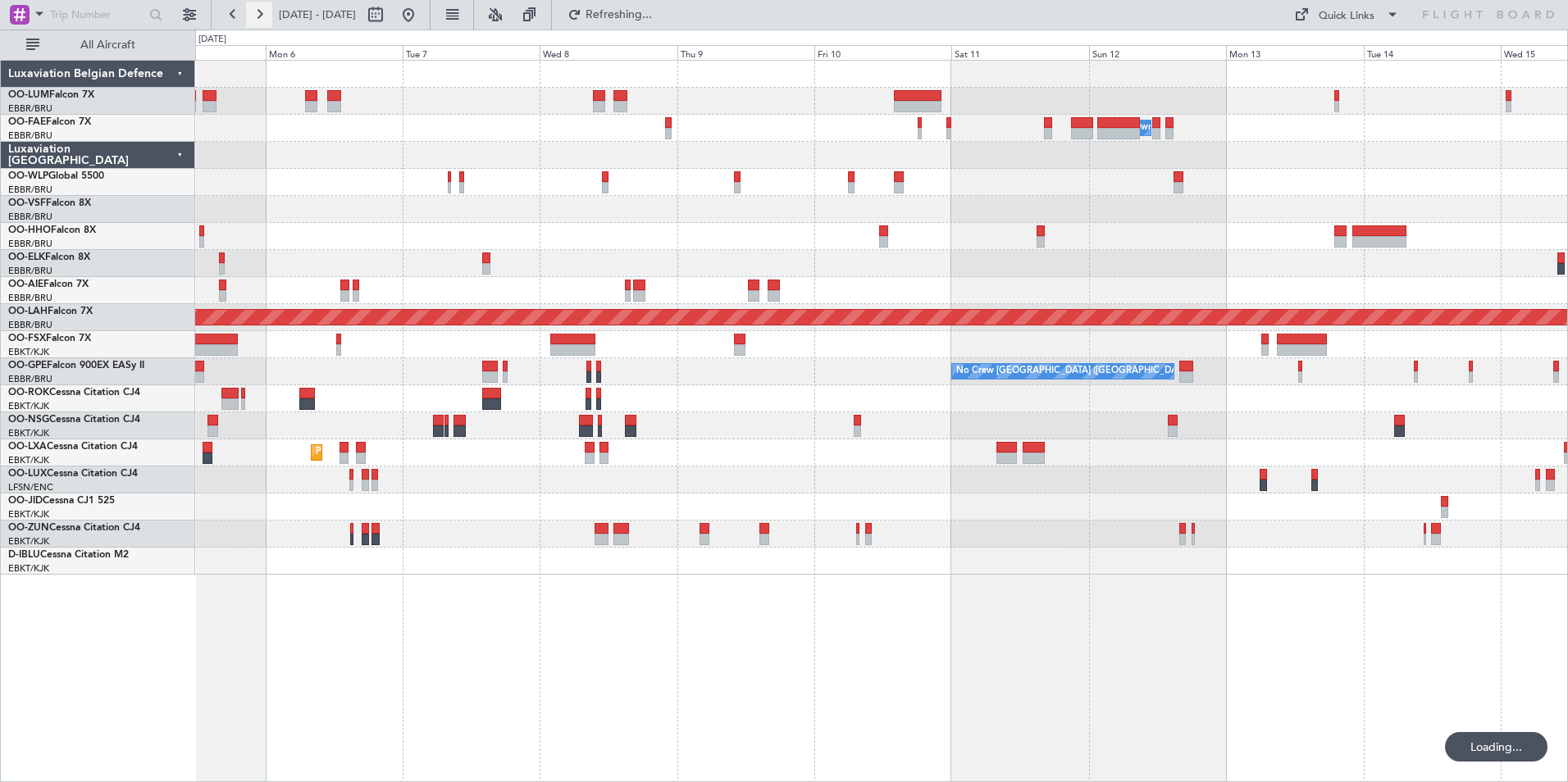
scroll to position [0, 0]
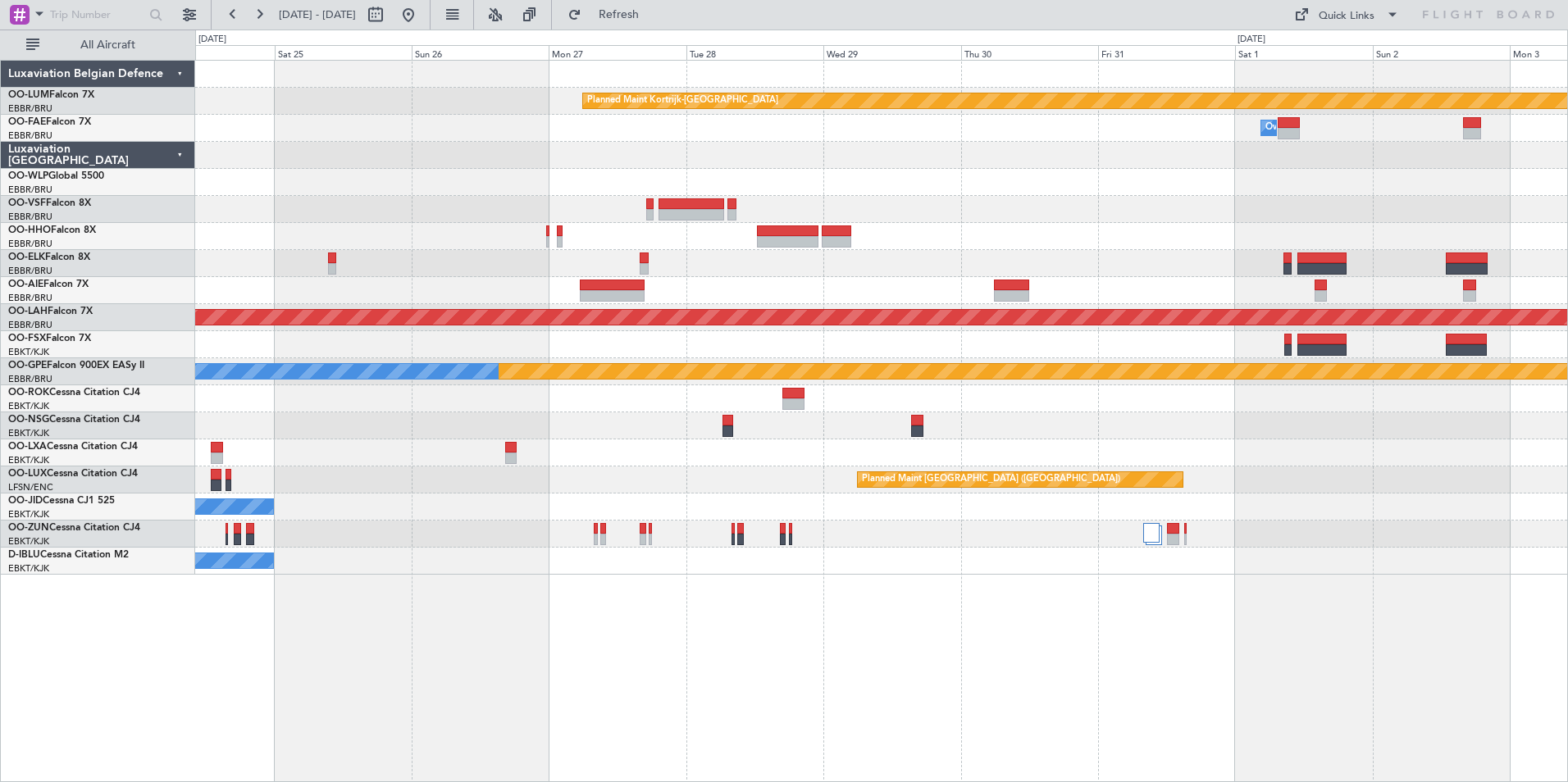
click at [576, 245] on div at bounding box center [881, 237] width 1372 height 27
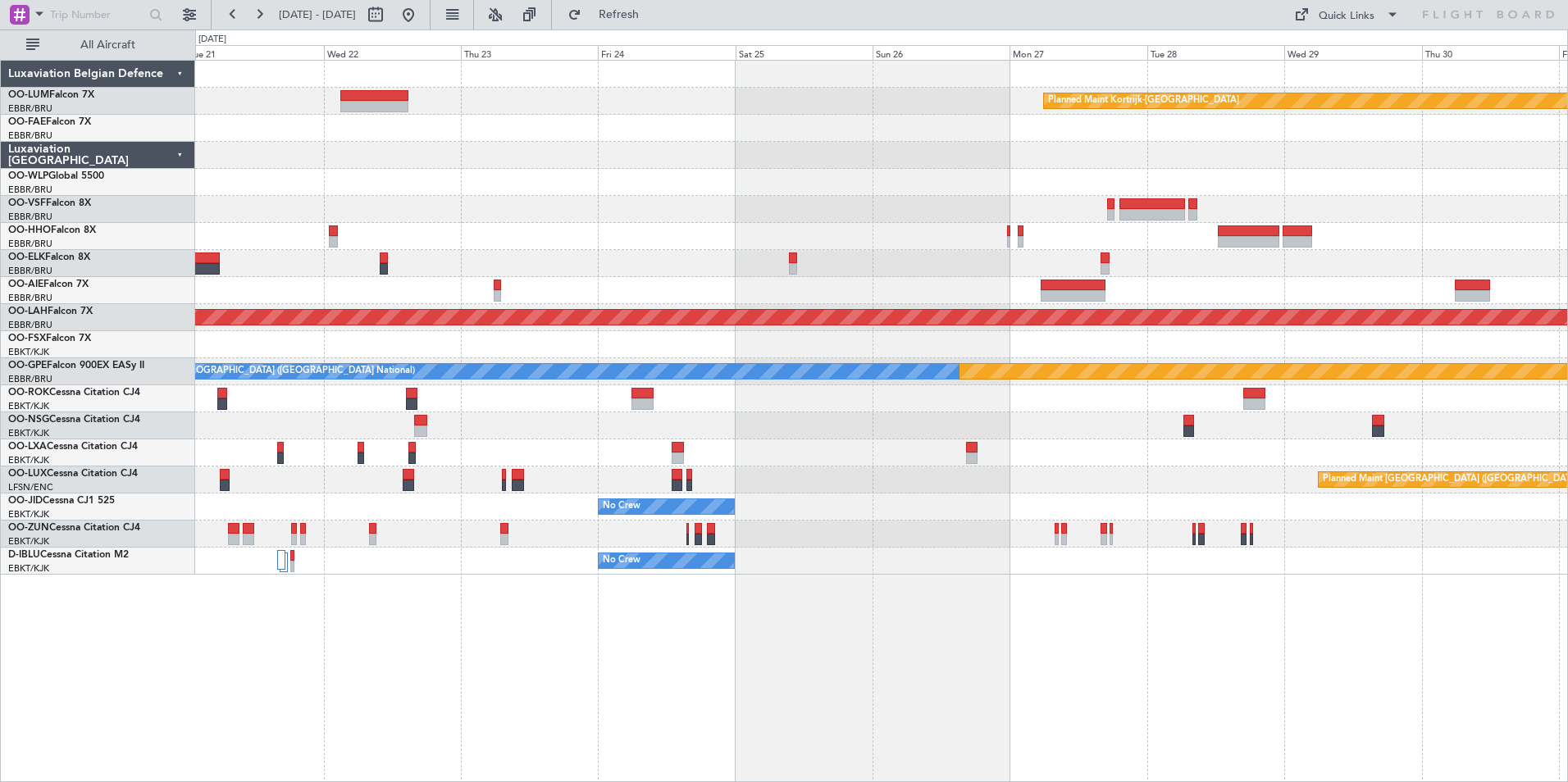
click at [510, 260] on div at bounding box center [881, 263] width 1372 height 27
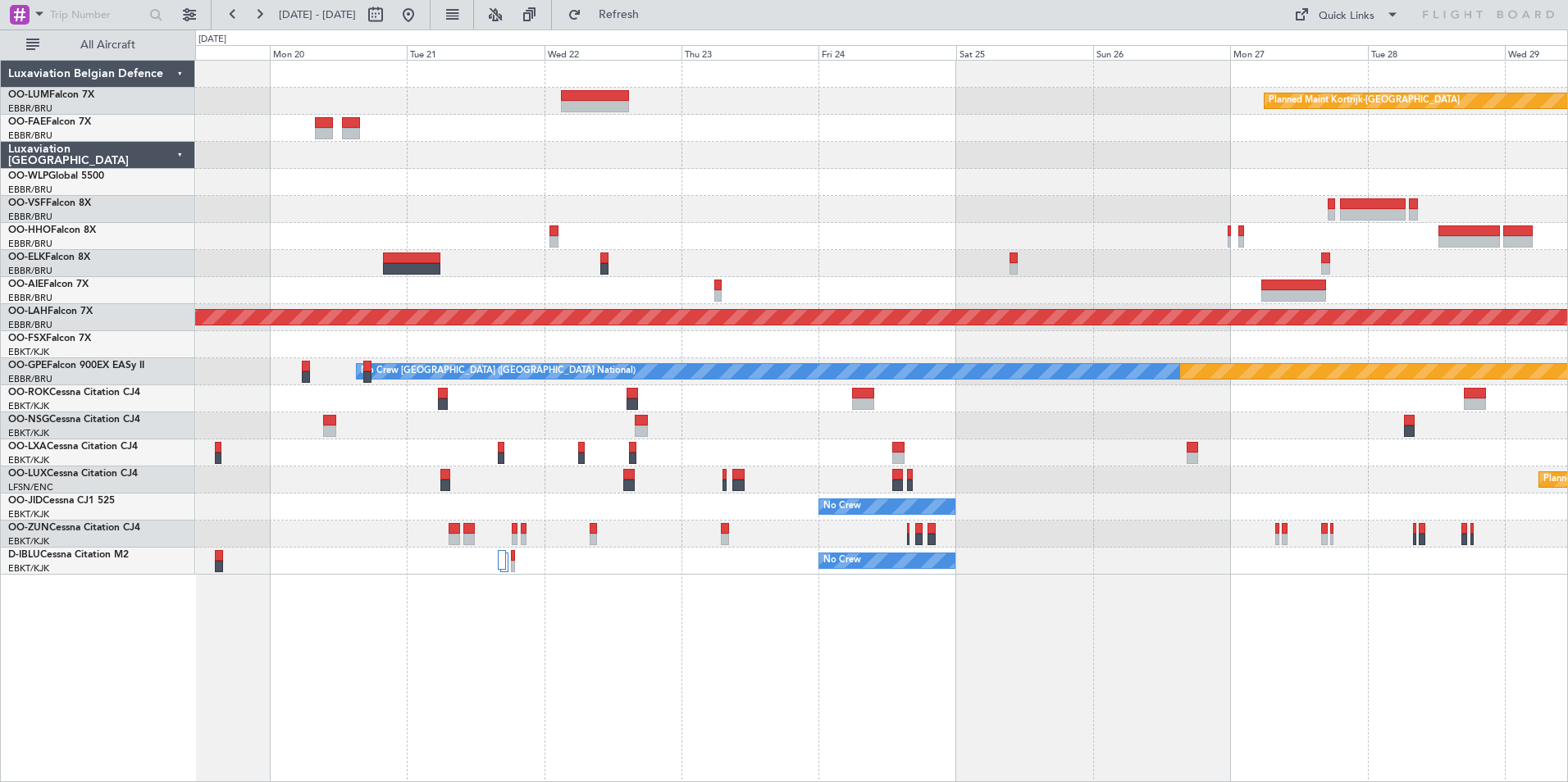
click at [542, 273] on div "Planned Maint Kortrijk-[GEOGRAPHIC_DATA] Planned [GEOGRAPHIC_DATA][PERSON_NAME]…" at bounding box center [881, 318] width 1372 height 514
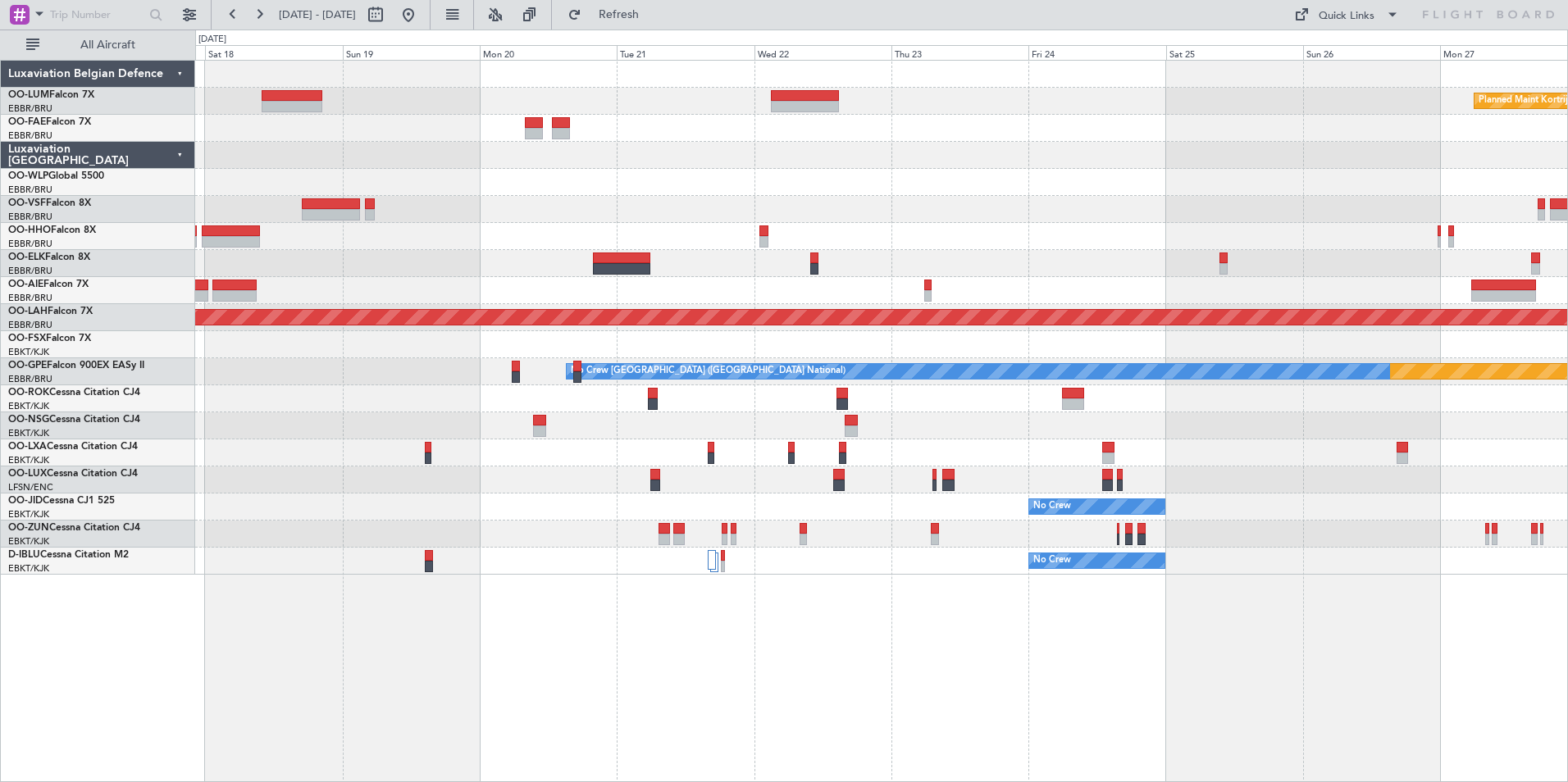
click at [634, 242] on div at bounding box center [881, 237] width 1372 height 27
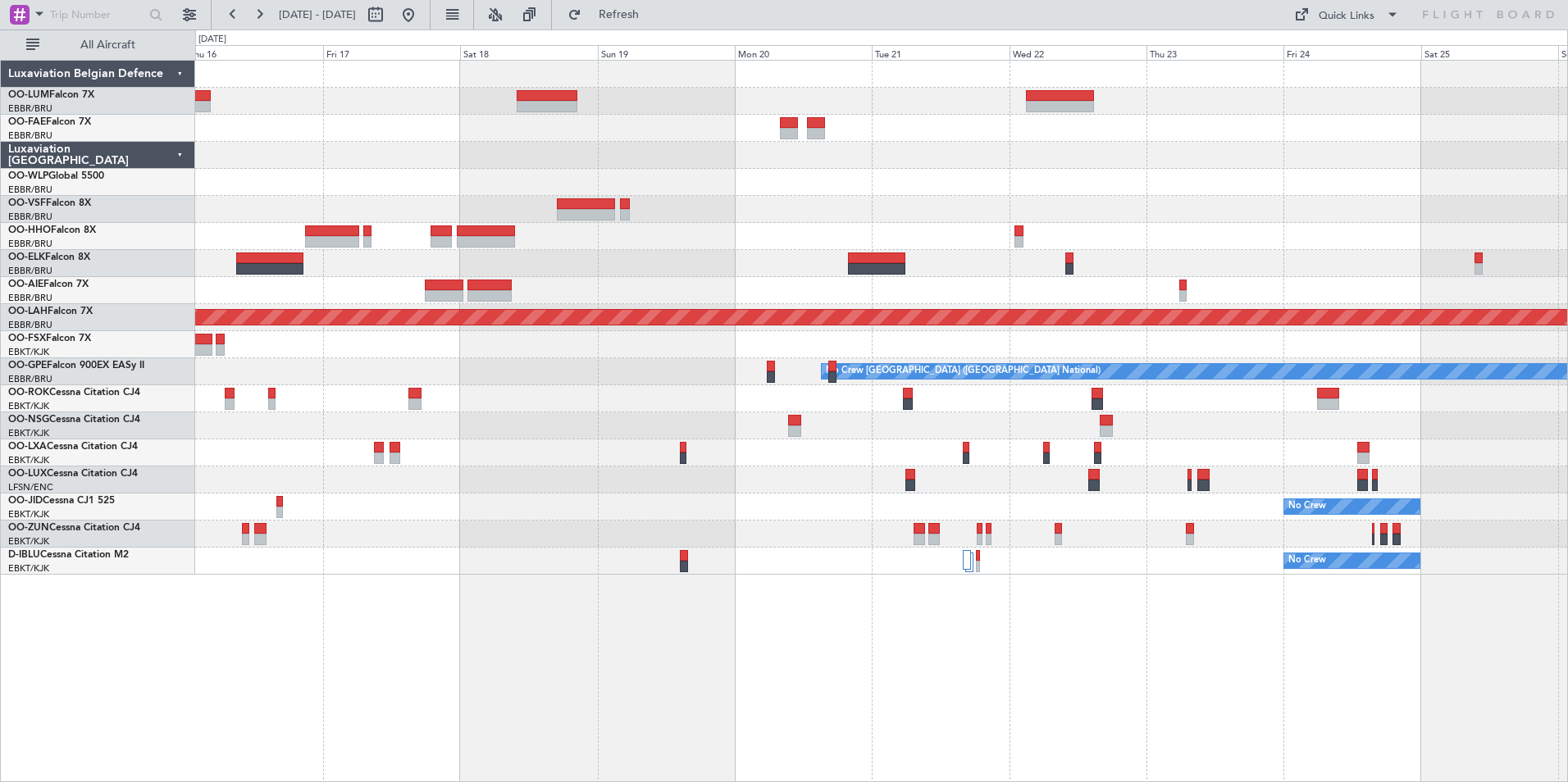
click at [536, 263] on div at bounding box center [881, 263] width 1372 height 27
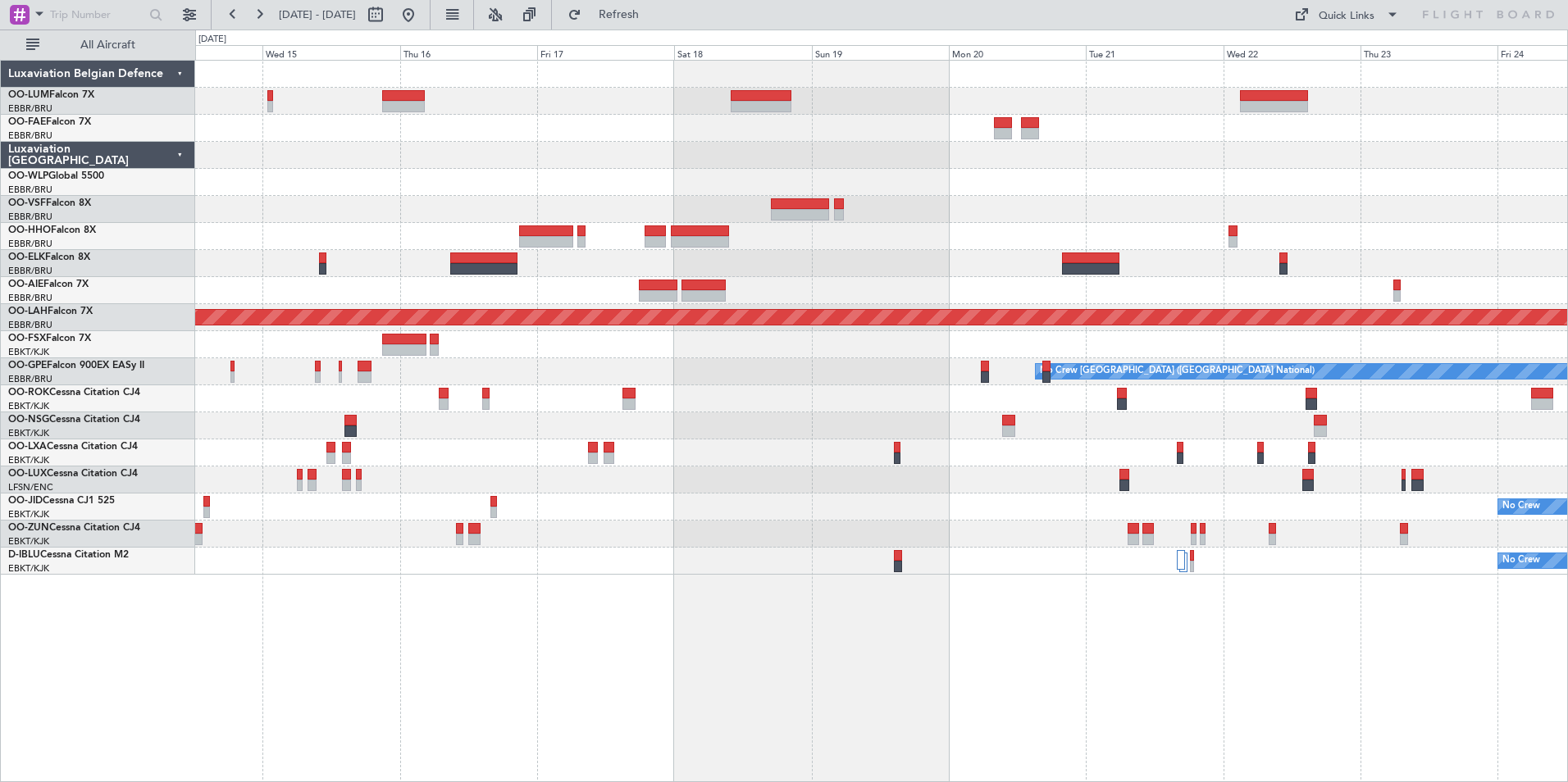
click at [679, 253] on div at bounding box center [881, 263] width 1372 height 27
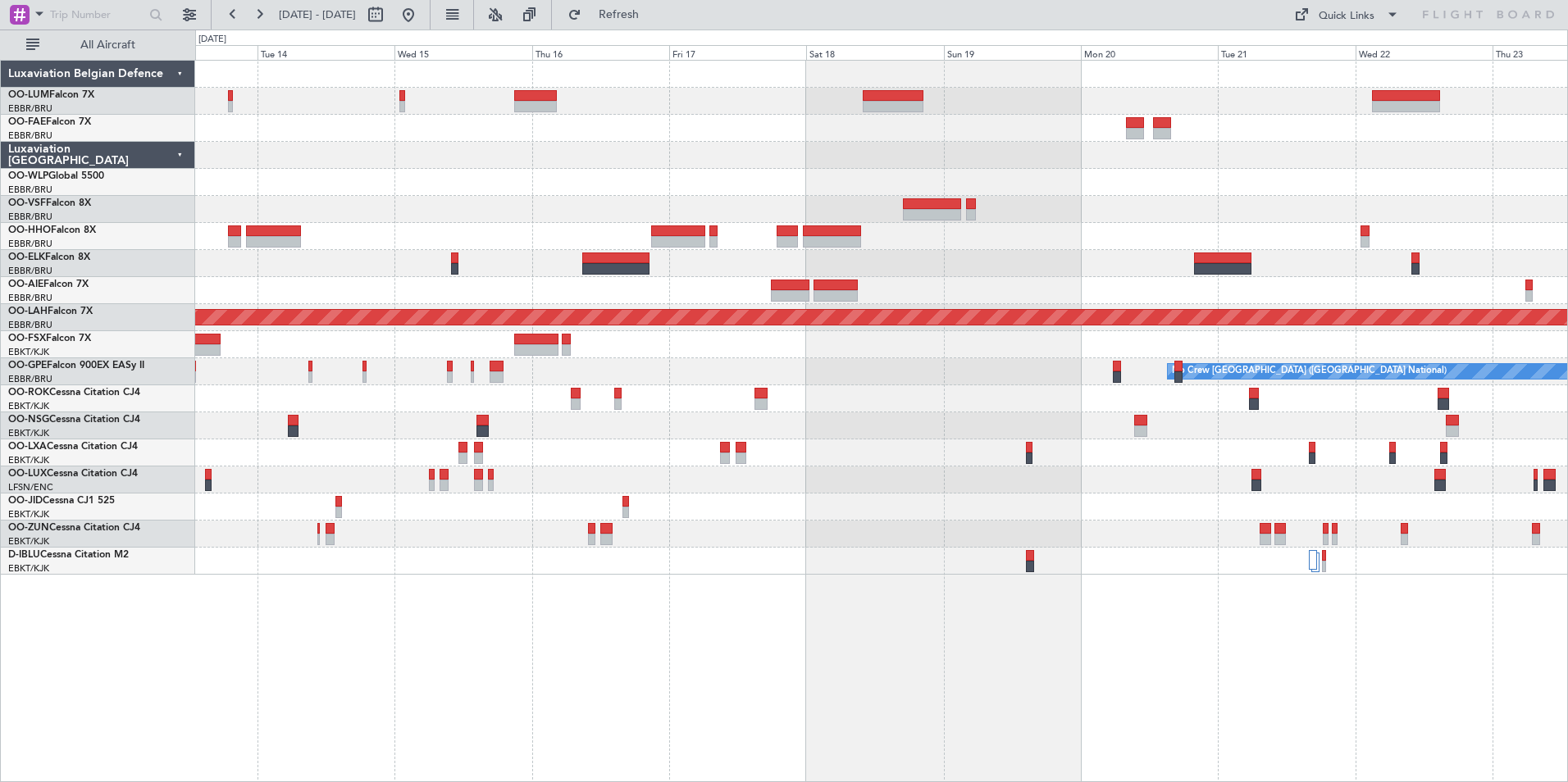
click at [494, 263] on div at bounding box center [881, 263] width 1372 height 27
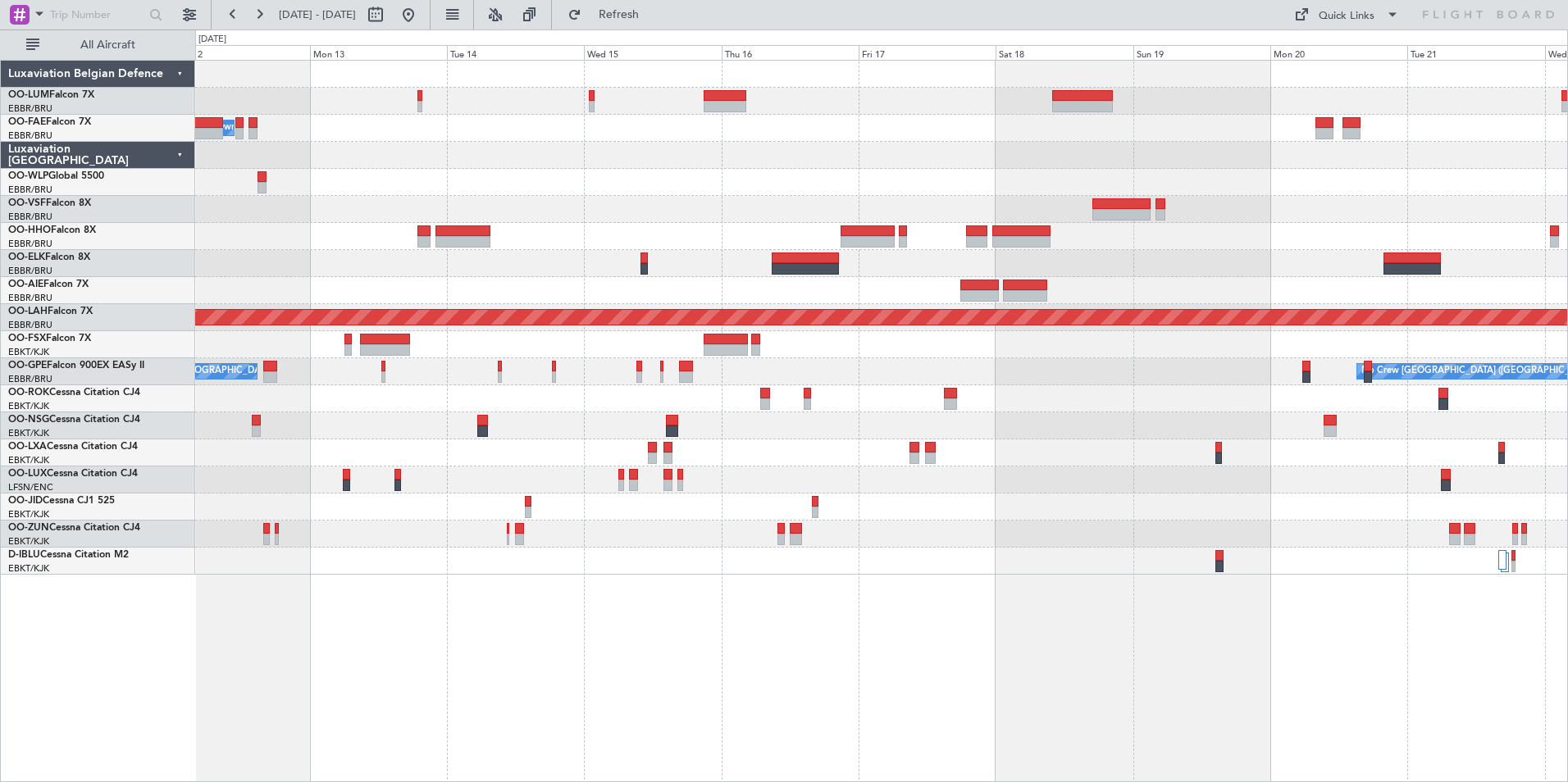
click at [487, 274] on div at bounding box center [881, 263] width 1372 height 27
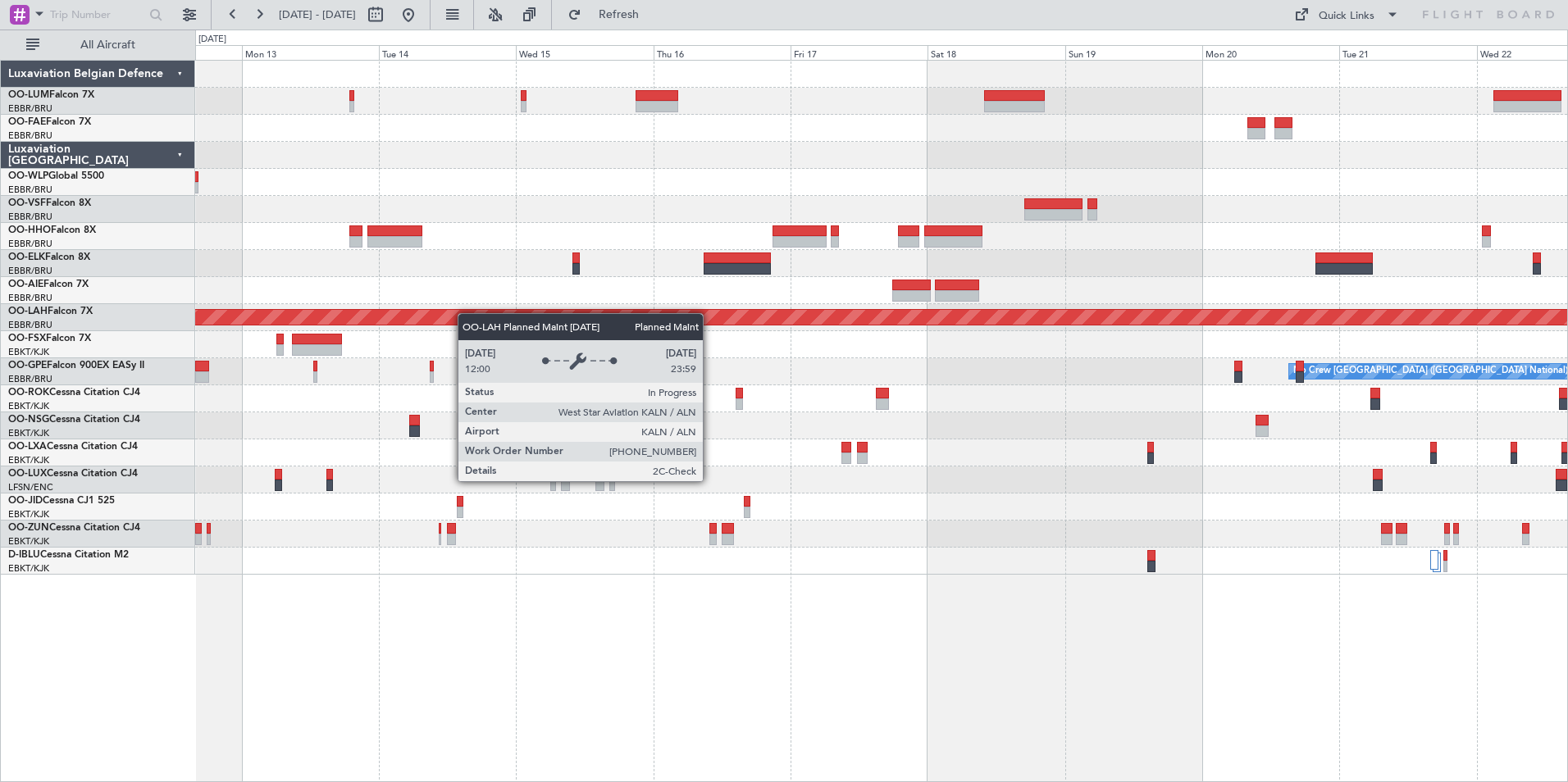
click at [374, 327] on div "Owner Melsbroek Air Base Planned [GEOGRAPHIC_DATA][PERSON_NAME]-[GEOGRAPHIC_DAT…" at bounding box center [881, 318] width 1372 height 514
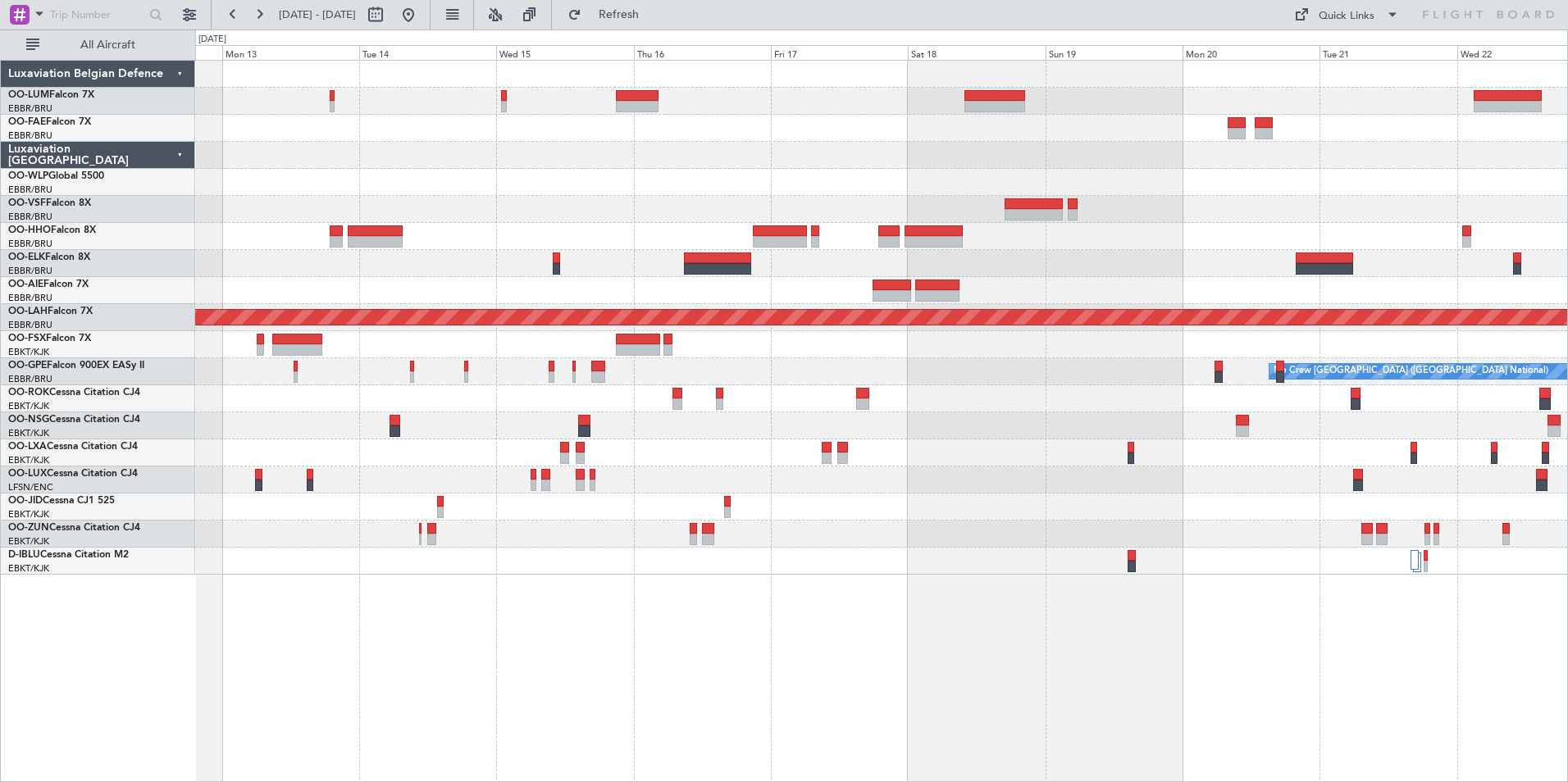
click at [719, 264] on div at bounding box center [881, 263] width 1372 height 27
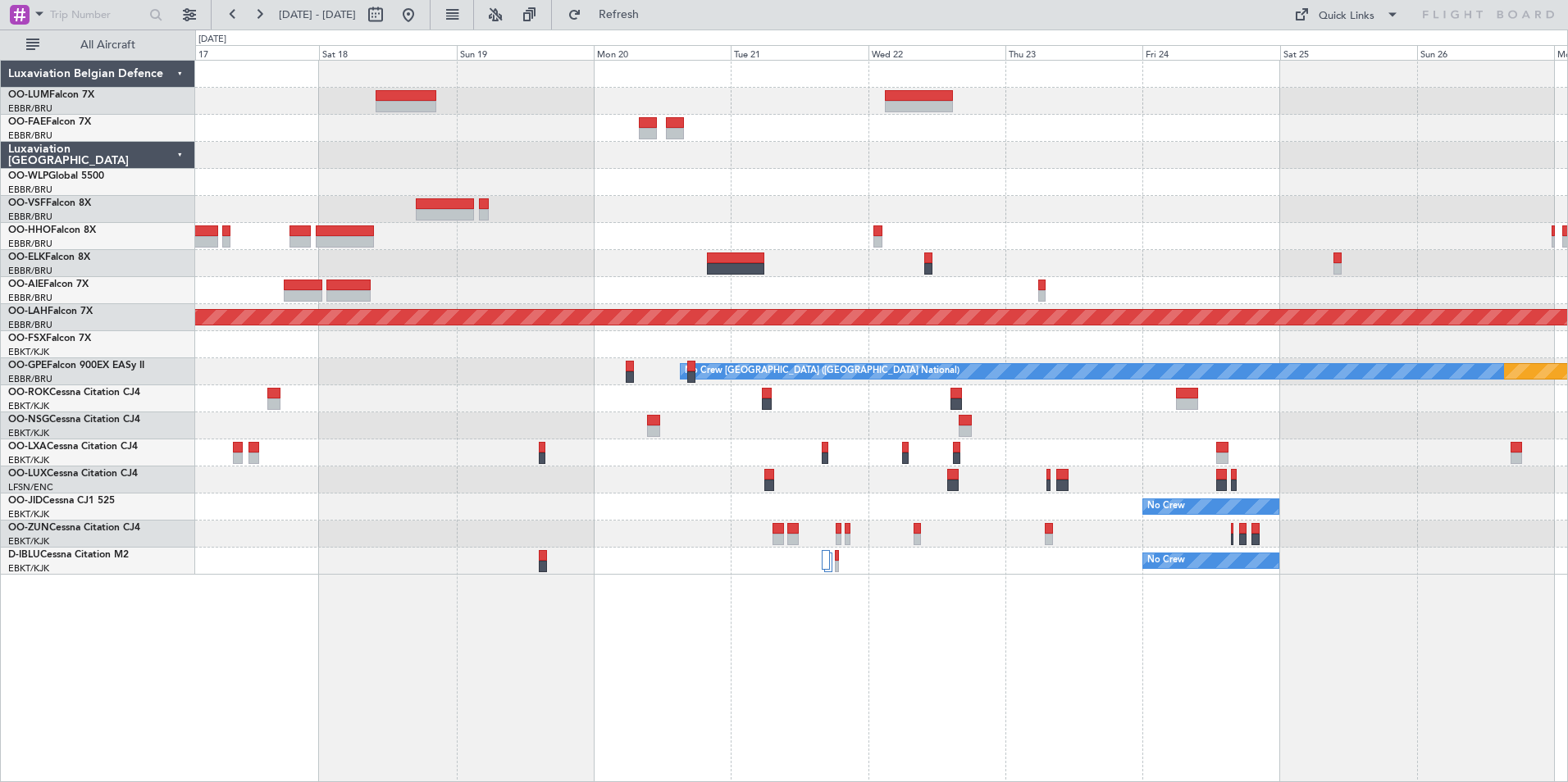
click at [868, 218] on div "Planned Maint Kortrijk-[GEOGRAPHIC_DATA] Planned [GEOGRAPHIC_DATA][PERSON_NAME]…" at bounding box center [881, 318] width 1372 height 514
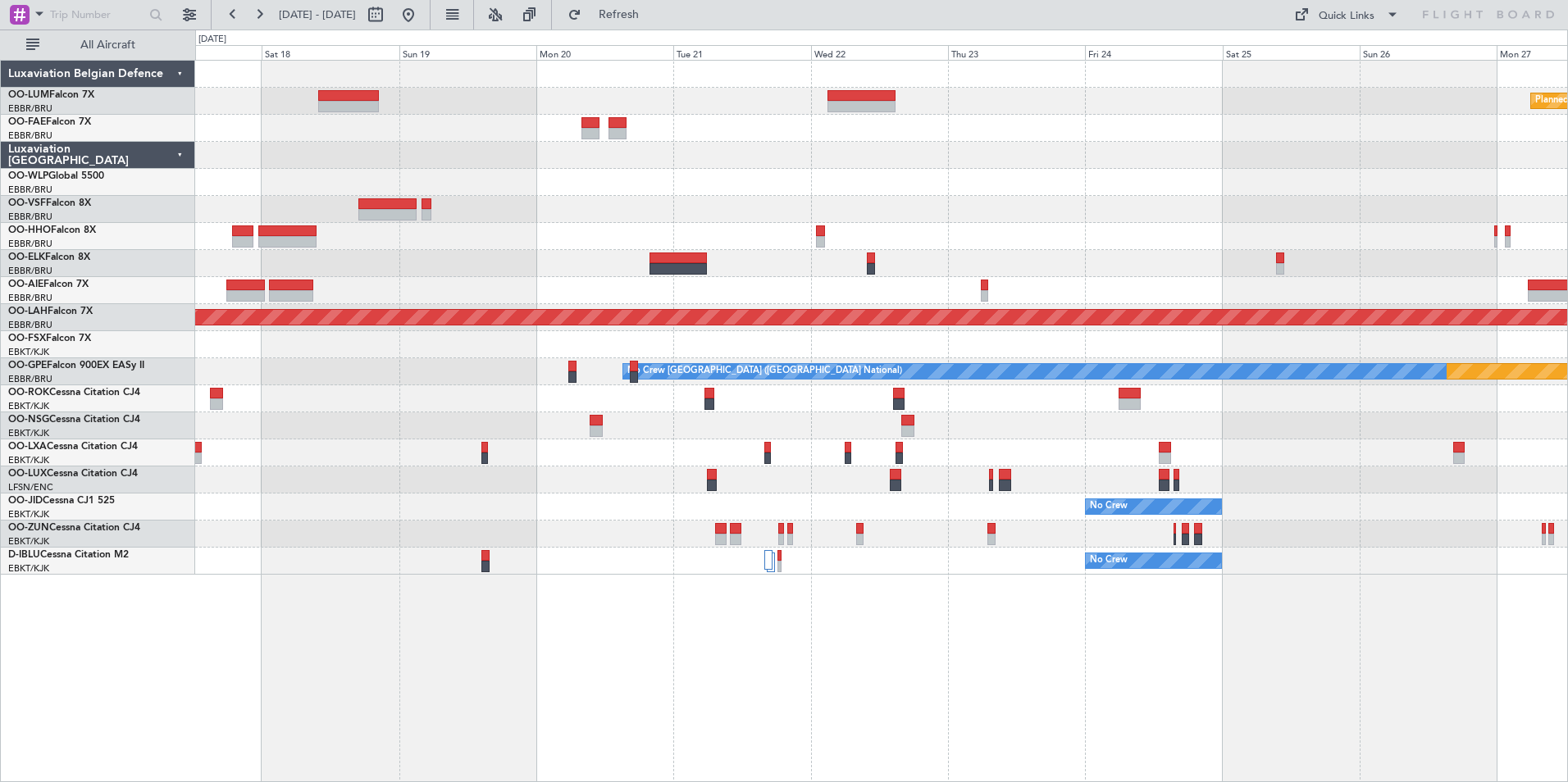
click at [876, 262] on div "Planned Maint Kortrijk-[GEOGRAPHIC_DATA] Planned [GEOGRAPHIC_DATA][PERSON_NAME]…" at bounding box center [881, 318] width 1372 height 514
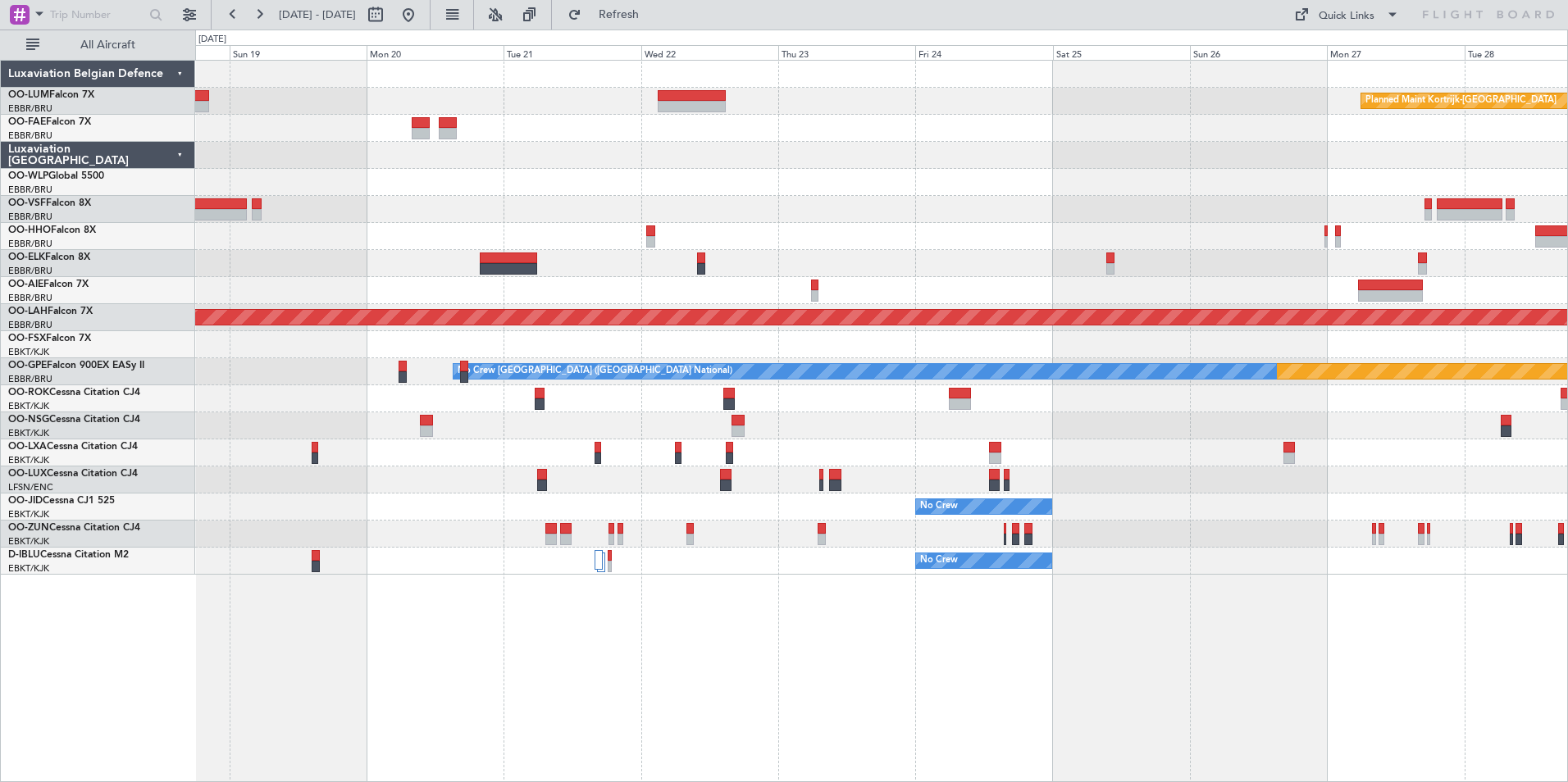
click at [725, 244] on div at bounding box center [881, 237] width 1372 height 27
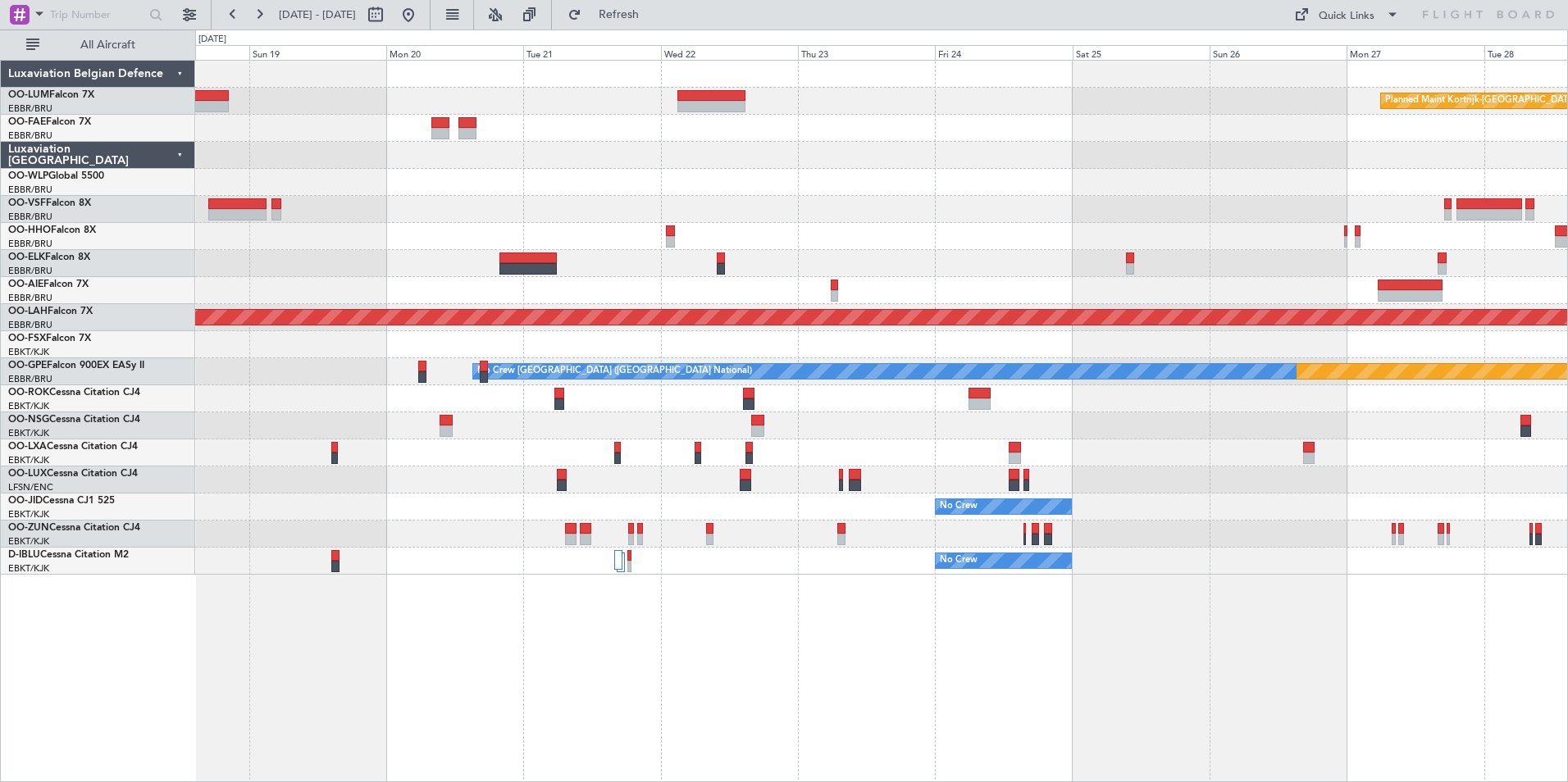
click at [665, 232] on div at bounding box center [881, 237] width 1372 height 27
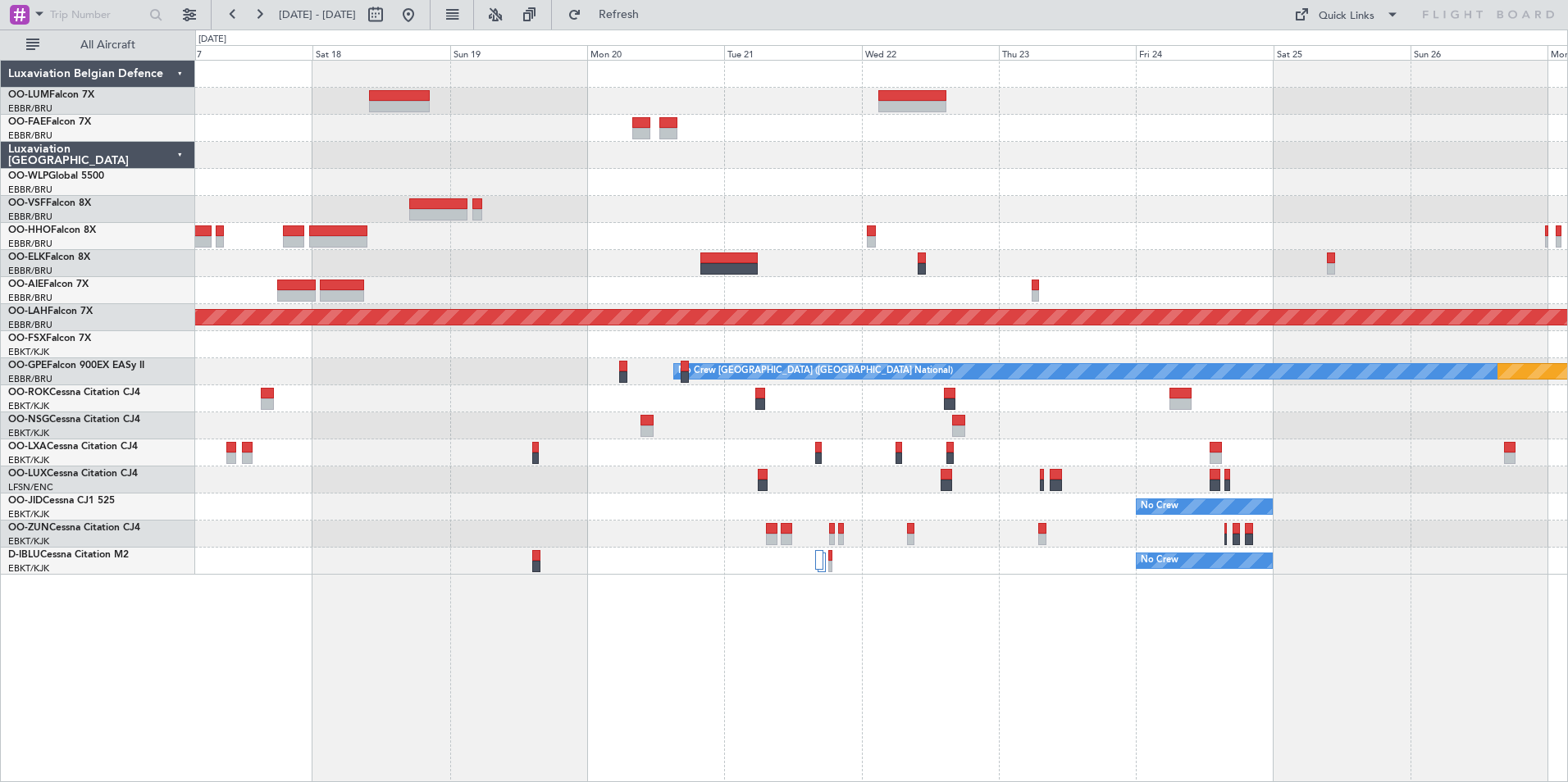
click at [648, 230] on div at bounding box center [881, 237] width 1372 height 27
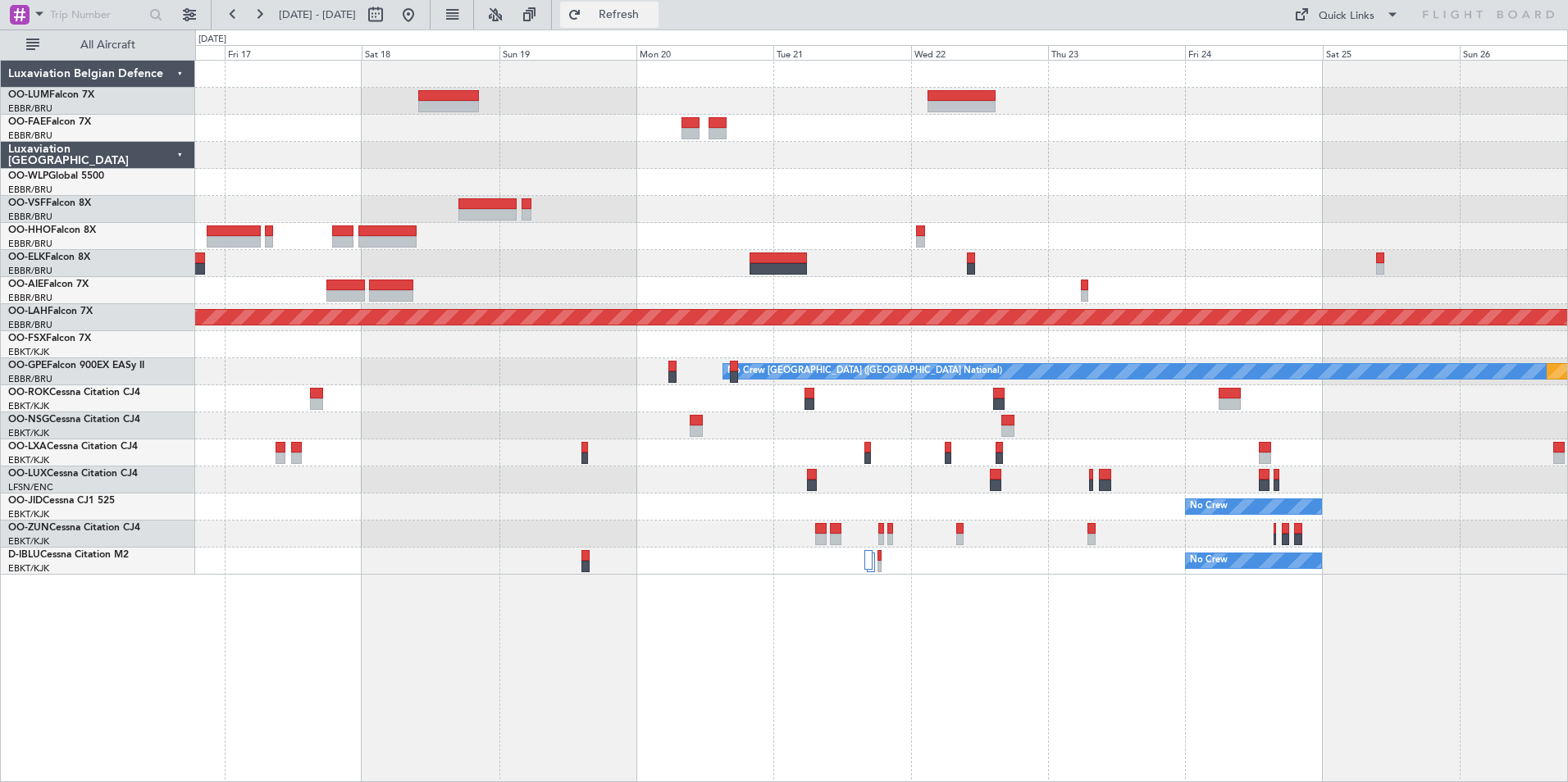
click at [654, 24] on button "Refresh" at bounding box center [609, 15] width 98 height 26
click at [421, 15] on button at bounding box center [408, 15] width 26 height 26
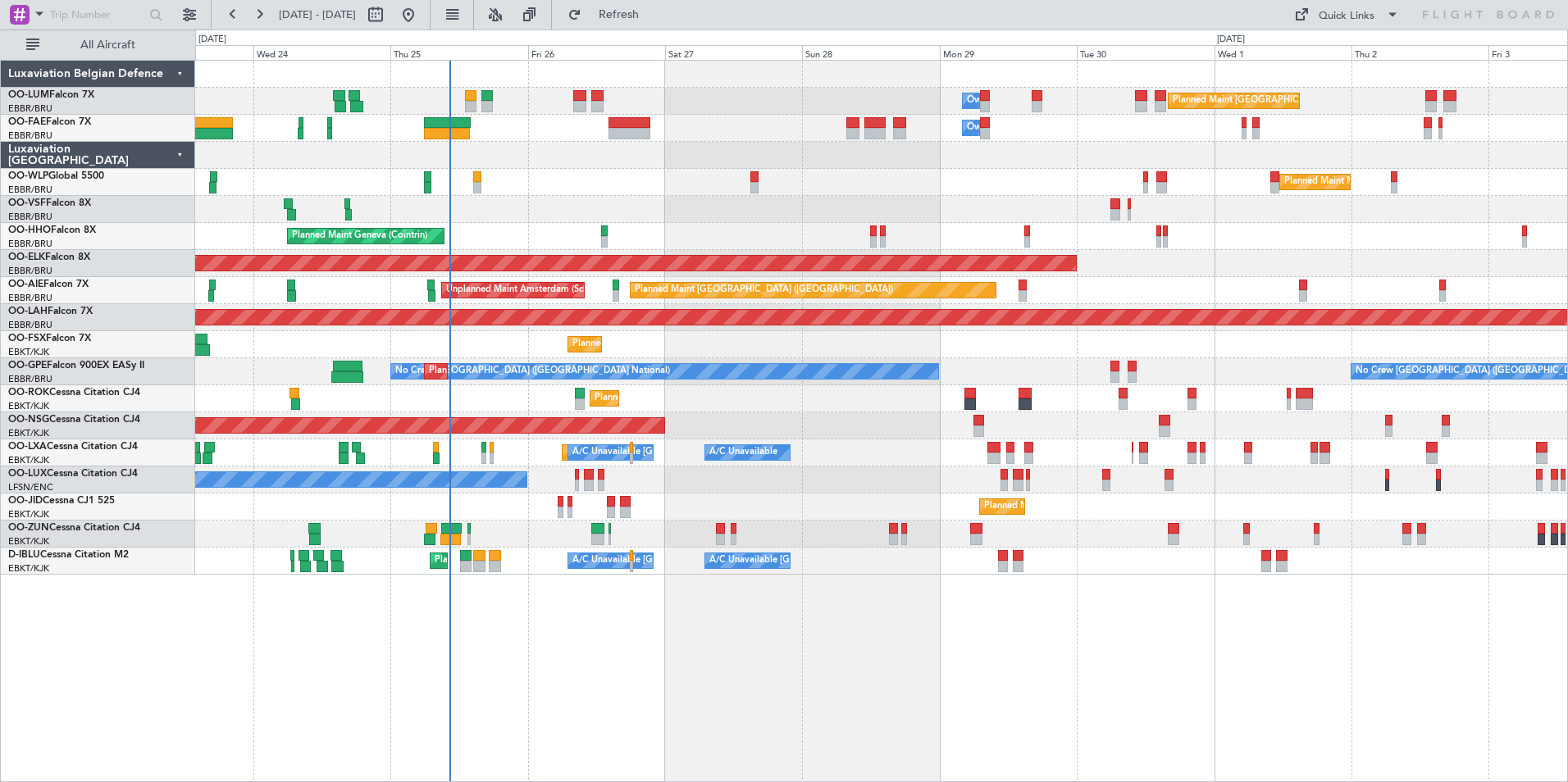
click at [581, 756] on div "Owner Melsbroek Air Base Planned Maint [GEOGRAPHIC_DATA] ([GEOGRAPHIC_DATA]) Ow…" at bounding box center [882, 421] width 1373 height 722
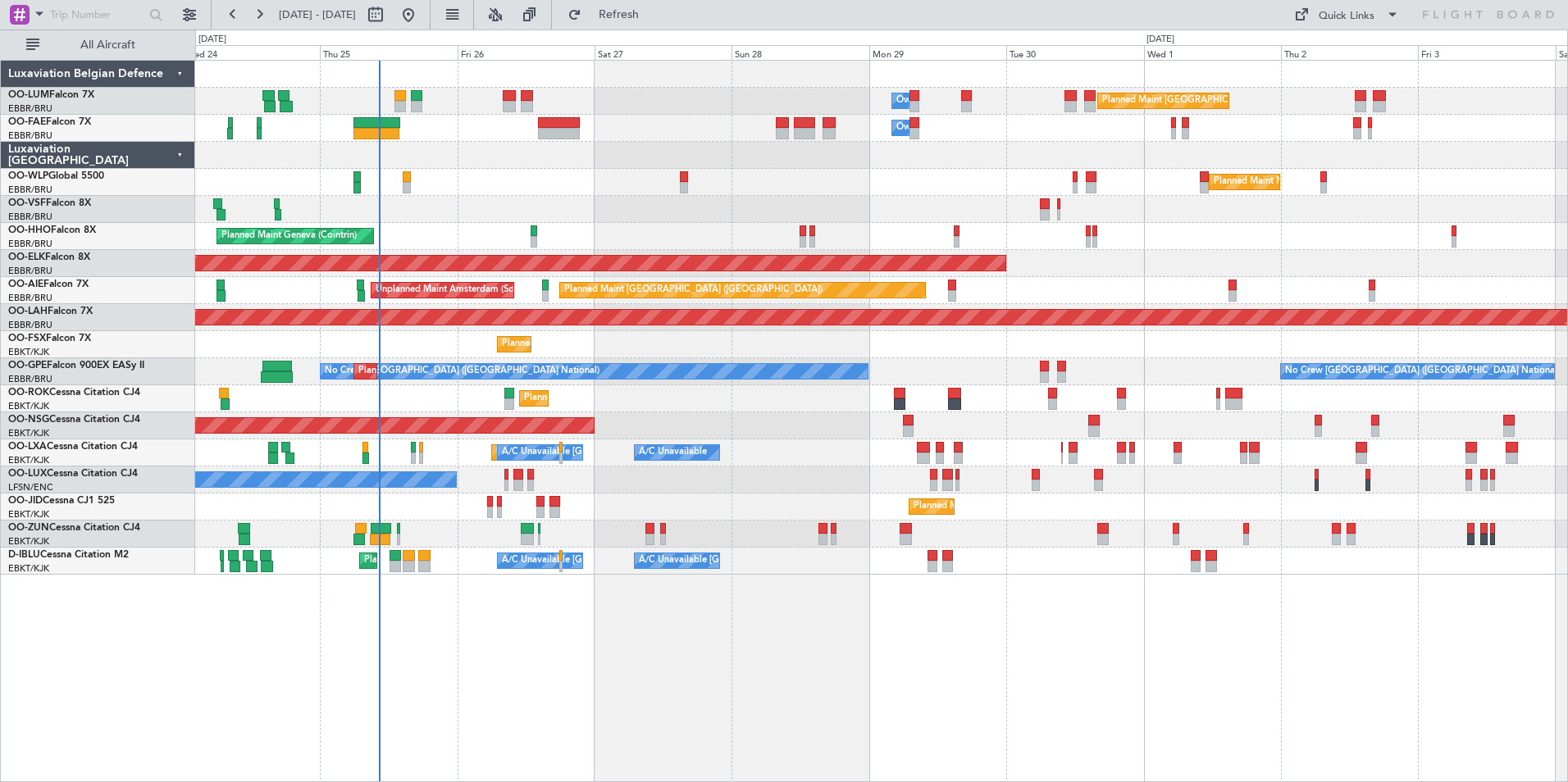
click at [665, 708] on div "Owner Melsbroek Air Base Planned Maint [GEOGRAPHIC_DATA] ([GEOGRAPHIC_DATA]) Ow…" at bounding box center [882, 421] width 1373 height 722
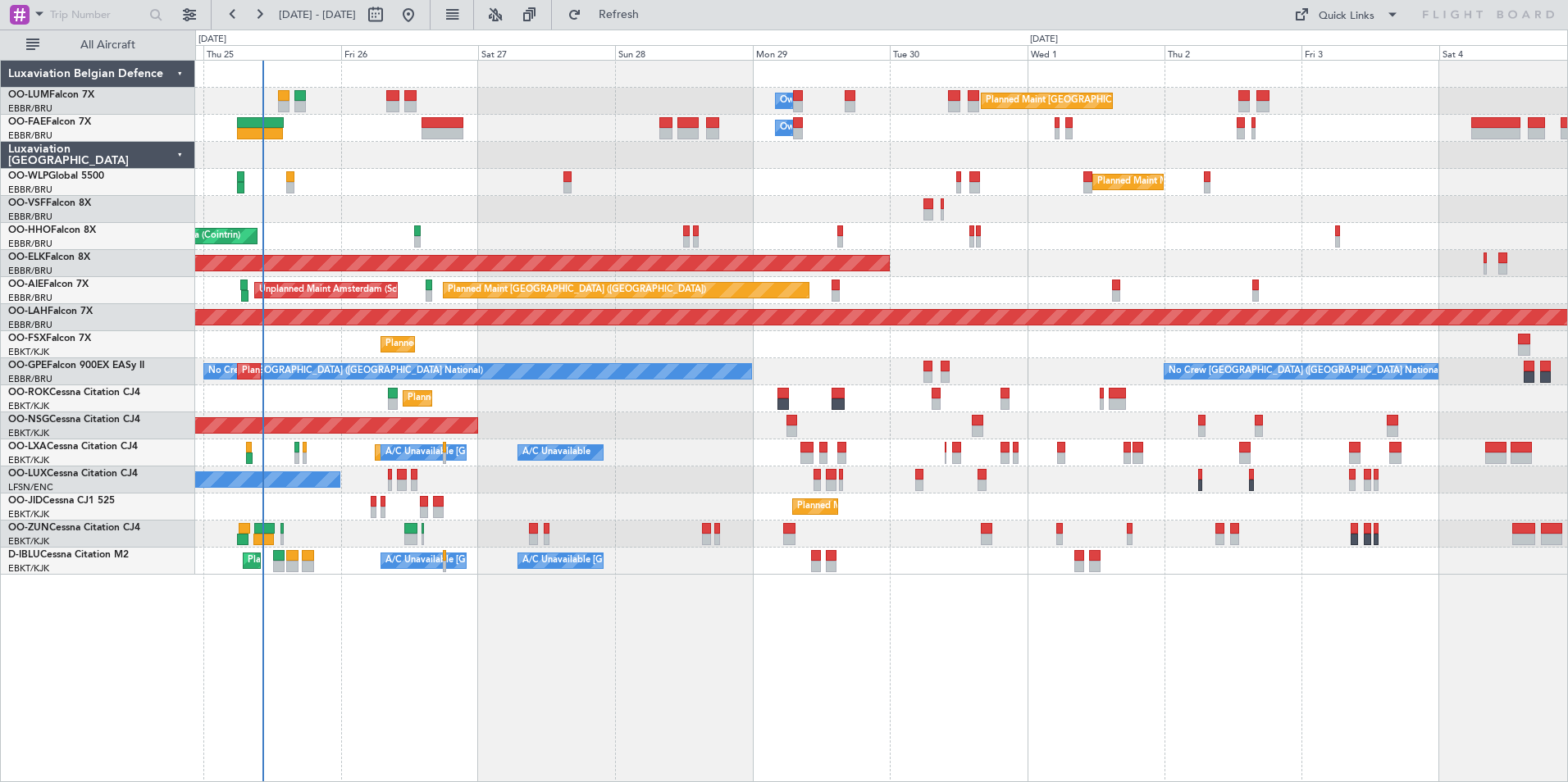
click at [1057, 693] on div "Owner Melsbroek Air Base Planned Maint [GEOGRAPHIC_DATA] ([GEOGRAPHIC_DATA]) Ow…" at bounding box center [882, 421] width 1373 height 722
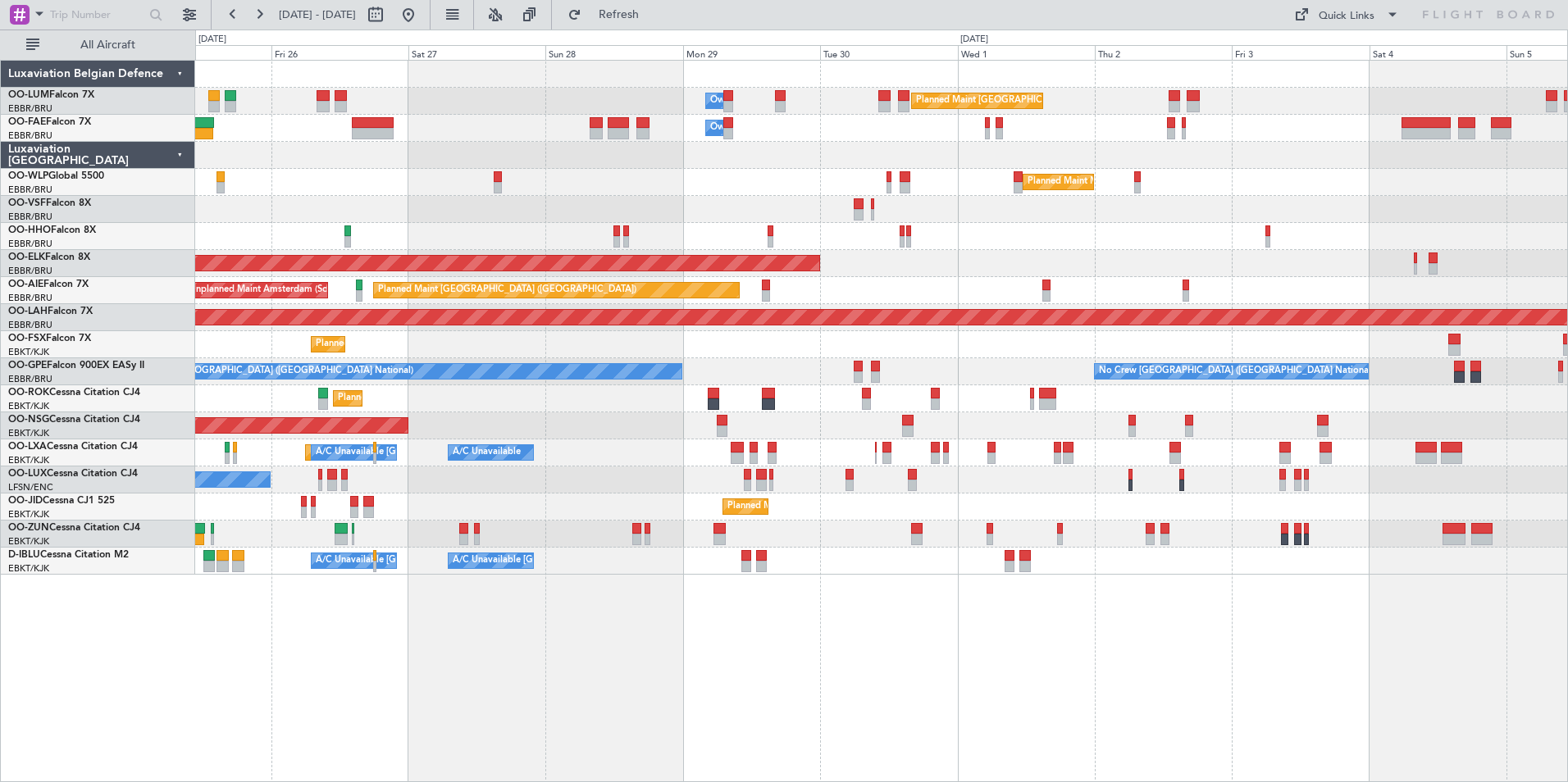
click at [1010, 674] on div "Owner Melsbroek Air Base Planned Maint [GEOGRAPHIC_DATA] ([GEOGRAPHIC_DATA]) Ow…" at bounding box center [882, 421] width 1373 height 722
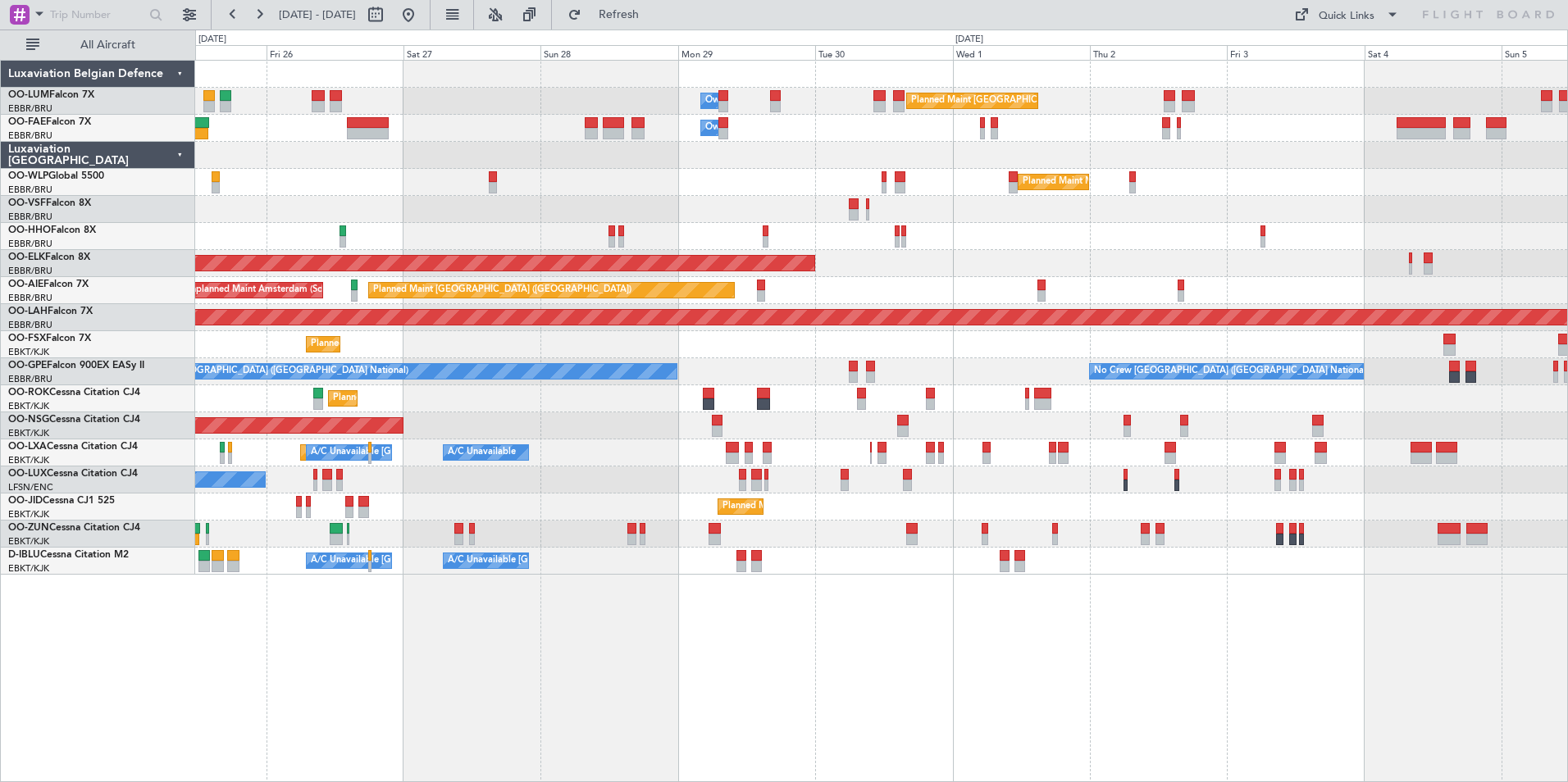
click at [995, 673] on div "Owner Melsbroek Air Base Planned Maint [GEOGRAPHIC_DATA] ([GEOGRAPHIC_DATA]) Ow…" at bounding box center [882, 421] width 1373 height 722
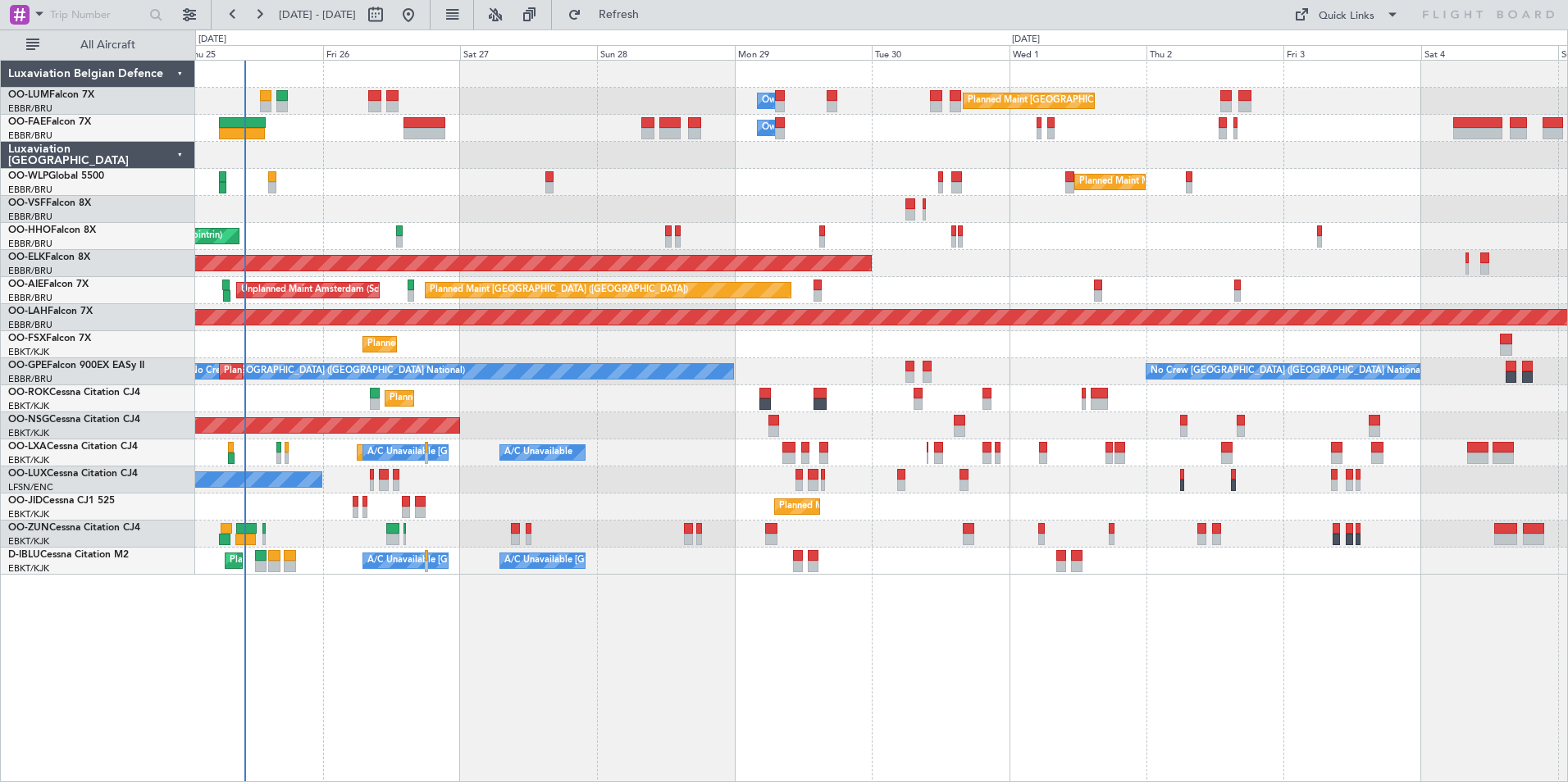
click at [859, 659] on div "Owner Melsbroek Air Base Planned Maint [GEOGRAPHIC_DATA] ([GEOGRAPHIC_DATA]) Ow…" at bounding box center [882, 421] width 1373 height 722
click at [860, 659] on div "Owner Melsbroek Air Base Planned Maint [GEOGRAPHIC_DATA] ([GEOGRAPHIC_DATA]) Ow…" at bounding box center [882, 421] width 1373 height 722
click at [654, 20] on span "Refresh" at bounding box center [619, 15] width 69 height 12
drag, startPoint x: 646, startPoint y: 7, endPoint x: 622, endPoint y: 28, distance: 31.9
click at [646, 7] on button "Refresh" at bounding box center [609, 15] width 98 height 26
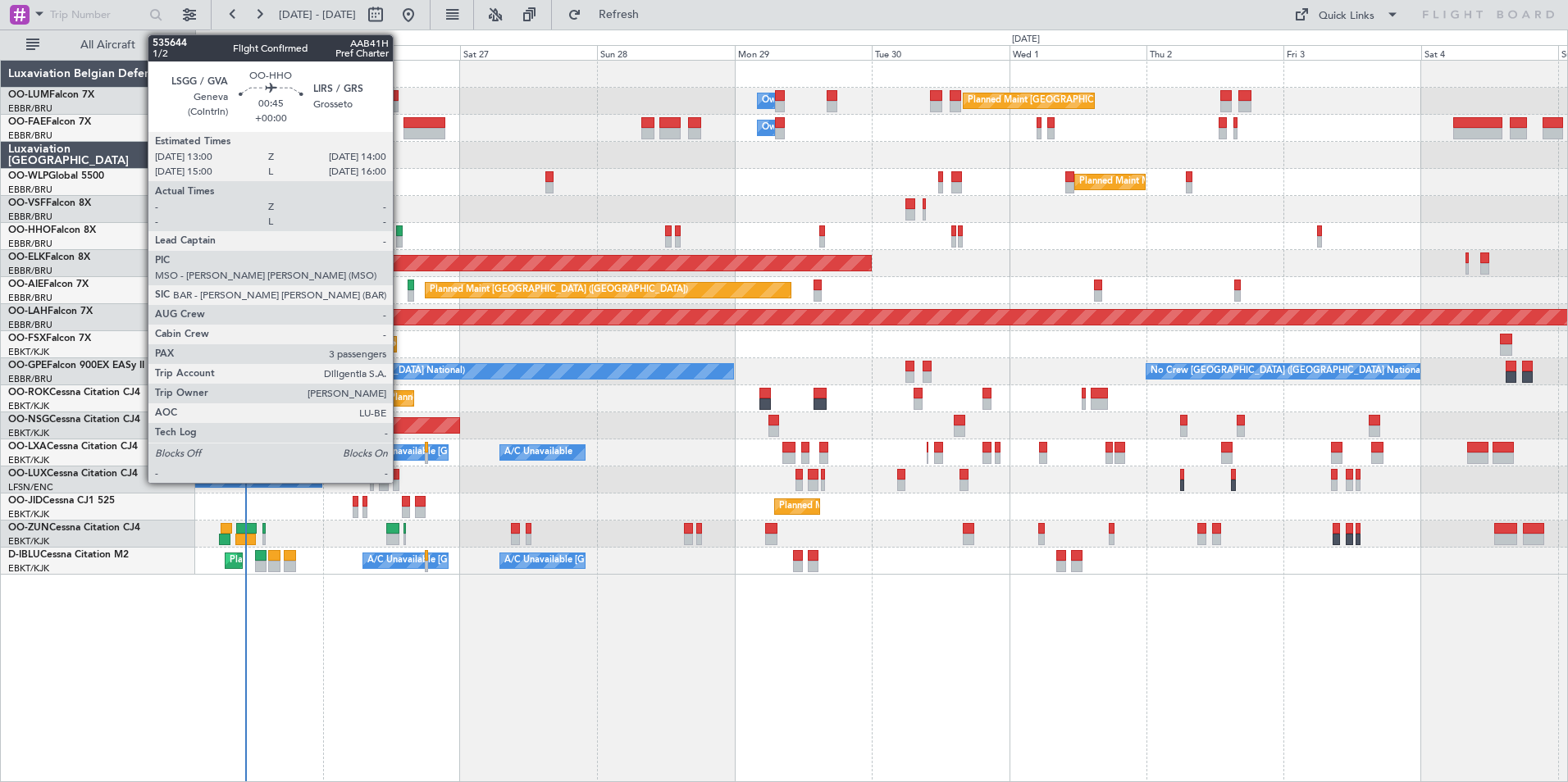
click at [400, 235] on div at bounding box center [398, 231] width 5 height 12
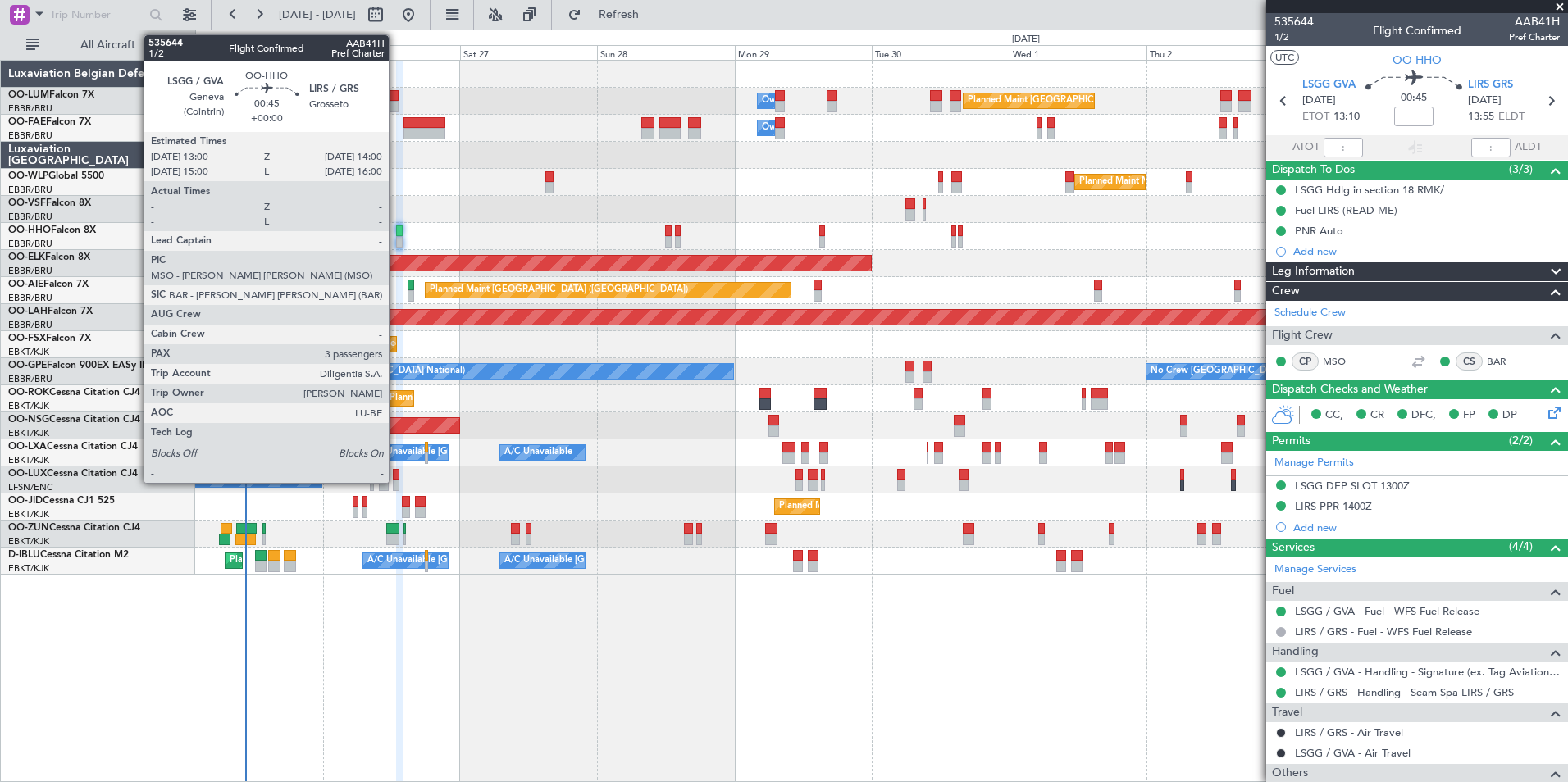
click at [396, 238] on div at bounding box center [398, 242] width 5 height 12
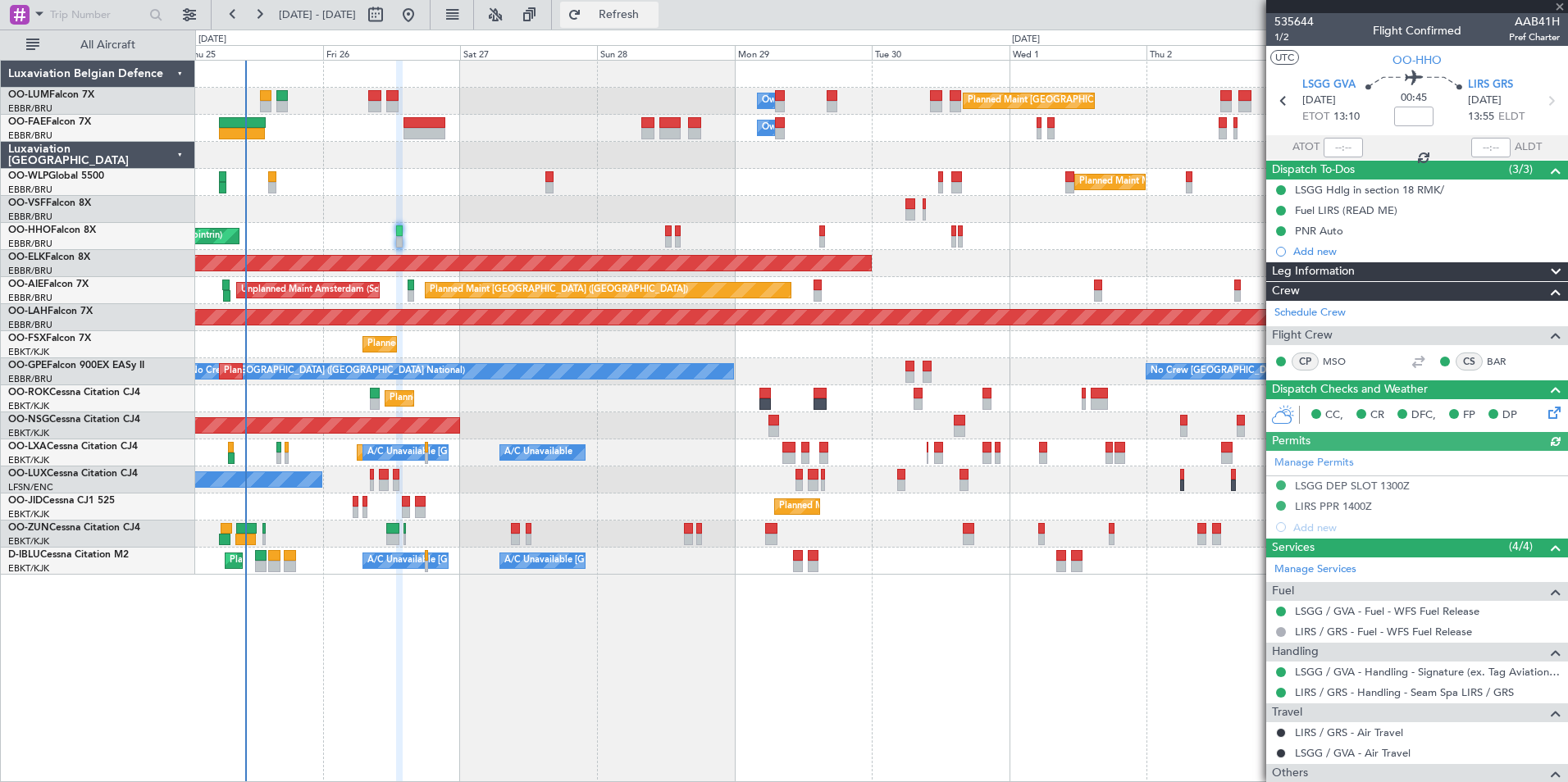
click at [658, 27] on button "Refresh" at bounding box center [609, 15] width 98 height 26
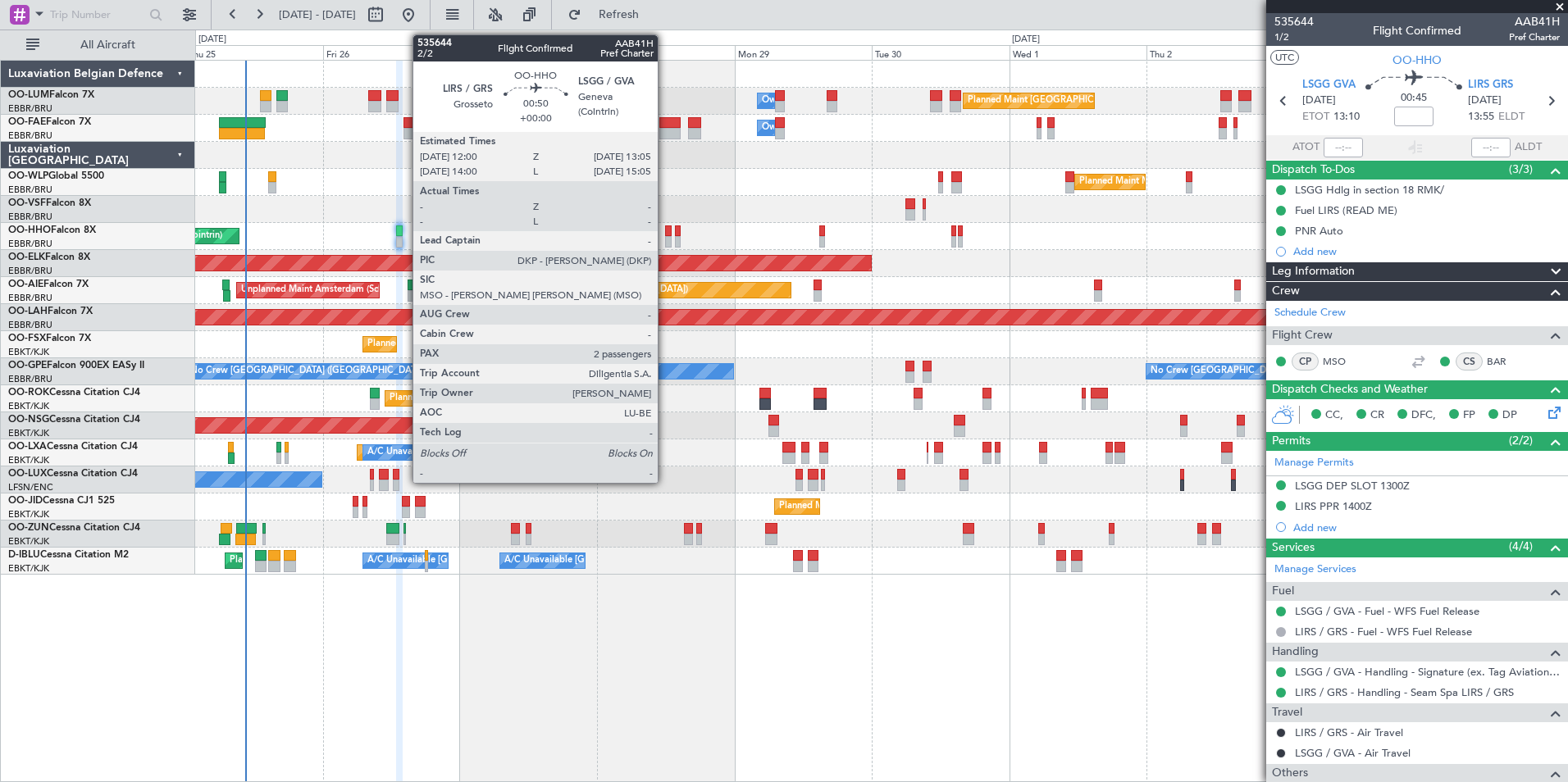
click at [665, 229] on div at bounding box center [667, 231] width 6 height 12
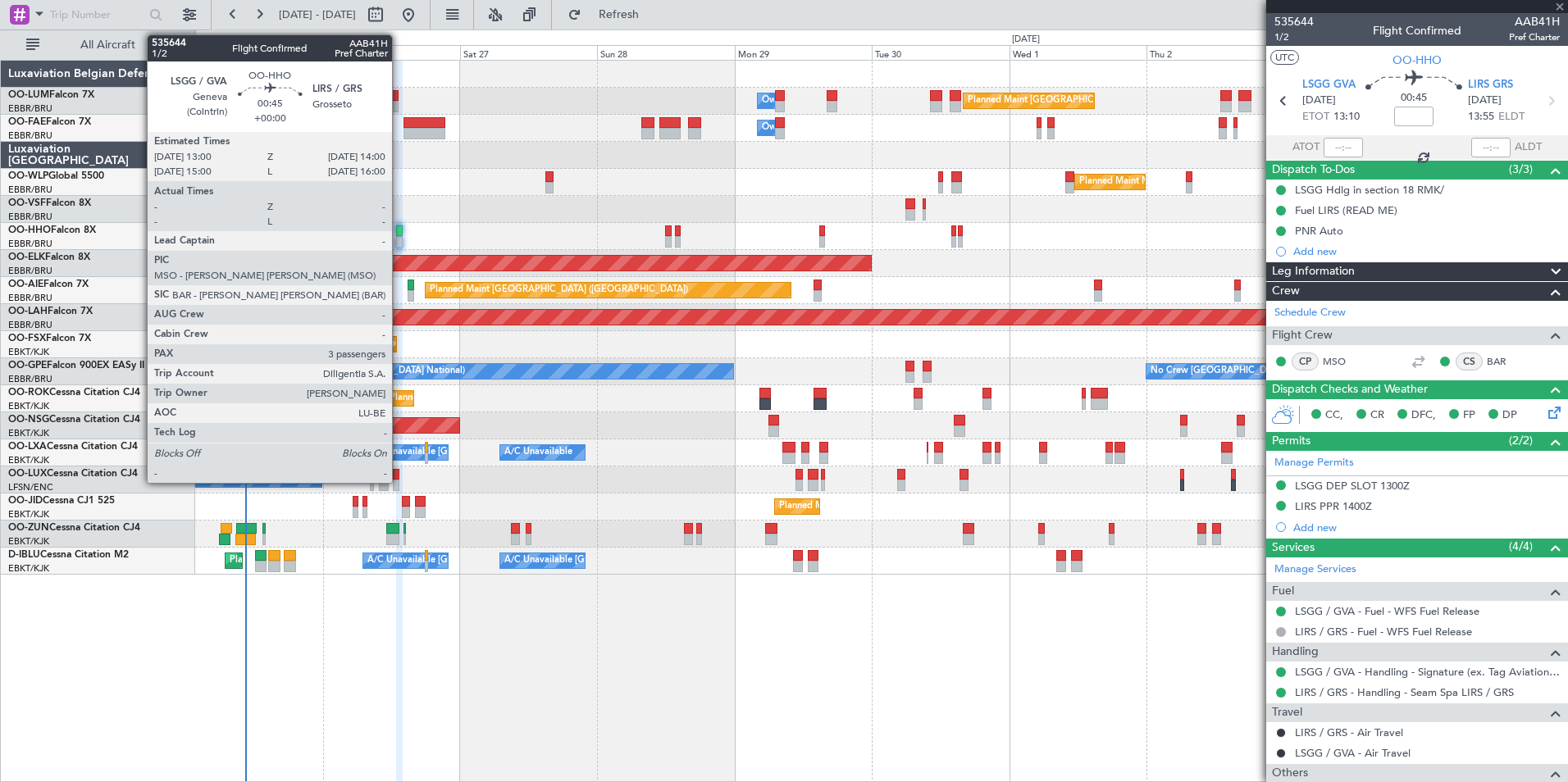
click at [399, 233] on div at bounding box center [398, 231] width 5 height 12
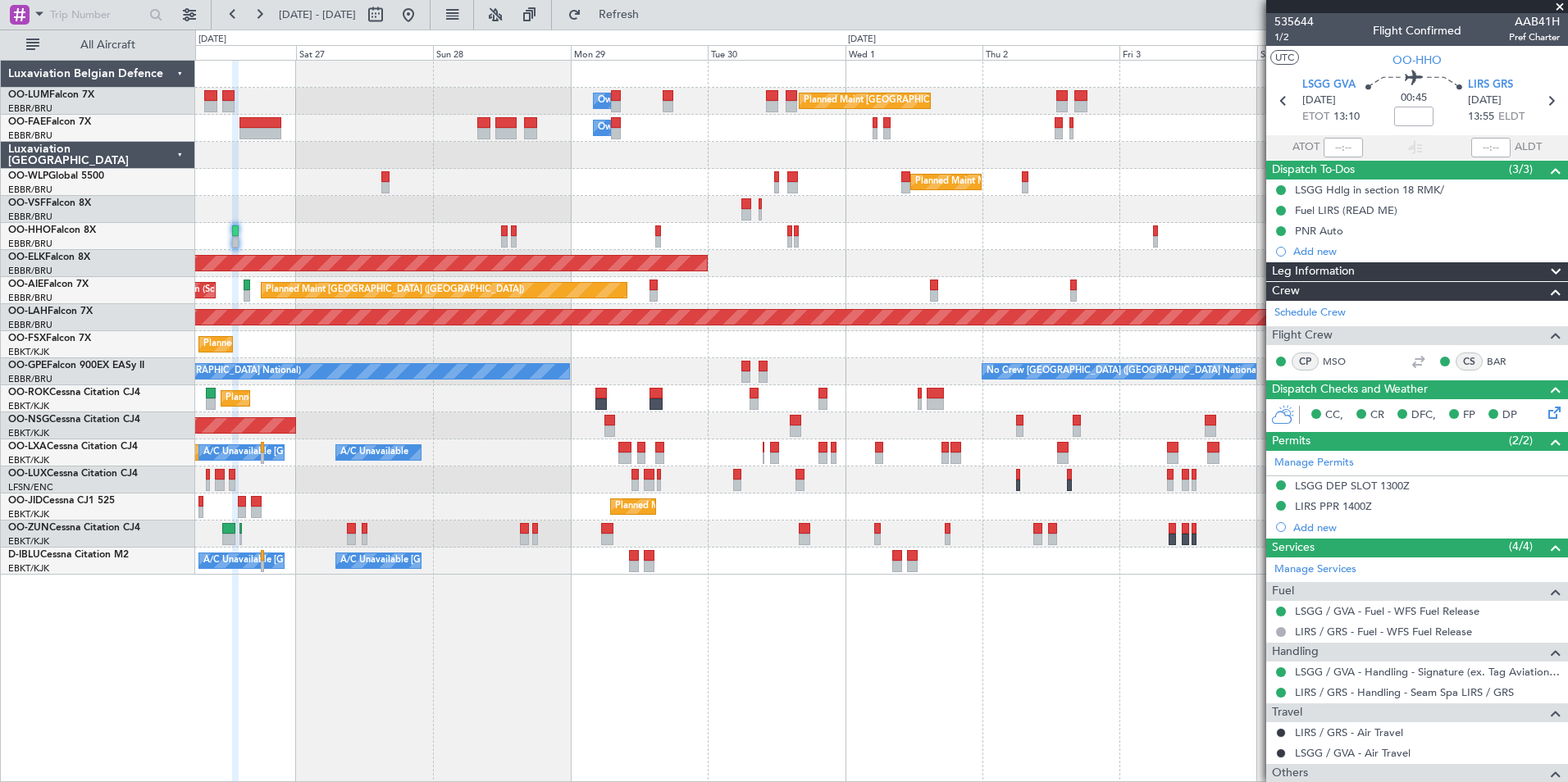
click at [812, 703] on div "Planned Maint [GEOGRAPHIC_DATA] ([GEOGRAPHIC_DATA] National) Owner [GEOGRAPHIC_…" at bounding box center [882, 421] width 1373 height 722
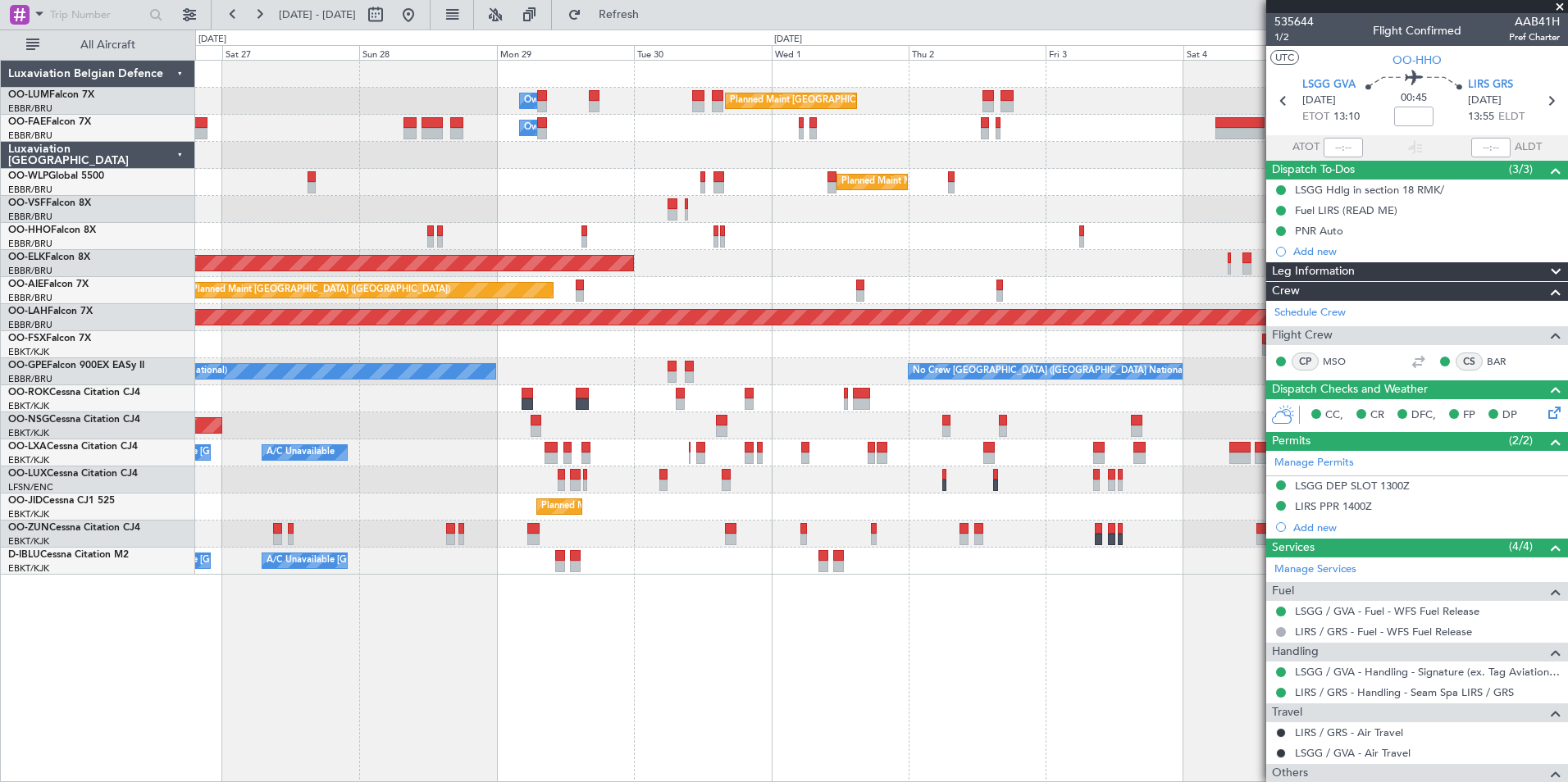
click at [763, 704] on div "Planned Maint [GEOGRAPHIC_DATA] ([GEOGRAPHIC_DATA] National) Owner [GEOGRAPHIC_…" at bounding box center [882, 421] width 1373 height 722
click at [796, 699] on div "Planned Maint [GEOGRAPHIC_DATA] ([GEOGRAPHIC_DATA] National) Owner [GEOGRAPHIC_…" at bounding box center [882, 421] width 1373 height 722
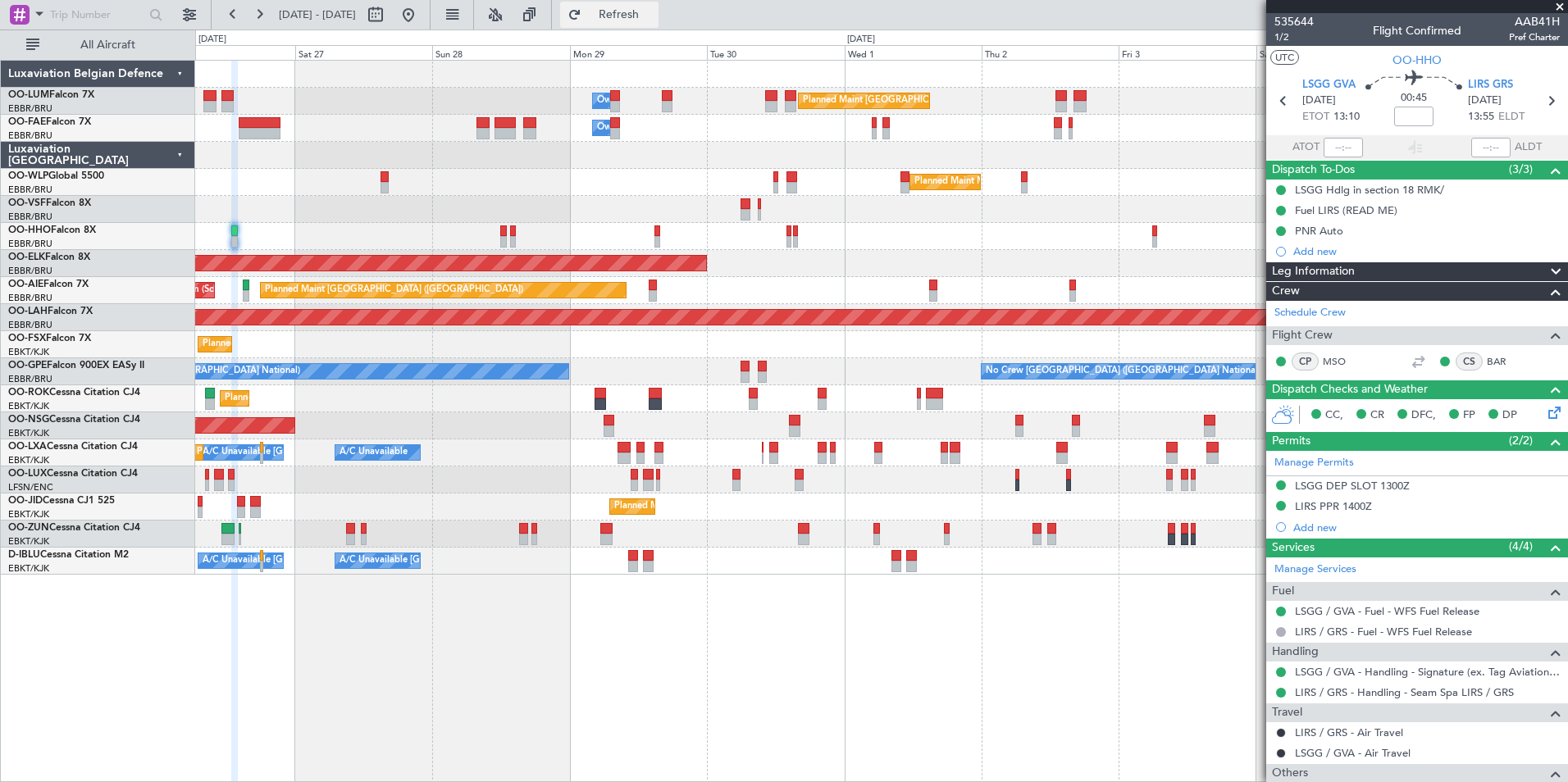
click at [654, 14] on span "Refresh" at bounding box center [619, 15] width 69 height 12
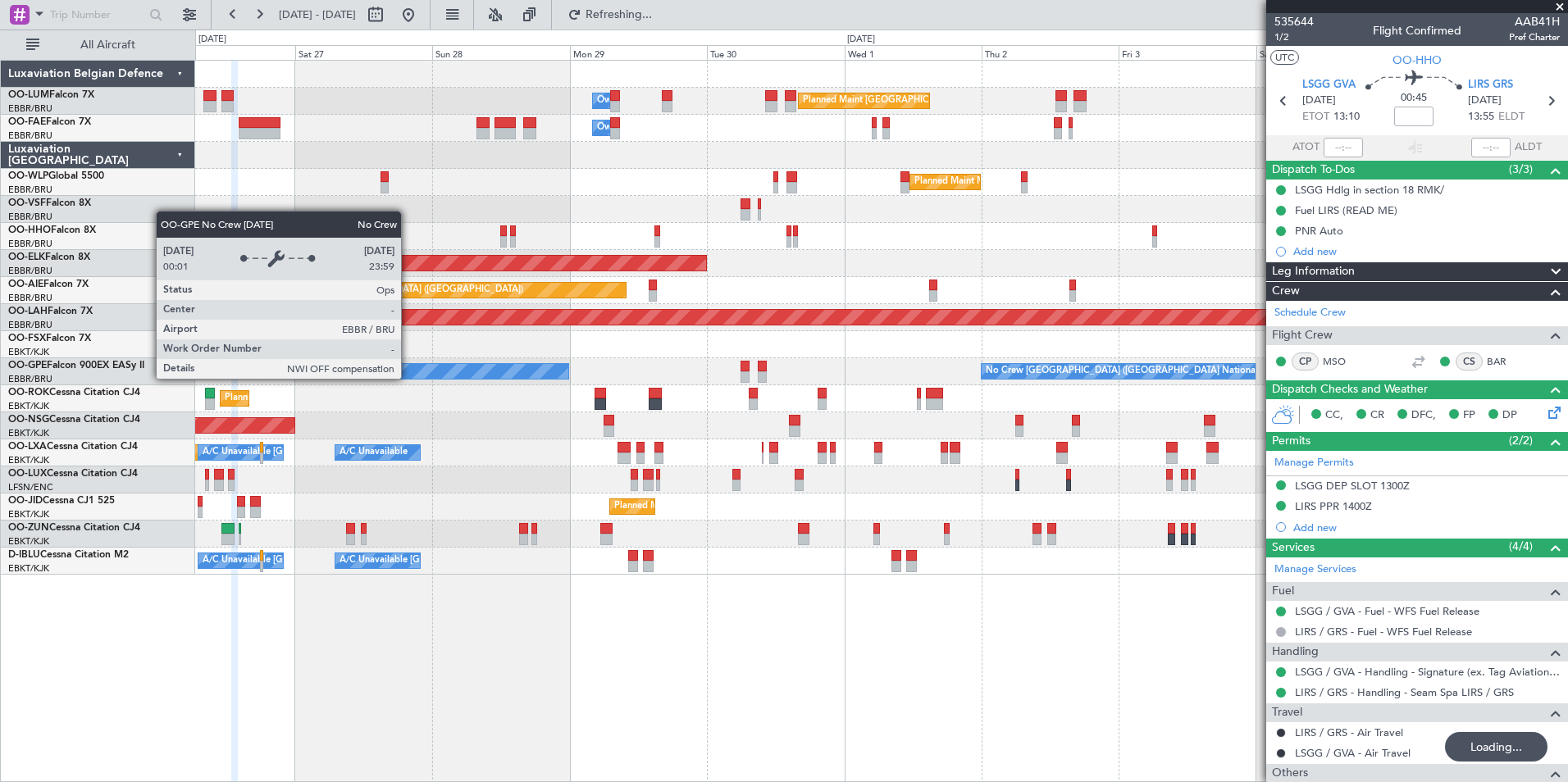
click at [631, 380] on div "Planned Maint [GEOGRAPHIC_DATA] ([GEOGRAPHIC_DATA] National) Owner [GEOGRAPHIC_…" at bounding box center [881, 318] width 1372 height 514
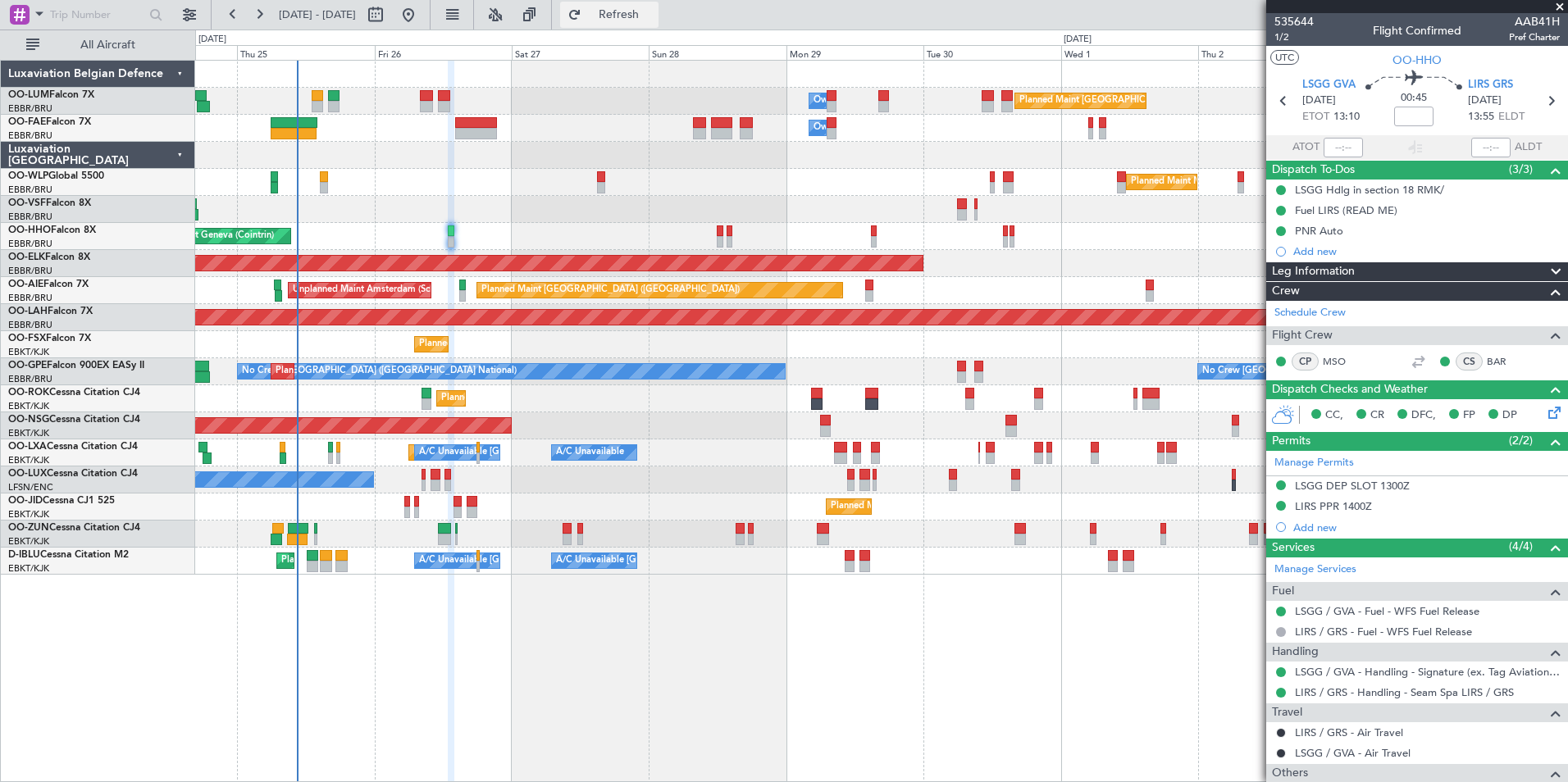
click at [643, 20] on span "Refresh" at bounding box center [619, 15] width 69 height 12
click at [1340, 318] on link "Schedule Crew" at bounding box center [1310, 314] width 71 height 16
click at [648, 3] on button "Refresh" at bounding box center [609, 15] width 98 height 26
click at [606, 6] on fb-refresh-button "Refresh" at bounding box center [609, 15] width 115 height 29
click at [618, 10] on button "Refresh" at bounding box center [609, 15] width 98 height 26
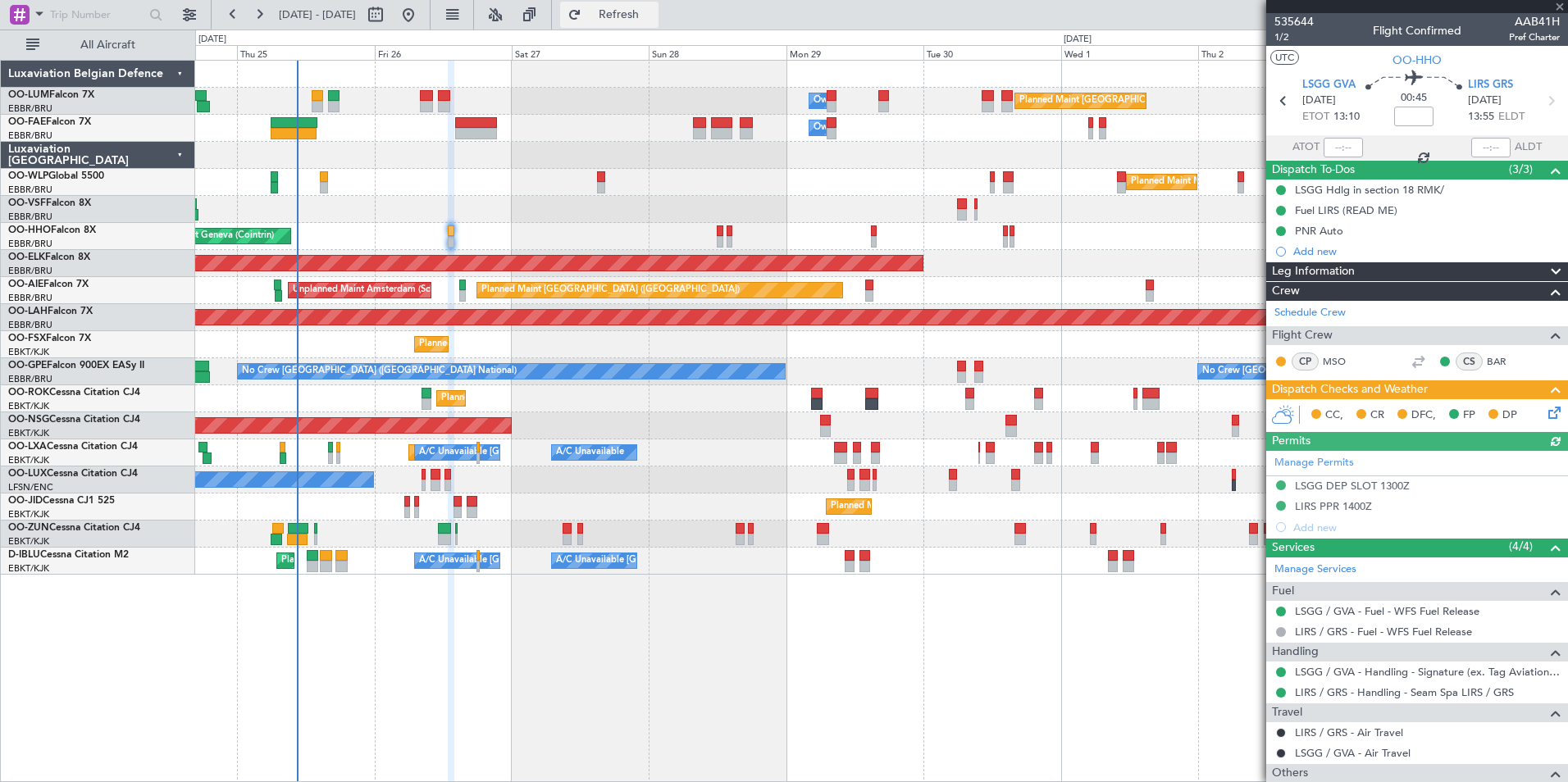
click at [649, 14] on span "Refresh" at bounding box center [619, 15] width 69 height 12
click at [1563, 5] on span at bounding box center [1560, 7] width 16 height 15
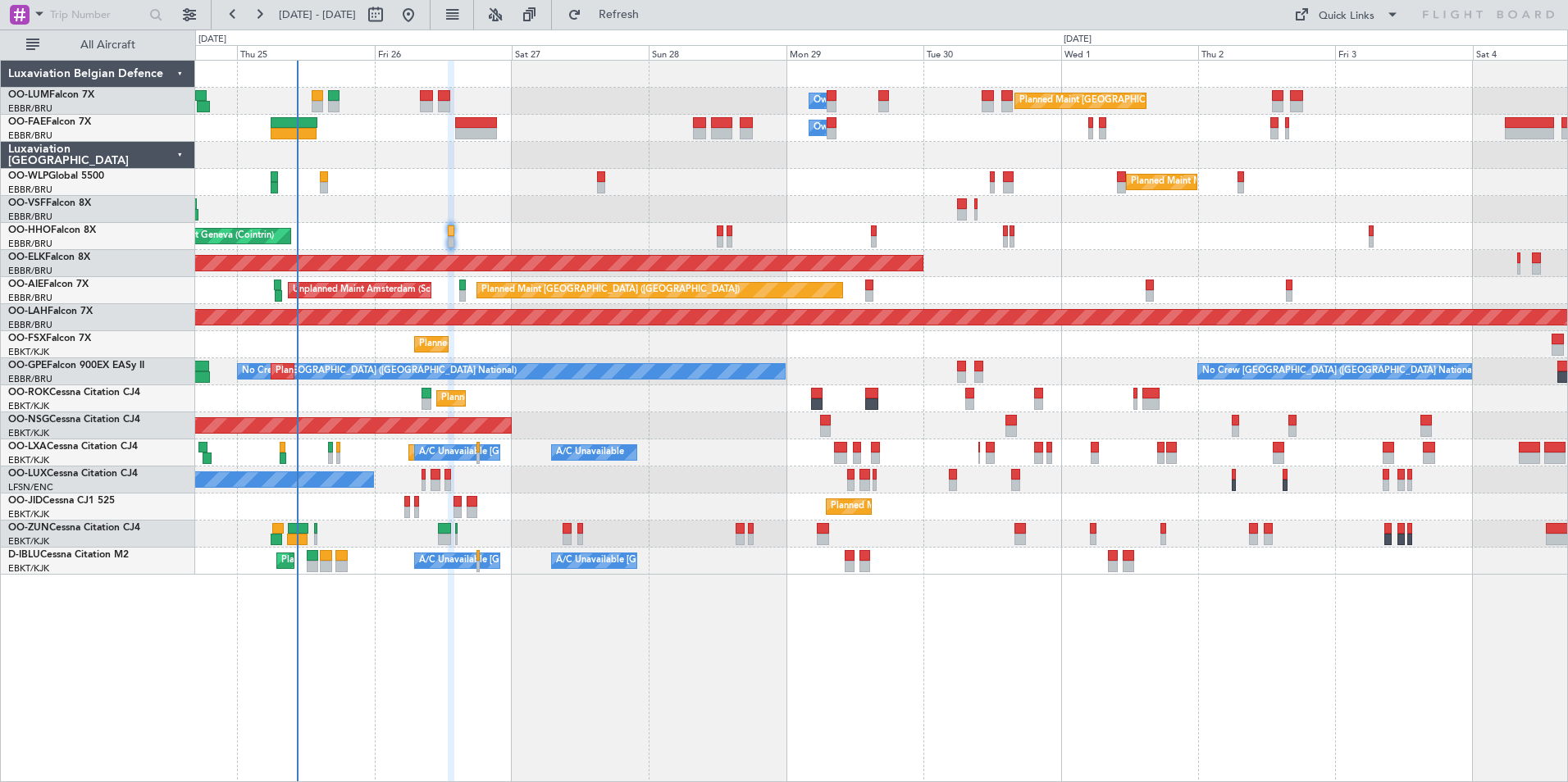
type input "0"
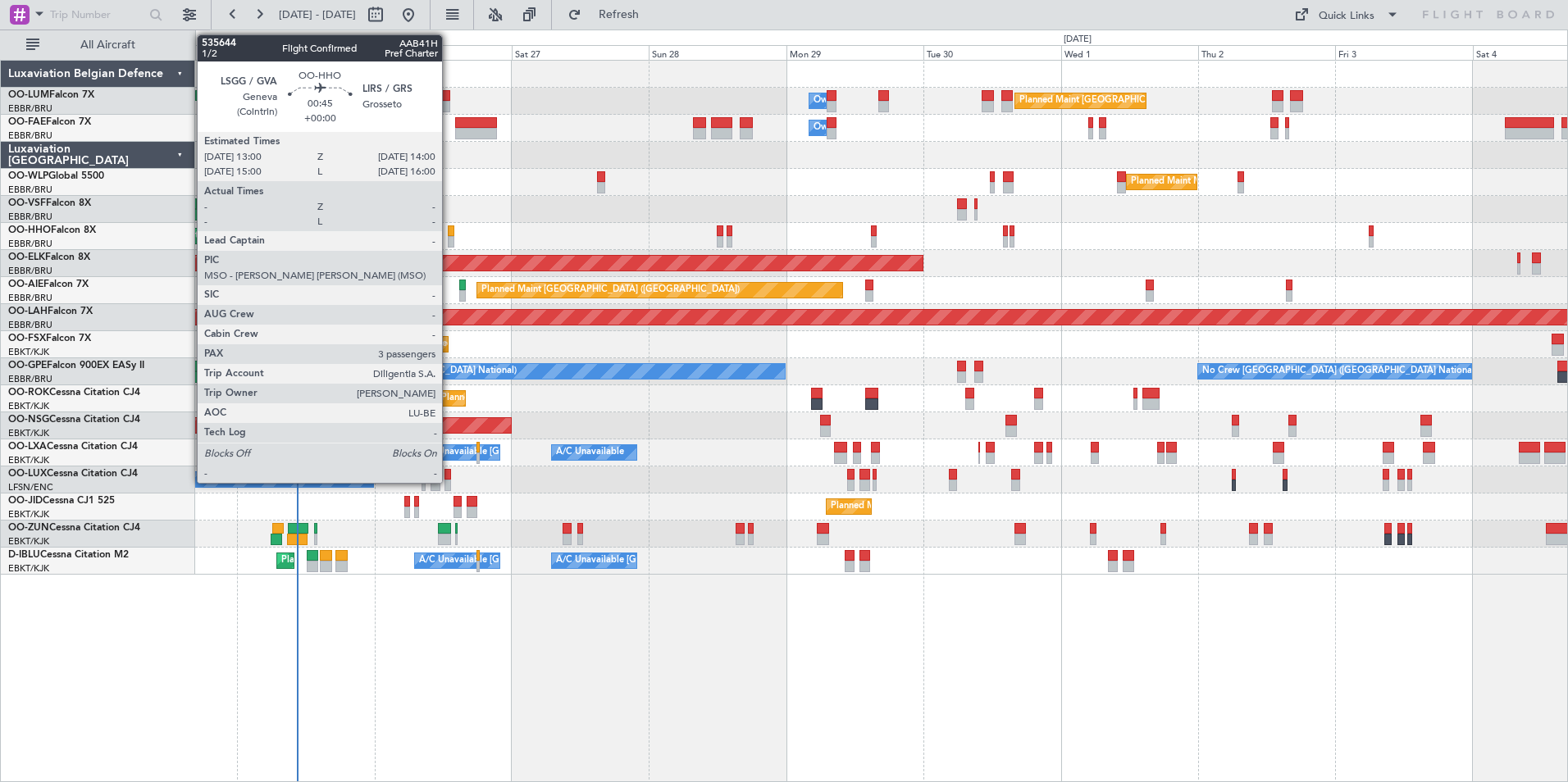
click at [449, 231] on div at bounding box center [450, 231] width 5 height 12
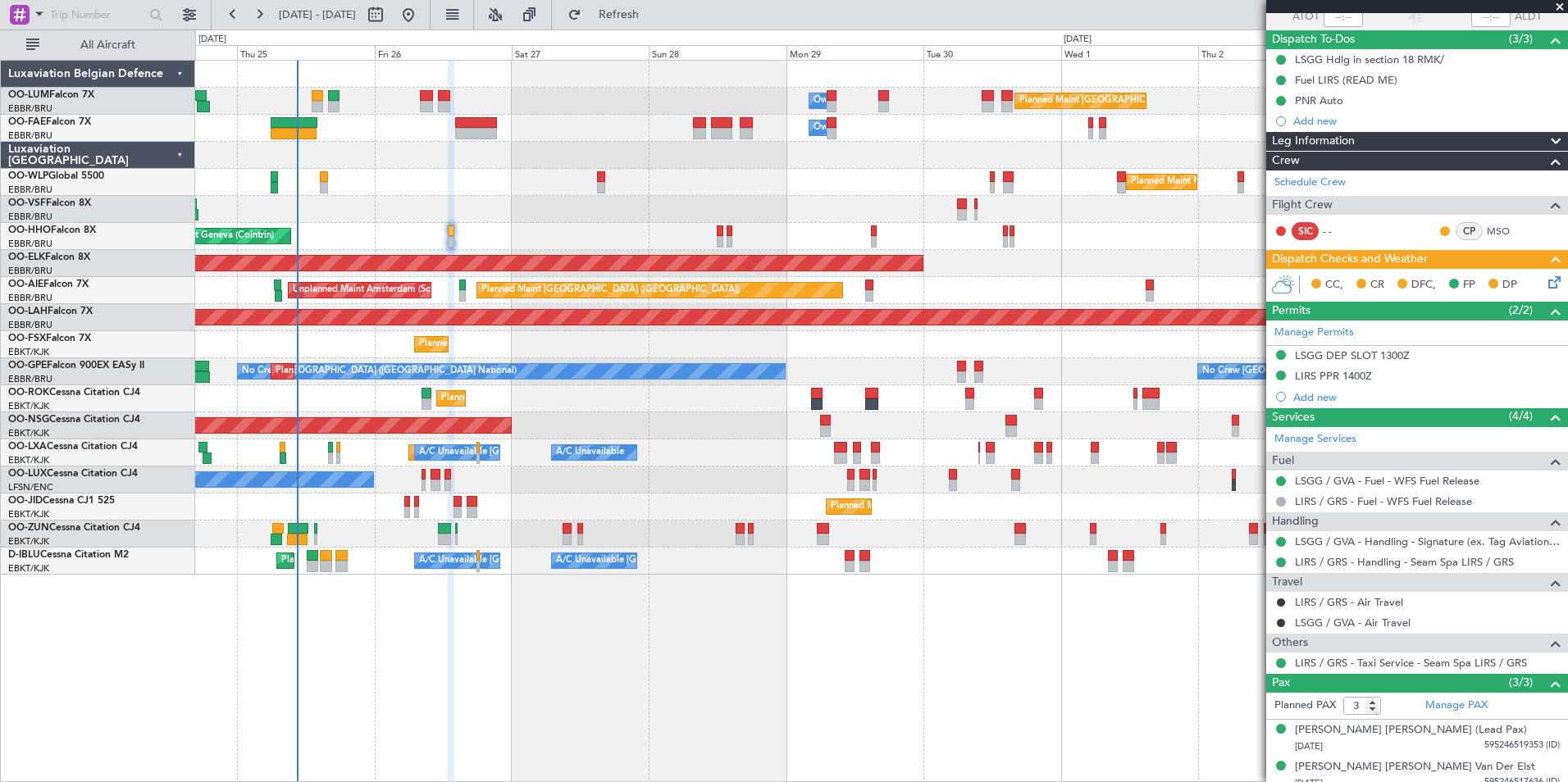
scroll to position [164, 0]
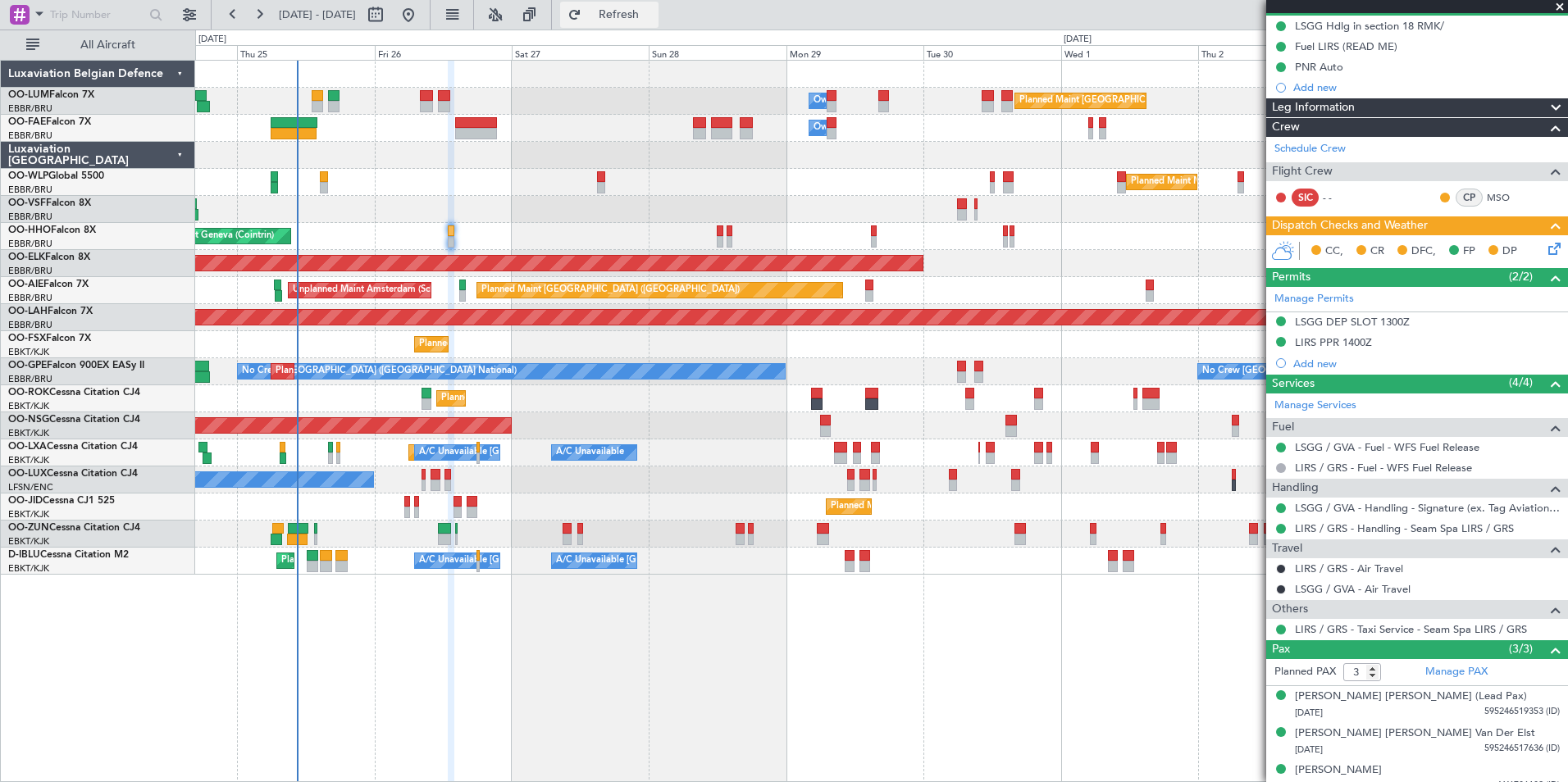
click at [627, 20] on button "Refresh" at bounding box center [609, 15] width 98 height 26
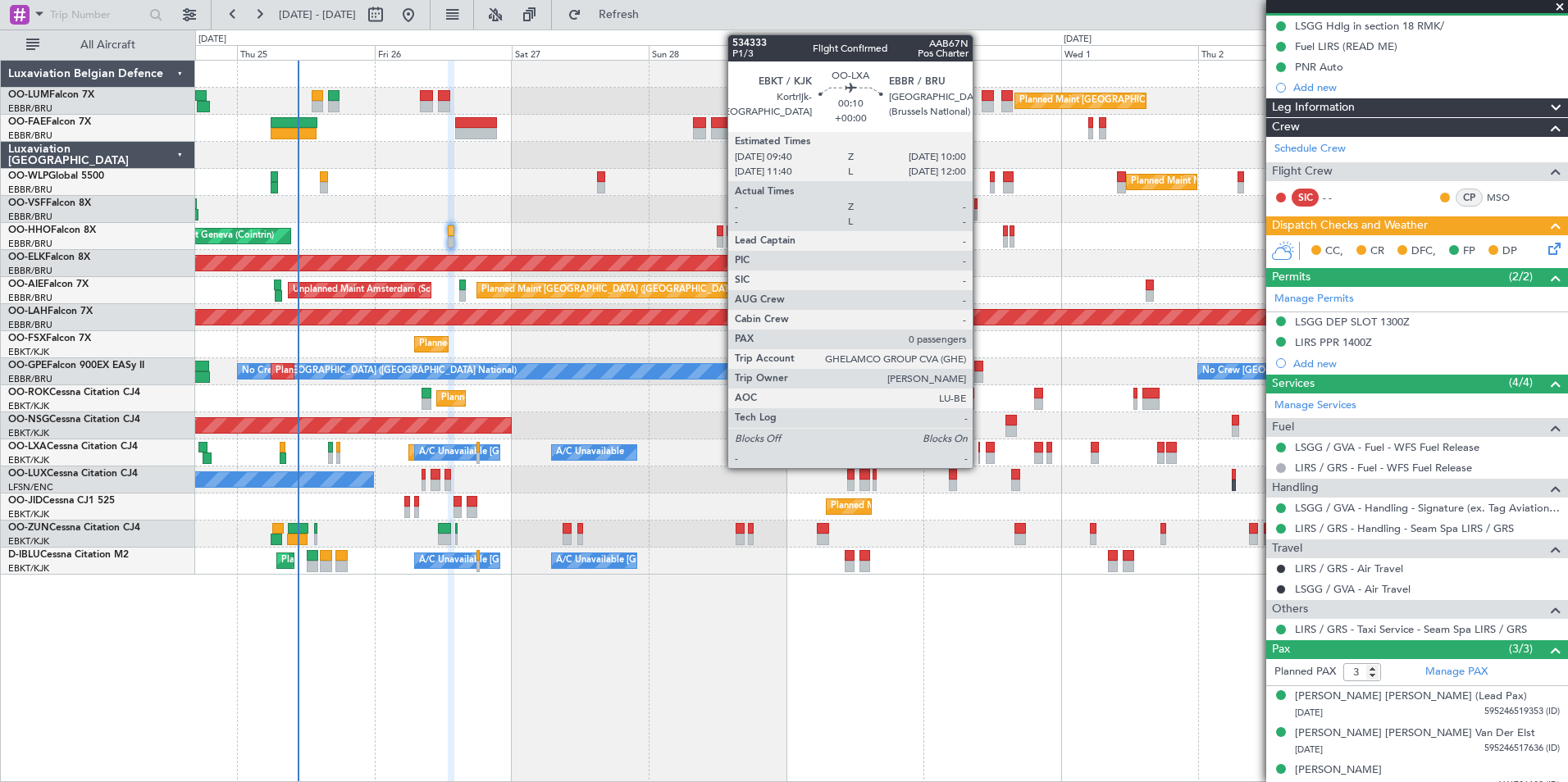
click at [980, 448] on div at bounding box center [979, 448] width 3 height 12
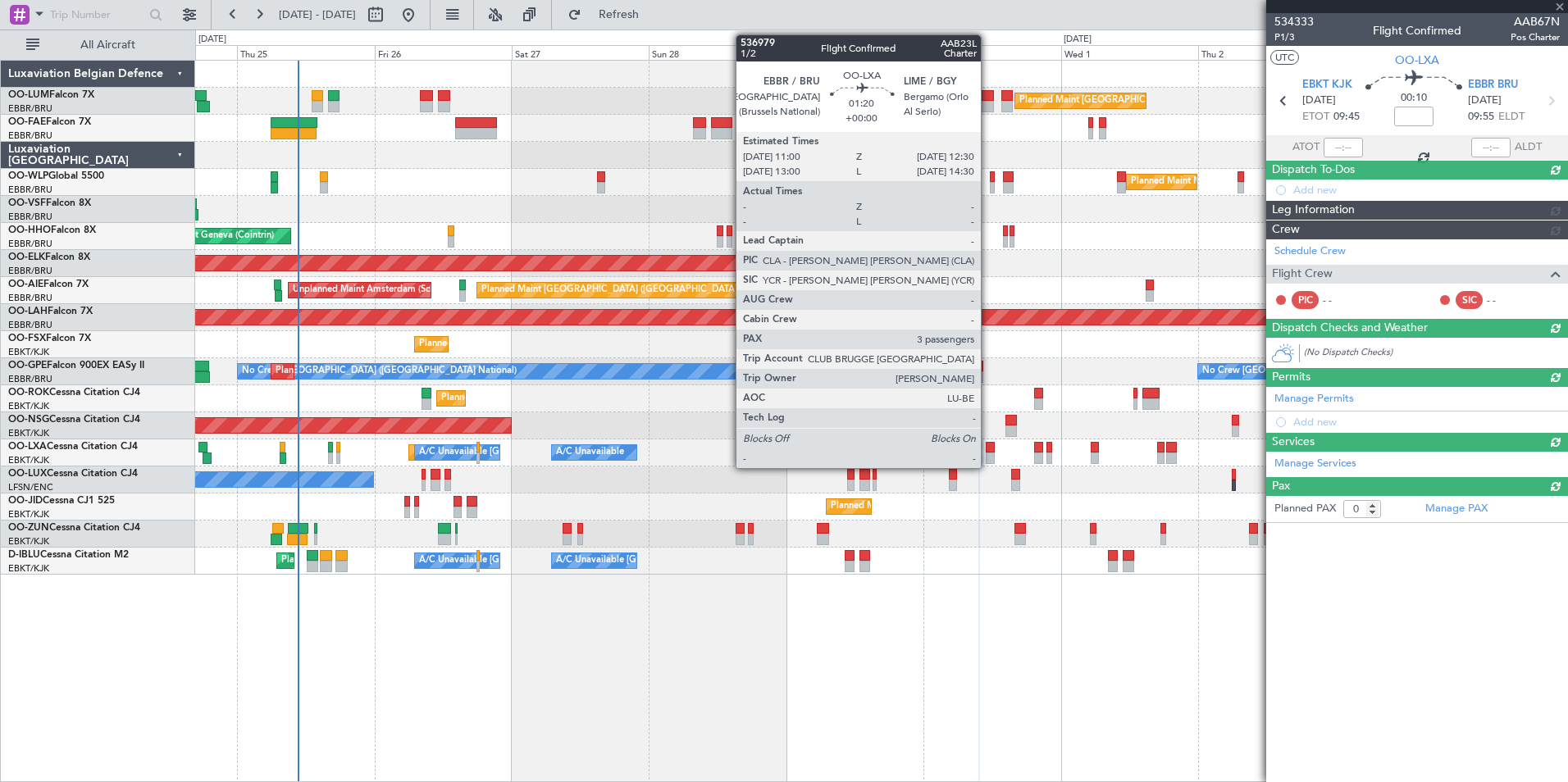
scroll to position [0, 0]
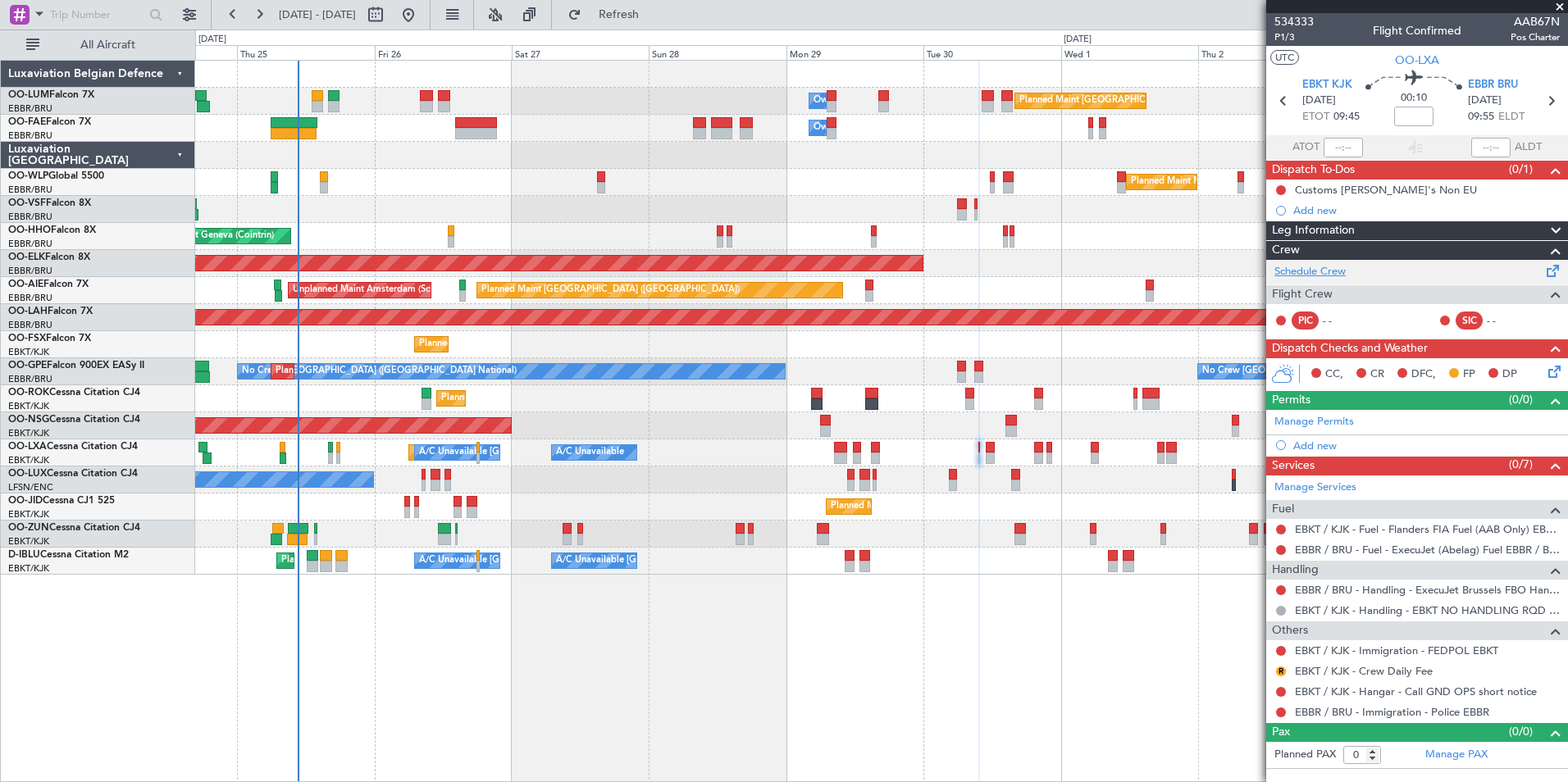
click at [1318, 270] on link "Schedule Crew" at bounding box center [1310, 273] width 71 height 16
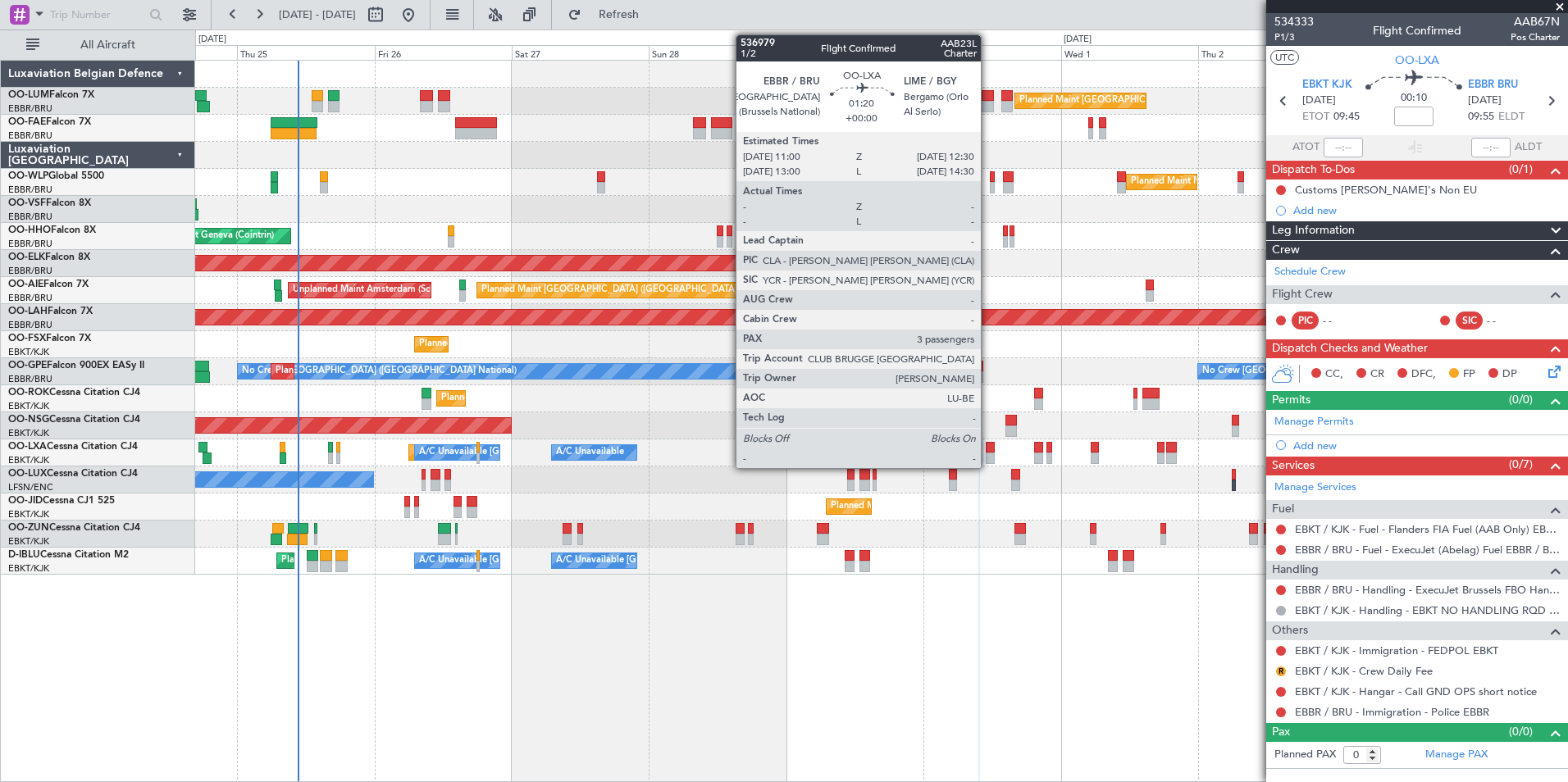
click at [988, 445] on div at bounding box center [990, 448] width 9 height 12
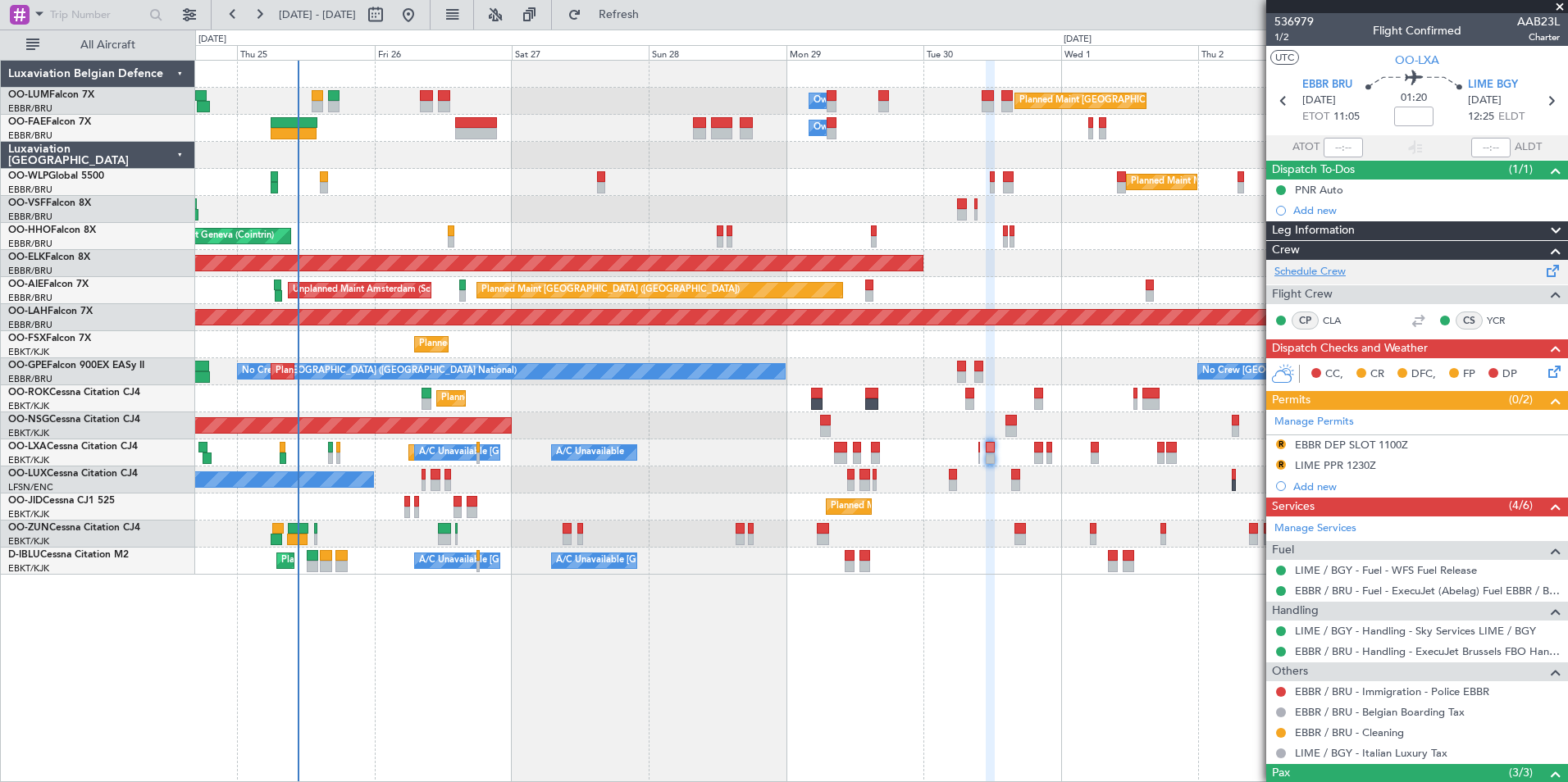
click at [1315, 272] on link "Schedule Crew" at bounding box center [1310, 273] width 71 height 16
click at [654, 15] on span "Refresh" at bounding box center [619, 15] width 69 height 12
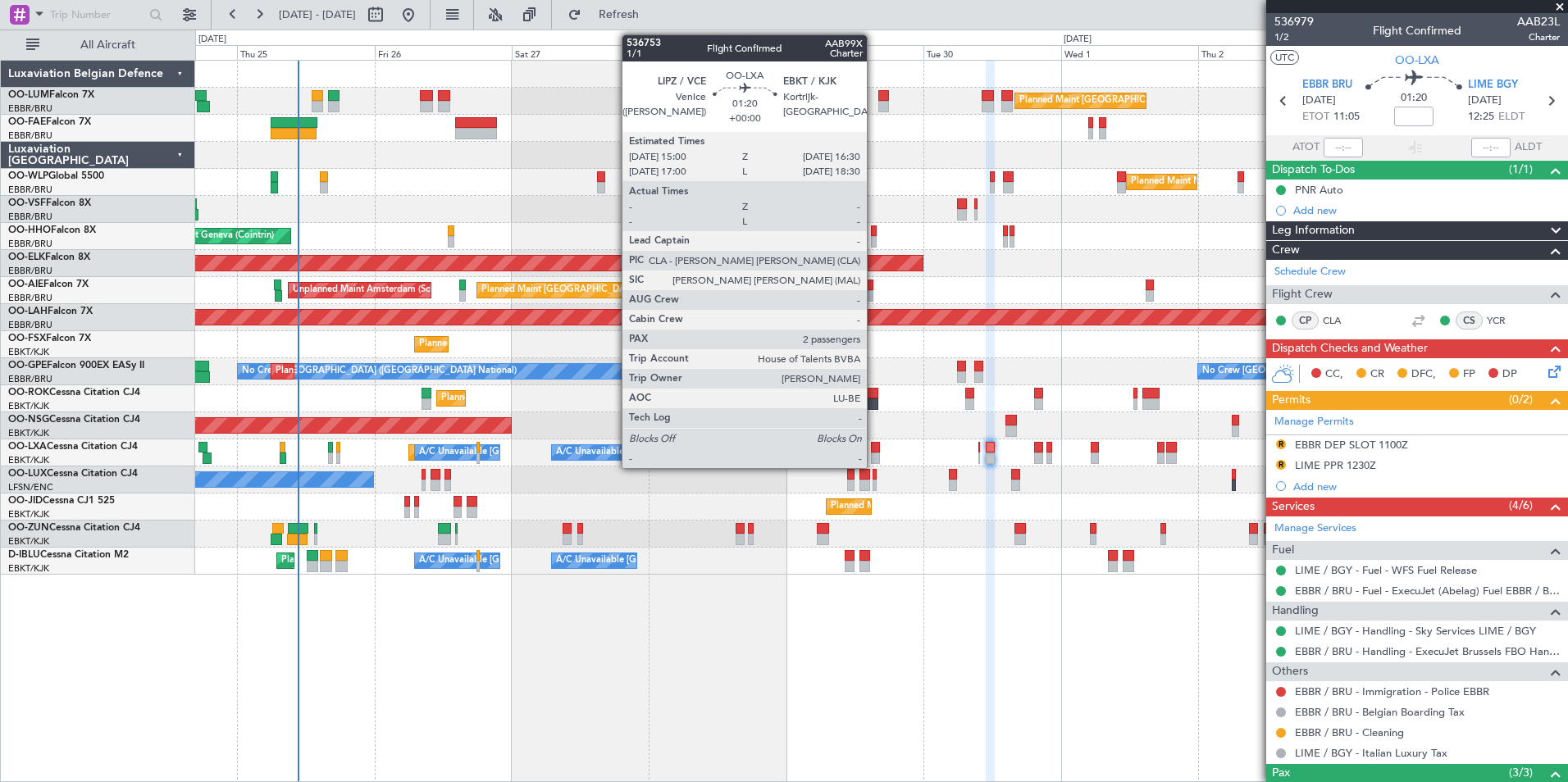
click at [874, 448] on div at bounding box center [875, 448] width 9 height 12
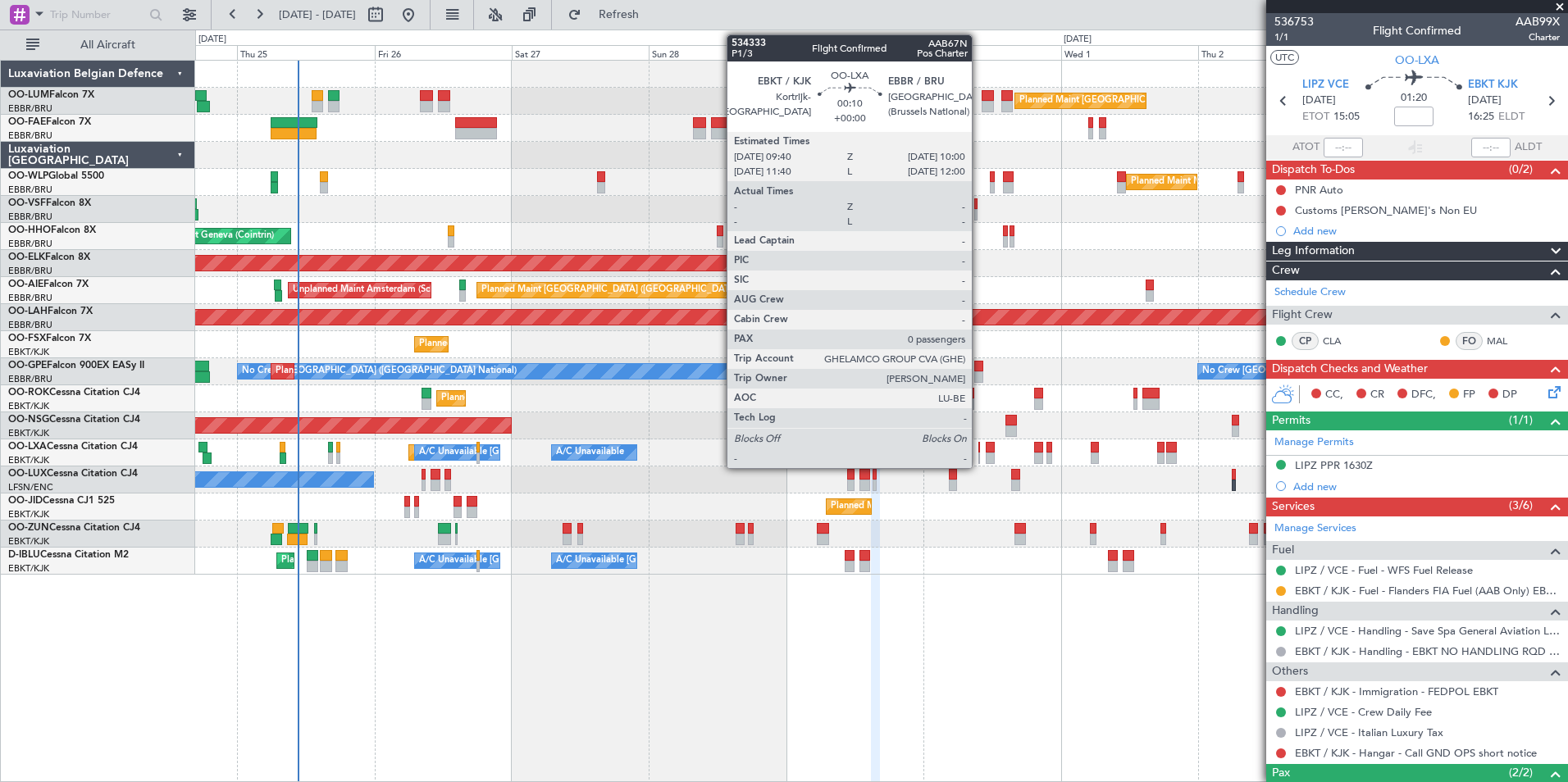
click at [979, 445] on div at bounding box center [979, 448] width 3 height 12
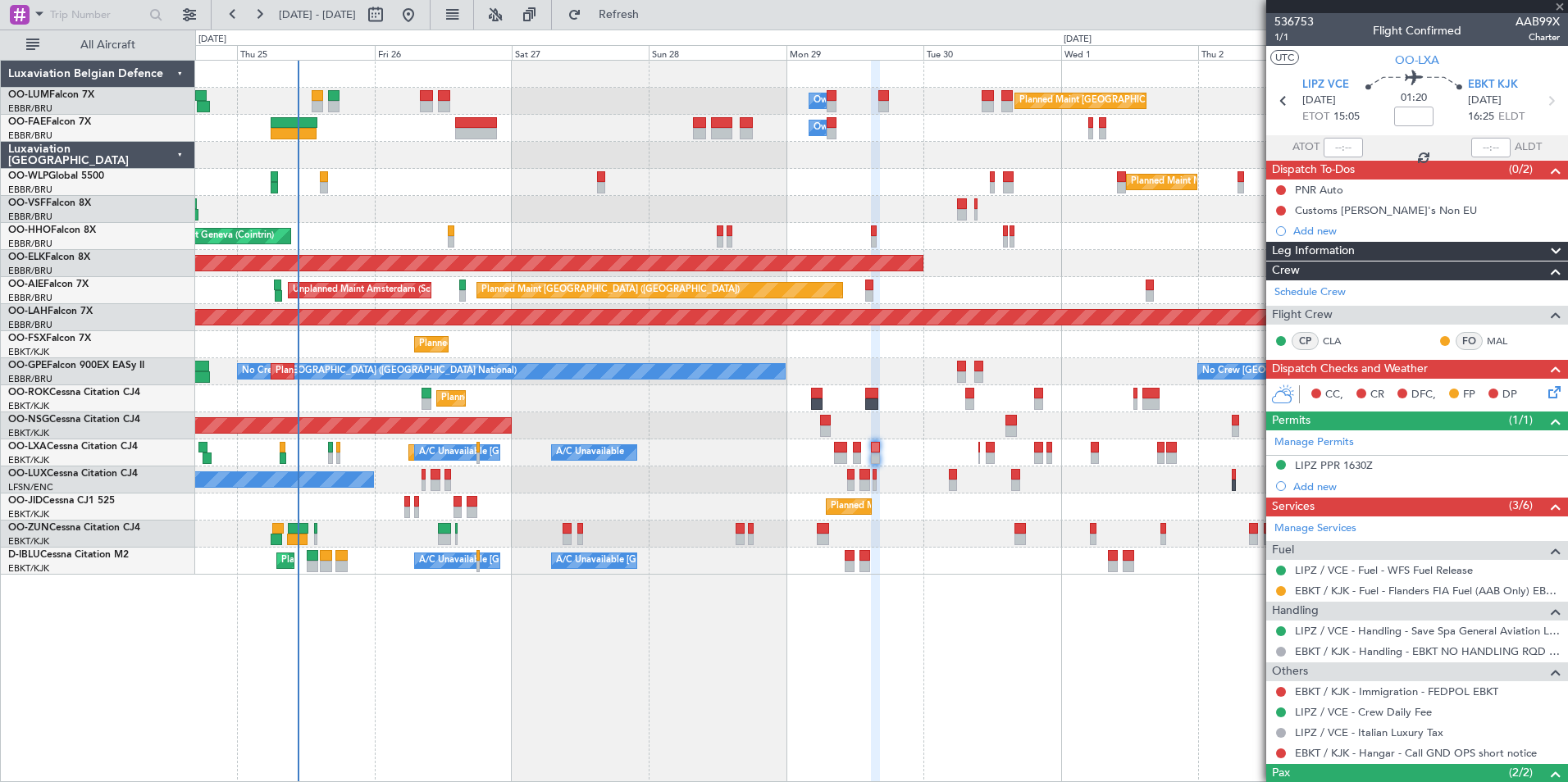
type input "0"
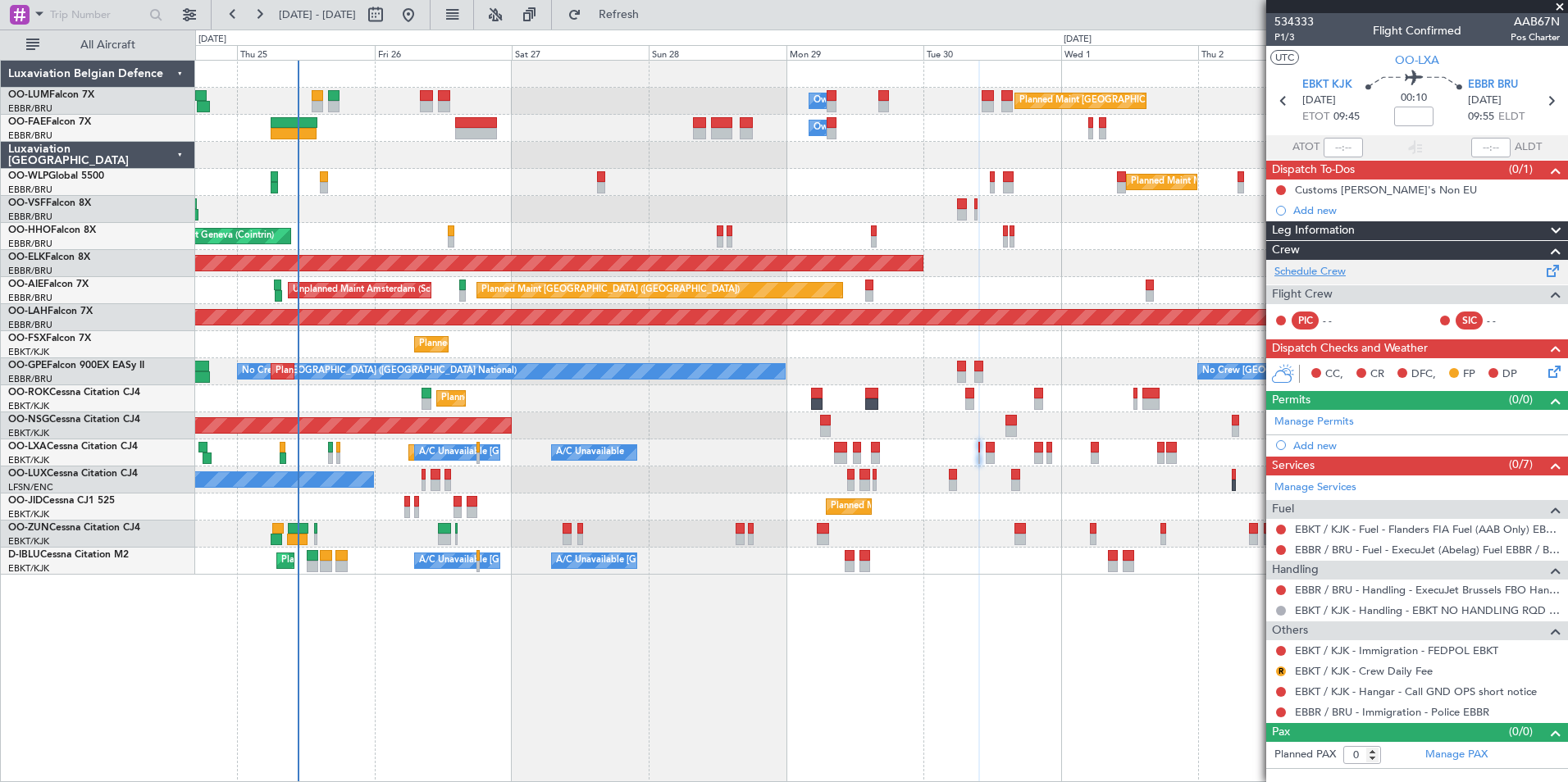
click at [1328, 268] on link "Schedule Crew" at bounding box center [1310, 273] width 71 height 16
drag, startPoint x: 659, startPoint y: 7, endPoint x: 666, endPoint y: 20, distance: 14.8
click at [658, 20] on button "Refresh" at bounding box center [609, 15] width 98 height 26
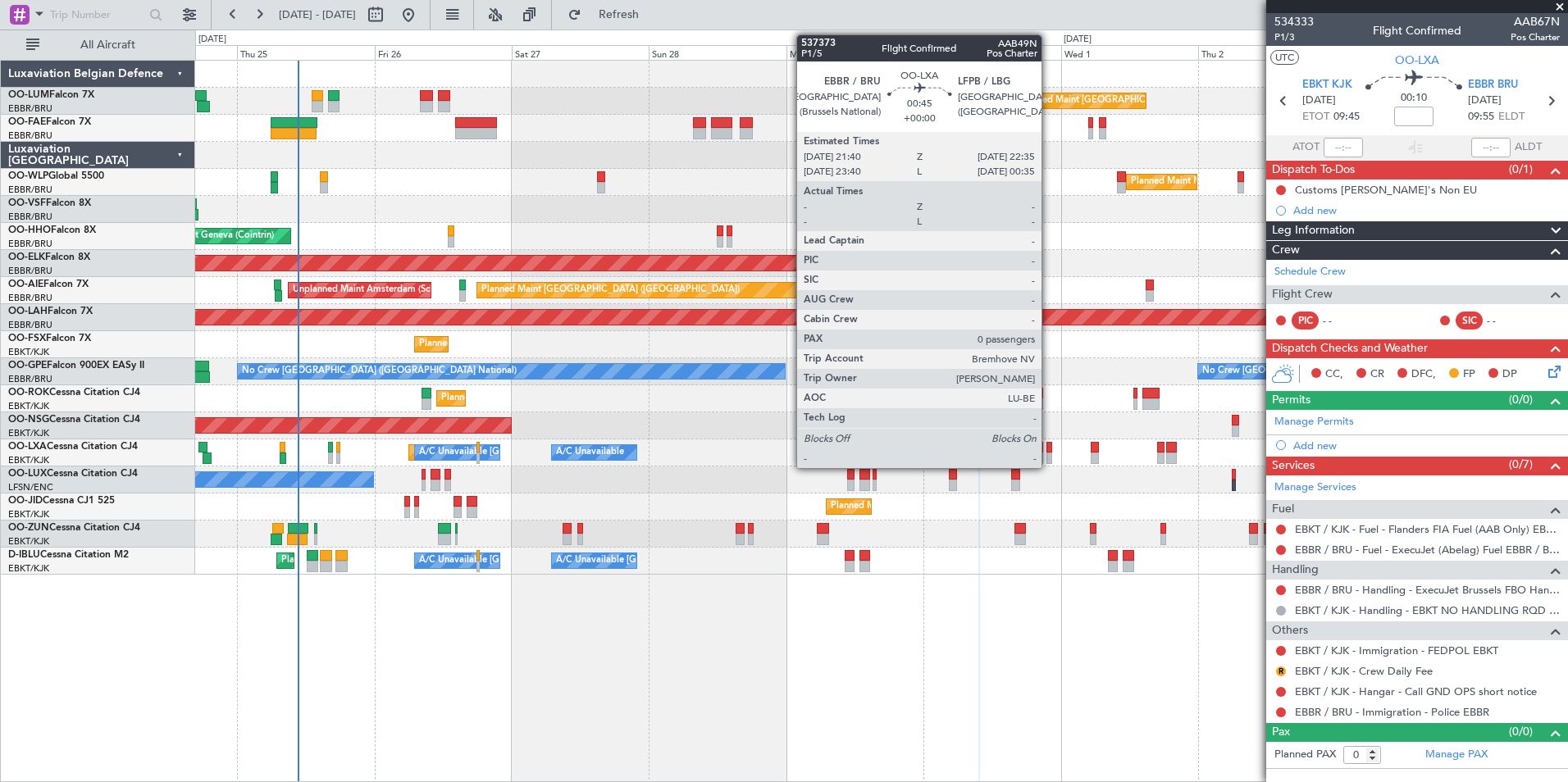
click at [1048, 446] on div at bounding box center [1049, 448] width 5 height 12
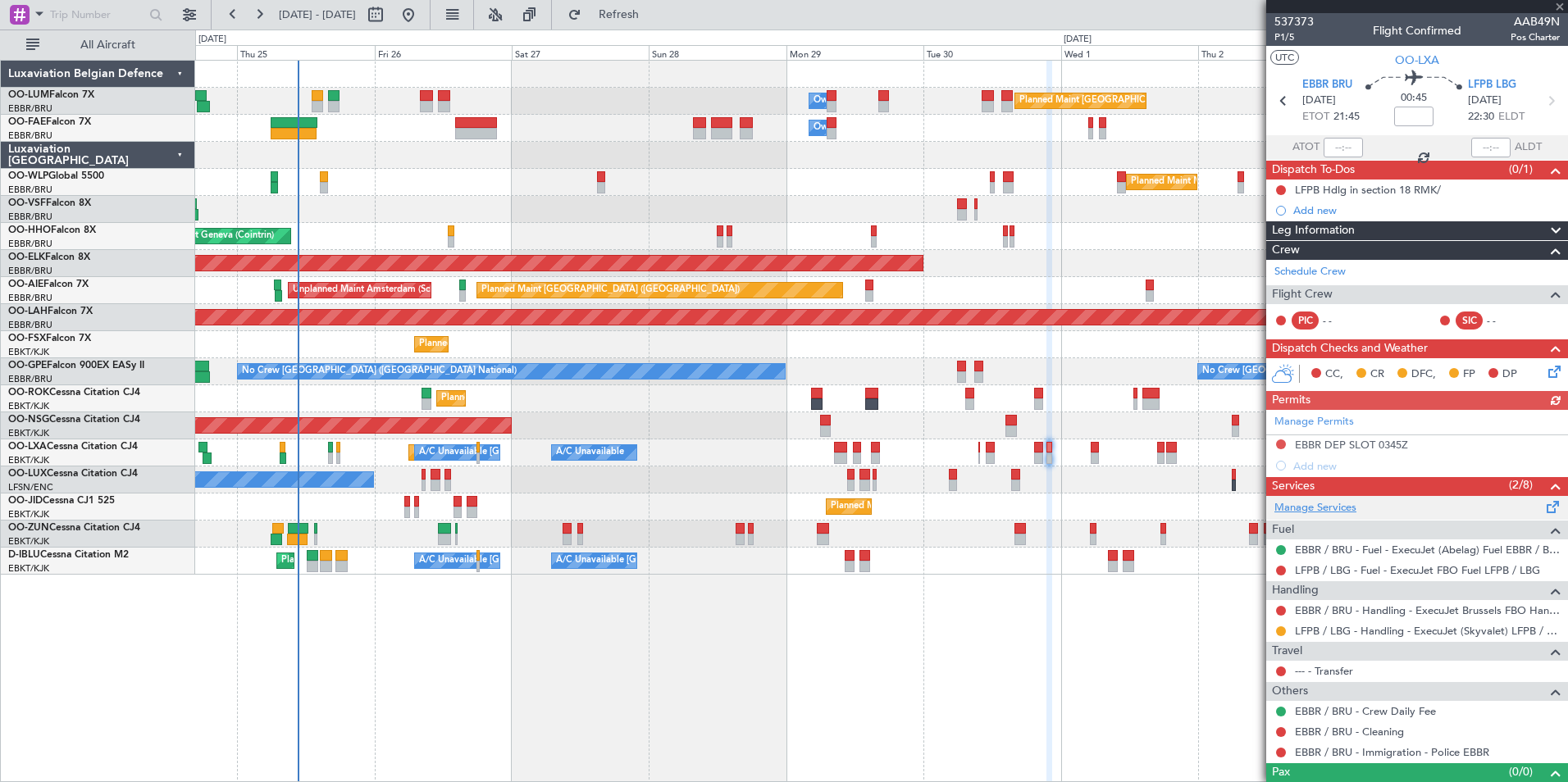
click at [1332, 502] on link "Manage Services" at bounding box center [1315, 509] width 82 height 16
click at [1315, 270] on link "Schedule Crew" at bounding box center [1310, 273] width 71 height 16
